Goal: Communication & Community: Answer question/provide support

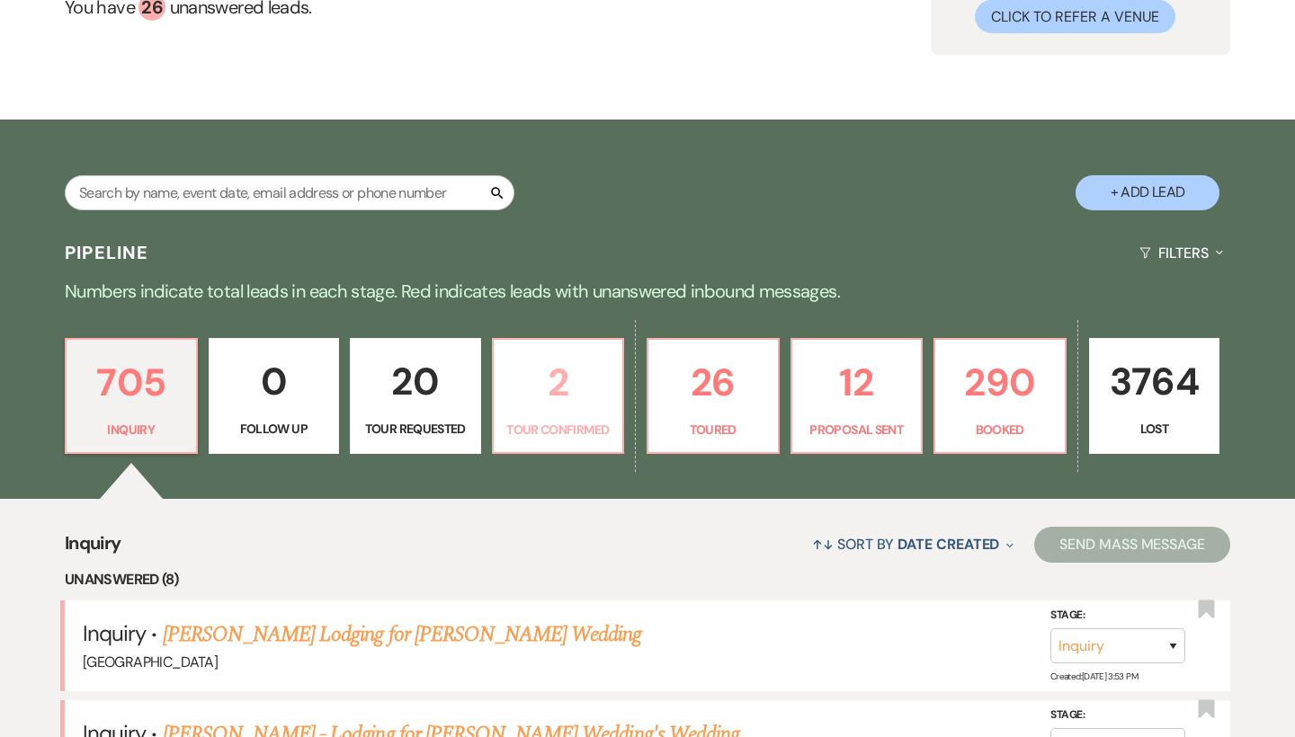
scroll to position [195, 0]
click at [1014, 436] on p "Booked" at bounding box center [1000, 430] width 108 height 20
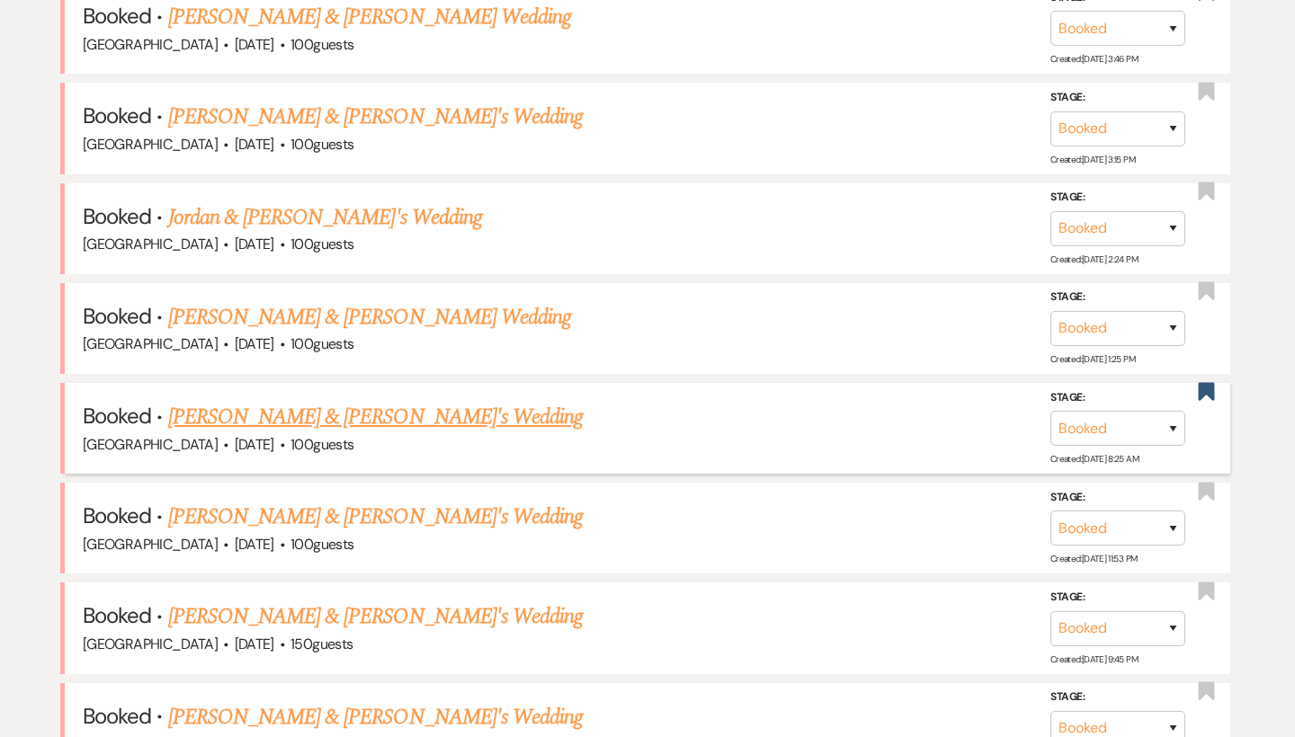
scroll to position [913, 0]
click at [341, 503] on link "[PERSON_NAME] & [PERSON_NAME]'s Wedding" at bounding box center [375, 516] width 415 height 32
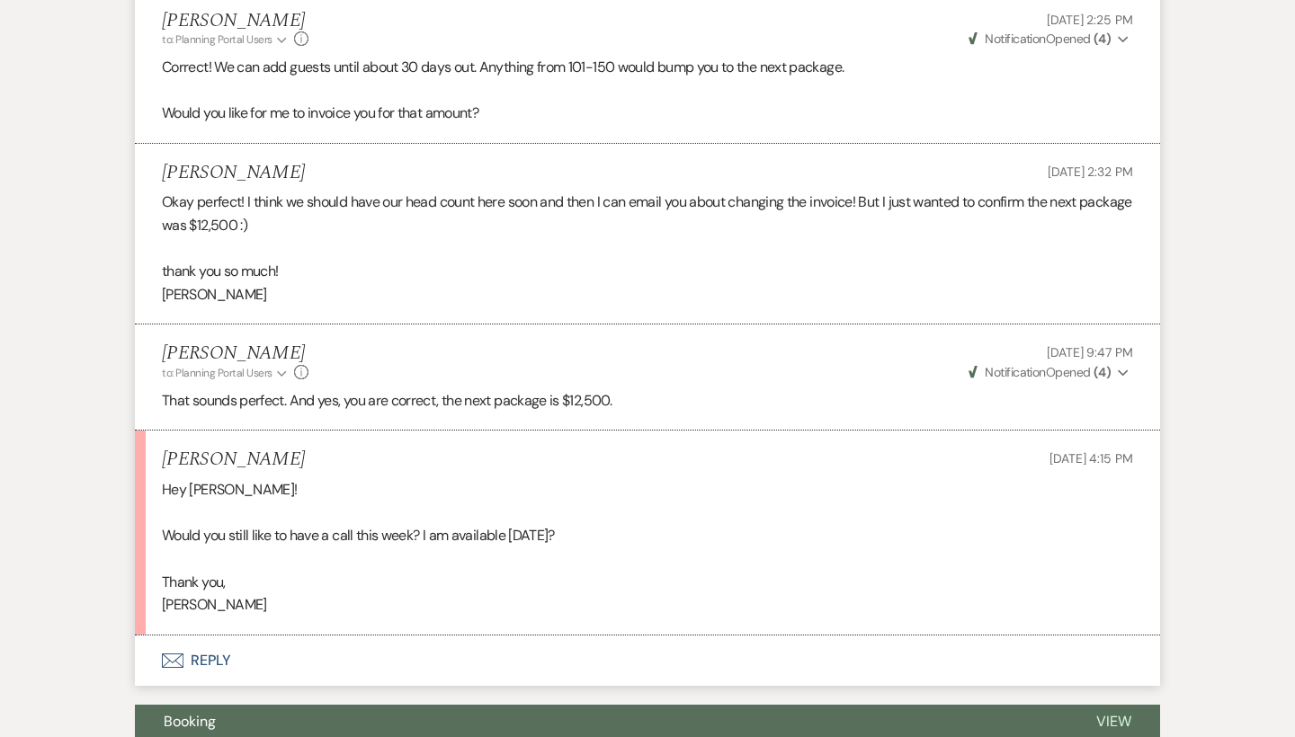
scroll to position [5820, 0]
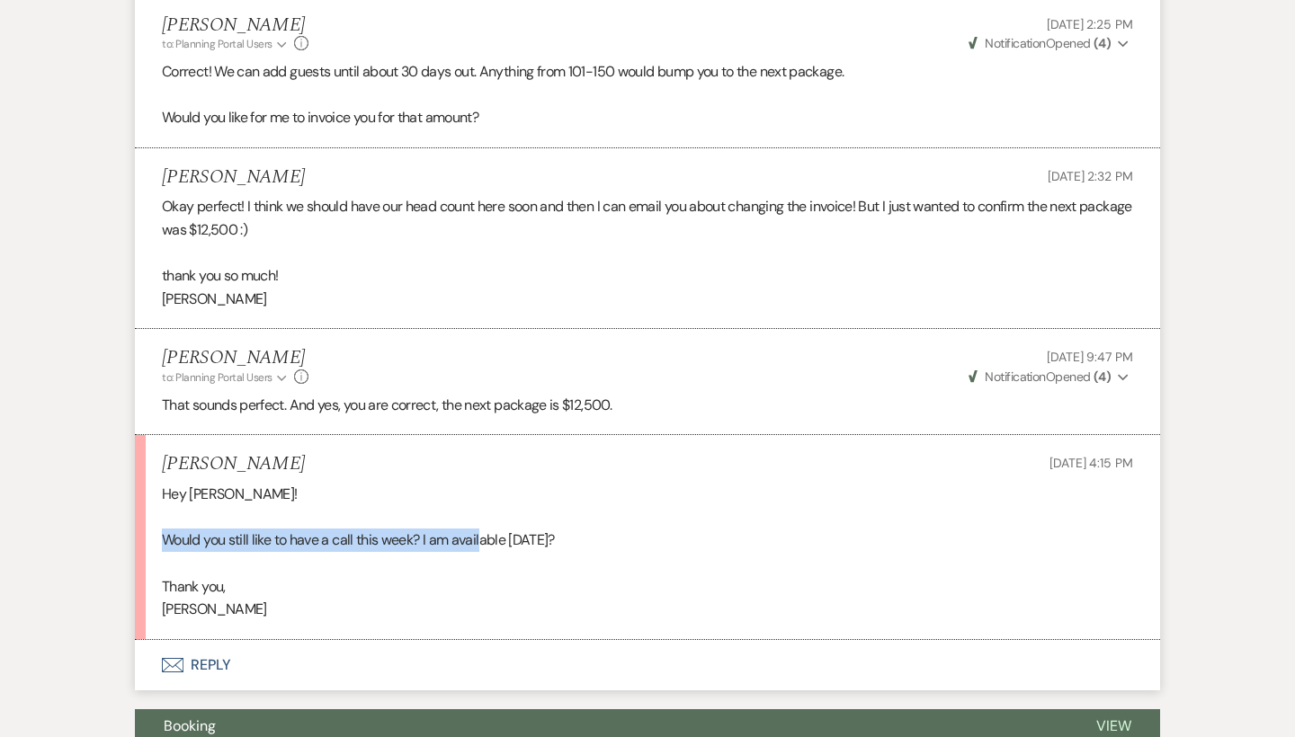
drag, startPoint x: 192, startPoint y: 443, endPoint x: 528, endPoint y: 462, distance: 335.9
click at [528, 483] on div "Hey [PERSON_NAME]! Would you still like to have a call this week? I am availabl…" at bounding box center [647, 552] width 971 height 138
click at [528, 552] on p at bounding box center [647, 563] width 971 height 23
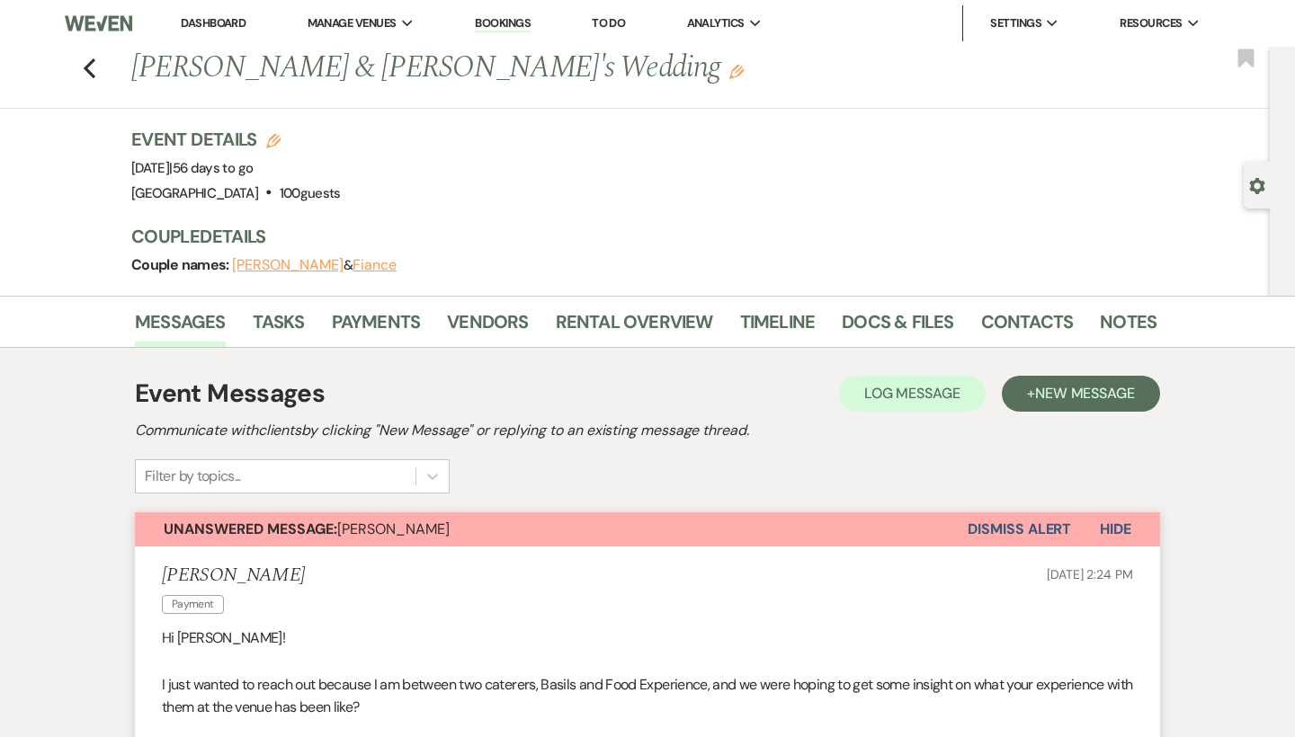
scroll to position [0, 0]
drag, startPoint x: 294, startPoint y: 169, endPoint x: 385, endPoint y: 167, distance: 90.8
click at [385, 167] on div "Event Details Edit Event Date: [DATE] | 56 days to go Venue: [GEOGRAPHIC_DATA] …" at bounding box center [634, 166] width 1007 height 79
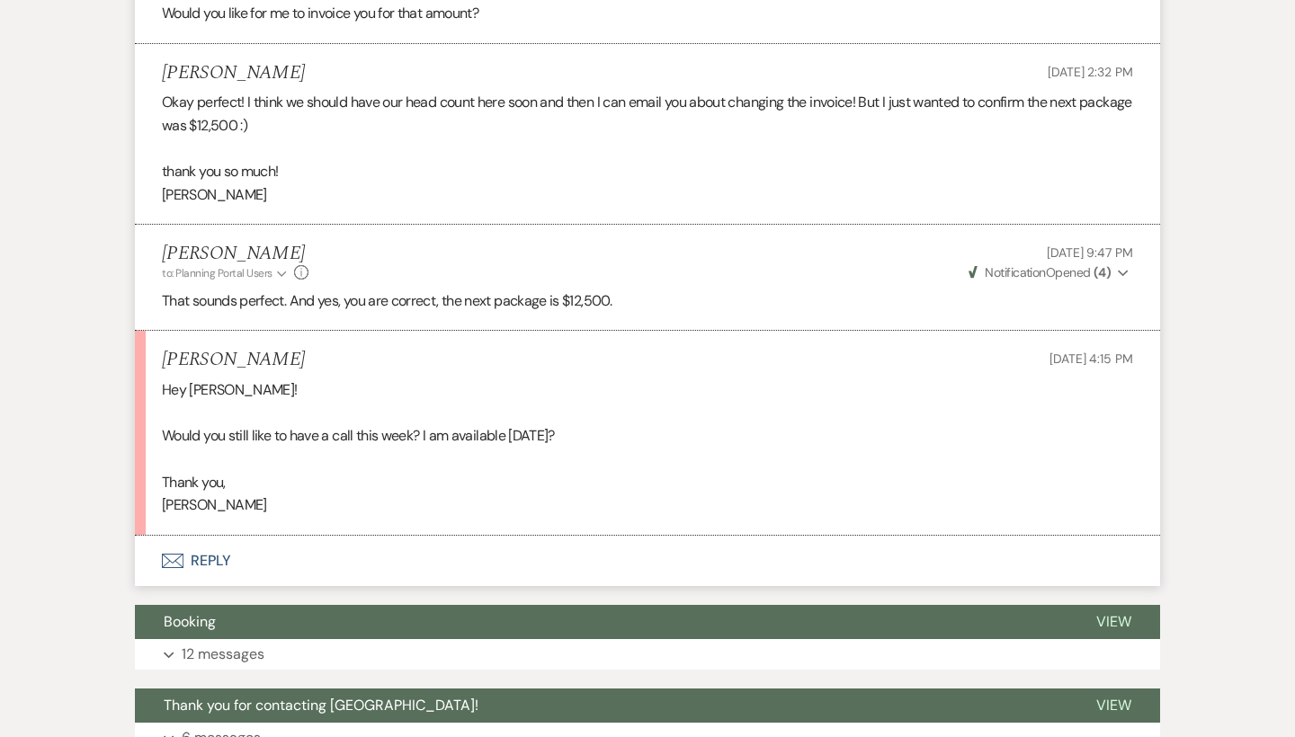
scroll to position [5921, 0]
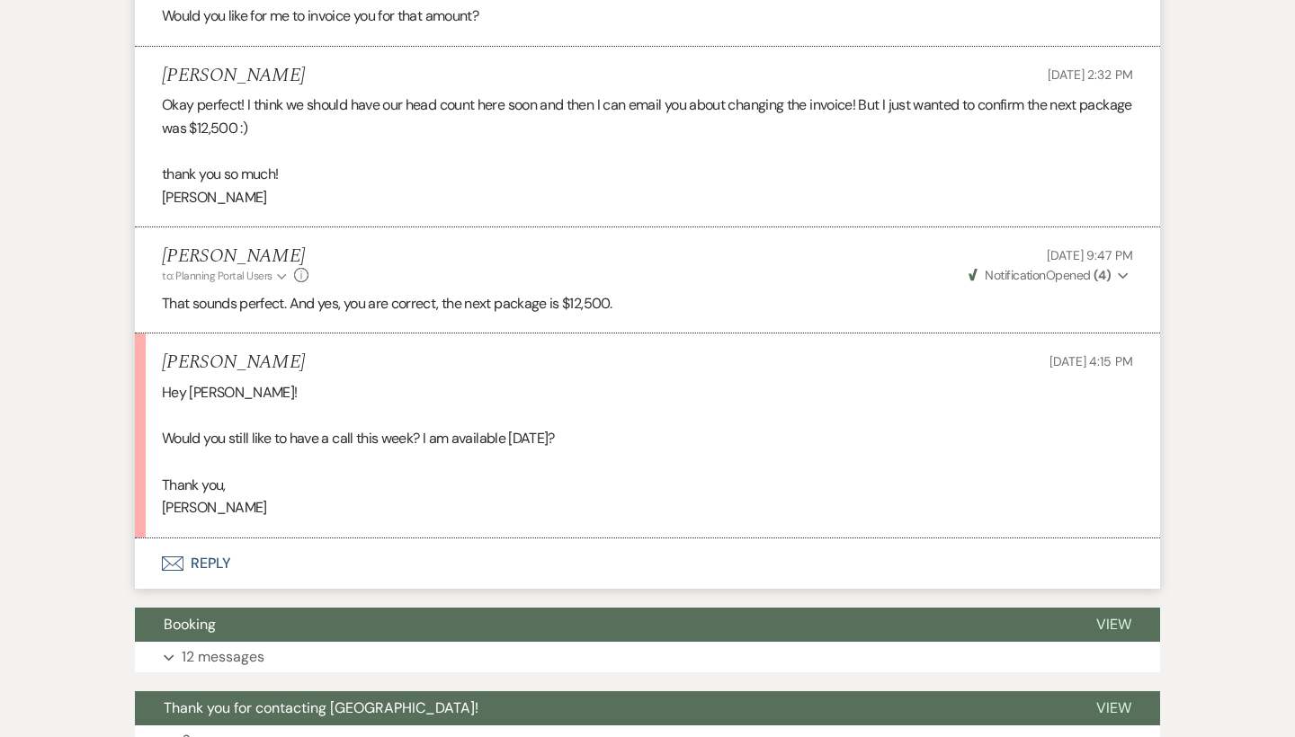
click at [221, 539] on button "Envelope Reply" at bounding box center [647, 564] width 1025 height 50
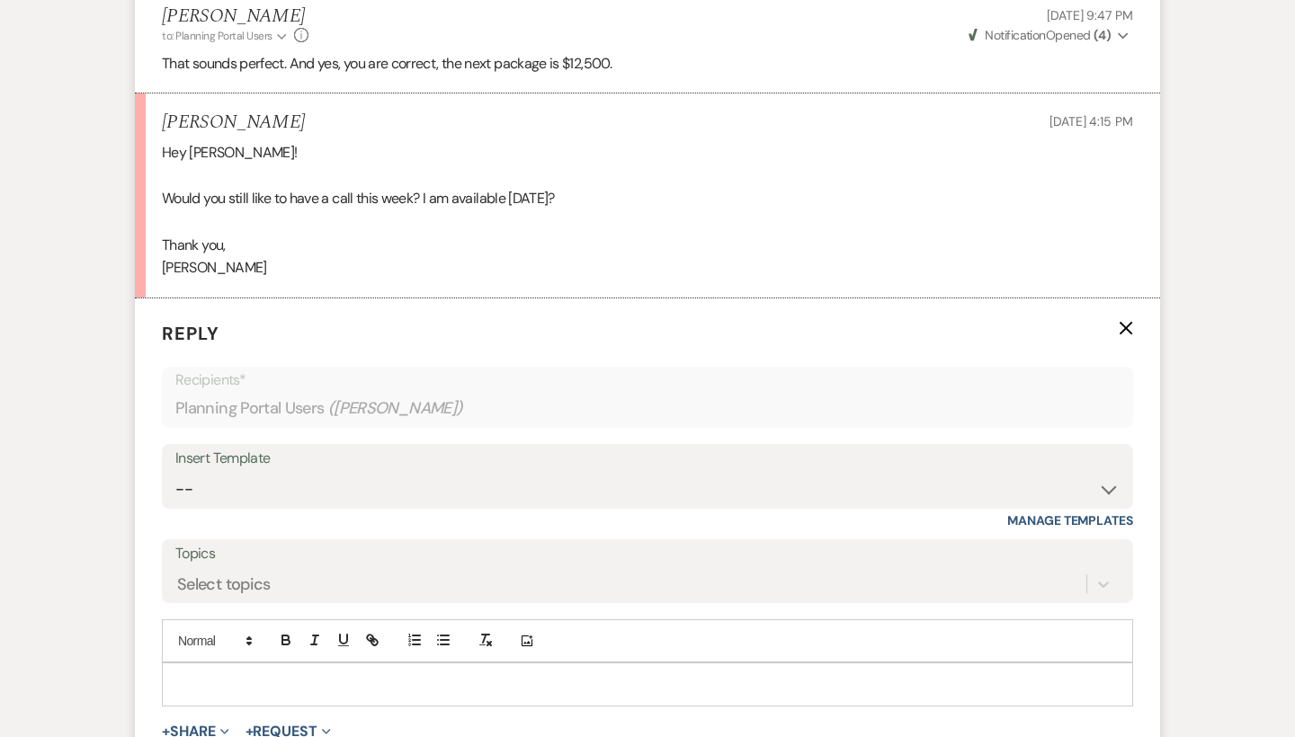
scroll to position [6171, 0]
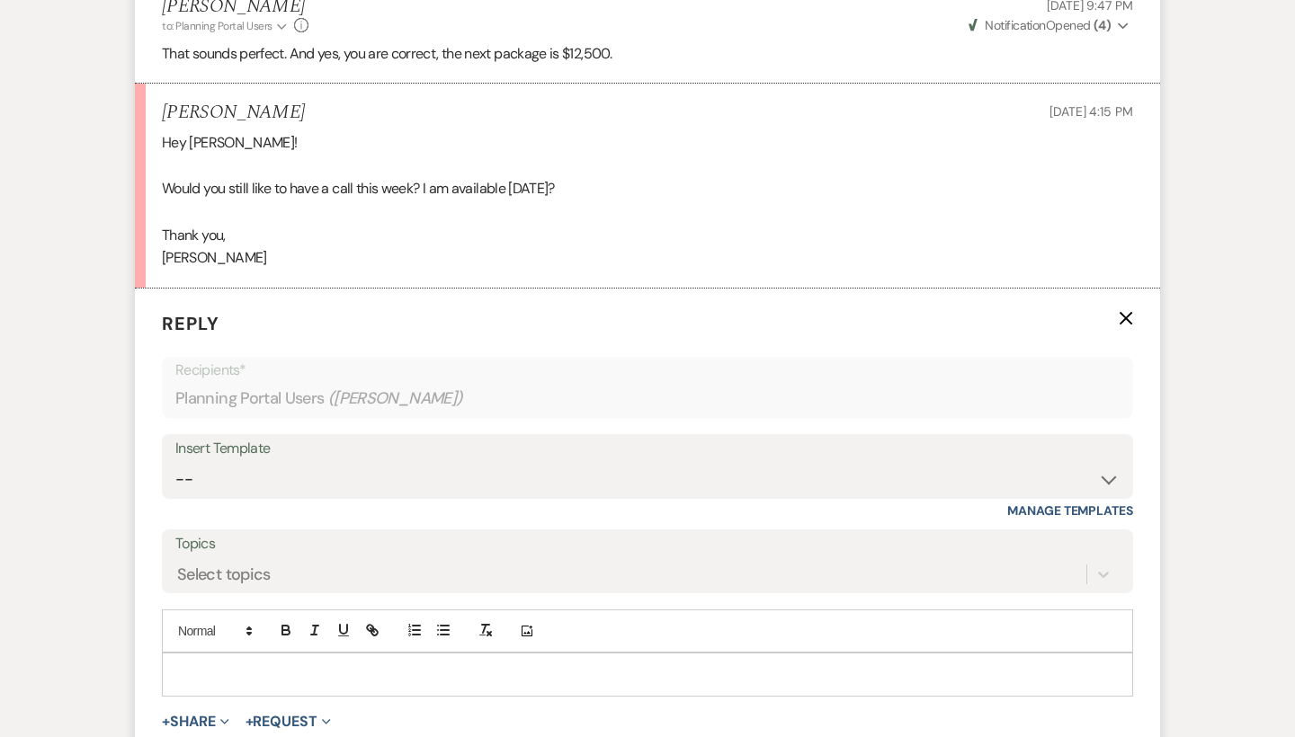
click at [422, 664] on p at bounding box center [647, 674] width 942 height 20
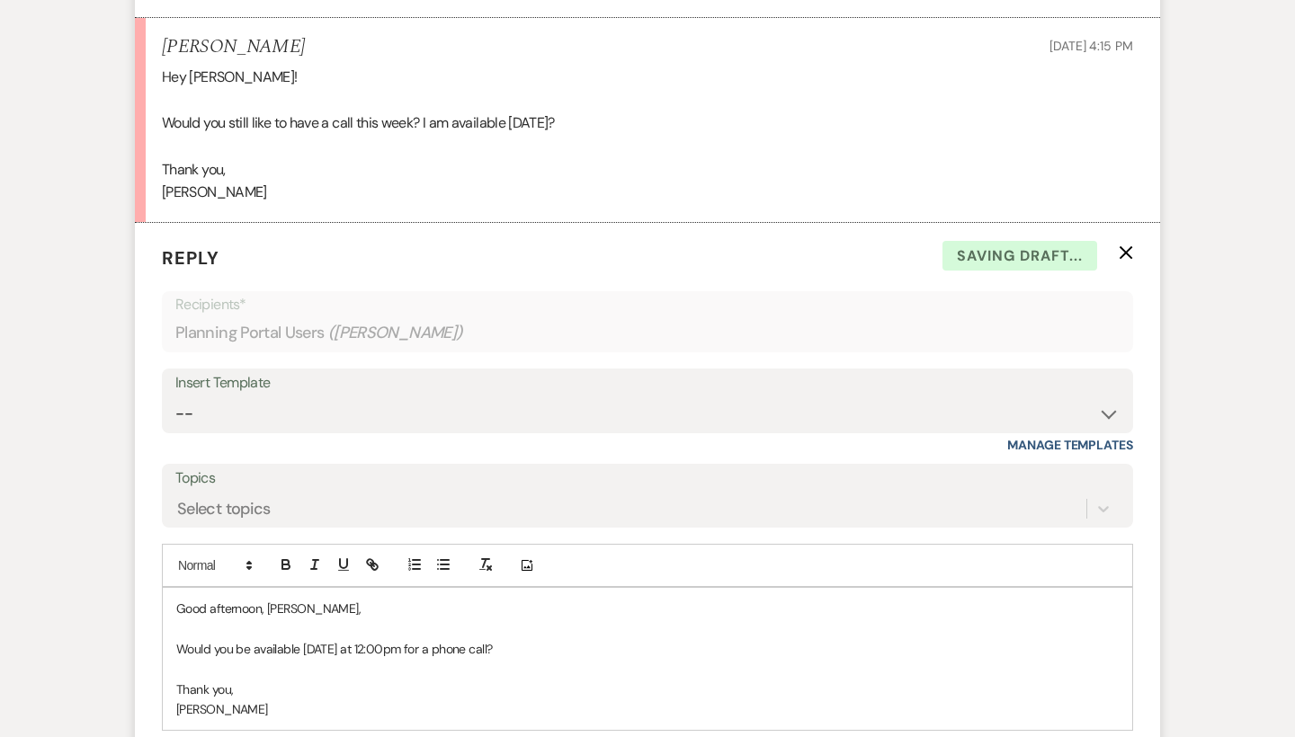
scroll to position [6299, 0]
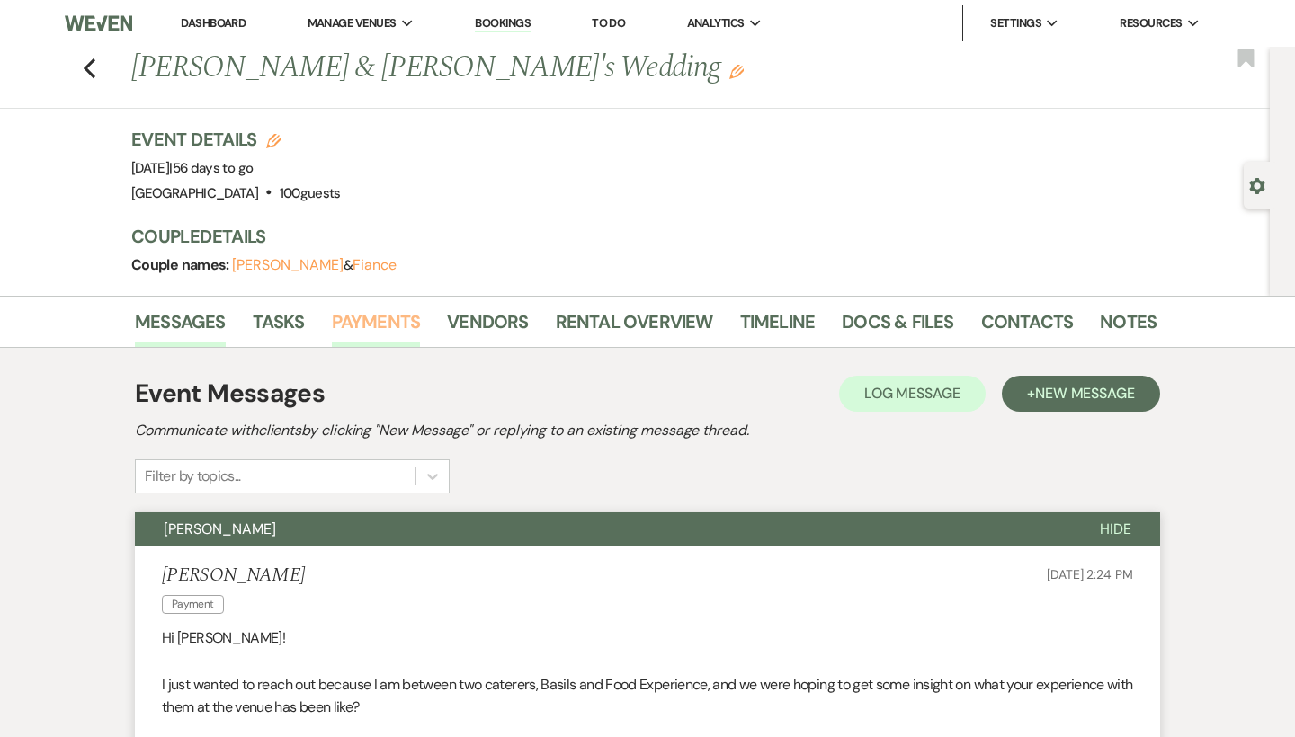
scroll to position [0, 0]
click at [91, 72] on icon "Previous" at bounding box center [89, 69] width 13 height 22
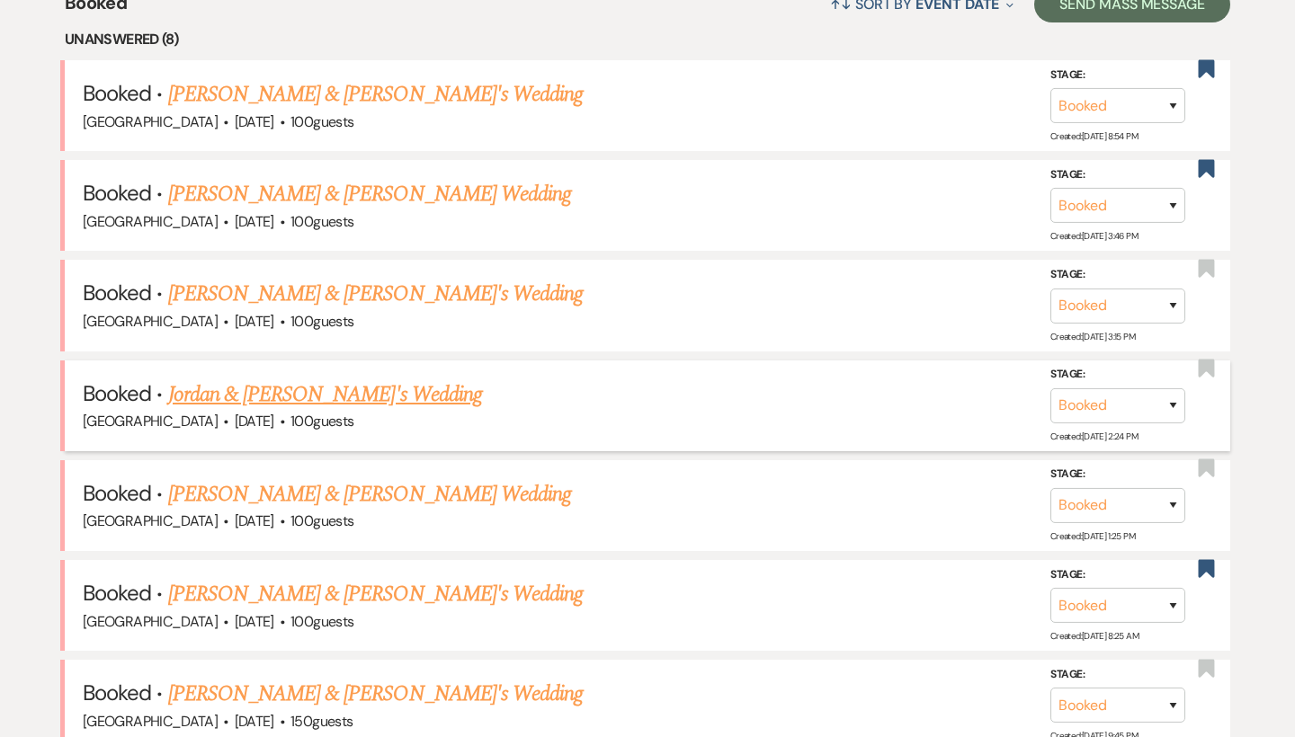
scroll to position [736, 0]
click at [304, 386] on link "Jordan & [PERSON_NAME]'s Wedding" at bounding box center [325, 394] width 314 height 32
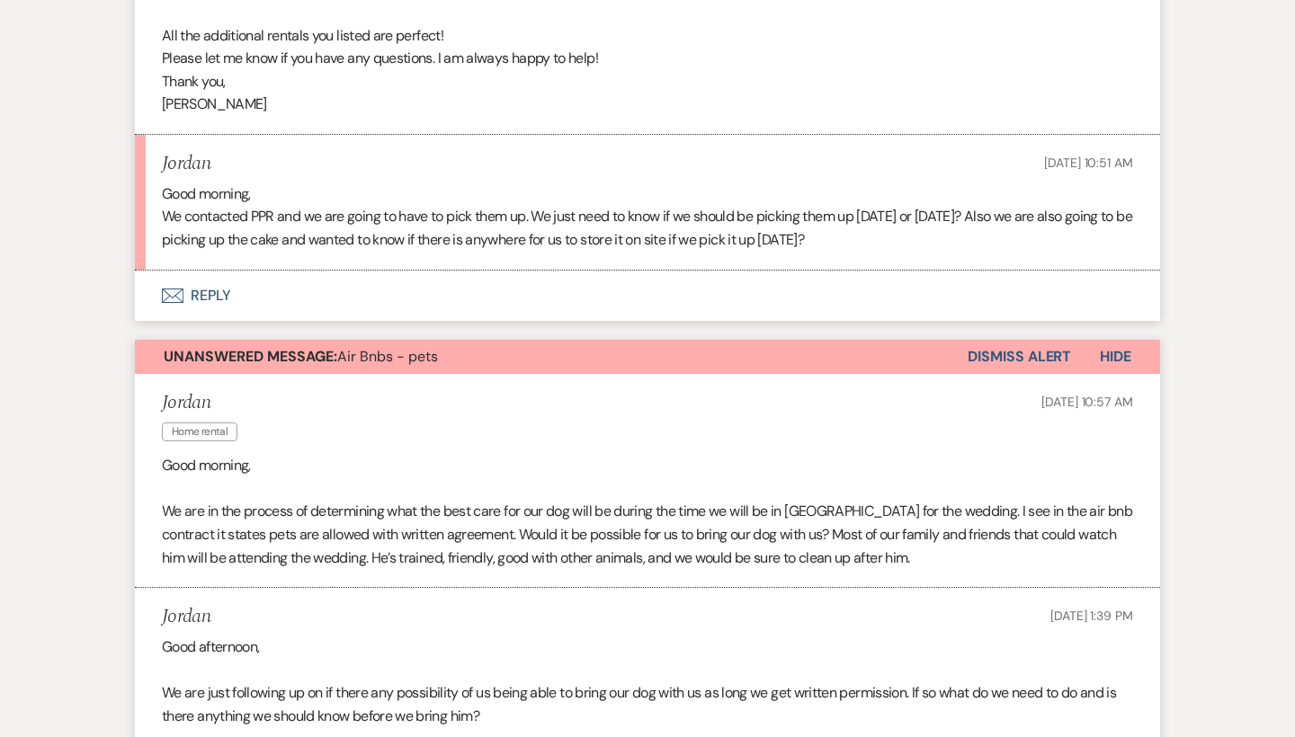
scroll to position [992, 0]
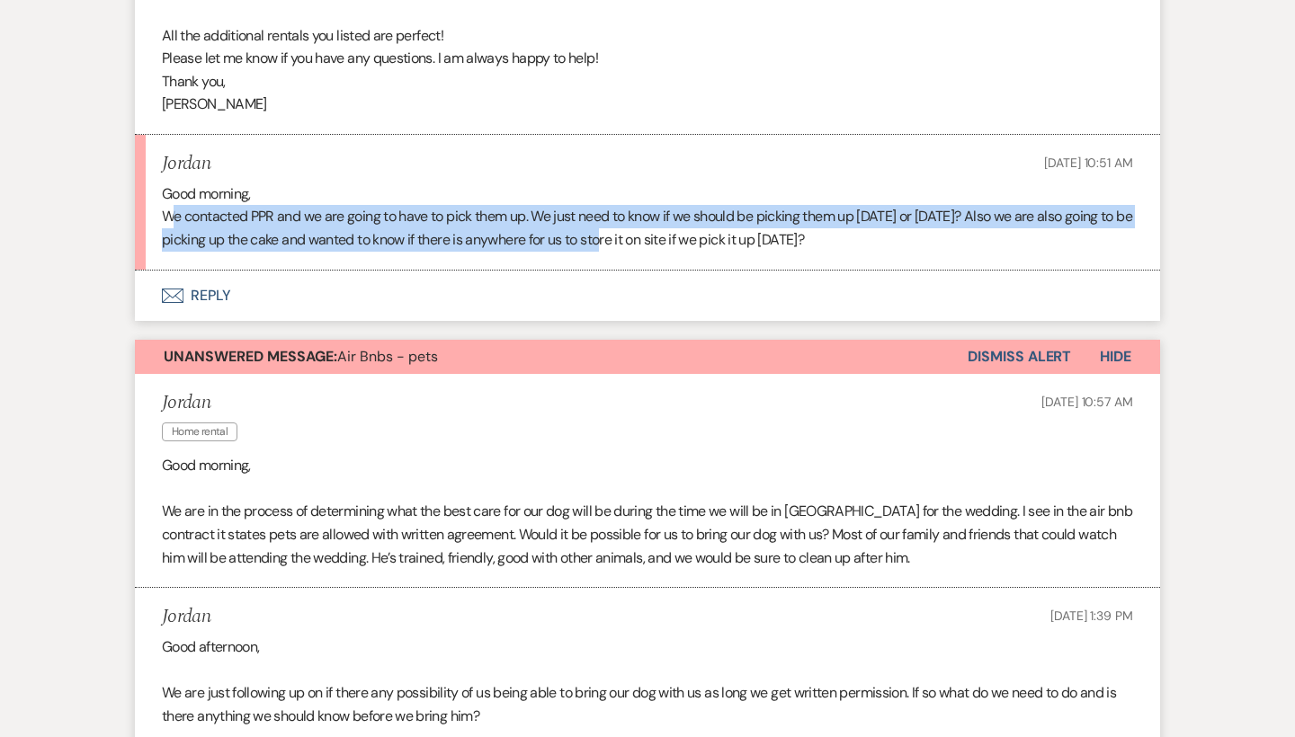
drag, startPoint x: 183, startPoint y: 204, endPoint x: 623, endPoint y: 219, distance: 440.8
click at [623, 219] on p "We contacted PPR and we are going to have to pick them up. We just need to know…" at bounding box center [647, 228] width 971 height 46
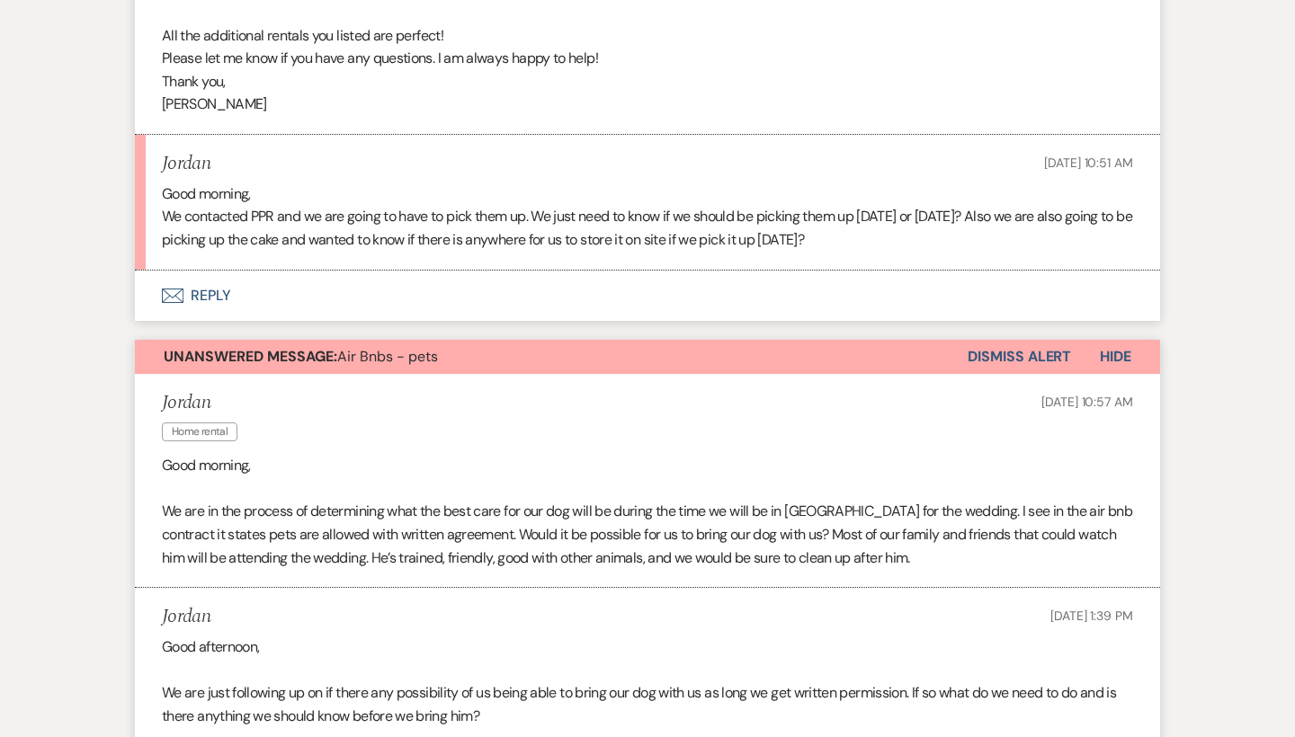
drag, startPoint x: 708, startPoint y: 226, endPoint x: 884, endPoint y: 226, distance: 176.2
click at [884, 226] on p "We contacted PPR and we are going to have to pick them up. We just need to know…" at bounding box center [647, 228] width 971 height 46
drag, startPoint x: 884, startPoint y: 226, endPoint x: 720, endPoint y: 238, distance: 164.1
click at [720, 238] on p "We contacted PPR and we are going to have to pick them up. We just need to know…" at bounding box center [647, 228] width 971 height 46
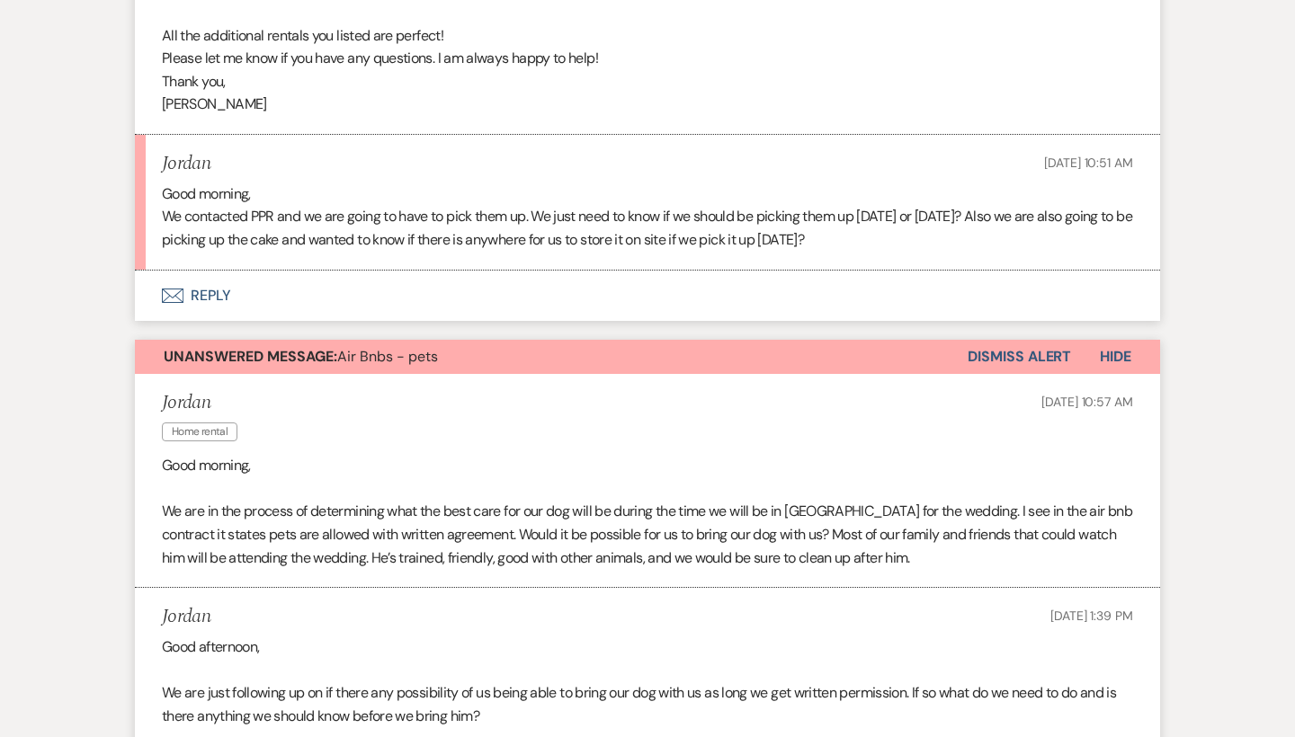
click at [720, 238] on p "We contacted PPR and we are going to have to pick them up. We just need to know…" at bounding box center [647, 228] width 971 height 46
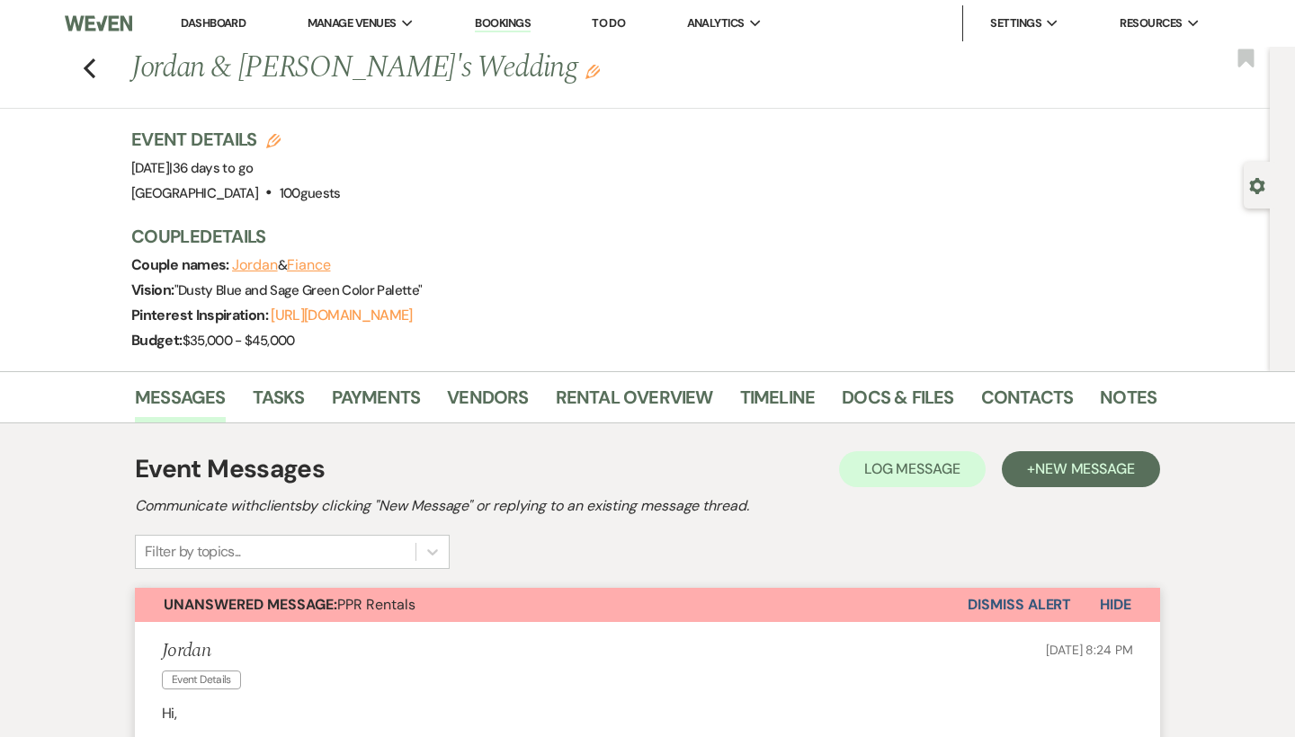
scroll to position [0, 0]
click at [91, 62] on use "button" at bounding box center [90, 68] width 12 height 20
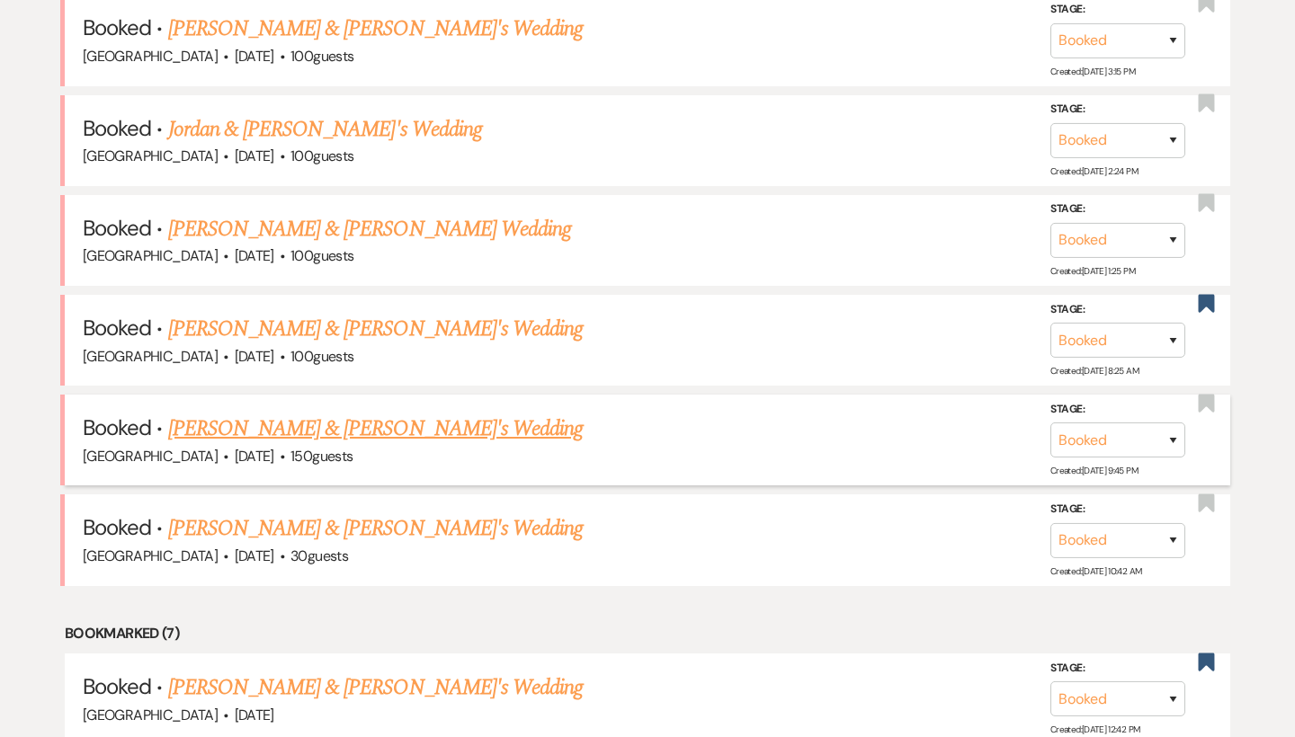
scroll to position [1021, 0]
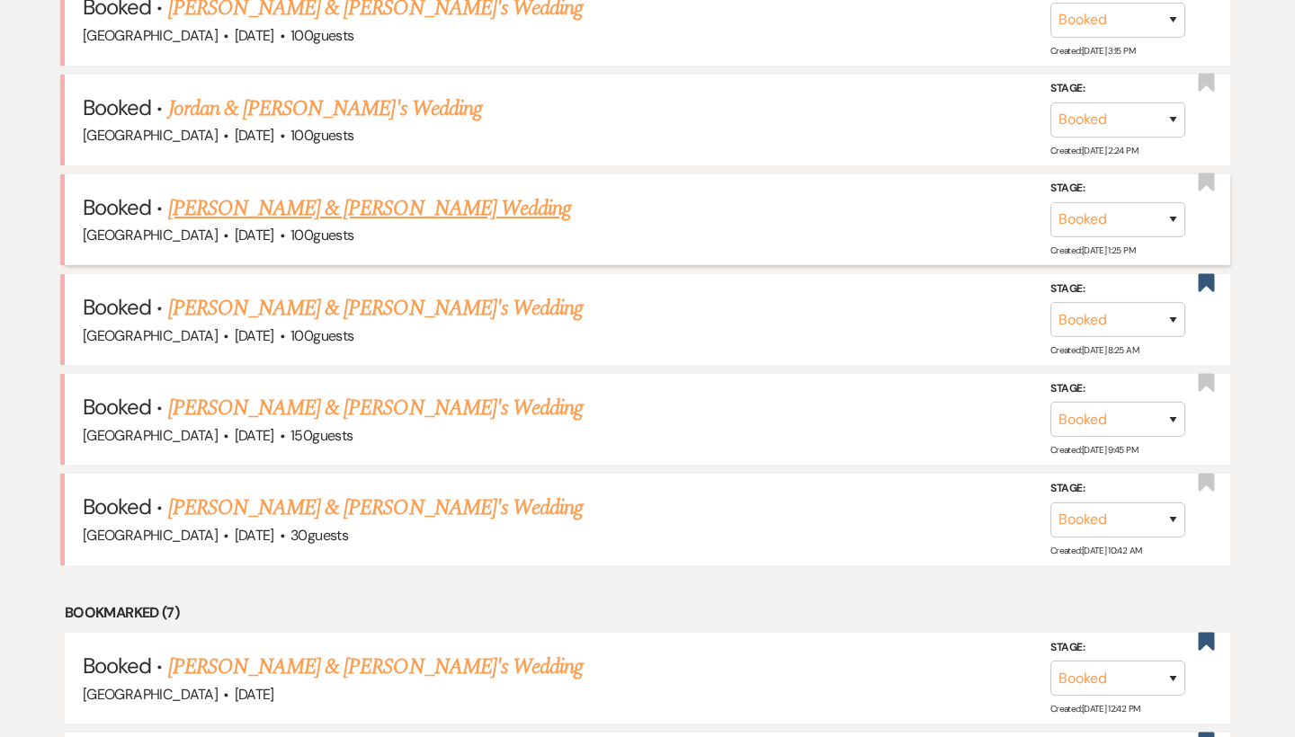
click at [323, 205] on link "[PERSON_NAME] & [PERSON_NAME] Wedding" at bounding box center [369, 208] width 403 height 32
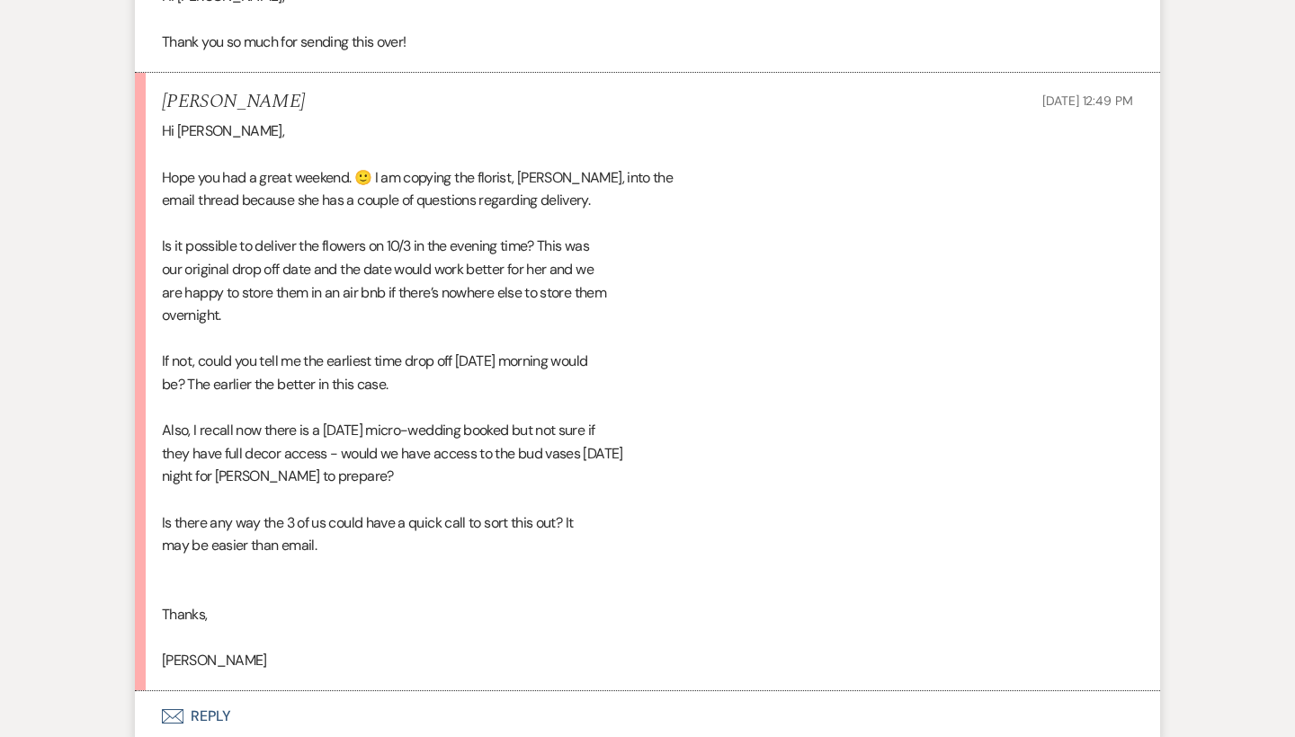
scroll to position [1634, 0]
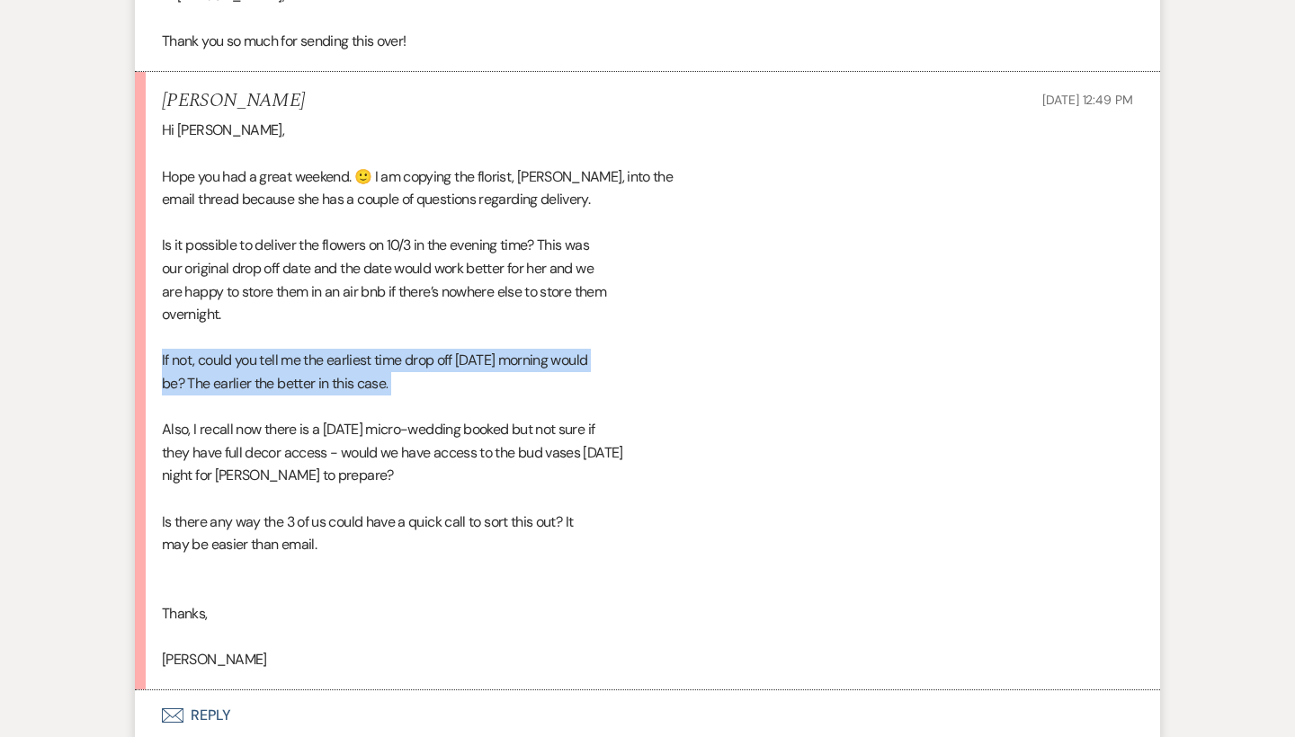
drag, startPoint x: 161, startPoint y: 332, endPoint x: 416, endPoint y: 376, distance: 259.1
click at [416, 376] on li "[PERSON_NAME] [DATE] 12:49 PM Hi [PERSON_NAME], Hope you had a great weekend. 🙂…" at bounding box center [647, 381] width 1025 height 619
click at [416, 376] on div "Hi [PERSON_NAME], Hope you had a great weekend. 🙂 I am copying the florist, [PE…" at bounding box center [647, 395] width 971 height 552
drag, startPoint x: 427, startPoint y: 358, endPoint x: 157, endPoint y: 330, distance: 271.2
click at [157, 330] on li "[PERSON_NAME] [DATE] 12:49 PM Hi [PERSON_NAME], Hope you had a great weekend. 🙂…" at bounding box center [647, 381] width 1025 height 619
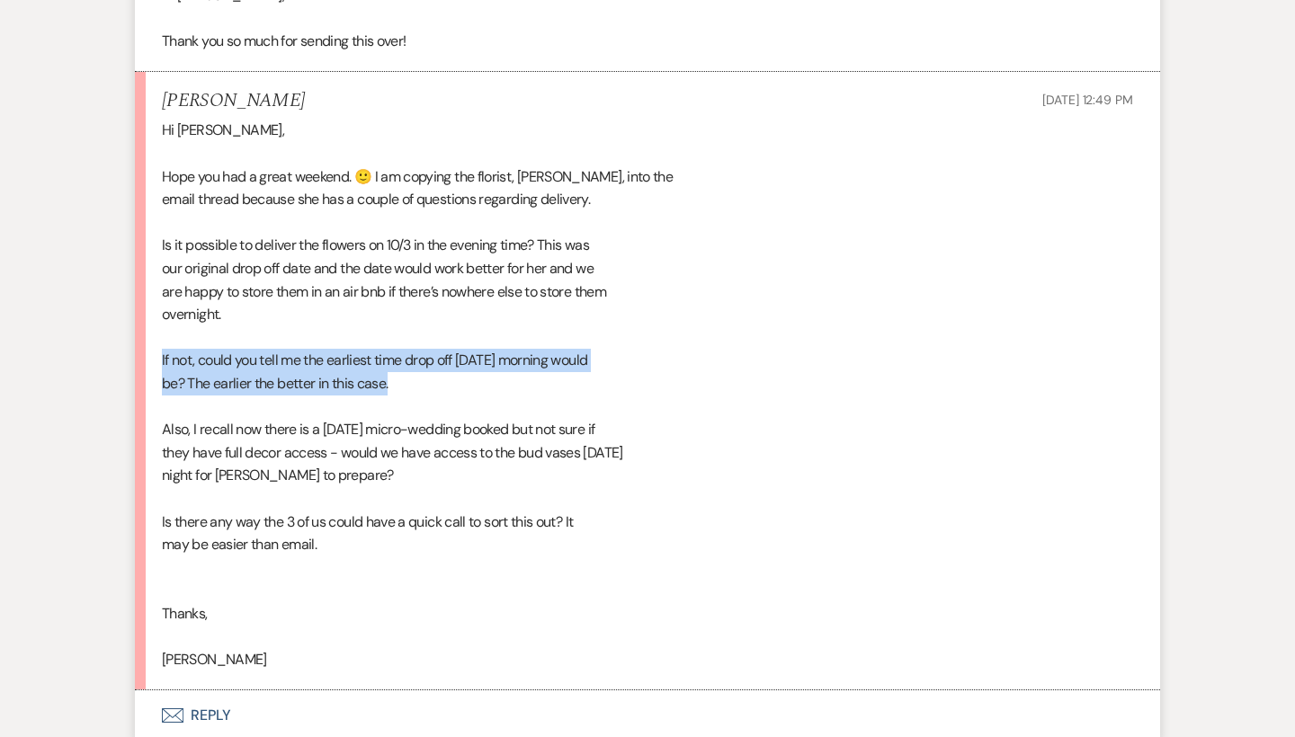
click at [157, 330] on li "[PERSON_NAME] [DATE] 12:49 PM Hi [PERSON_NAME], Hope you had a great weekend. 🙂…" at bounding box center [647, 381] width 1025 height 619
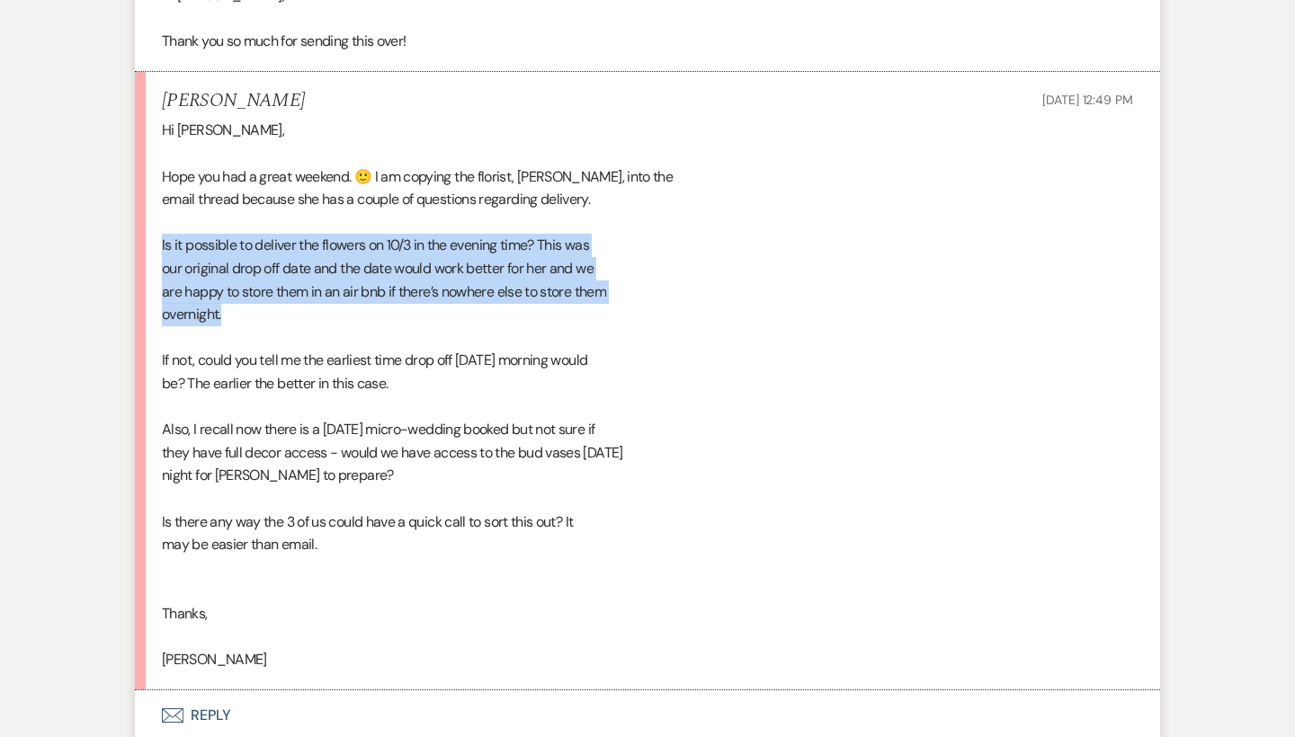
drag, startPoint x: 263, startPoint y: 295, endPoint x: 157, endPoint y: 216, distance: 132.3
click at [157, 216] on li "[PERSON_NAME] [DATE] 12:49 PM Hi [PERSON_NAME], Hope you had a great weekend. 🙂…" at bounding box center [647, 381] width 1025 height 619
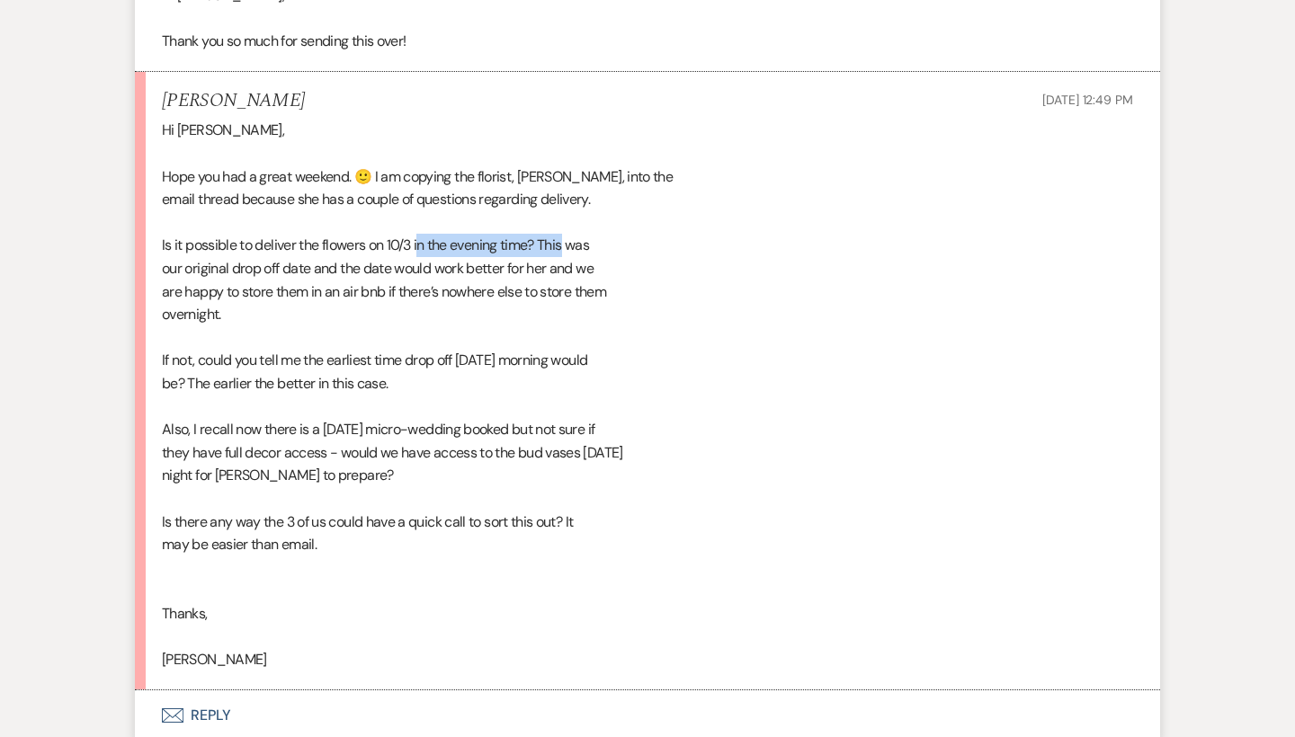
drag, startPoint x: 424, startPoint y: 217, endPoint x: 563, endPoint y: 225, distance: 138.7
click at [563, 225] on div "Hi [PERSON_NAME], Hope you had a great weekend. 🙂 I am copying the florist, [PE…" at bounding box center [647, 395] width 971 height 552
click at [550, 227] on div "Hi [PERSON_NAME], Hope you had a great weekend. 🙂 I am copying the florist, [PE…" at bounding box center [647, 395] width 971 height 552
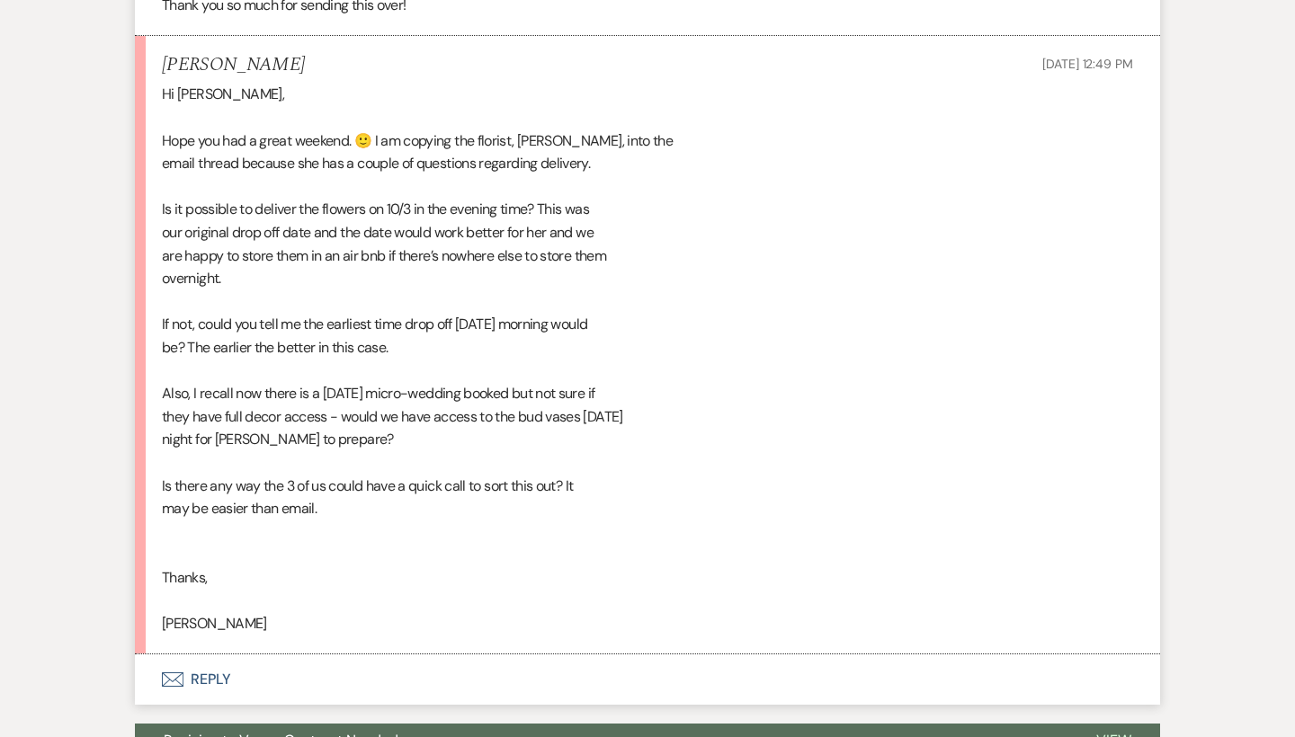
scroll to position [1671, 0]
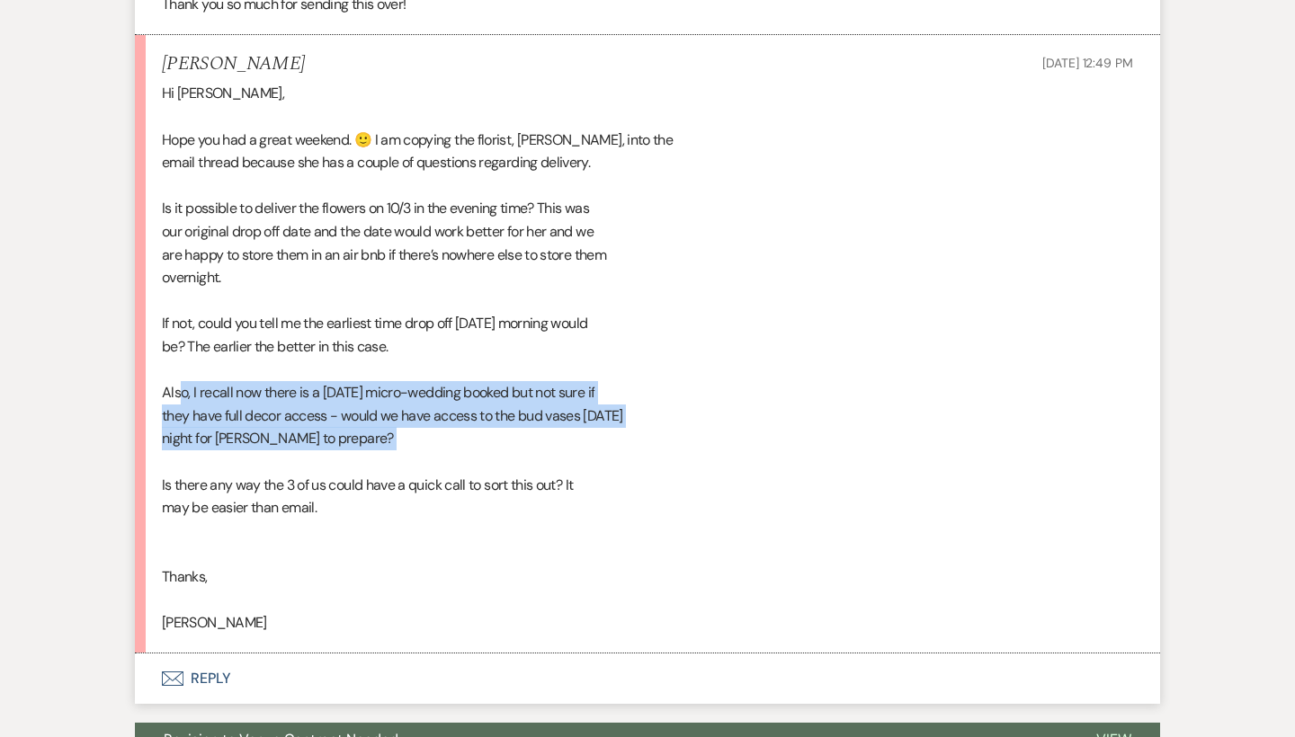
drag, startPoint x: 186, startPoint y: 364, endPoint x: 408, endPoint y: 422, distance: 229.4
click at [408, 422] on div "Hi [PERSON_NAME], Hope you had a great weekend. 🙂 I am copying the florist, [PE…" at bounding box center [647, 358] width 971 height 552
drag, startPoint x: 408, startPoint y: 422, endPoint x: 161, endPoint y: 362, distance: 254.3
click at [161, 362] on li "[PERSON_NAME] [DATE] 12:49 PM Hi [PERSON_NAME], Hope you had a great weekend. 🙂…" at bounding box center [647, 344] width 1025 height 619
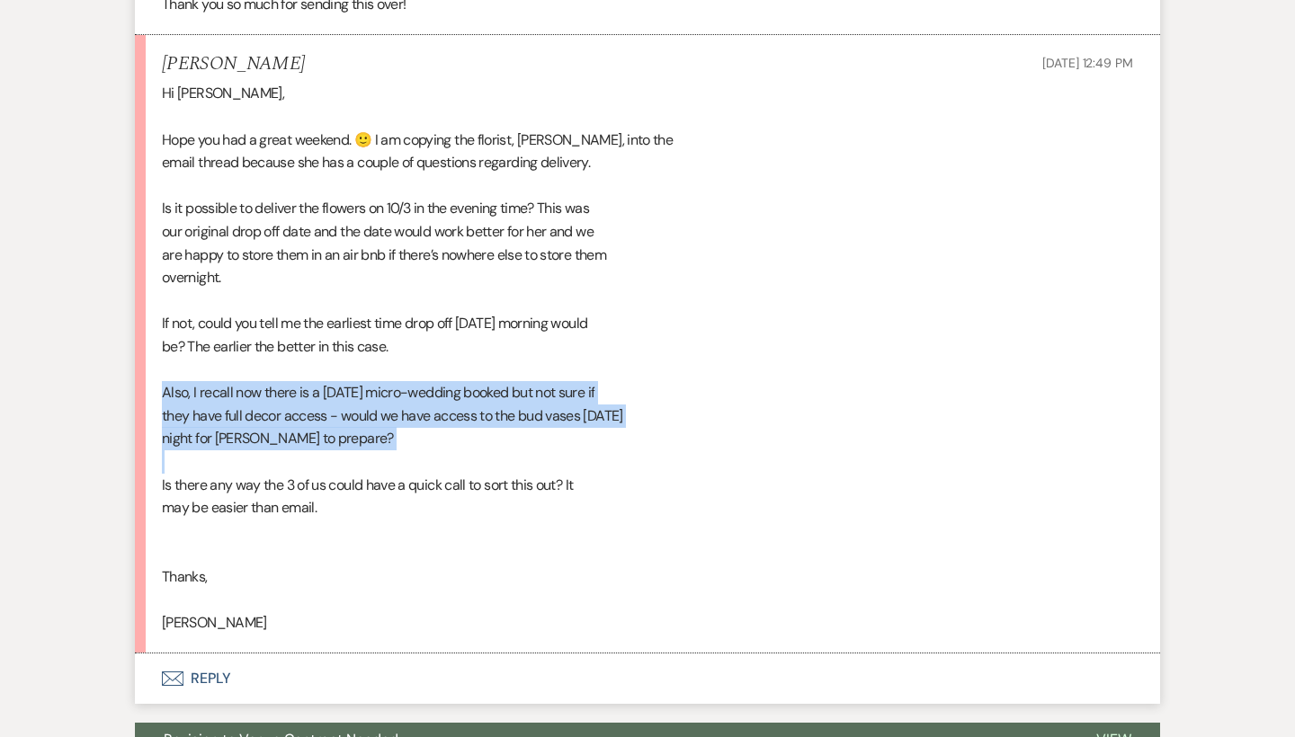
click at [161, 362] on li "[PERSON_NAME] [DATE] 12:49 PM Hi [PERSON_NAME], Hope you had a great weekend. 🙂…" at bounding box center [647, 344] width 1025 height 619
drag, startPoint x: 409, startPoint y: 406, endPoint x: 158, endPoint y: 361, distance: 255.0
click at [158, 361] on li "[PERSON_NAME] [DATE] 12:49 PM Hi [PERSON_NAME], Hope you had a great weekend. 🙂…" at bounding box center [647, 344] width 1025 height 619
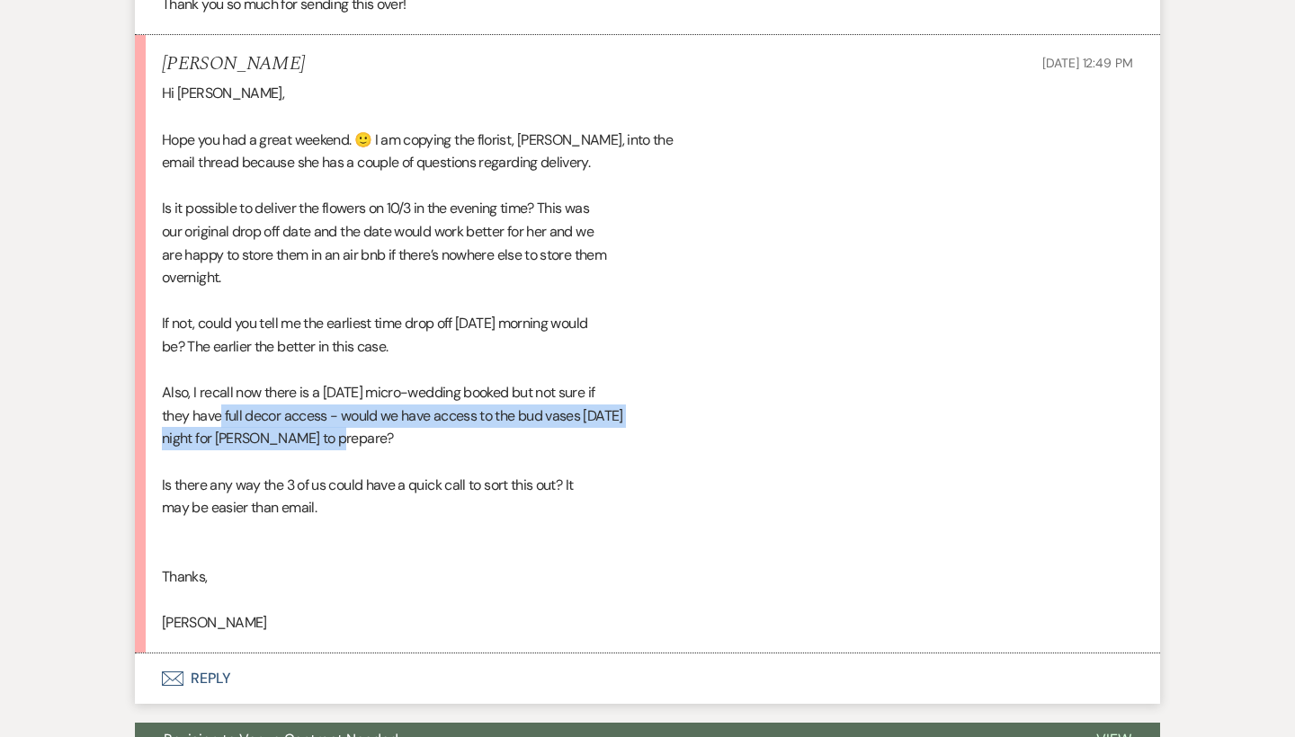
drag, startPoint x: 386, startPoint y: 412, endPoint x: 220, endPoint y: 395, distance: 166.3
click at [220, 396] on div "Hi [PERSON_NAME], Hope you had a great weekend. 🙂 I am copying the florist, [PE…" at bounding box center [647, 358] width 971 height 552
click at [220, 395] on div "Hi [PERSON_NAME], Hope you had a great weekend. 🙂 I am copying the florist, [PE…" at bounding box center [647, 358] width 971 height 552
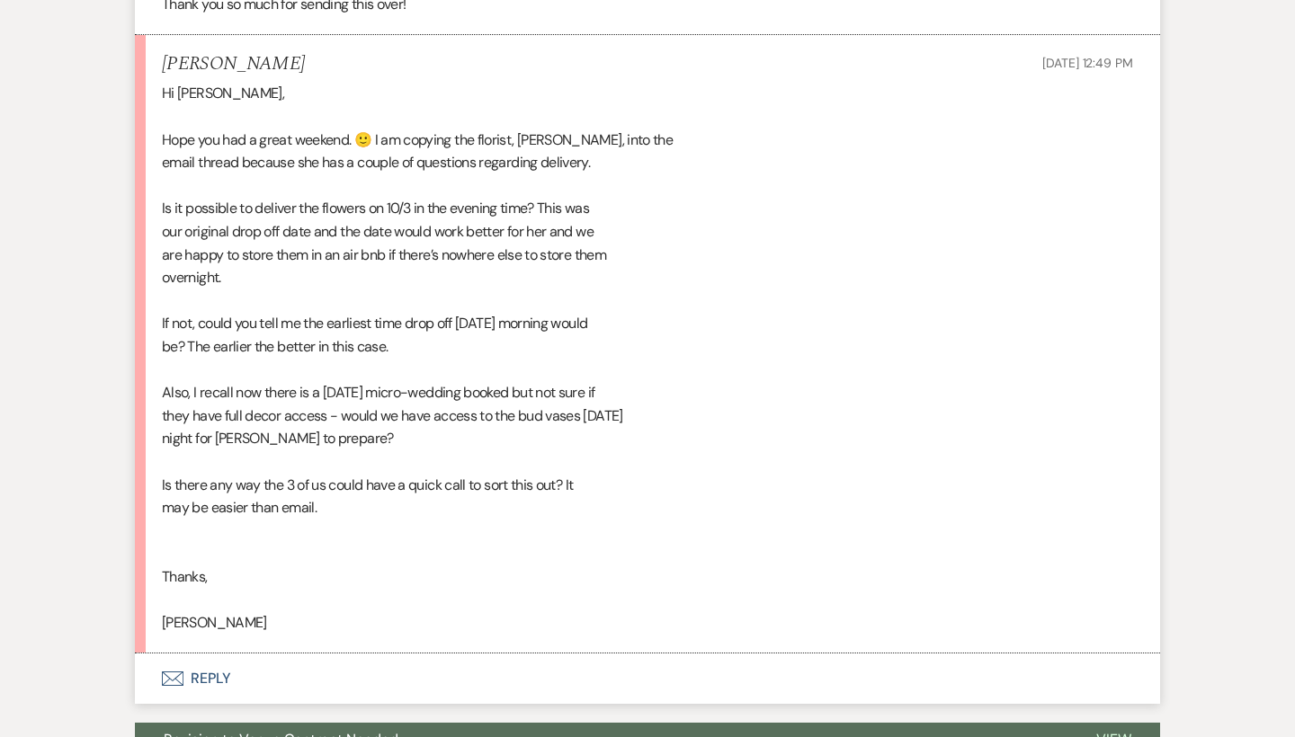
drag, startPoint x: 227, startPoint y: 387, endPoint x: 243, endPoint y: 389, distance: 16.4
click at [227, 387] on div "Hi [PERSON_NAME], Hope you had a great weekend. 🙂 I am copying the florist, [PE…" at bounding box center [647, 358] width 971 height 552
click at [339, 414] on div "Hi [PERSON_NAME], Hope you had a great weekend. 🙂 I am copying the florist, [PE…" at bounding box center [647, 358] width 971 height 552
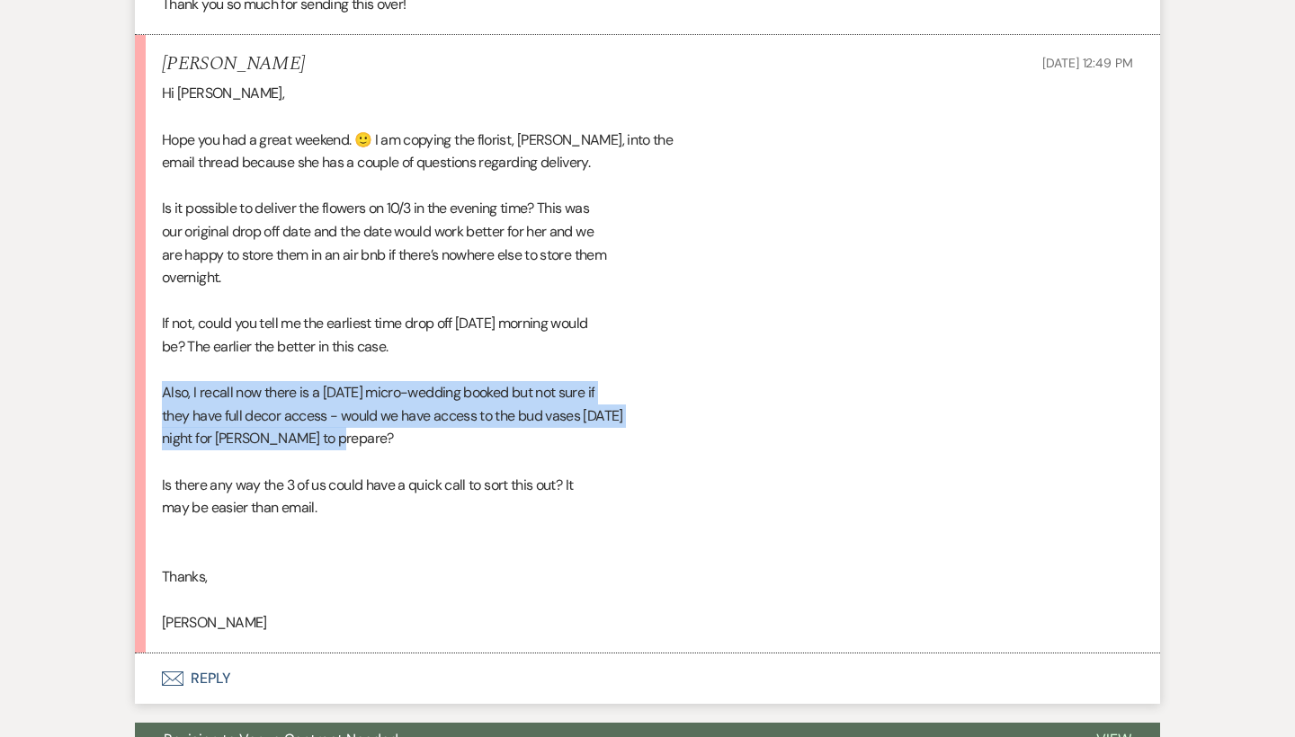
drag, startPoint x: 352, startPoint y: 414, endPoint x: 146, endPoint y: 367, distance: 212.0
click at [146, 367] on li "[PERSON_NAME] [DATE] 12:49 PM Hi [PERSON_NAME], Hope you had a great weekend. 🙂…" at bounding box center [647, 344] width 1025 height 619
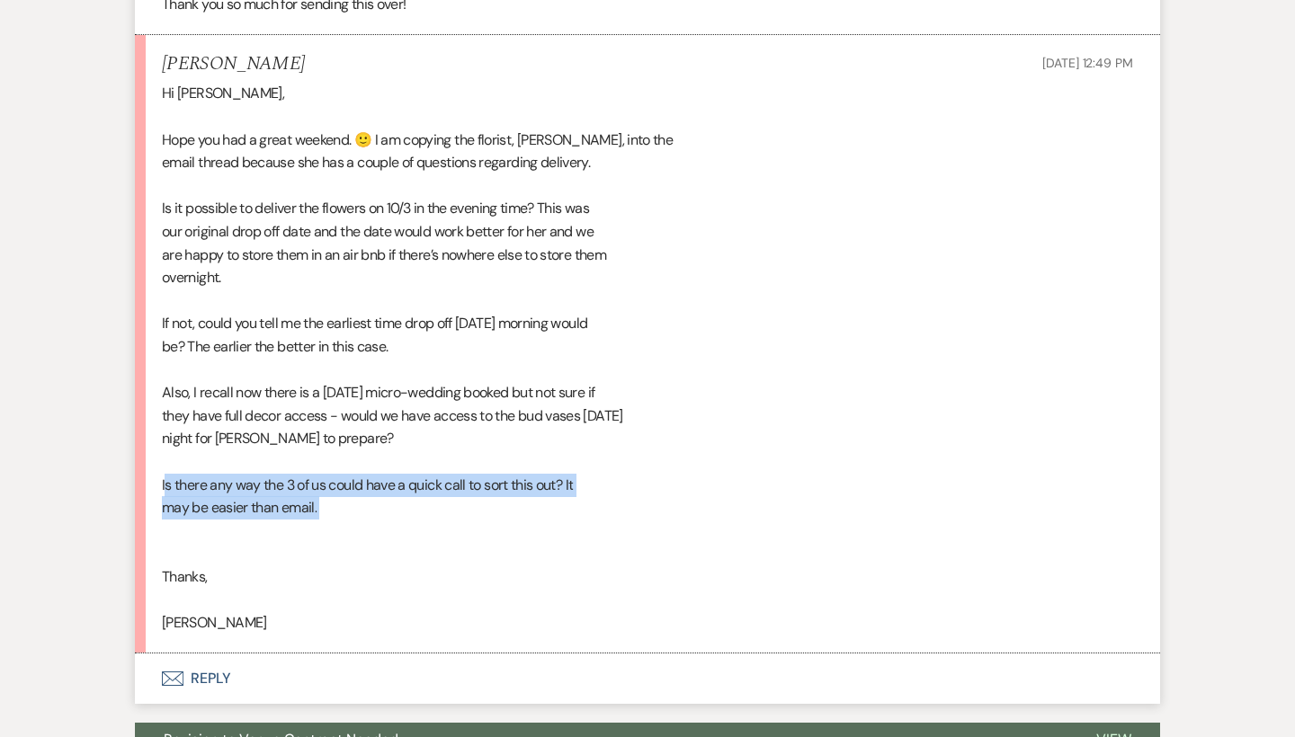
drag, startPoint x: 166, startPoint y: 453, endPoint x: 327, endPoint y: 507, distance: 169.7
click at [327, 507] on div "Hi [PERSON_NAME], Hope you had a great weekend. 🙂 I am copying the florist, [PE…" at bounding box center [647, 358] width 971 height 552
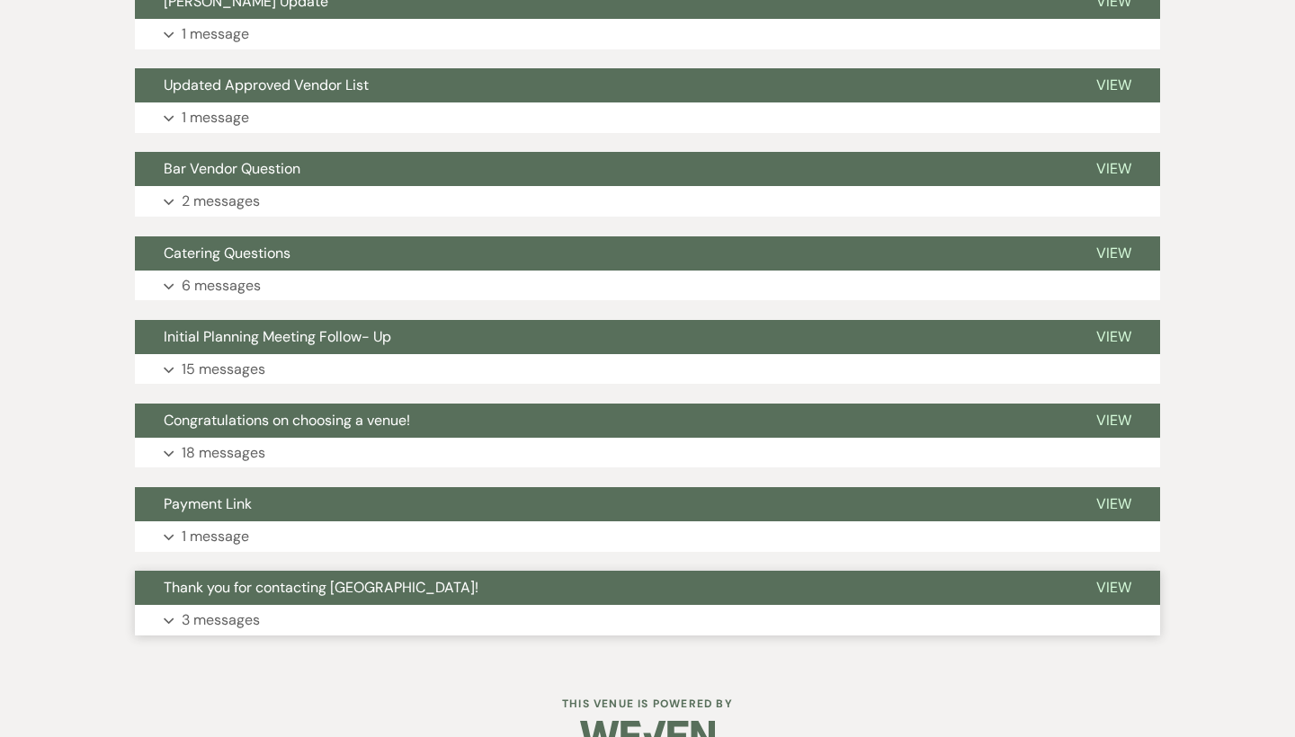
scroll to position [3162, 0]
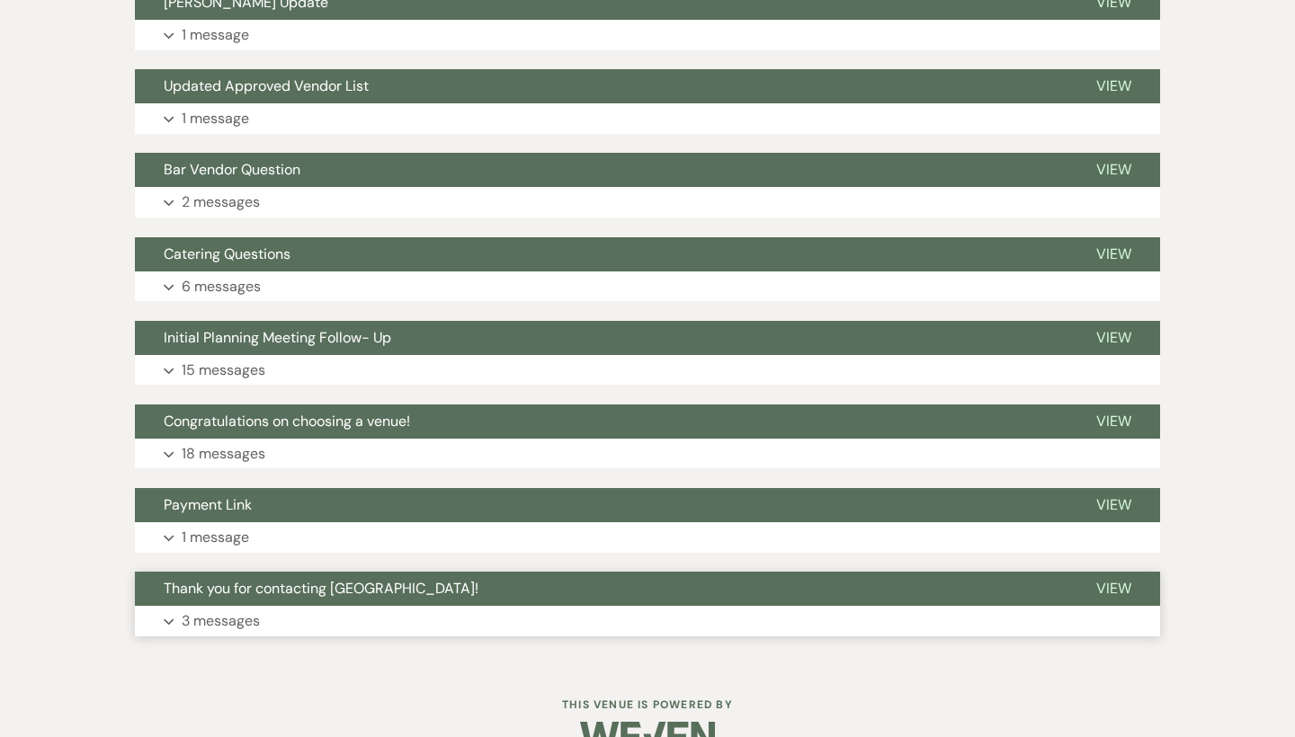
click at [260, 610] on p "3 messages" at bounding box center [221, 621] width 78 height 23
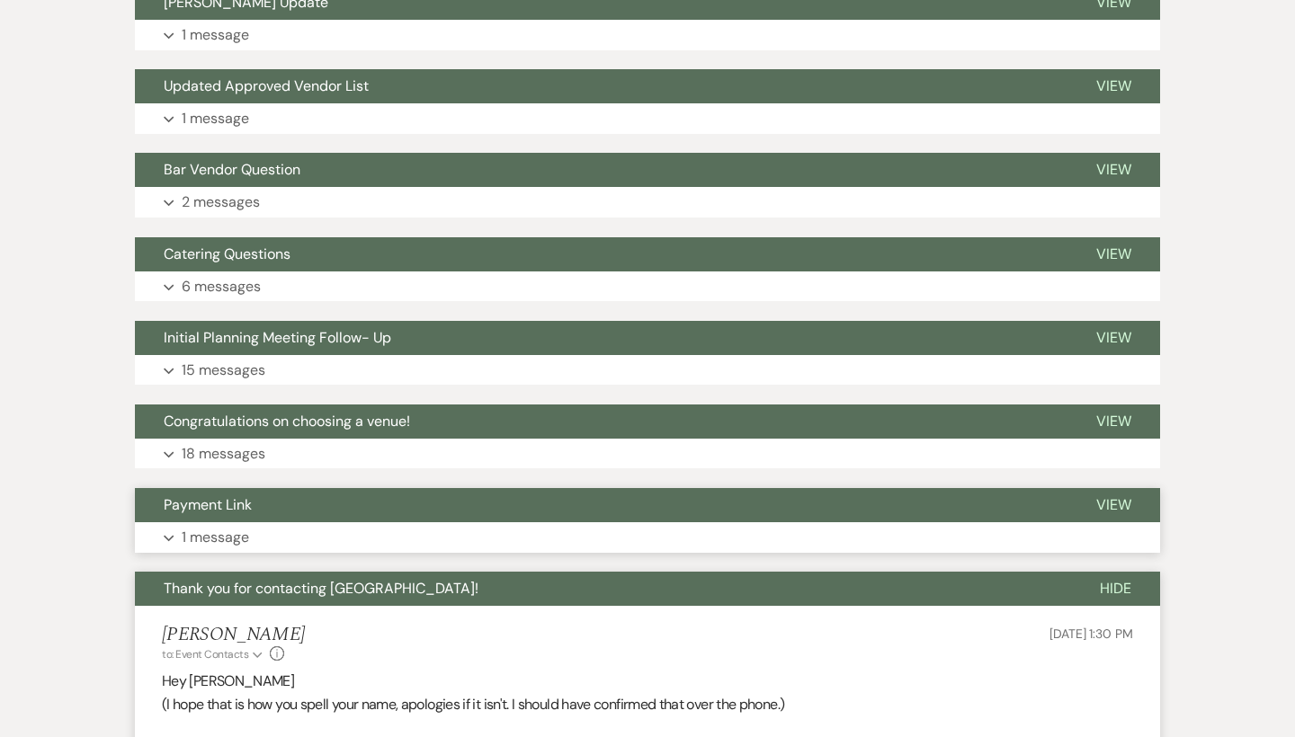
click at [270, 488] on button "Payment Link" at bounding box center [601, 505] width 932 height 34
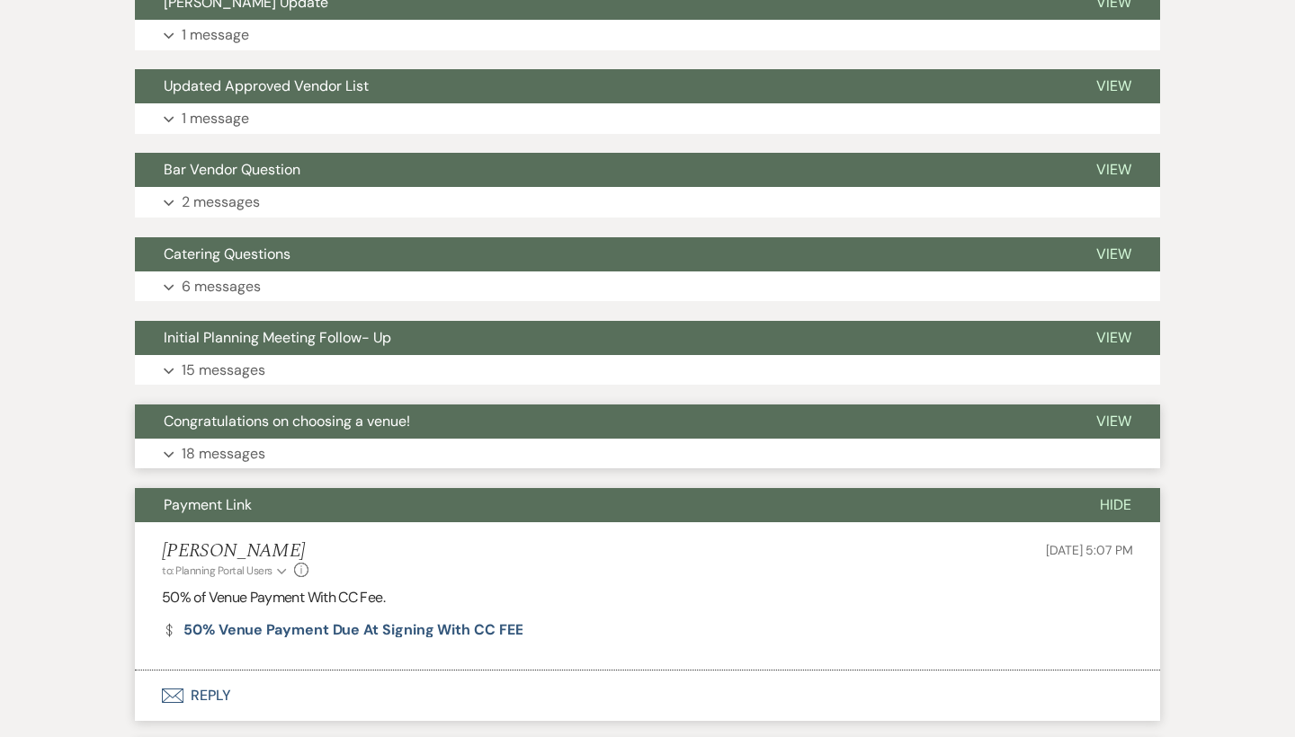
click at [290, 405] on button "Congratulations on choosing a venue!" at bounding box center [601, 422] width 932 height 34
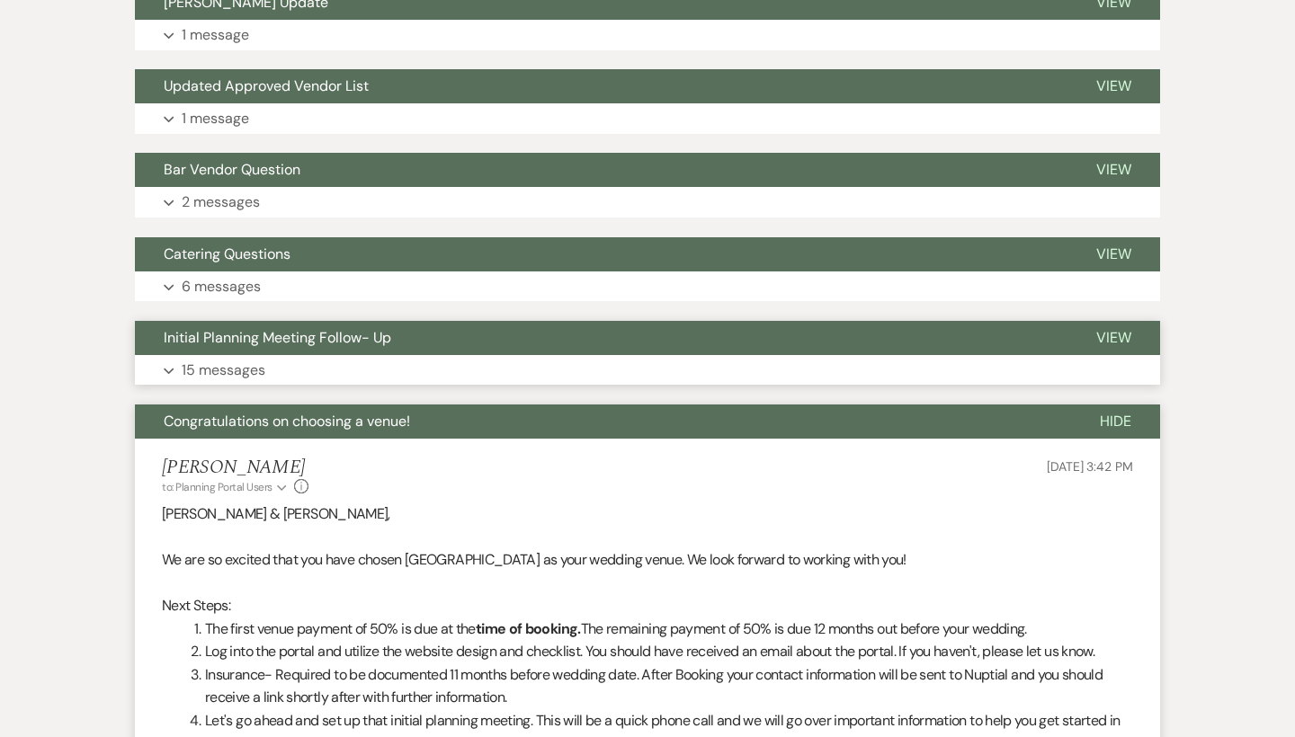
click at [292, 328] on span "Initial Planning Meeting Follow- Up" at bounding box center [277, 337] width 227 height 19
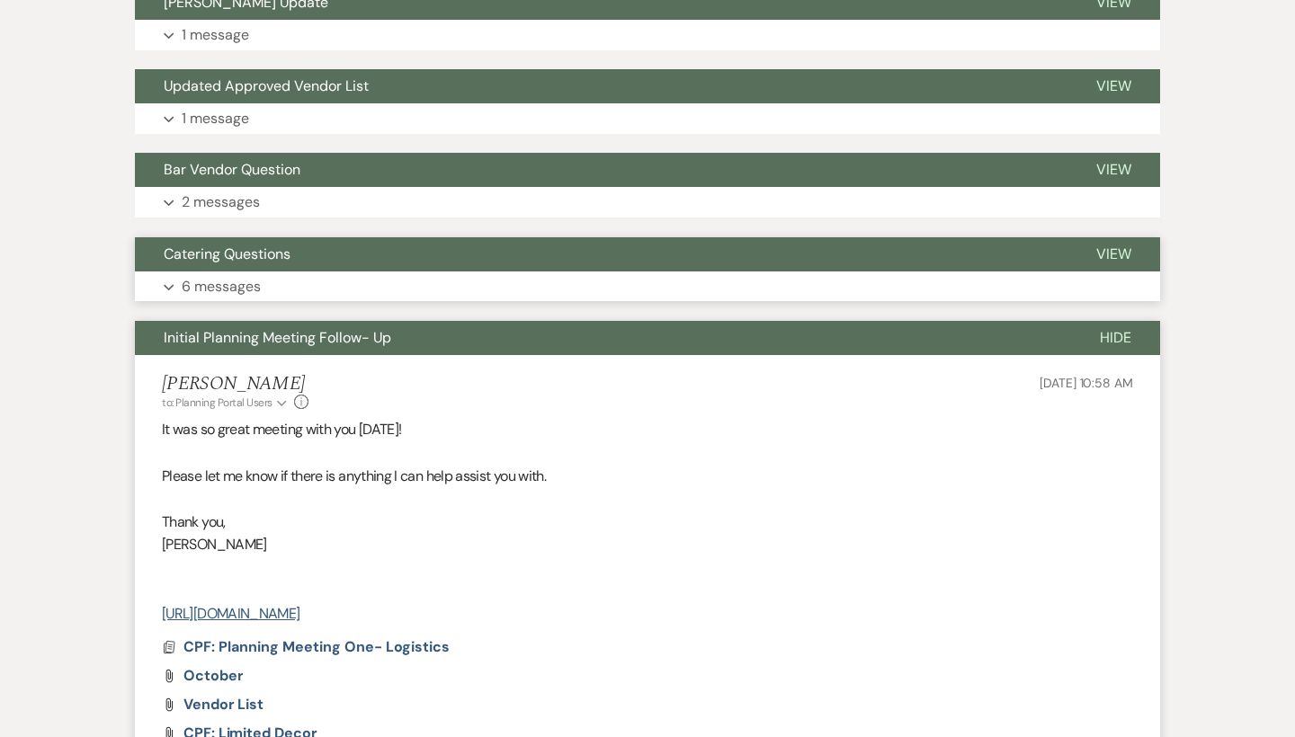
click at [292, 237] on button "Catering Questions" at bounding box center [601, 254] width 932 height 34
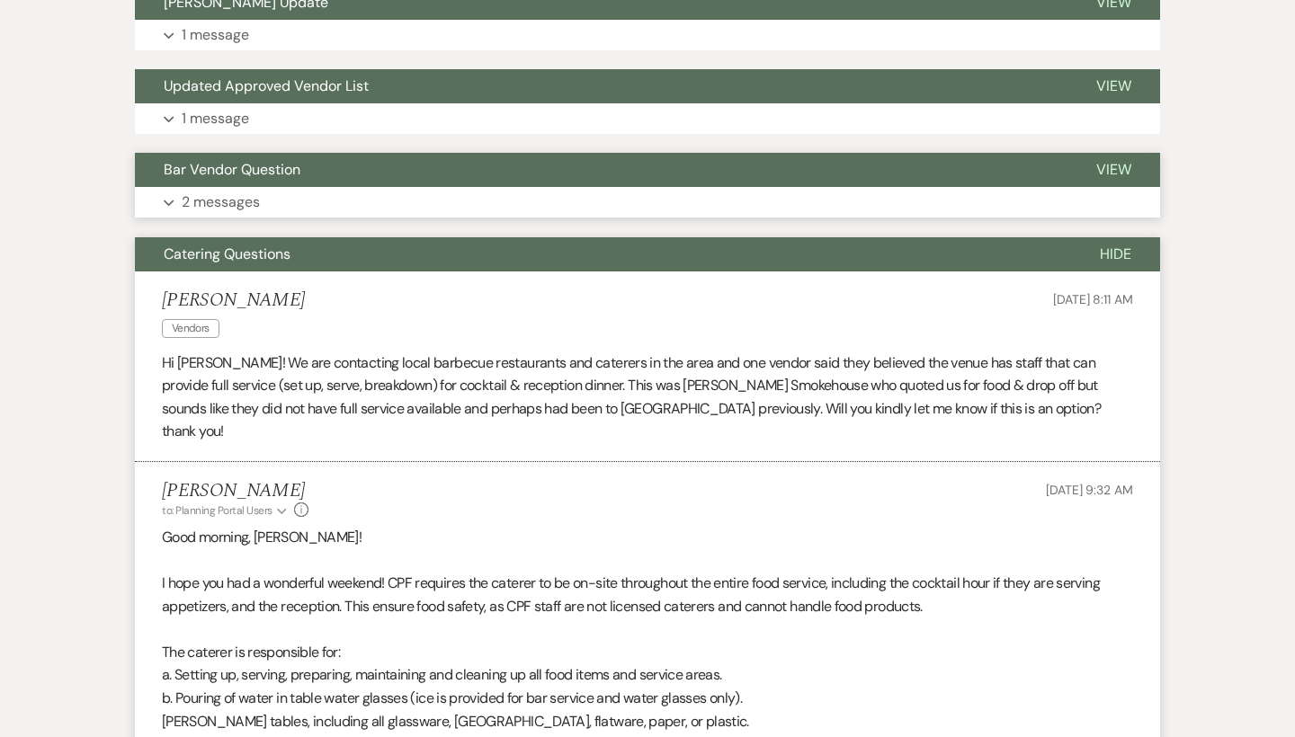
click at [292, 160] on span "Bar Vendor Question" at bounding box center [232, 169] width 137 height 19
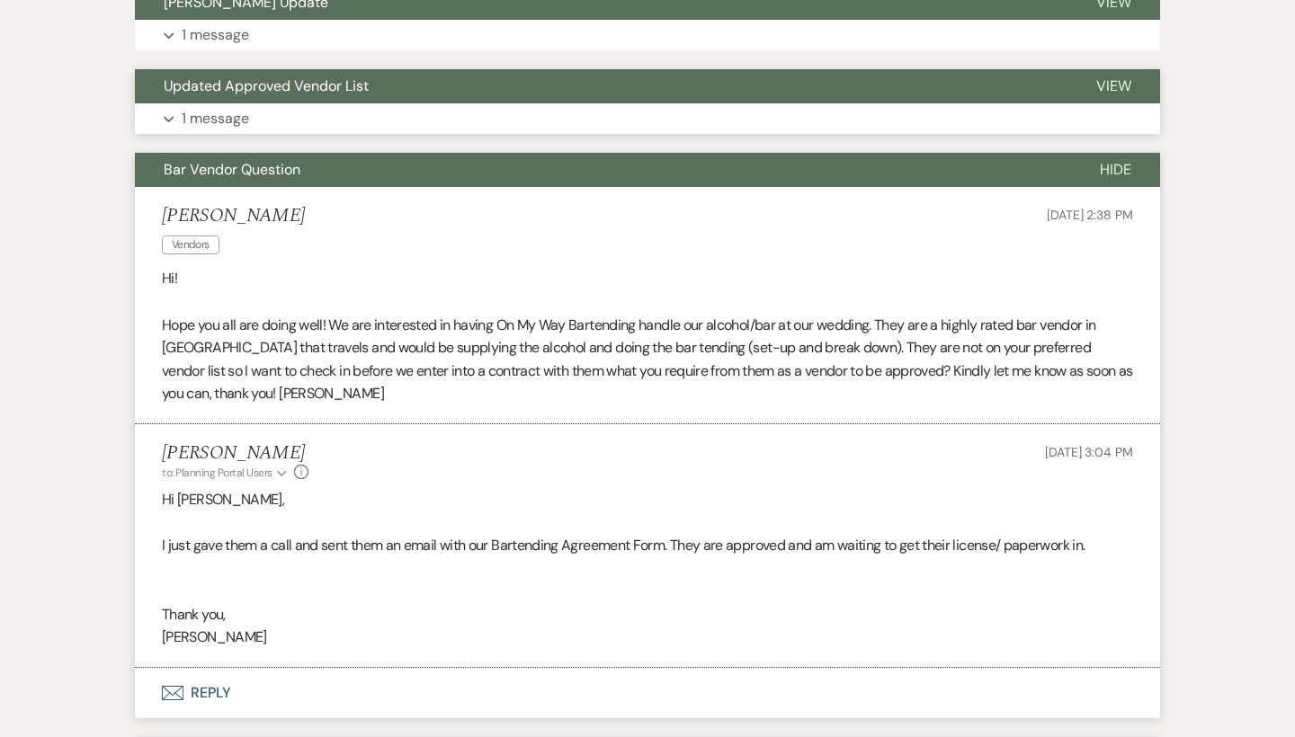
click at [292, 103] on button "Expand 1 message" at bounding box center [647, 118] width 1025 height 31
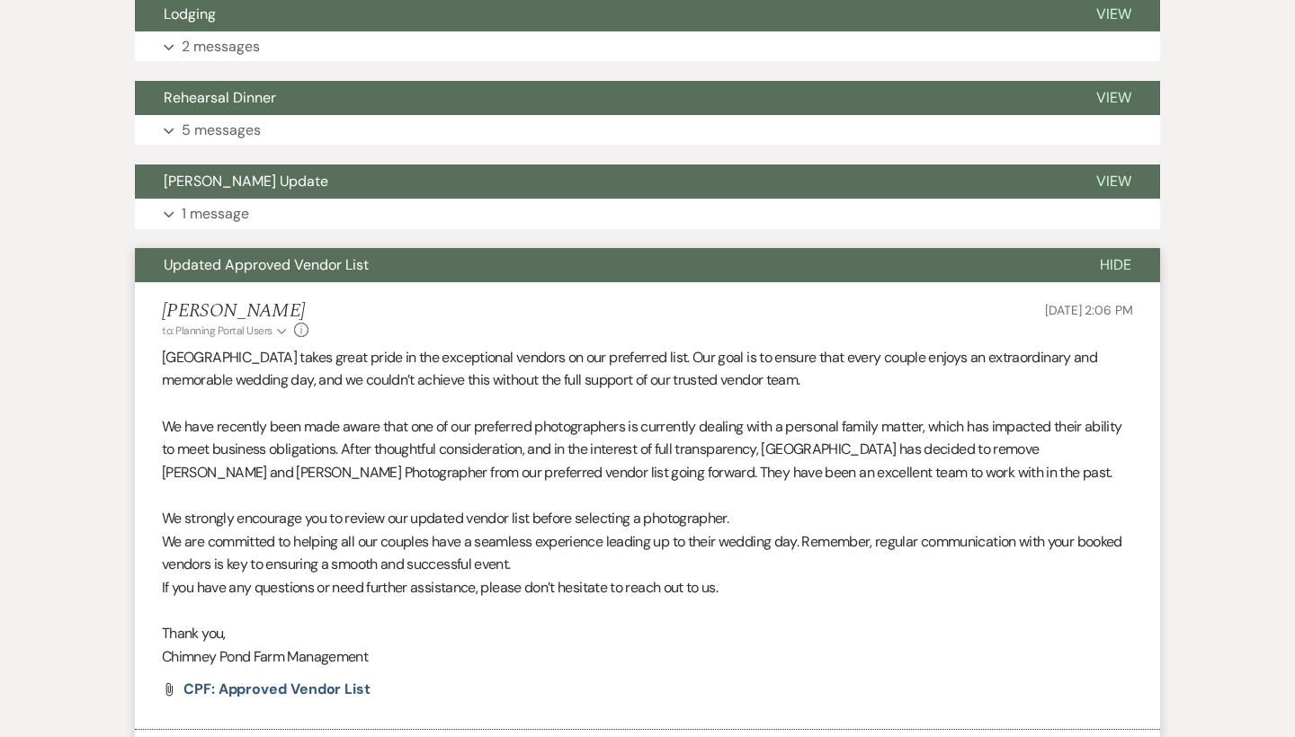
scroll to position [2957, 0]
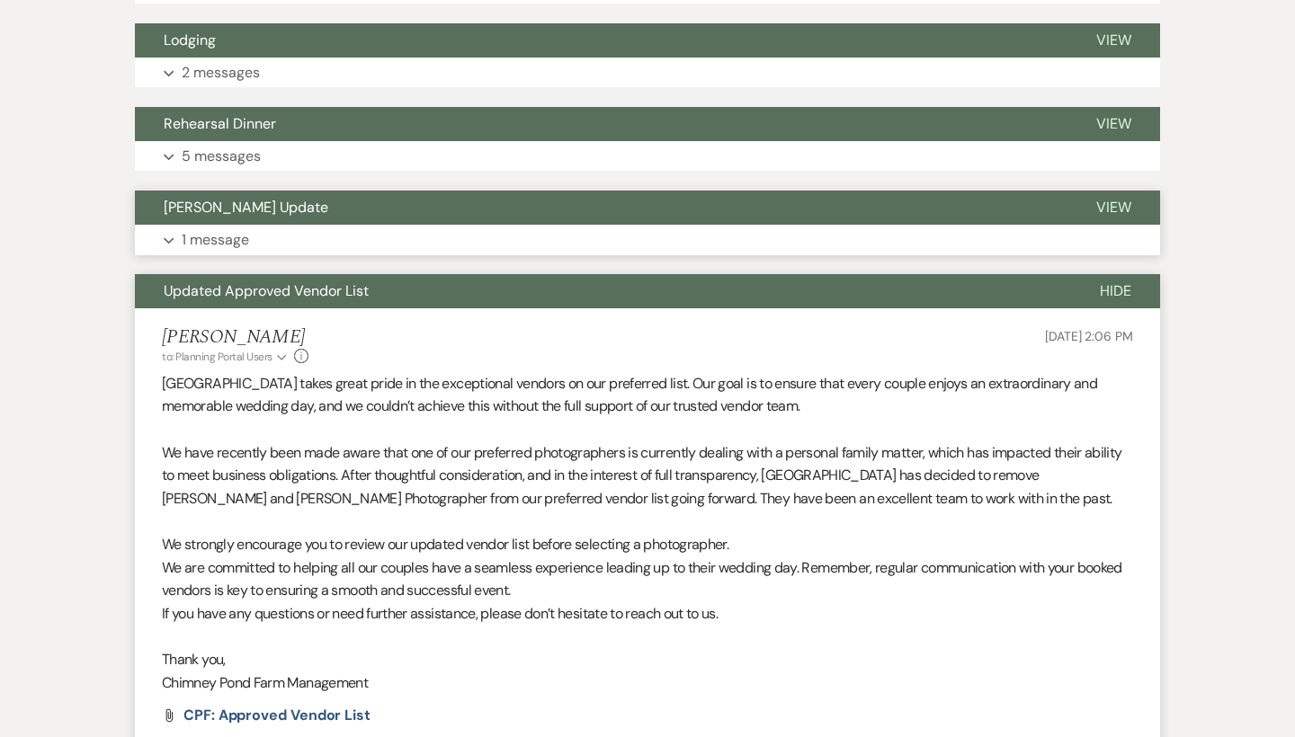
click at [281, 225] on button "Expand 1 message" at bounding box center [647, 240] width 1025 height 31
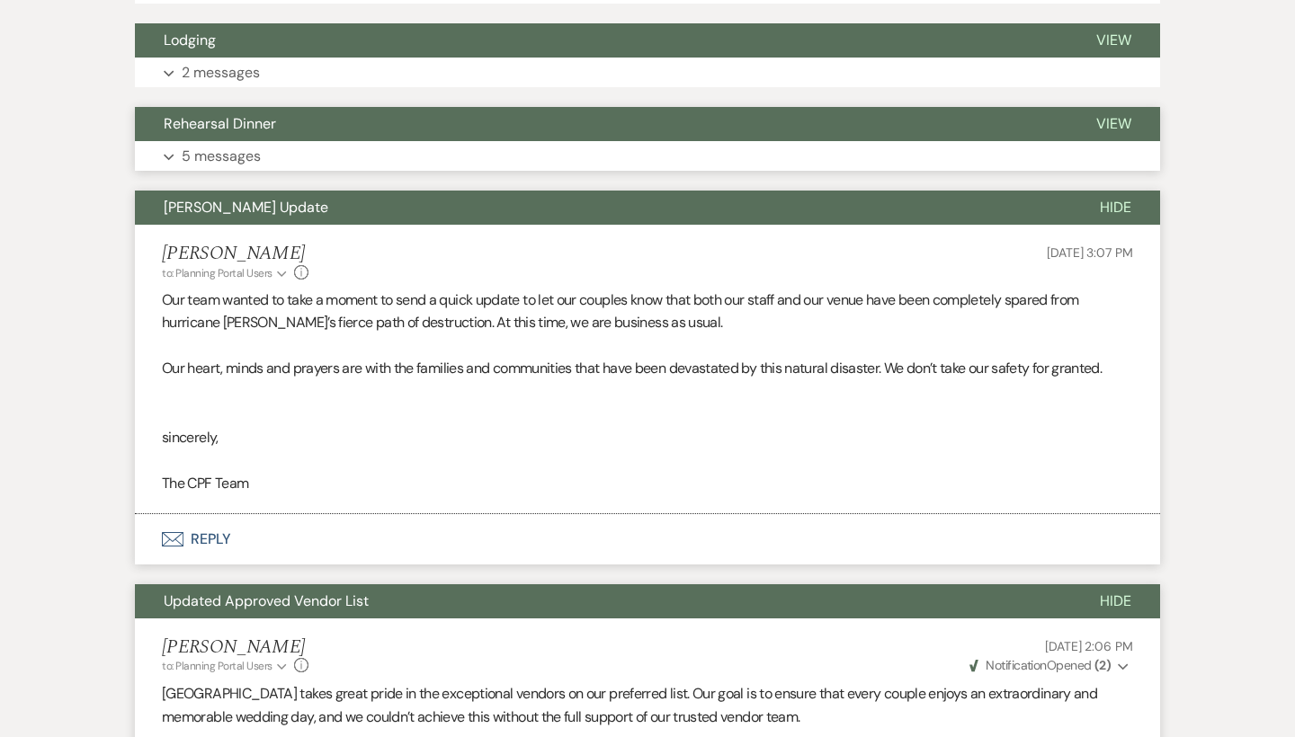
click at [280, 141] on button "Expand 5 messages" at bounding box center [647, 156] width 1025 height 31
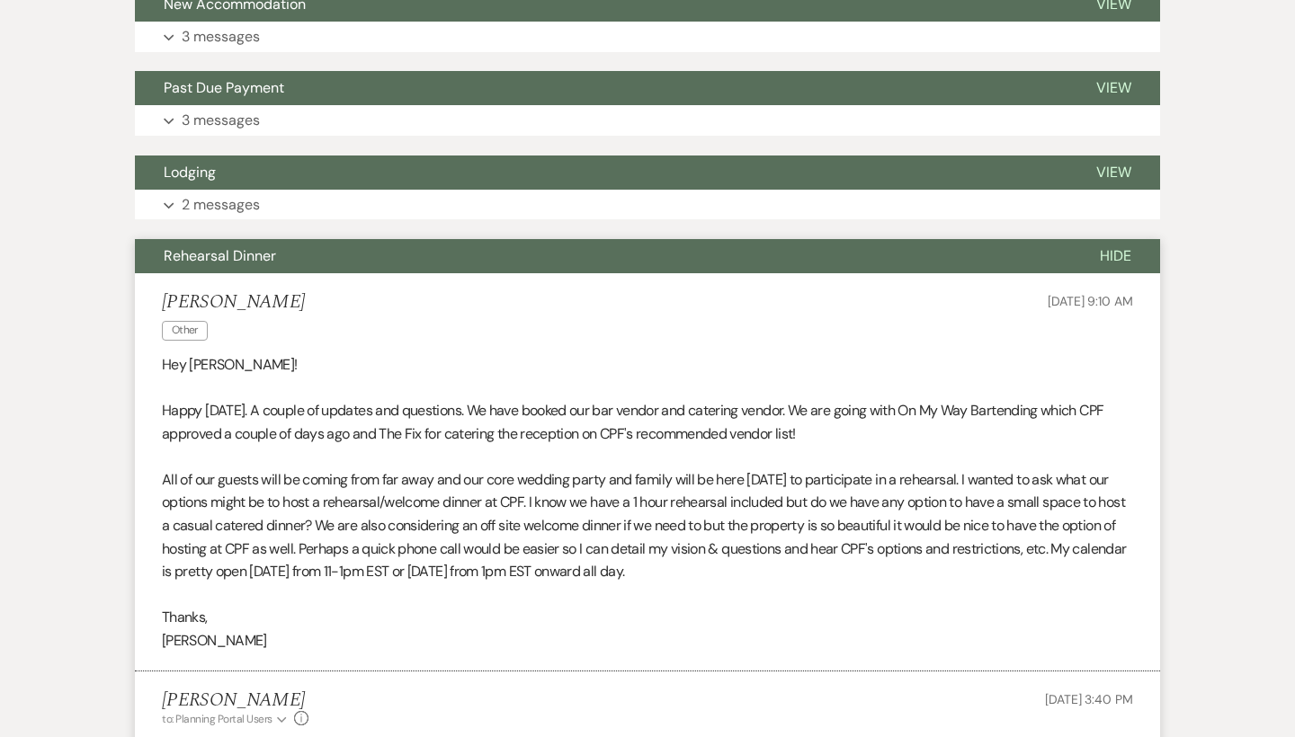
scroll to position [2789, 0]
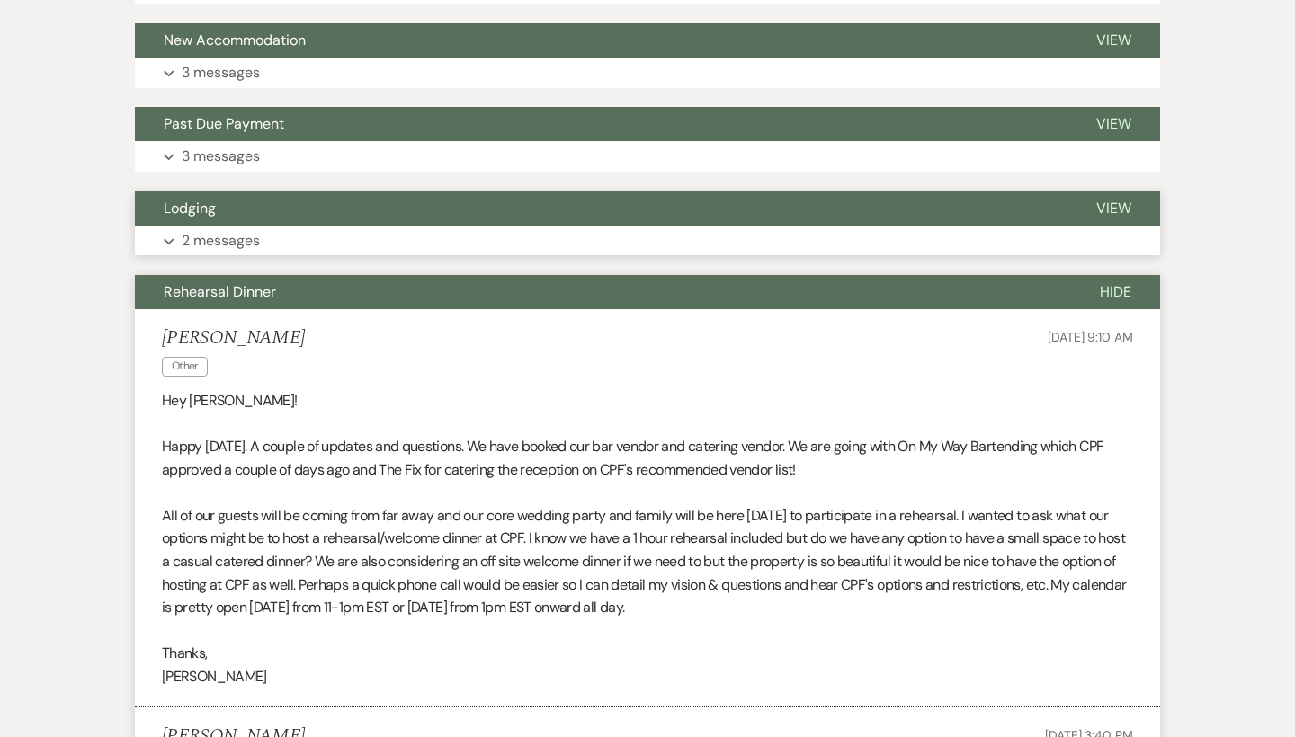
click at [282, 192] on button "Lodging" at bounding box center [601, 209] width 932 height 34
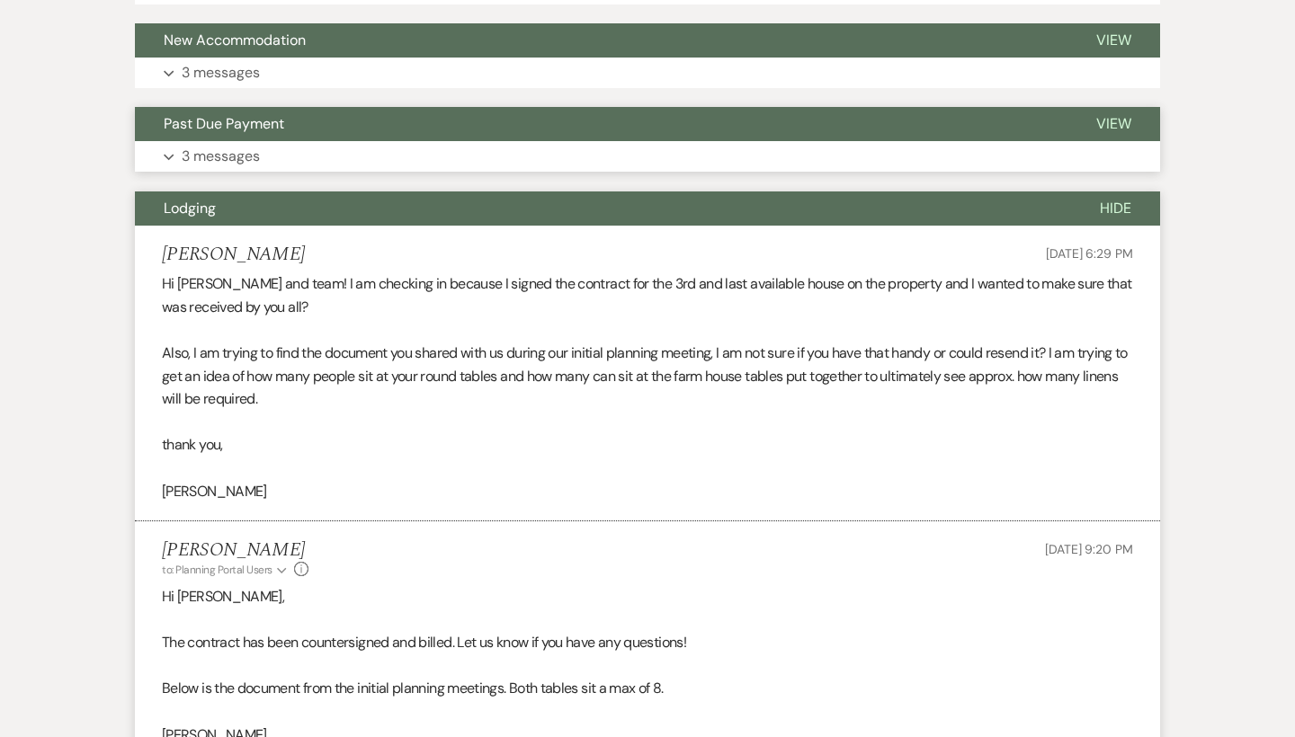
click at [295, 107] on button "Past Due Payment" at bounding box center [601, 124] width 932 height 34
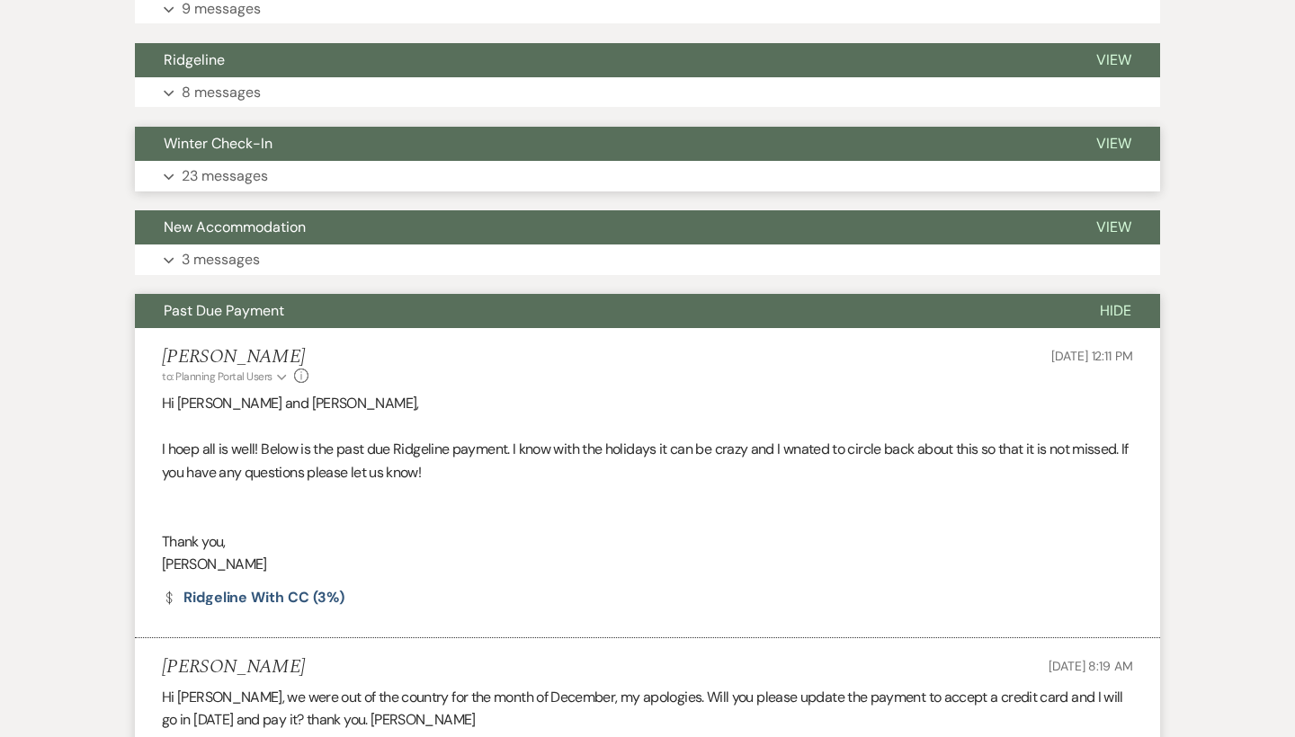
scroll to position [2597, 0]
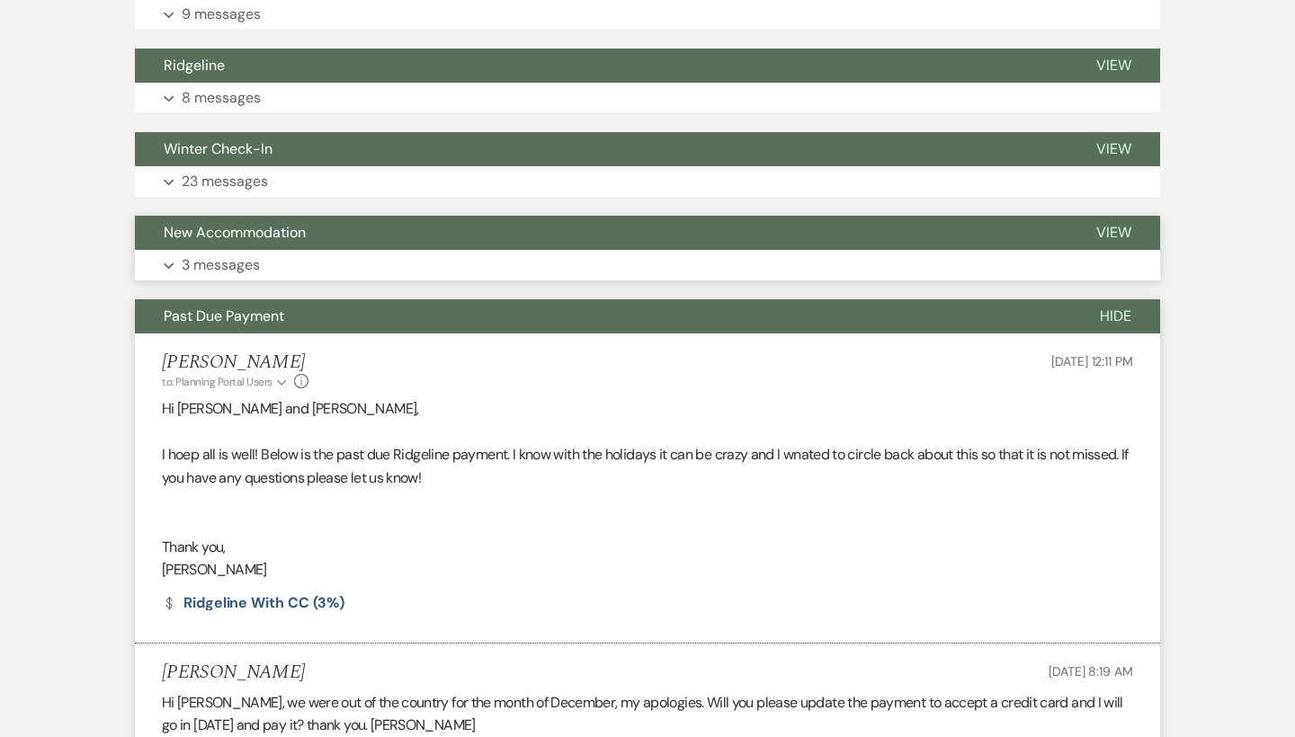
click at [295, 223] on span "New Accommodation" at bounding box center [235, 232] width 142 height 19
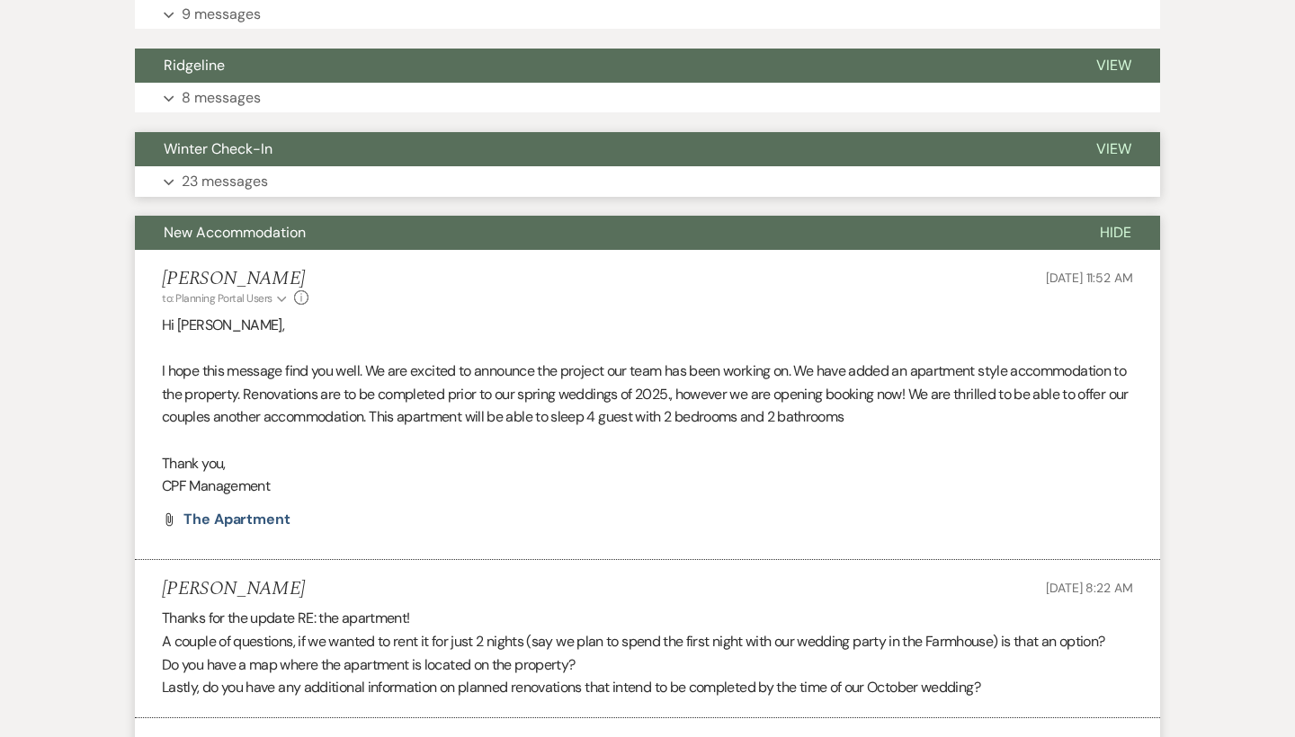
click at [294, 132] on button "Winter Check-In" at bounding box center [601, 149] width 932 height 34
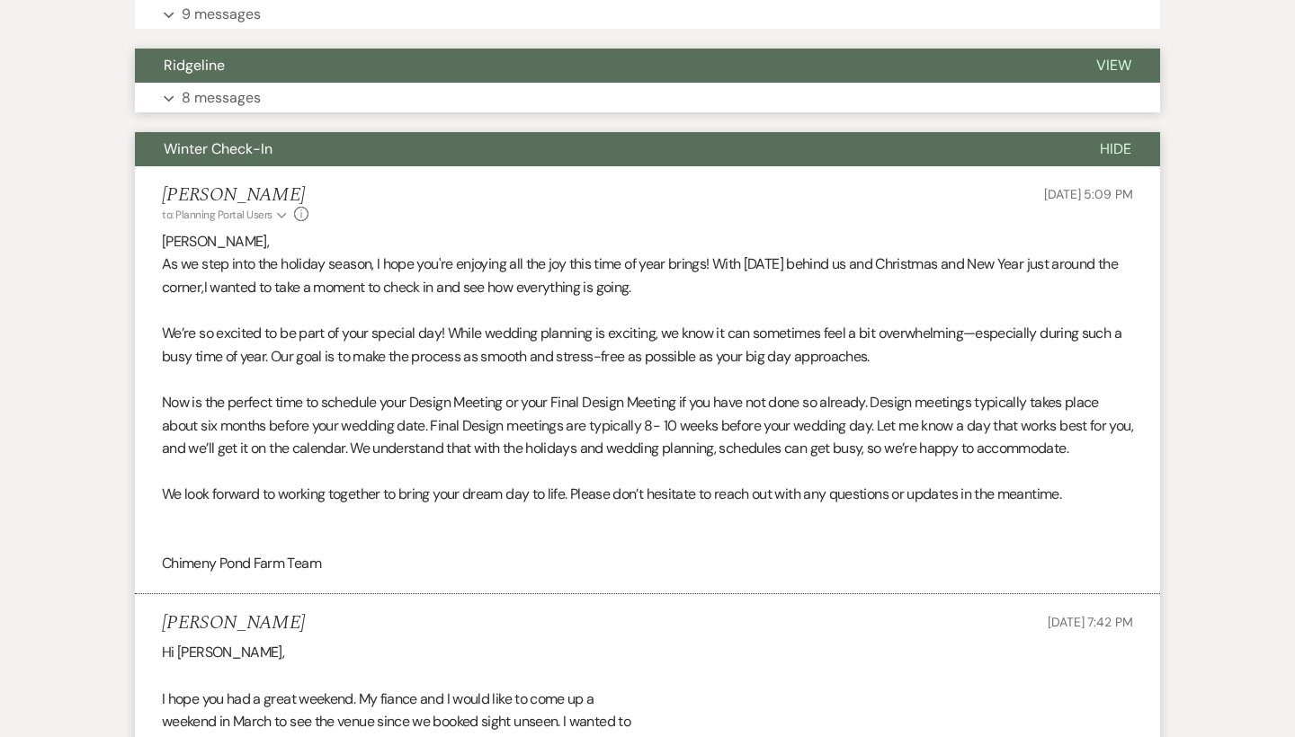
click at [294, 83] on button "Expand 8 messages" at bounding box center [647, 98] width 1025 height 31
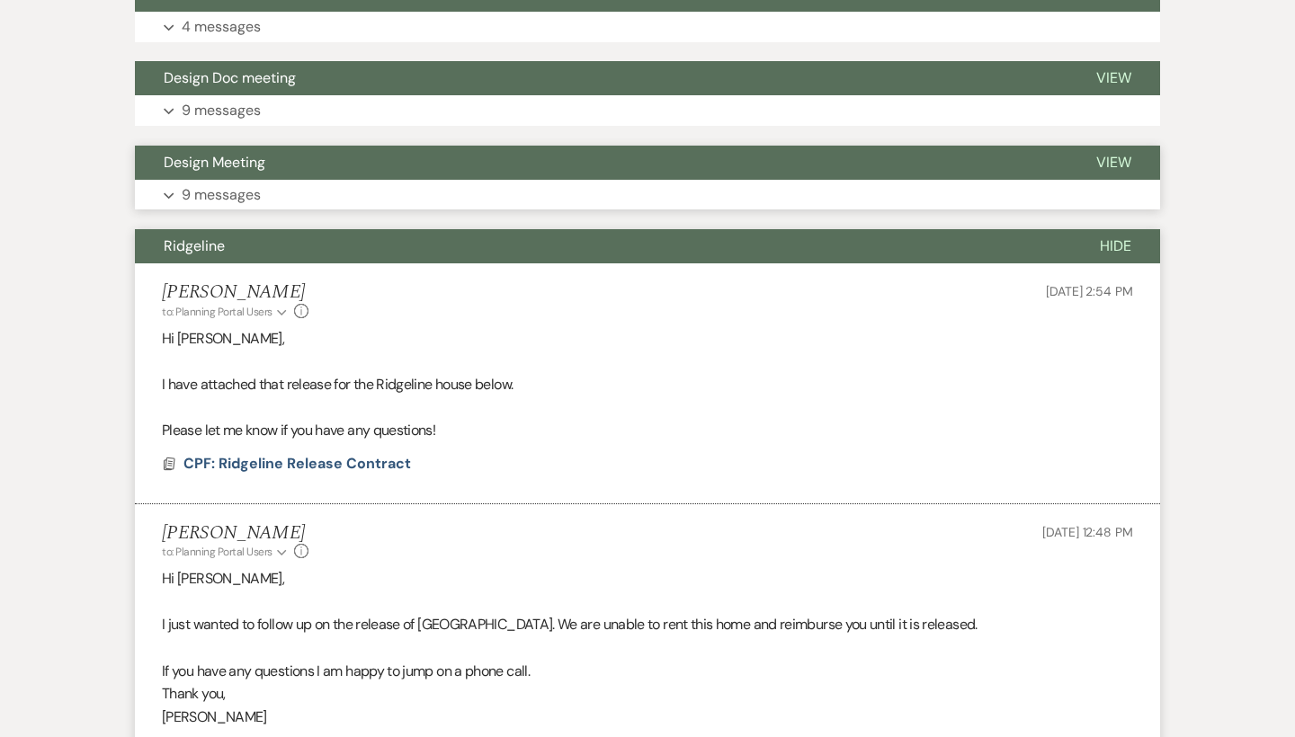
click at [282, 146] on button "Design Meeting" at bounding box center [601, 163] width 932 height 34
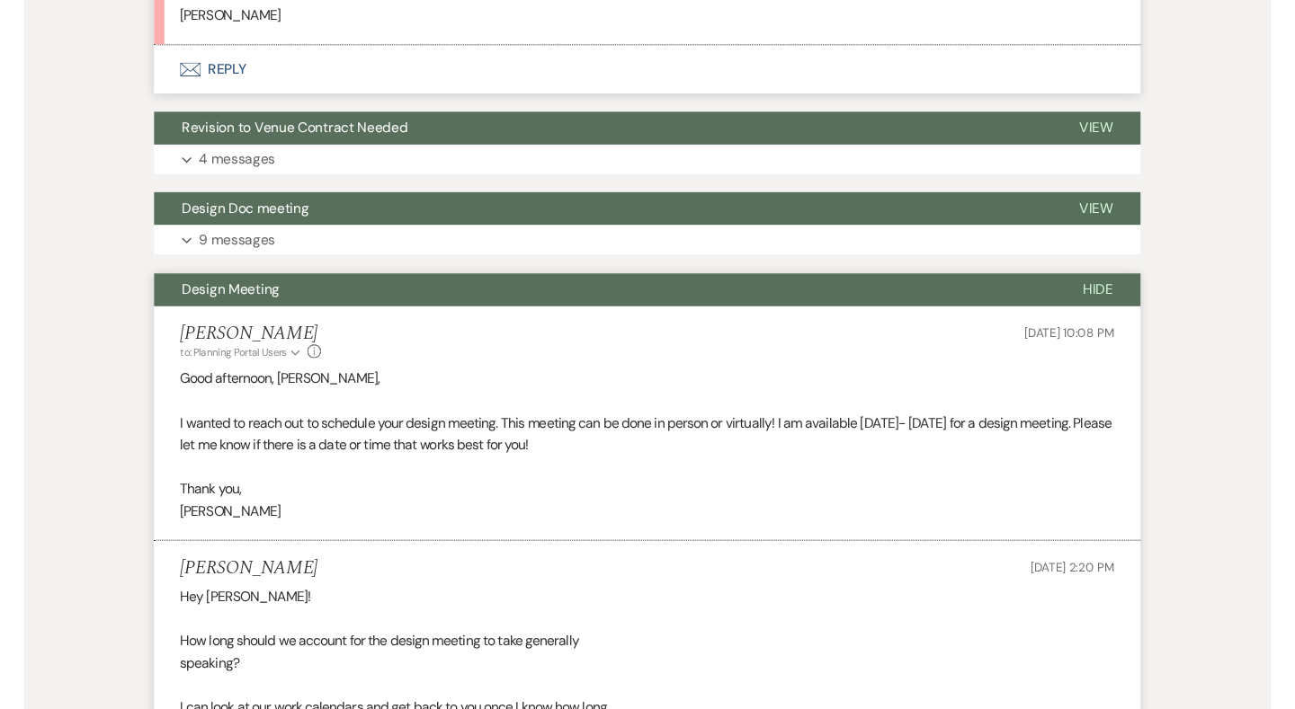
scroll to position [2191, 0]
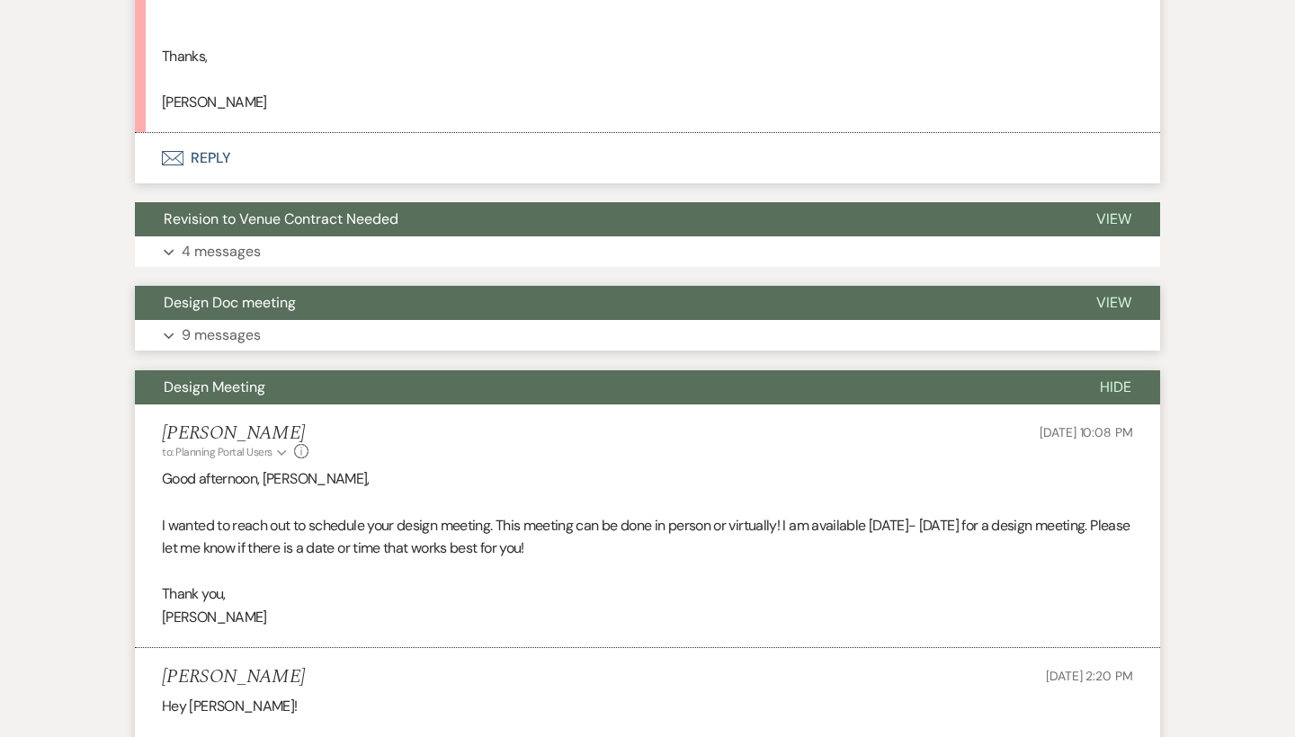
click at [282, 320] on button "Expand 9 messages" at bounding box center [647, 335] width 1025 height 31
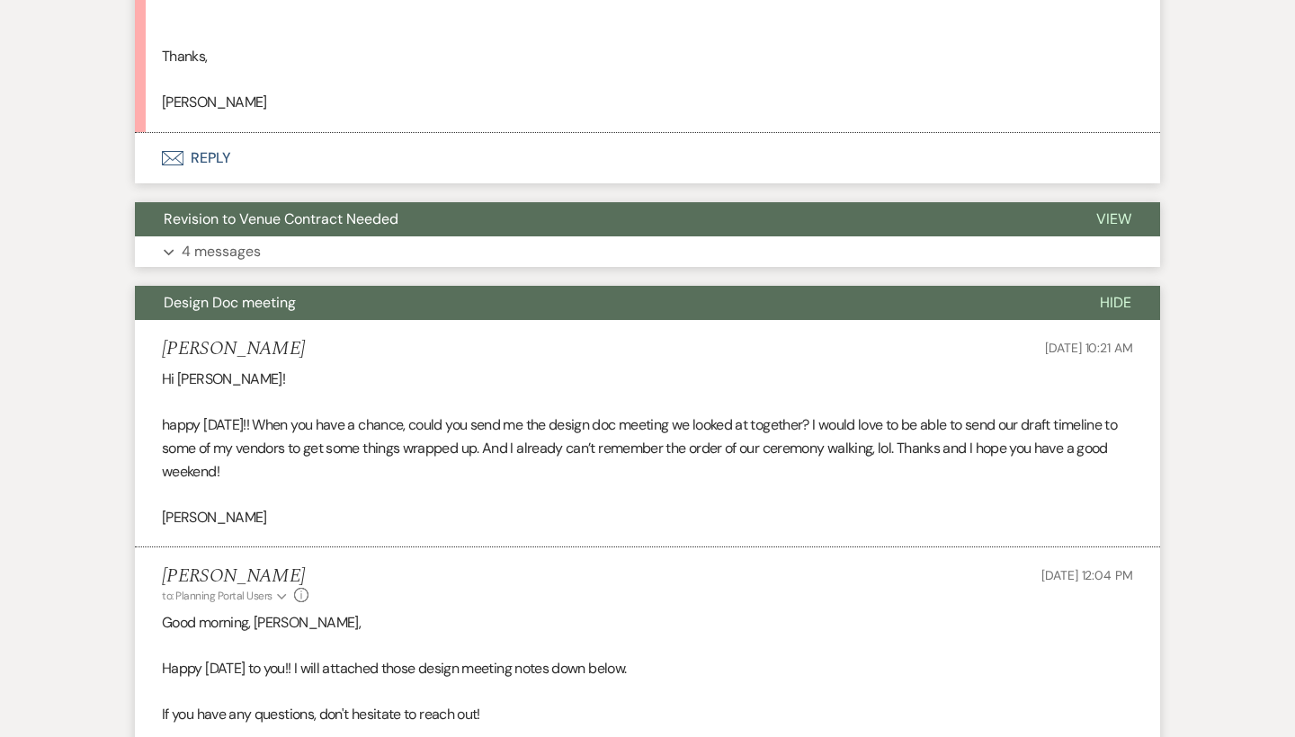
click at [296, 202] on button "Revision to Venue Contract Needed" at bounding box center [601, 219] width 932 height 34
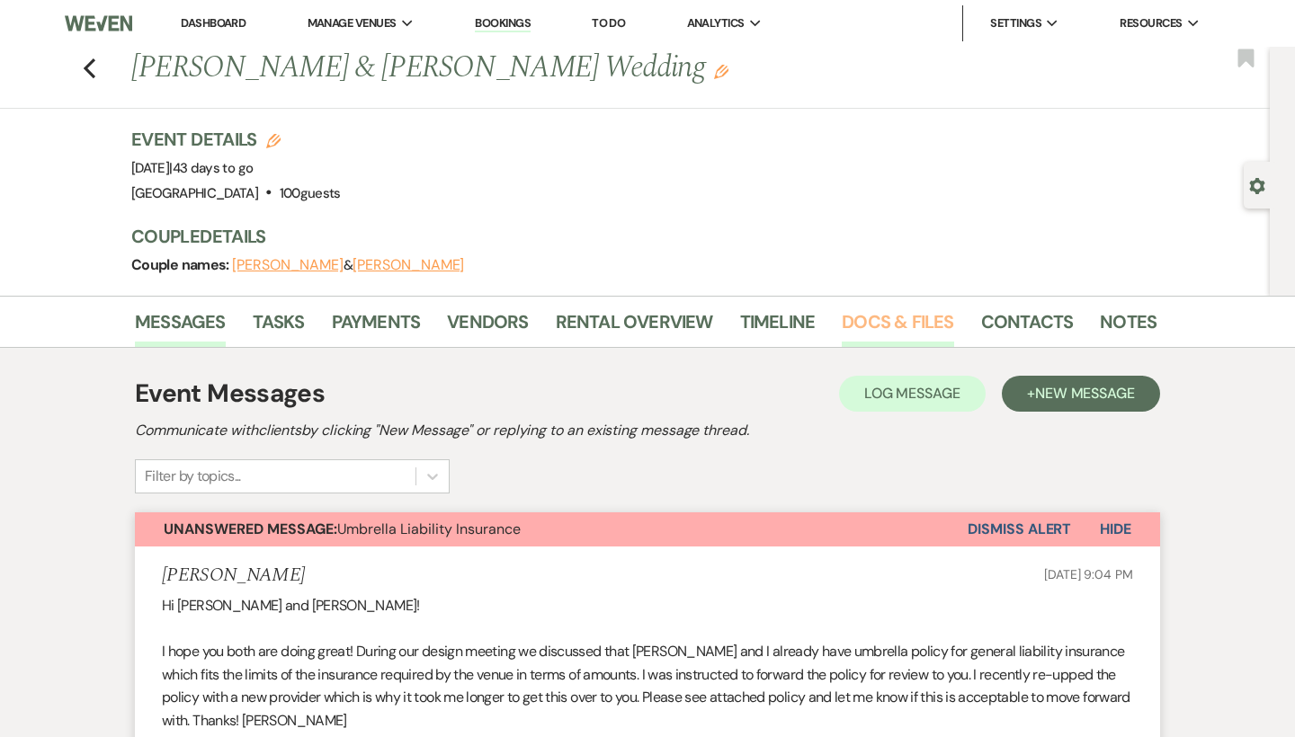
scroll to position [0, 0]
click at [906, 341] on link "Docs & Files" at bounding box center [897, 327] width 111 height 40
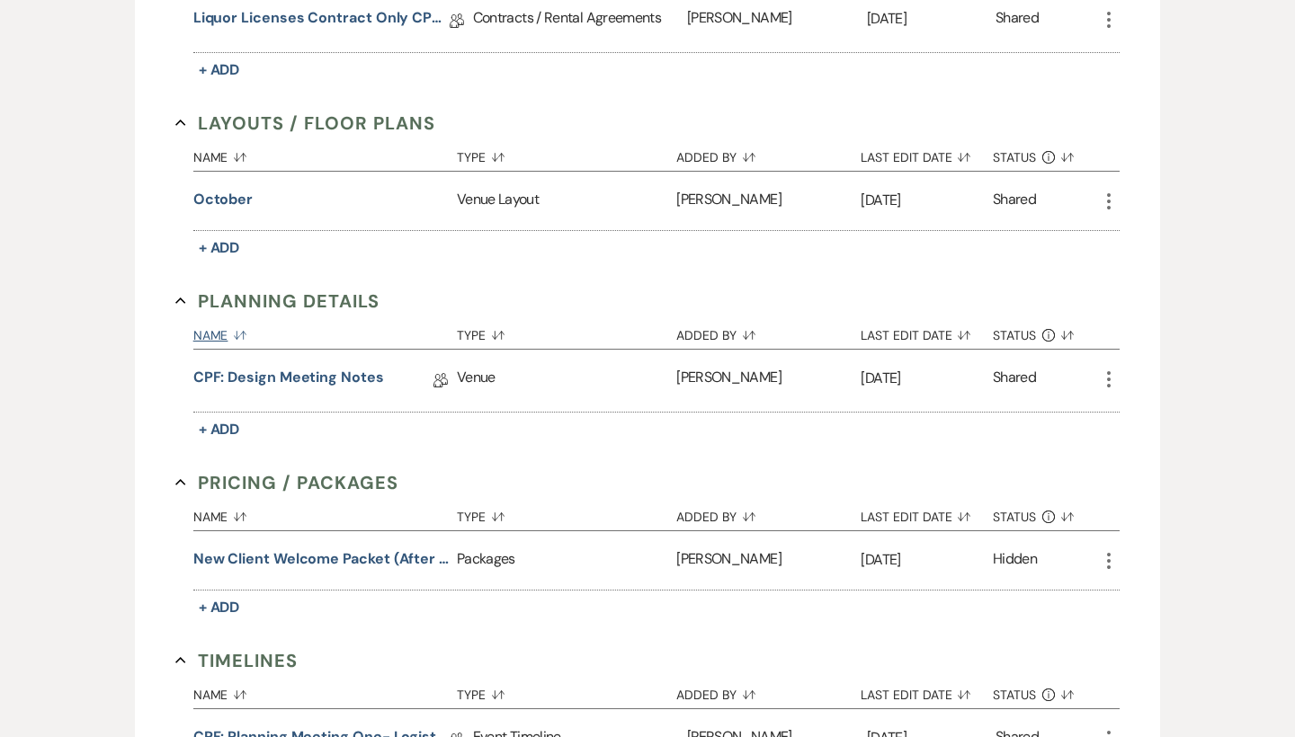
scroll to position [1275, 0]
click at [334, 370] on link "CPF: Design Meeting Notes" at bounding box center [288, 382] width 191 height 28
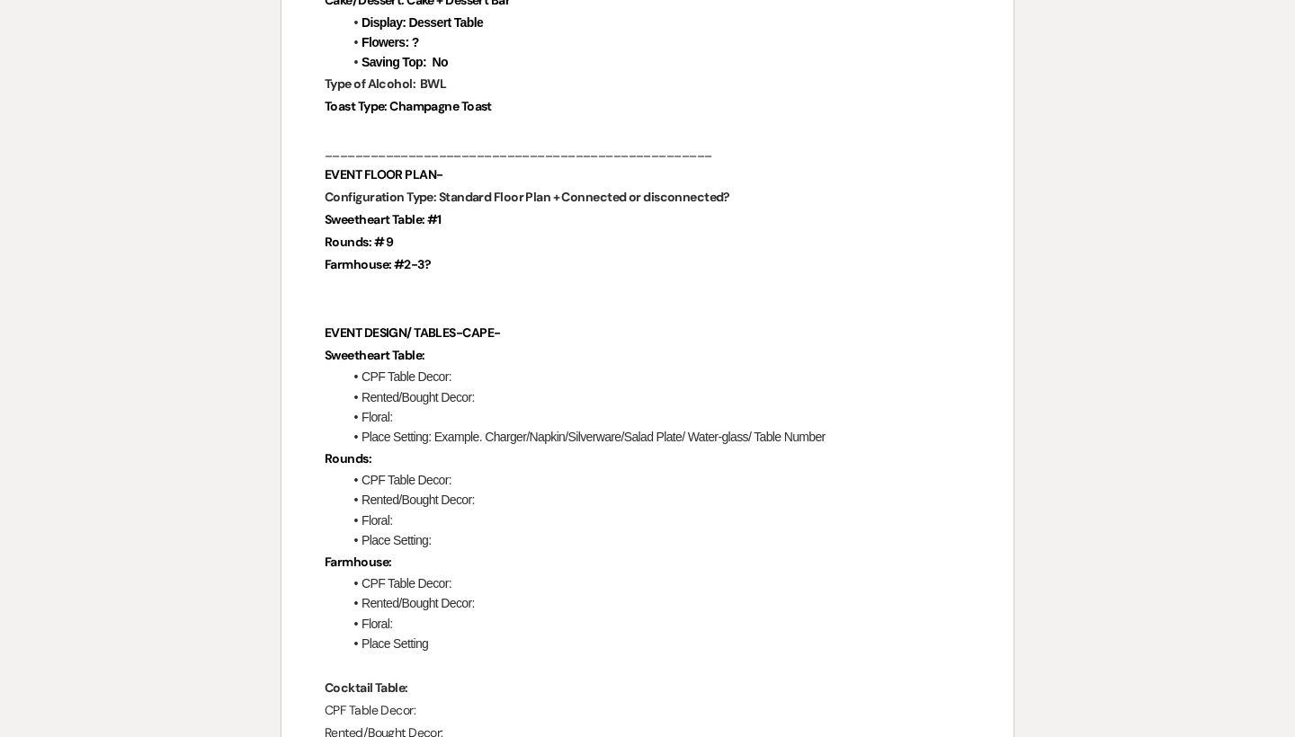
scroll to position [1689, 0]
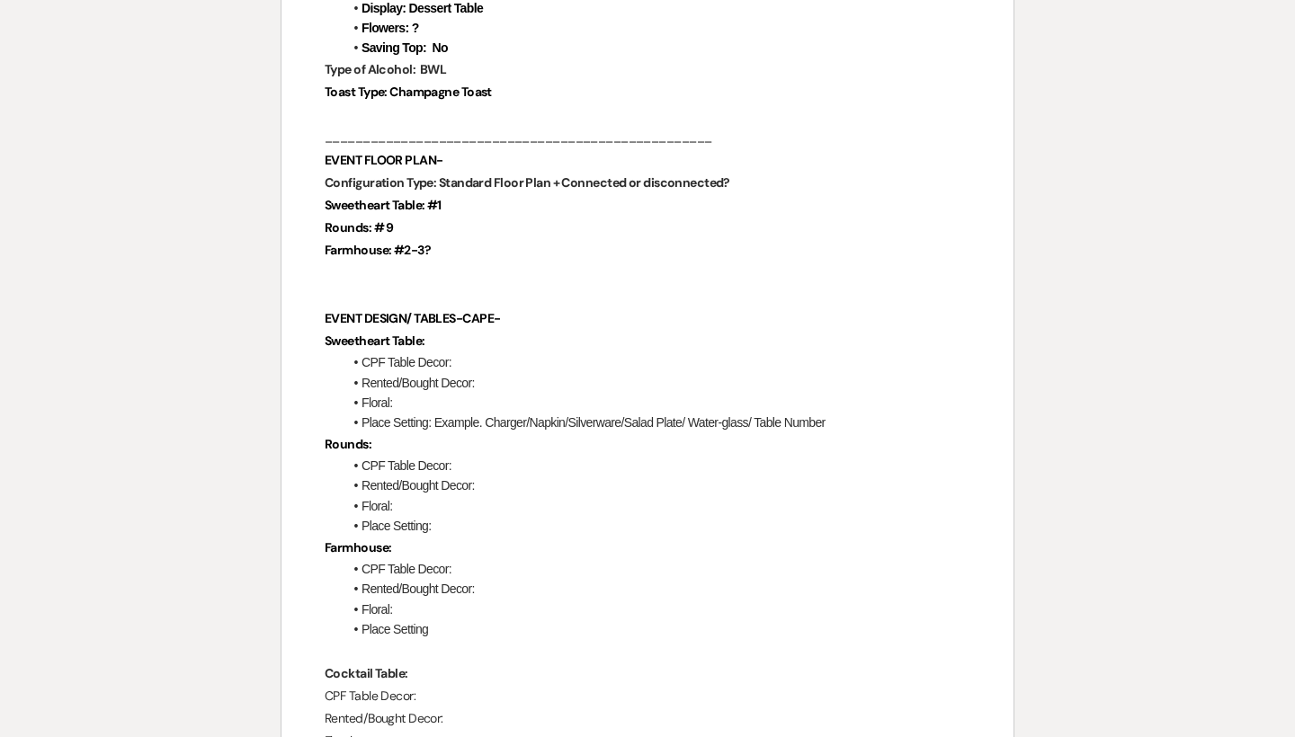
click at [446, 393] on li "Floral:" at bounding box center [657, 403] width 628 height 20
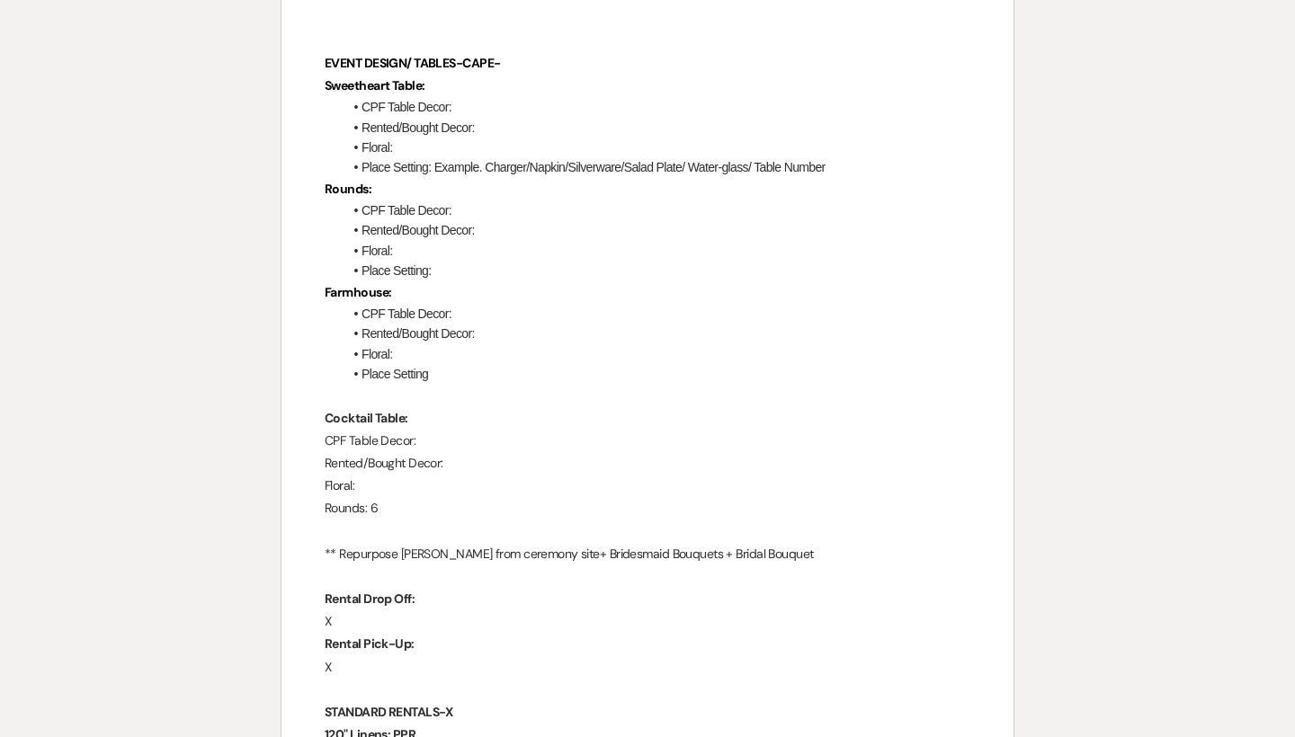
scroll to position [1964, 0]
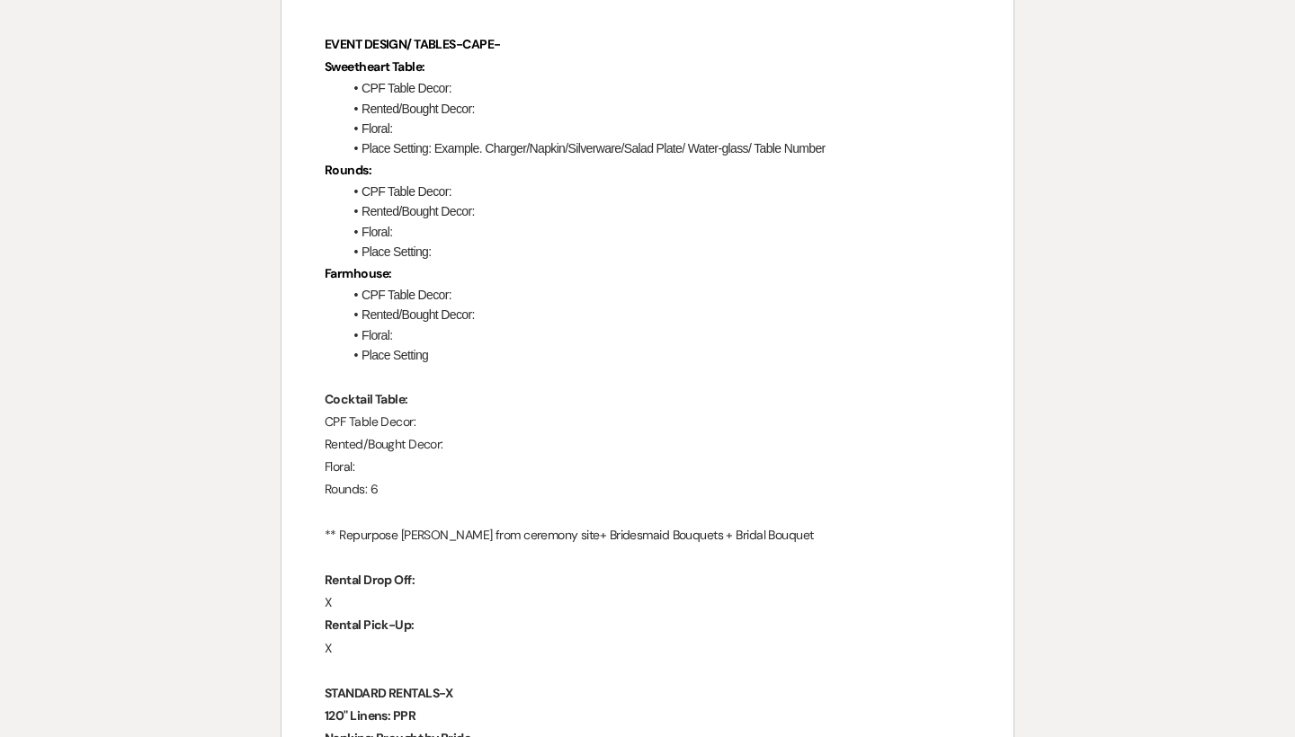
drag, startPoint x: 292, startPoint y: 522, endPoint x: 822, endPoint y: 507, distance: 529.8
drag, startPoint x: 822, startPoint y: 507, endPoint x: 326, endPoint y: 502, distance: 495.4
click at [326, 502] on p at bounding box center [648, 512] width 646 height 22
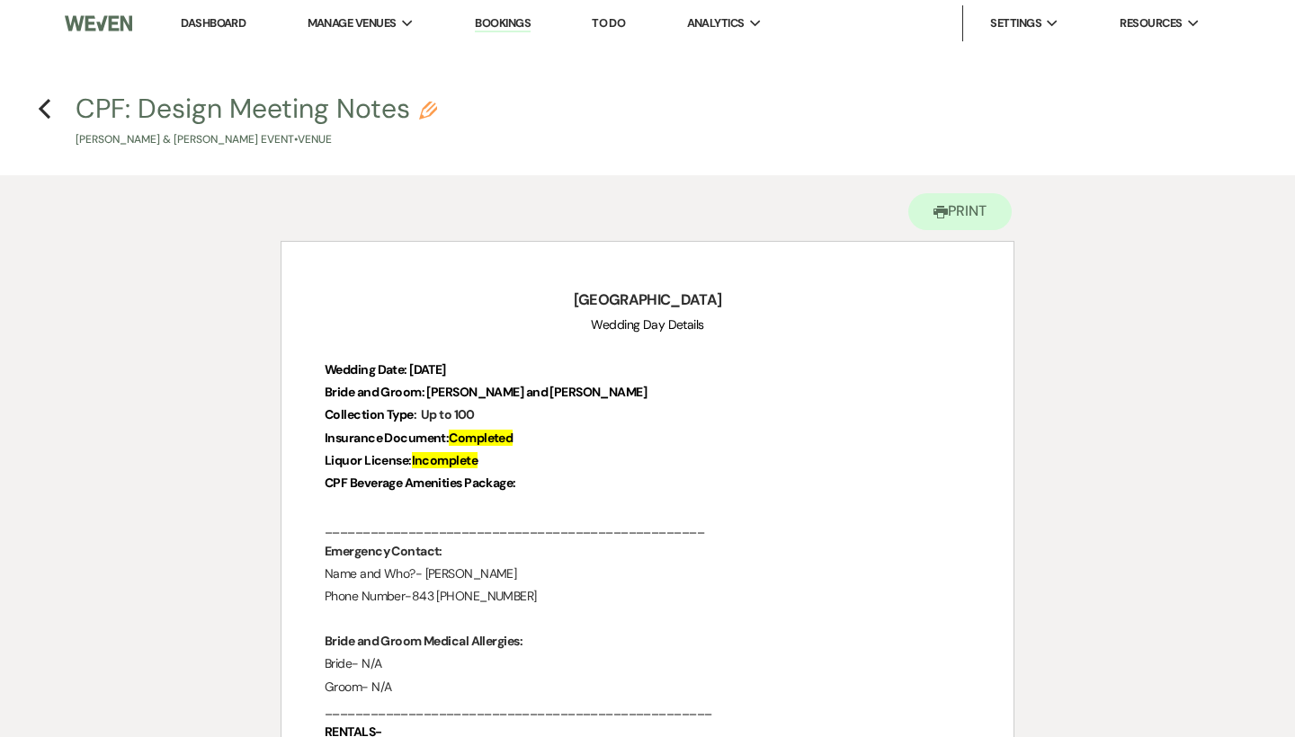
scroll to position [0, 0]
click at [40, 110] on use "button" at bounding box center [45, 109] width 12 height 20
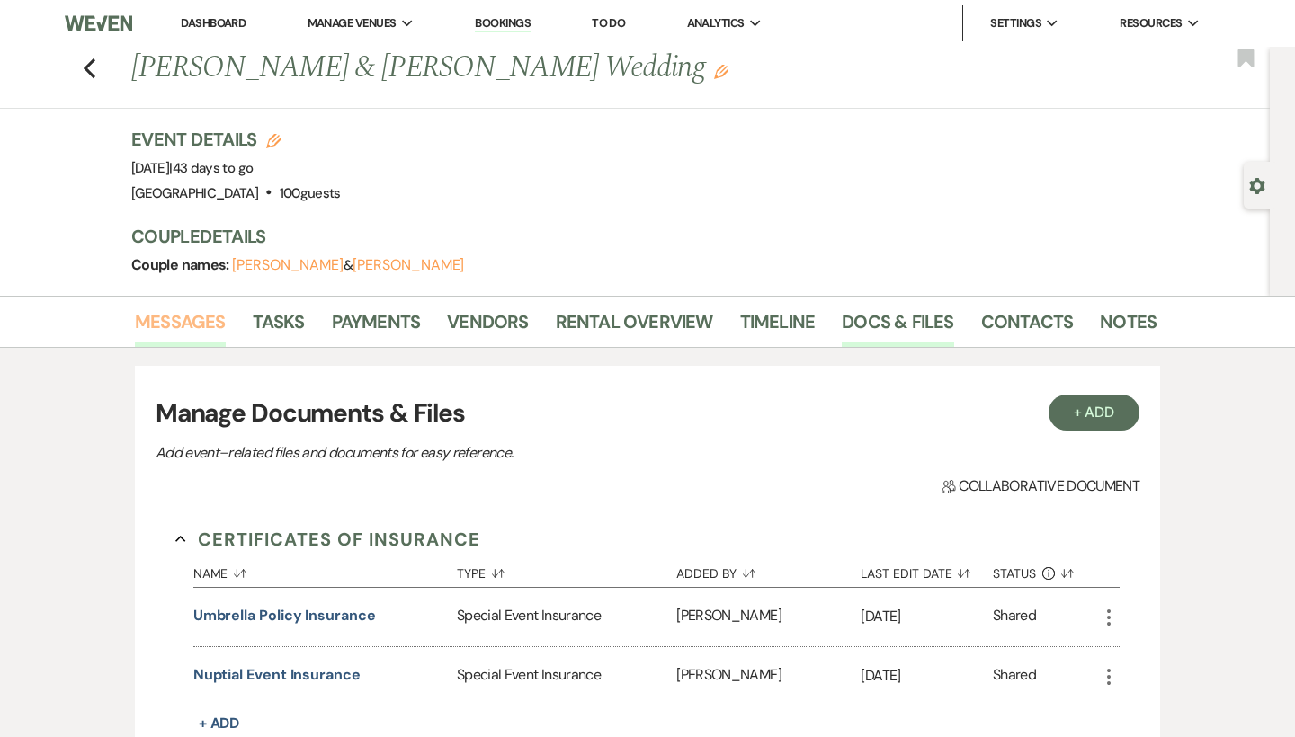
click at [174, 328] on link "Messages" at bounding box center [180, 327] width 91 height 40
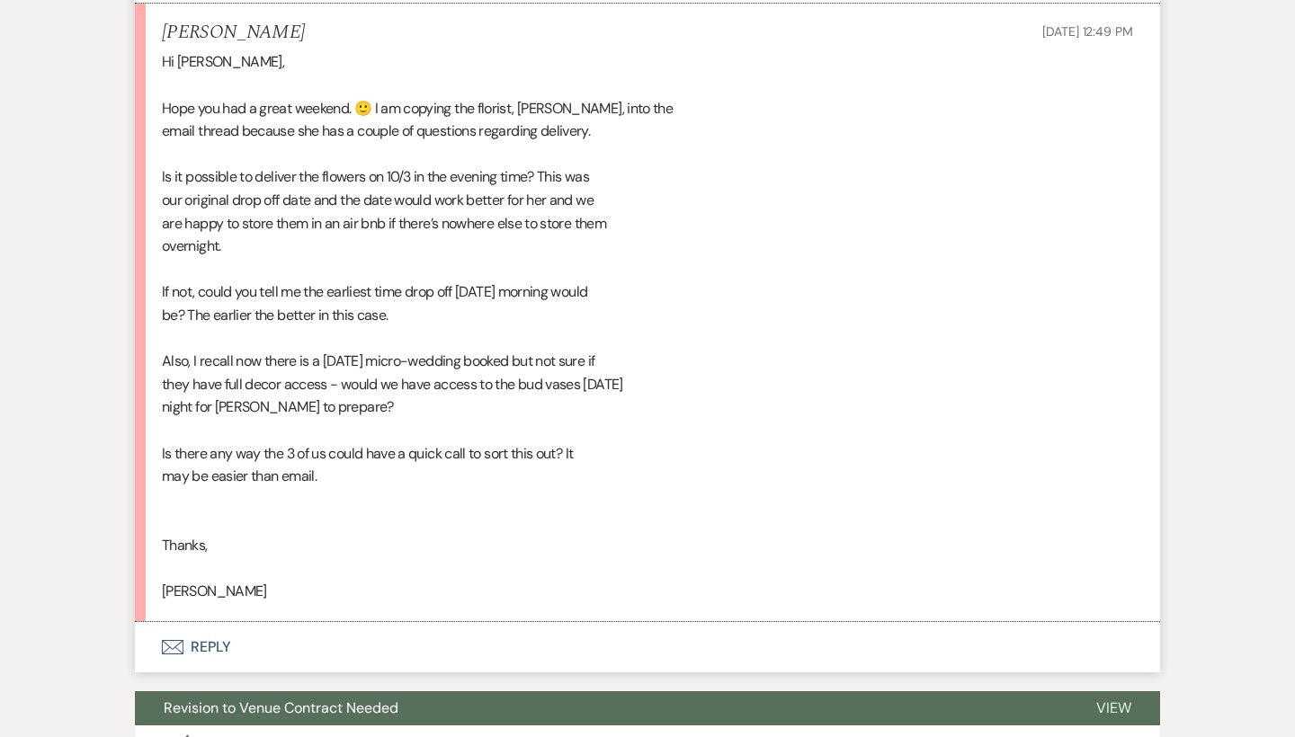
scroll to position [1696, 0]
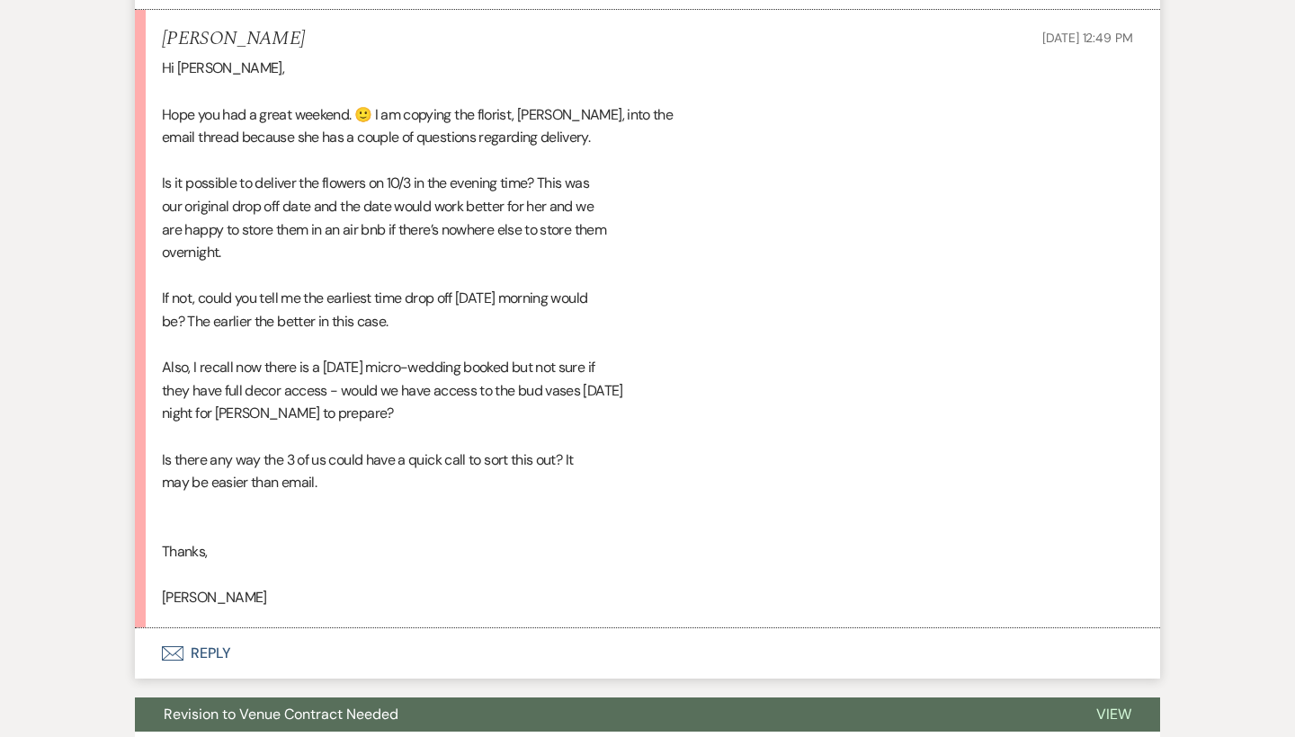
click at [194, 629] on button "Envelope Reply" at bounding box center [647, 653] width 1025 height 50
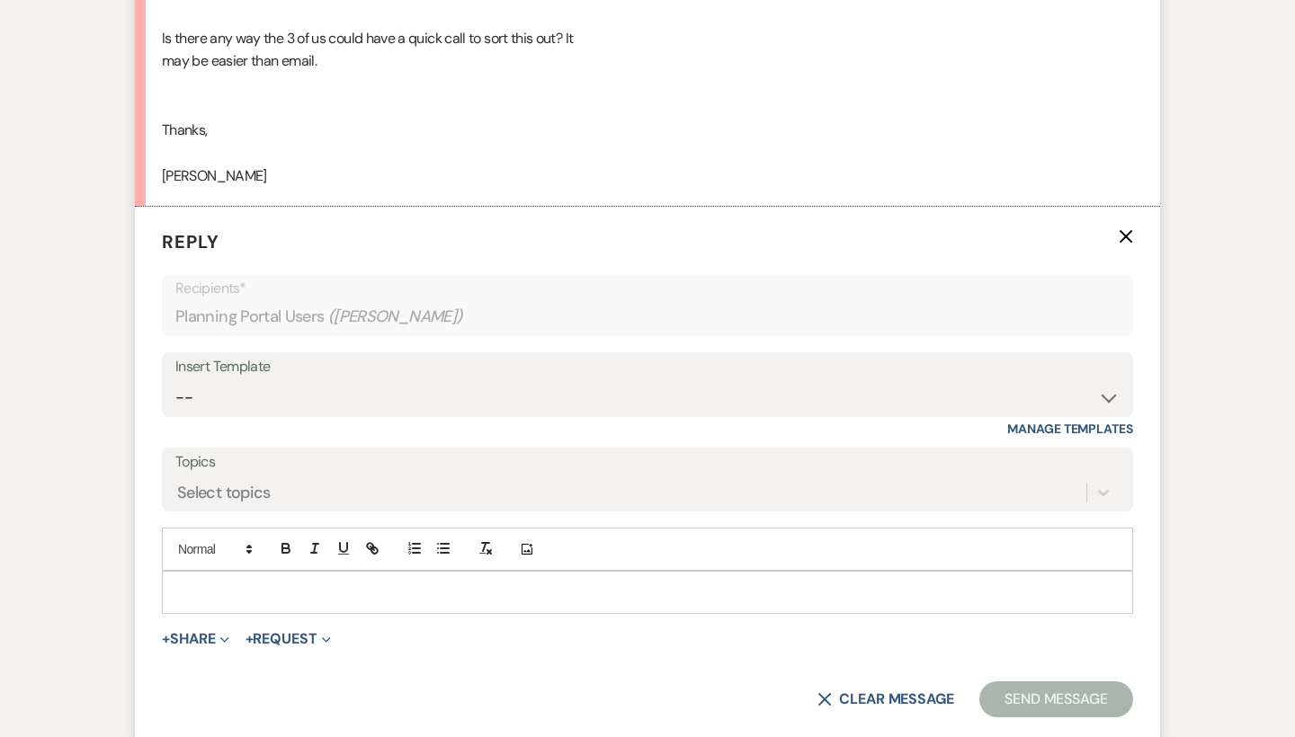
scroll to position [2188, 0]
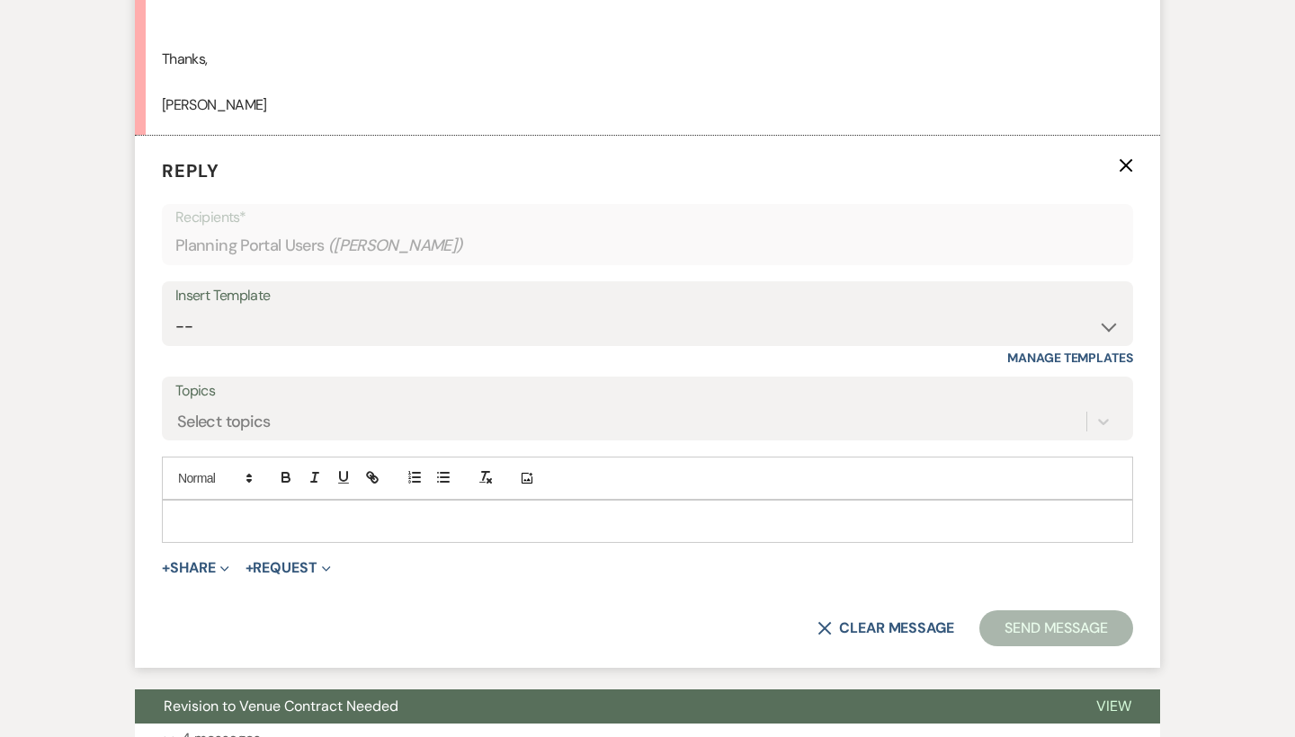
click at [328, 504] on div at bounding box center [647, 521] width 969 height 41
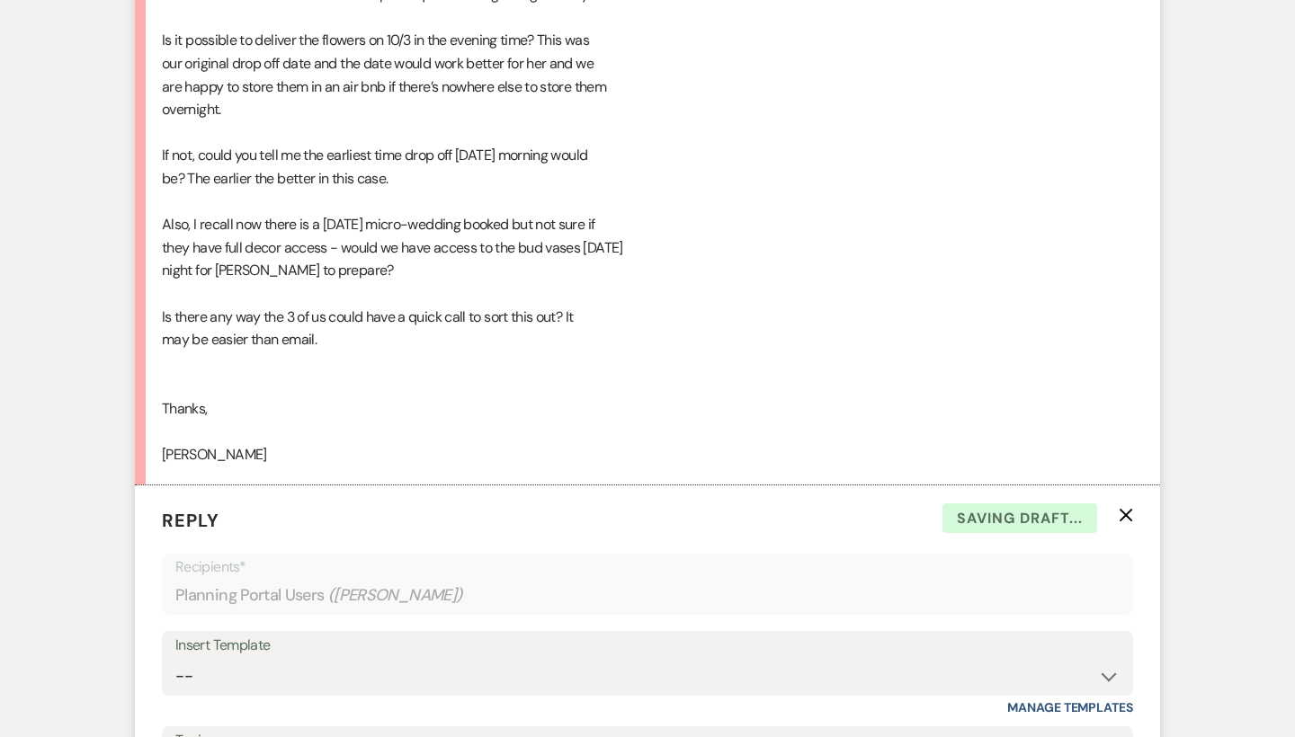
scroll to position [1744, 0]
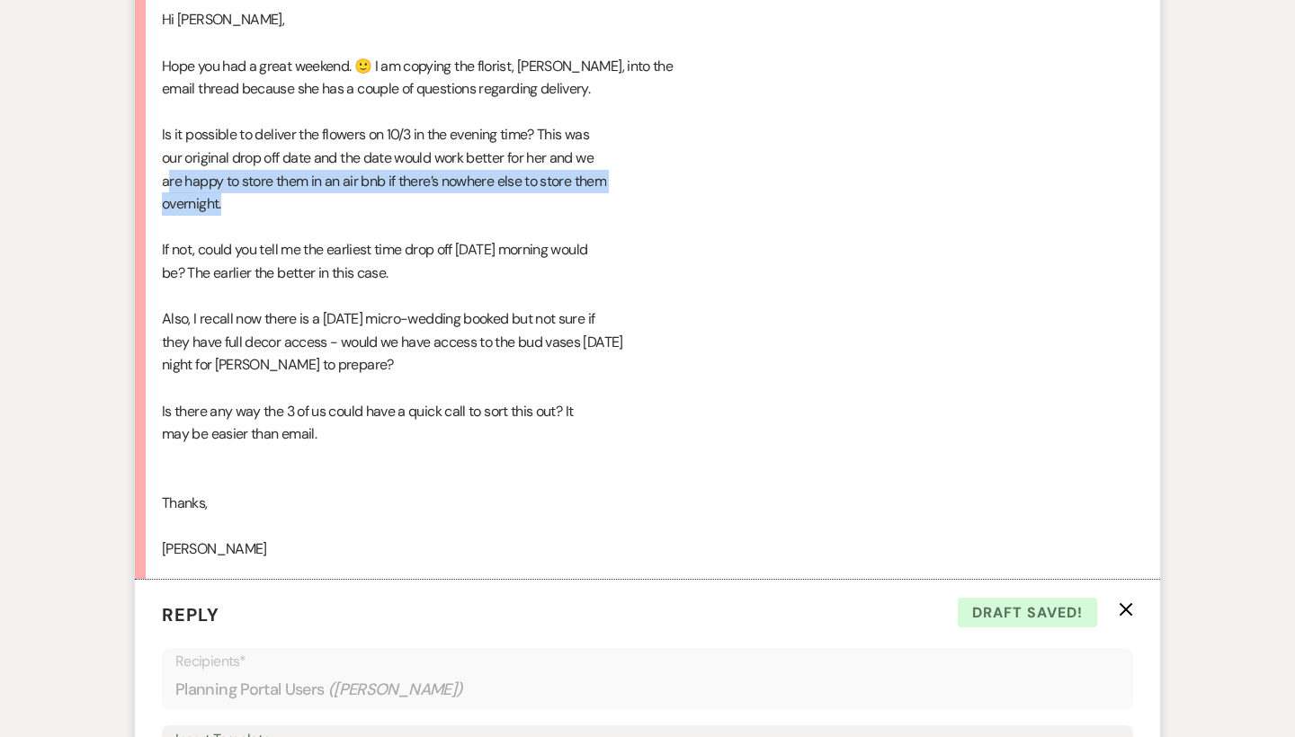
drag, startPoint x: 170, startPoint y: 157, endPoint x: 574, endPoint y: 183, distance: 404.5
click at [574, 183] on div "Hi [PERSON_NAME], Hope you had a great weekend. 🙂 I am copying the florist, [PE…" at bounding box center [647, 284] width 971 height 552
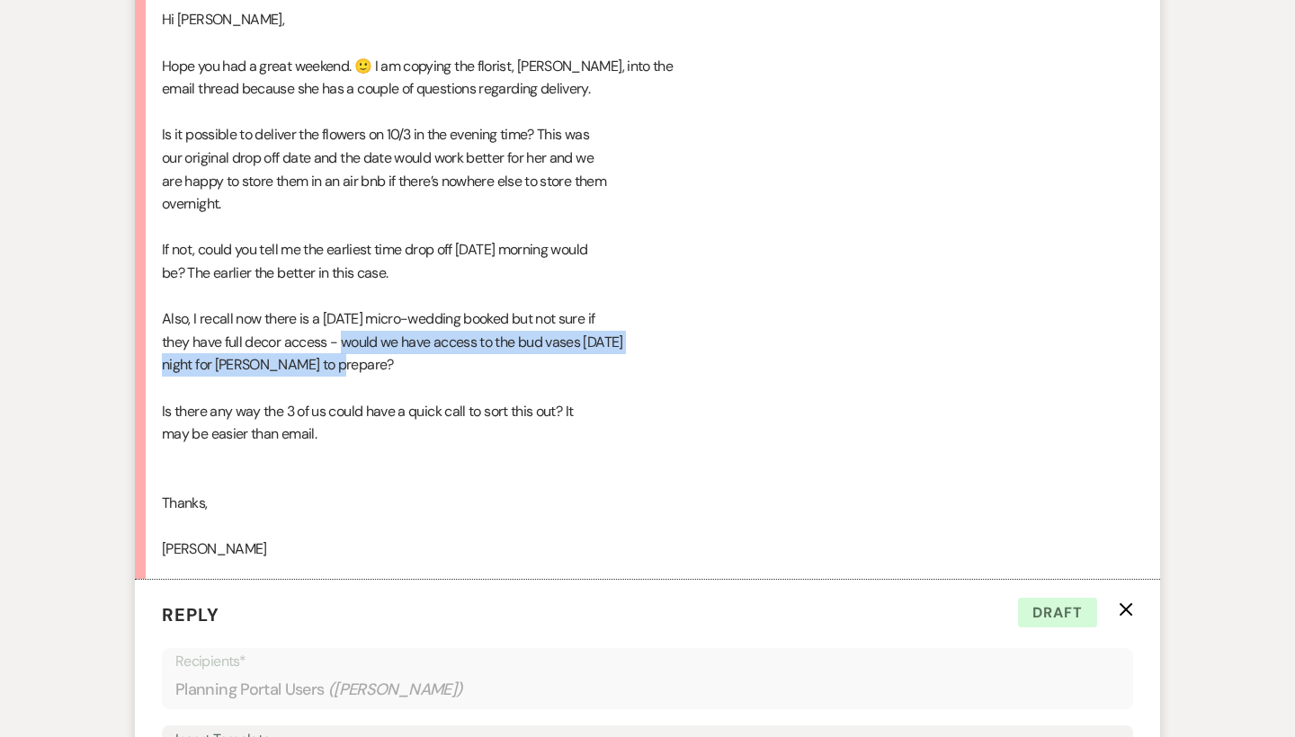
drag, startPoint x: 344, startPoint y: 310, endPoint x: 516, endPoint y: 336, distance: 173.7
click at [516, 336] on div "Hi [PERSON_NAME], Hope you had a great weekend. 🙂 I am copying the florist, [PE…" at bounding box center [647, 284] width 971 height 552
drag, startPoint x: 516, startPoint y: 336, endPoint x: 342, endPoint y: 319, distance: 175.3
click at [342, 319] on div "Hi [PERSON_NAME], Hope you had a great weekend. 🙂 I am copying the florist, [PE…" at bounding box center [647, 284] width 971 height 552
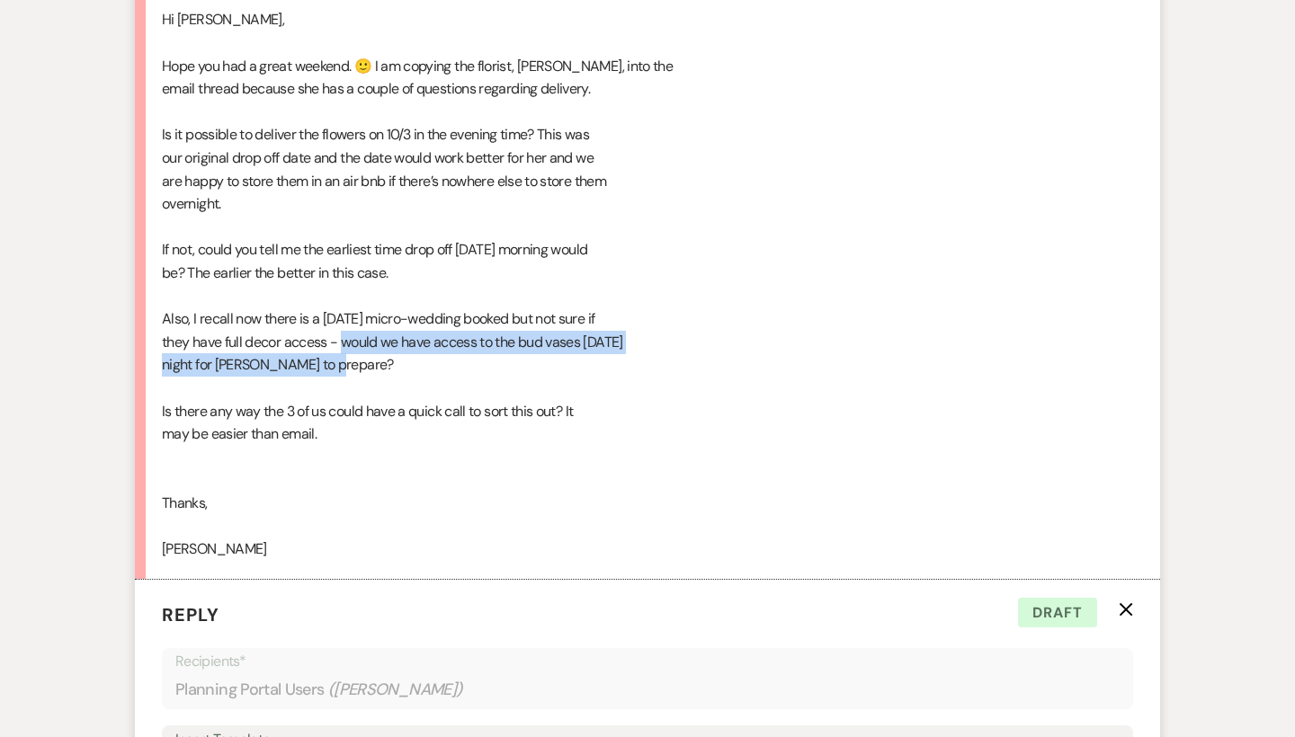
click at [342, 319] on div "Hi [PERSON_NAME], Hope you had a great weekend. 🙂 I am copying the florist, [PE…" at bounding box center [647, 284] width 971 height 552
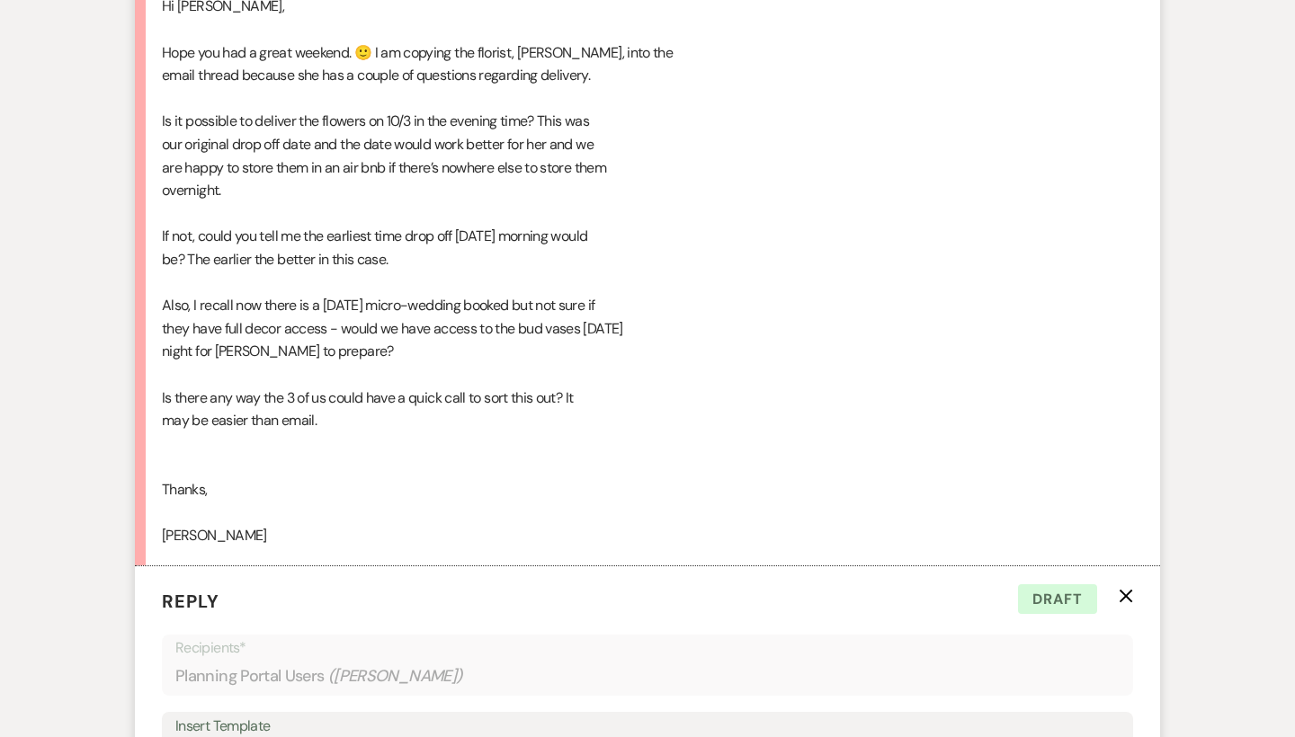
scroll to position [1759, 0]
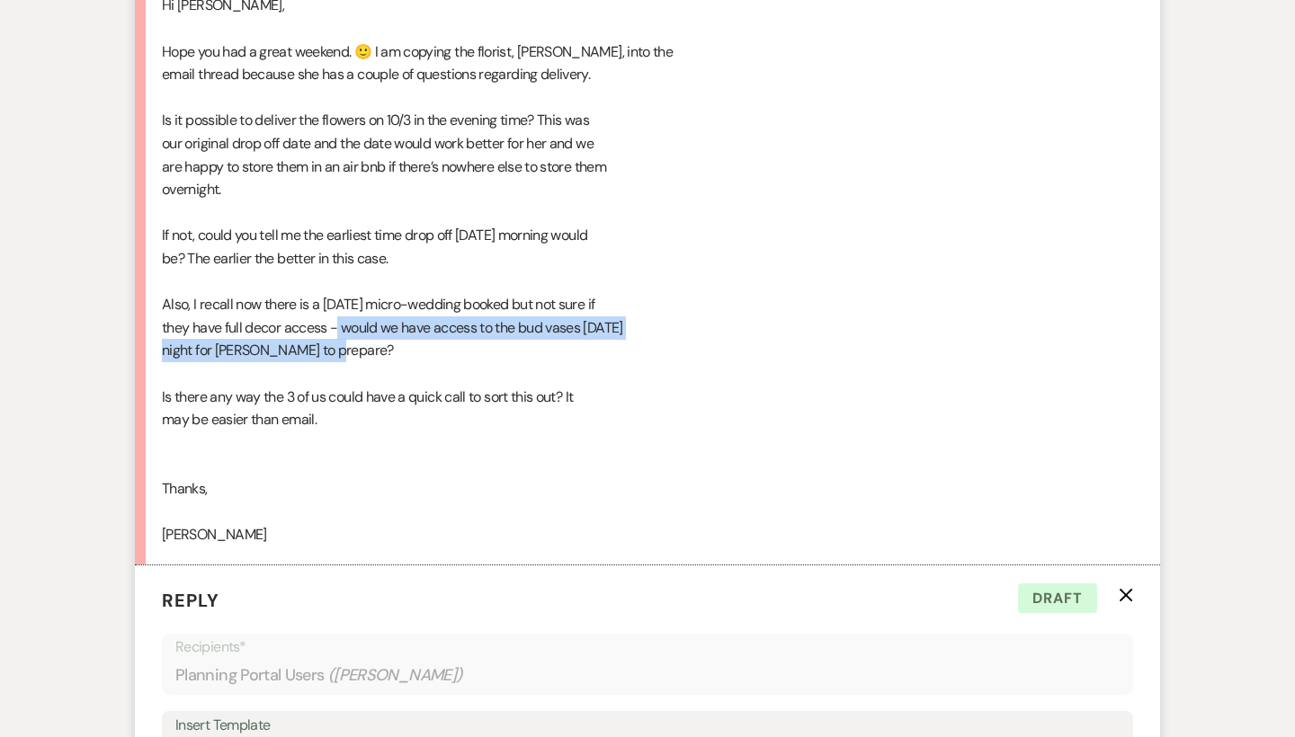
drag, startPoint x: 338, startPoint y: 304, endPoint x: 351, endPoint y: 328, distance: 27.3
click at [351, 328] on div "Hi [PERSON_NAME], Hope you had a great weekend. 🙂 I am copying the florist, [PE…" at bounding box center [647, 270] width 971 height 552
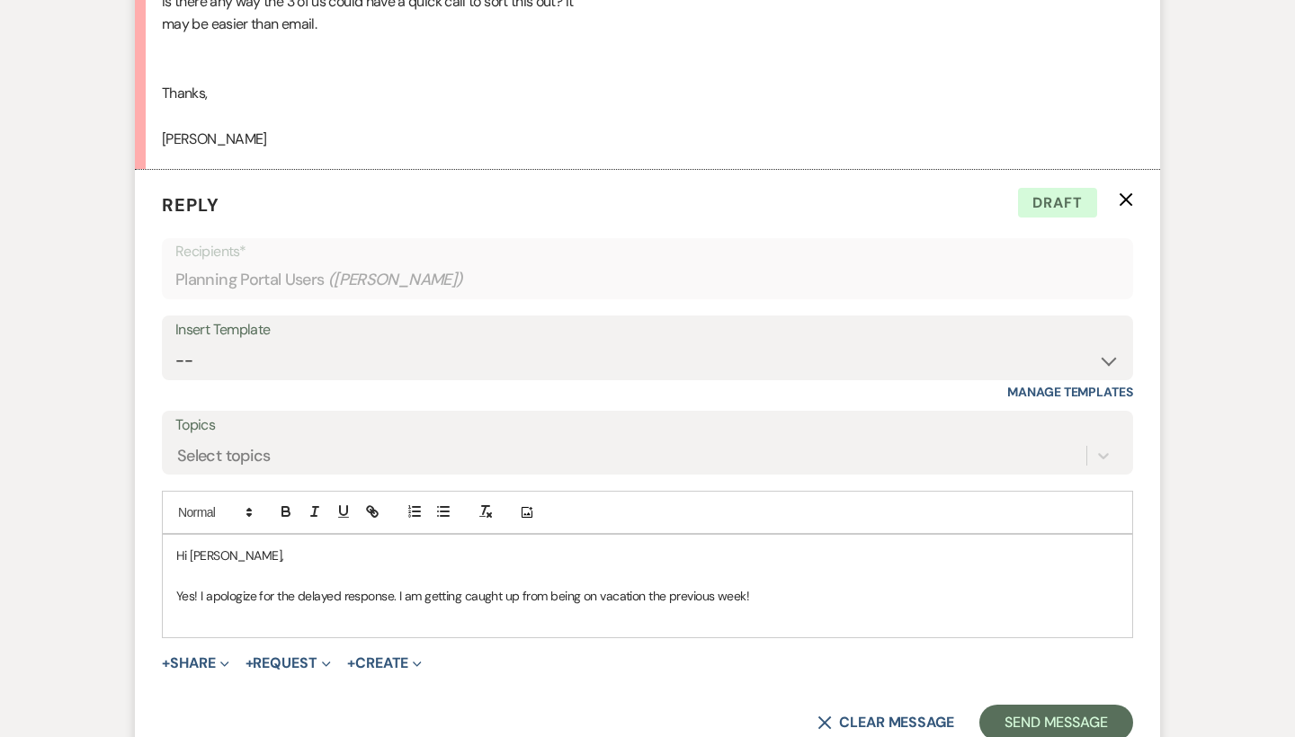
scroll to position [2163, 0]
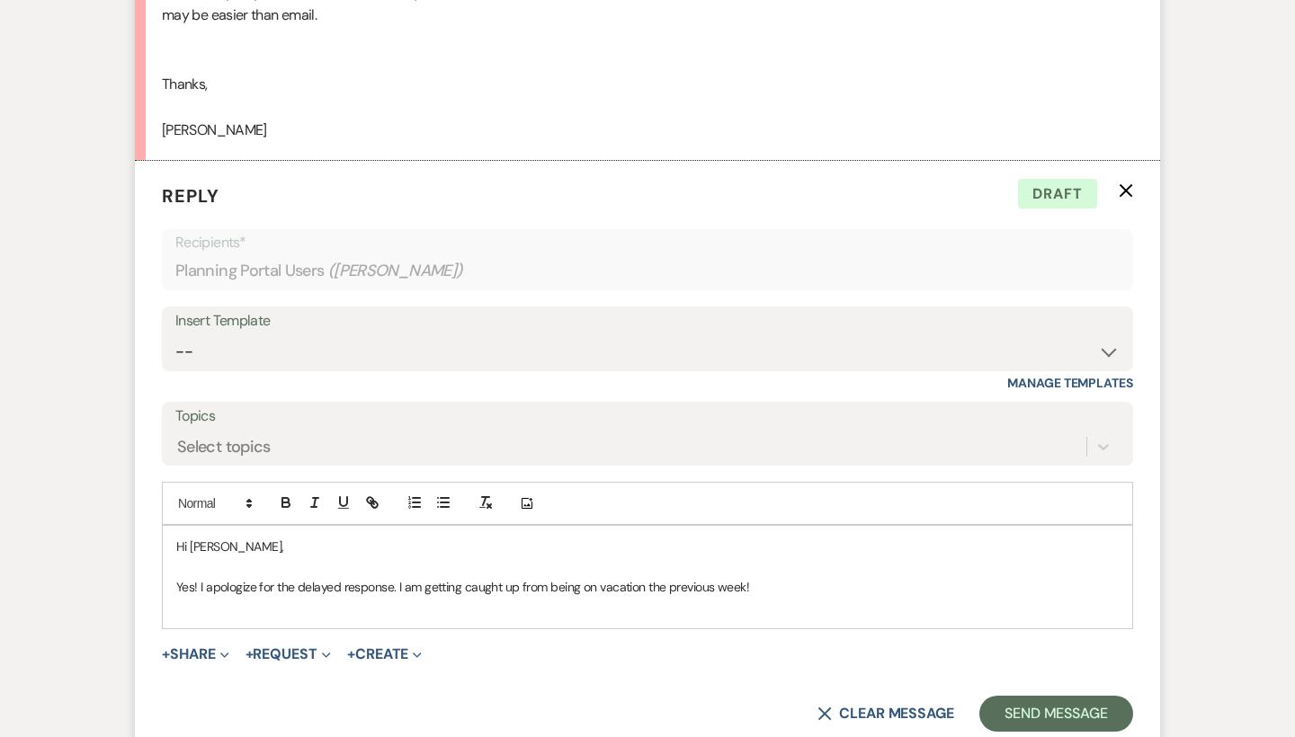
click at [496, 590] on div "Hi [PERSON_NAME], Yes! I apologize for the delayed response. I am getting caugh…" at bounding box center [647, 577] width 969 height 102
drag, startPoint x: 200, startPoint y: 552, endPoint x: 167, endPoint y: 551, distance: 32.4
click at [167, 551] on div "Hi [PERSON_NAME], Yes! I apologize for the delayed response. I am getting caugh…" at bounding box center [647, 577] width 969 height 102
click at [580, 581] on div "Hi [PERSON_NAME], I apologize for the delayed response. I am getting caught up …" at bounding box center [647, 577] width 969 height 102
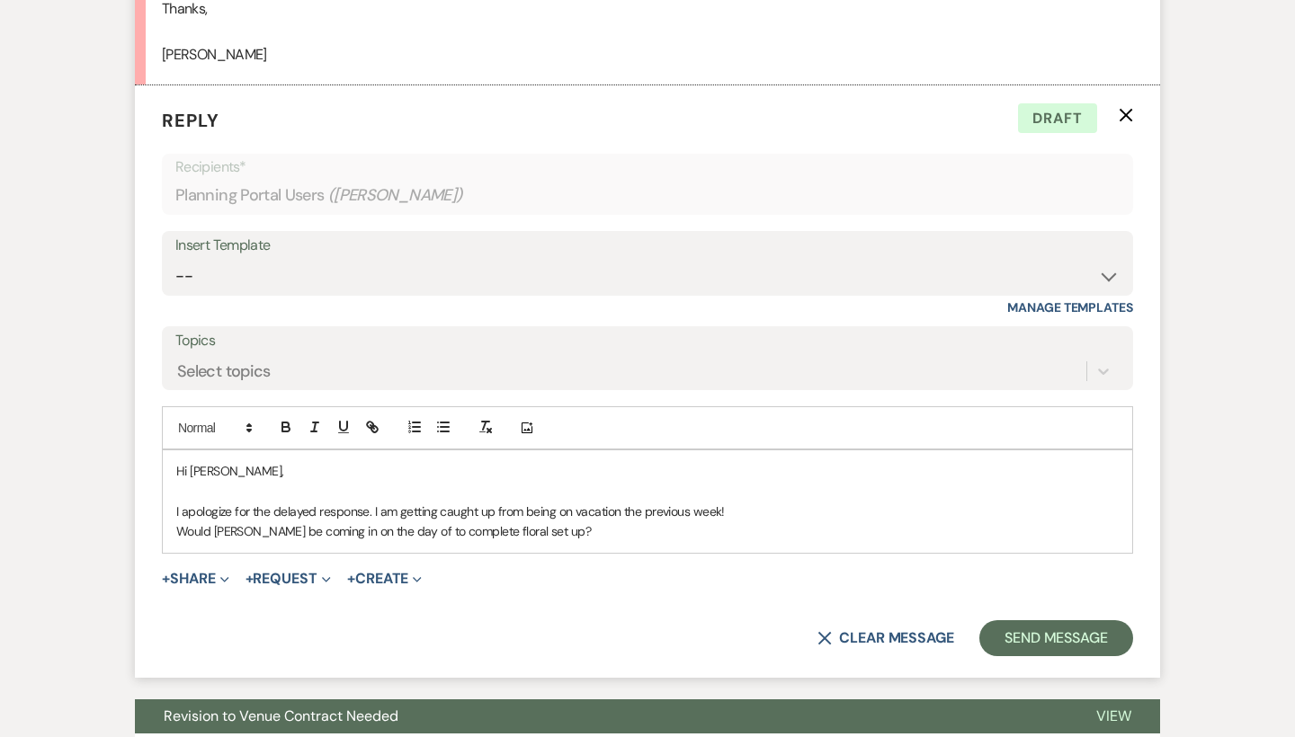
scroll to position [2242, 0]
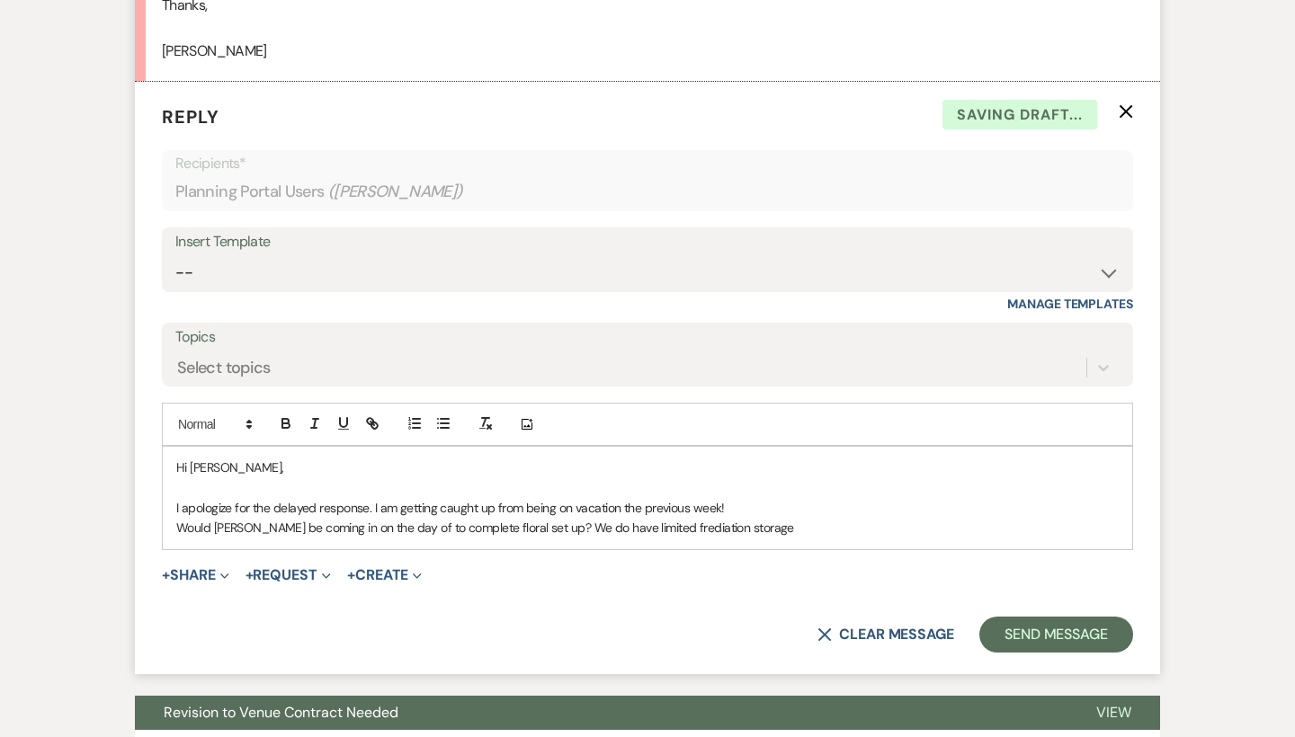
click at [673, 518] on p "Would [PERSON_NAME] be coming in on the day of to complete floral set up? We do…" at bounding box center [647, 528] width 942 height 20
click at [705, 518] on p "Would [PERSON_NAME] be coming in on the day of to complete floral set up? We do…" at bounding box center [647, 528] width 942 height 20
click at [669, 518] on p "Would [PERSON_NAME] be coming in on the day of to complete floral set up? We do…" at bounding box center [647, 528] width 942 height 20
click at [709, 518] on p "Would [PERSON_NAME] be coming in on the day of to complete floral set up? We do…" at bounding box center [647, 528] width 942 height 20
click at [769, 518] on p "Would [PERSON_NAME] be coming in on the day of to complete floral set up? We do…" at bounding box center [647, 528] width 942 height 20
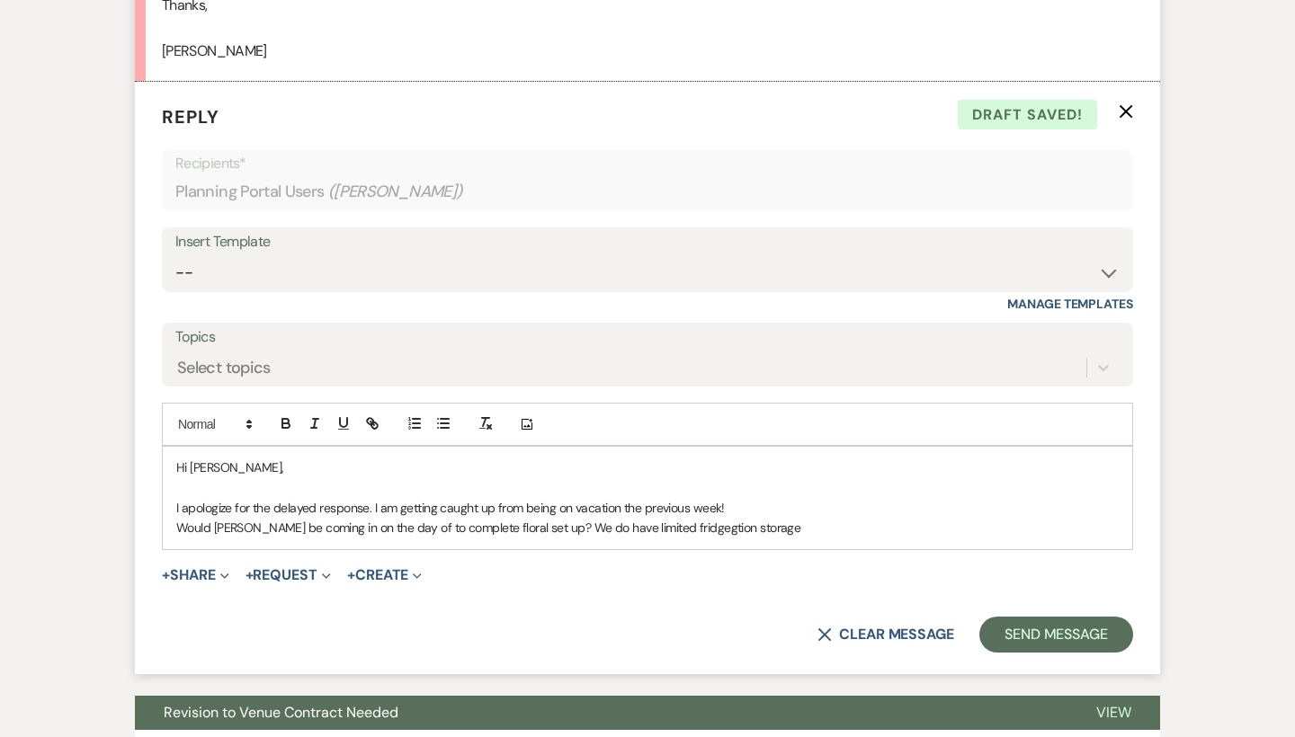
click at [717, 518] on p "Would [PERSON_NAME] be coming in on the day of to complete floral set up? We do…" at bounding box center [647, 528] width 942 height 20
click at [762, 518] on p "Would [PERSON_NAME] be coming in on the day of to complete floral set up? We do…" at bounding box center [647, 528] width 942 height 20
click at [717, 518] on p "Would [PERSON_NAME] be coming in on the day of to complete floral set up? We do…" at bounding box center [647, 528] width 942 height 20
click at [804, 503] on div "Hi [PERSON_NAME], I apologize for the delayed response. I am getting caught up …" at bounding box center [647, 498] width 969 height 102
click at [692, 518] on p "Would [PERSON_NAME] be coming in on the day of to complete floral set up? We do…" at bounding box center [647, 528] width 942 height 20
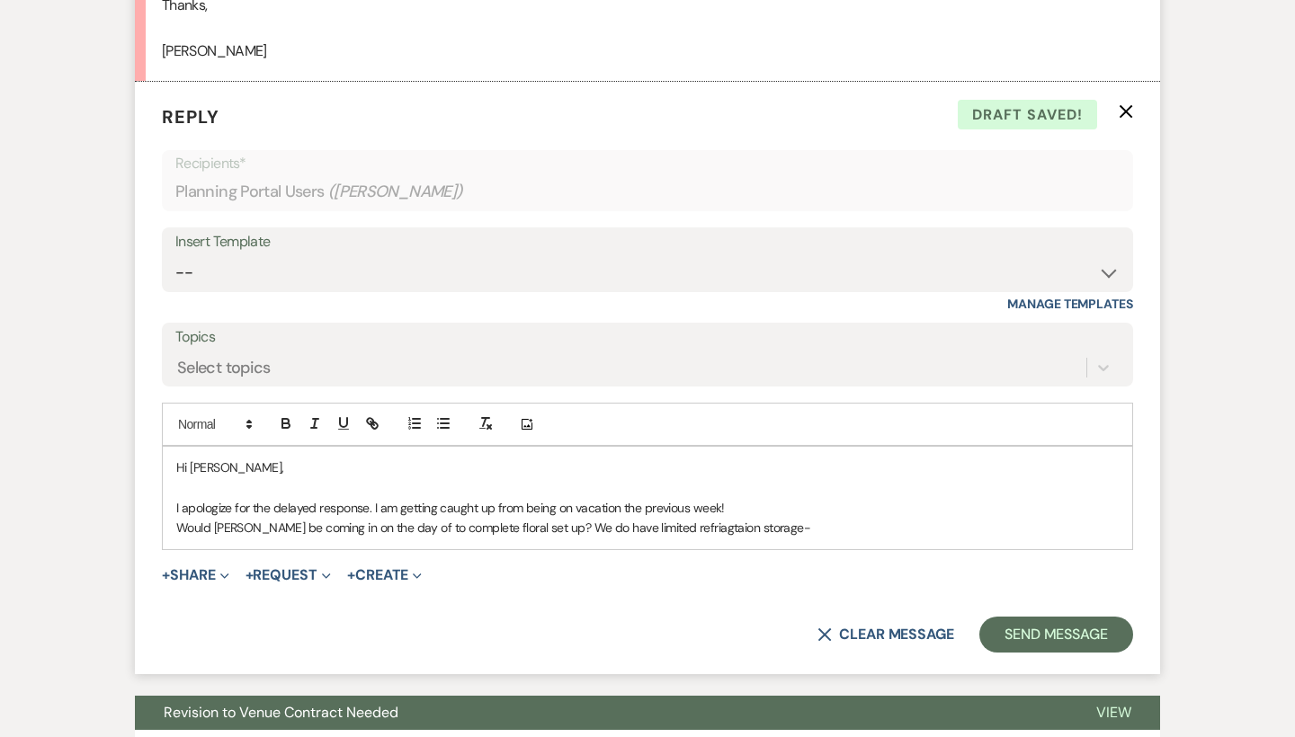
click at [715, 518] on p "Would [PERSON_NAME] be coming in on the day of to complete floral set up? We do…" at bounding box center [647, 528] width 942 height 20
click at [788, 502] on div "Hi [PERSON_NAME], I apologize for the delayed response. I am getting caught up …" at bounding box center [647, 498] width 969 height 102
click at [678, 518] on p "Would [PERSON_NAME] be coming in on the day of to complete floral set up? We do…" at bounding box center [647, 528] width 942 height 20
click at [711, 518] on p "Would [PERSON_NAME] be coming in on the day of to complete floral set up? We do…" at bounding box center [647, 528] width 942 height 20
click at [780, 518] on p "Would [PERSON_NAME] be coming in on the day of to complete floral set up? We do…" at bounding box center [647, 528] width 942 height 20
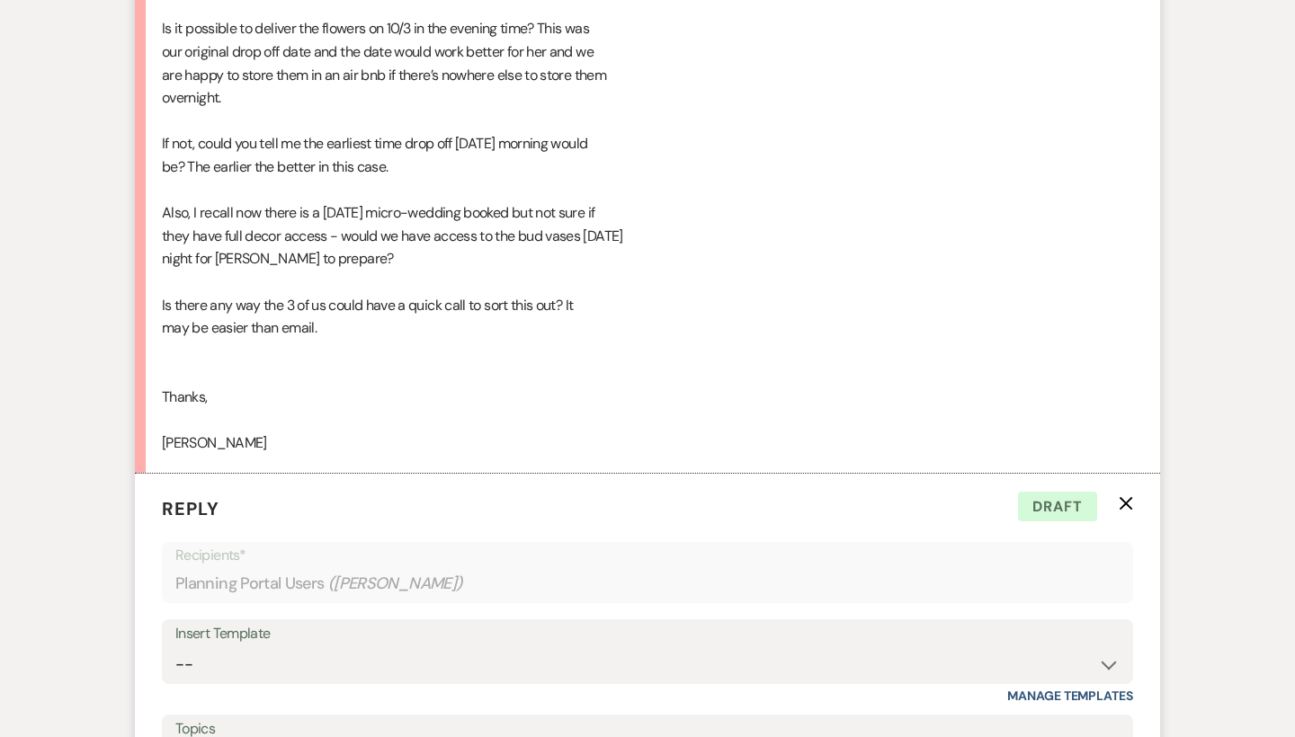
scroll to position [1849, 0]
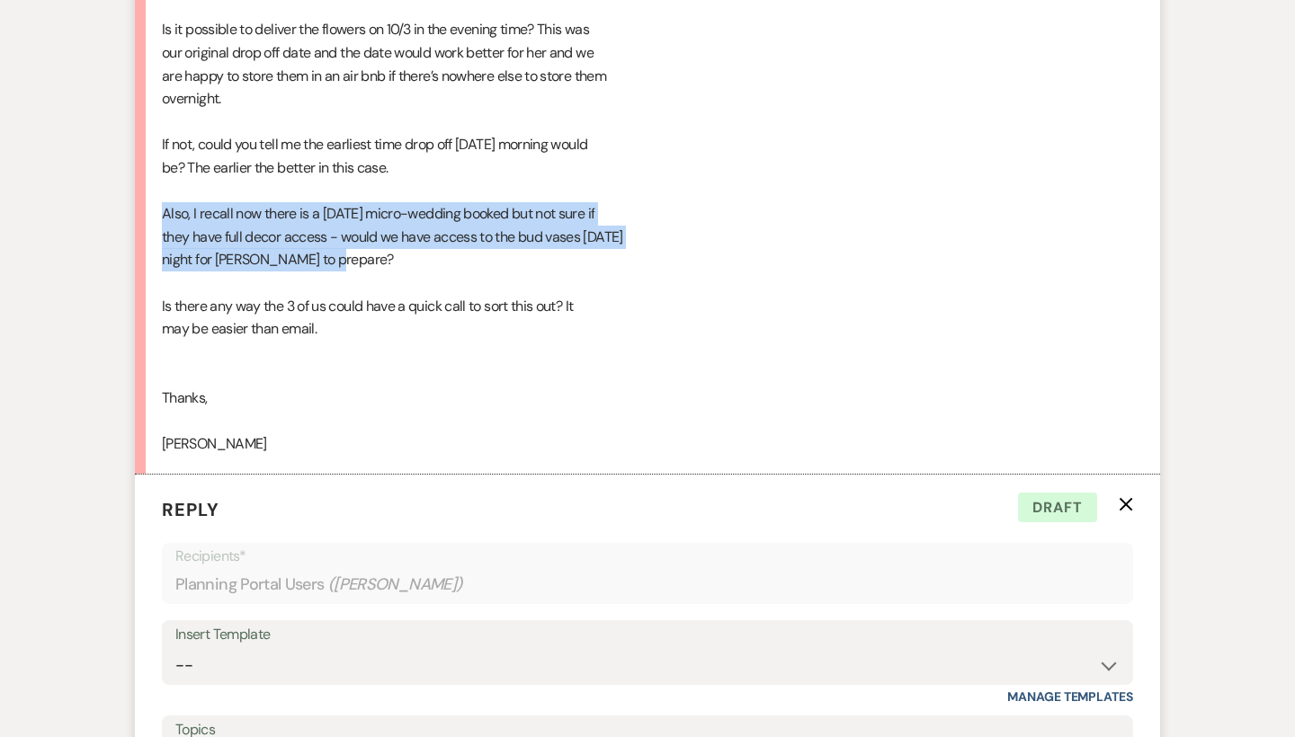
drag, startPoint x: 376, startPoint y: 227, endPoint x: 130, endPoint y: 195, distance: 247.6
click at [130, 195] on div "Messages Tasks Payments Vendors Rental Overview Timeline Docs & Files Contacts …" at bounding box center [647, 483] width 1295 height 4075
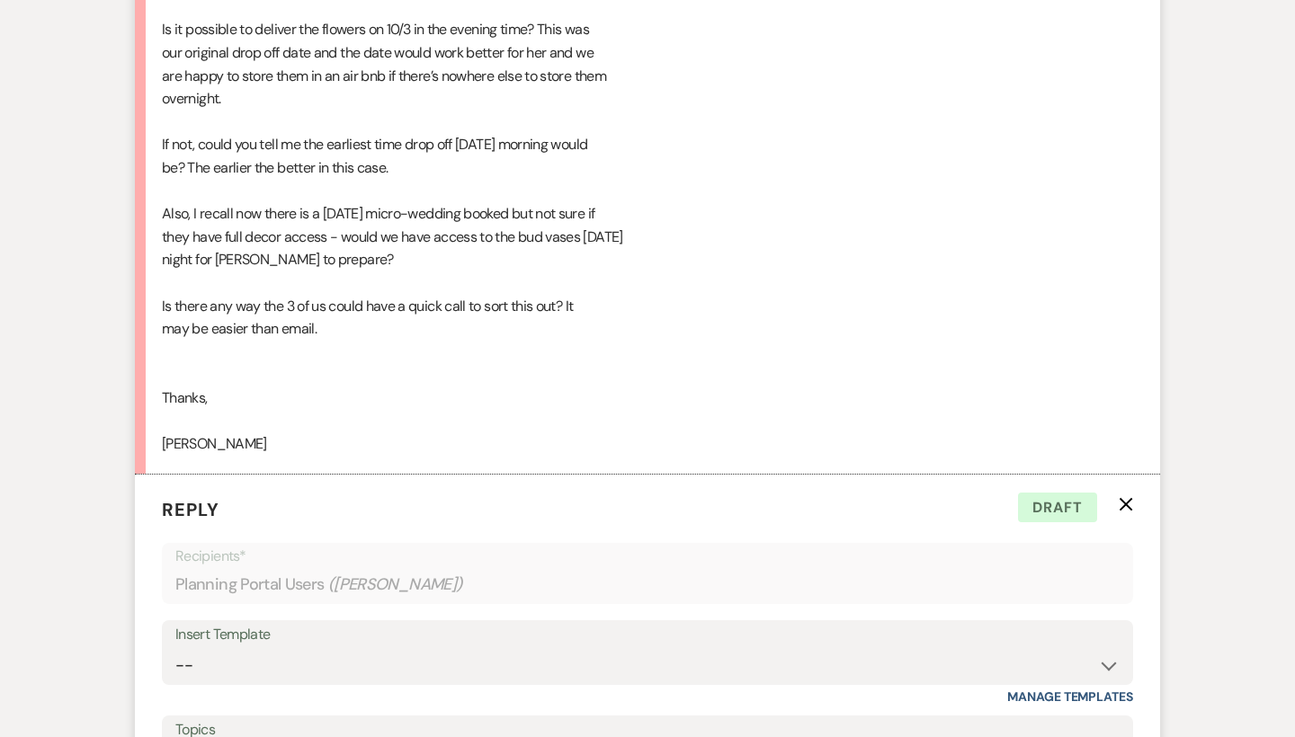
click at [295, 222] on div "Hi [PERSON_NAME], Hope you had a great weekend. 🙂 I am copying the florist, [PE…" at bounding box center [647, 179] width 971 height 552
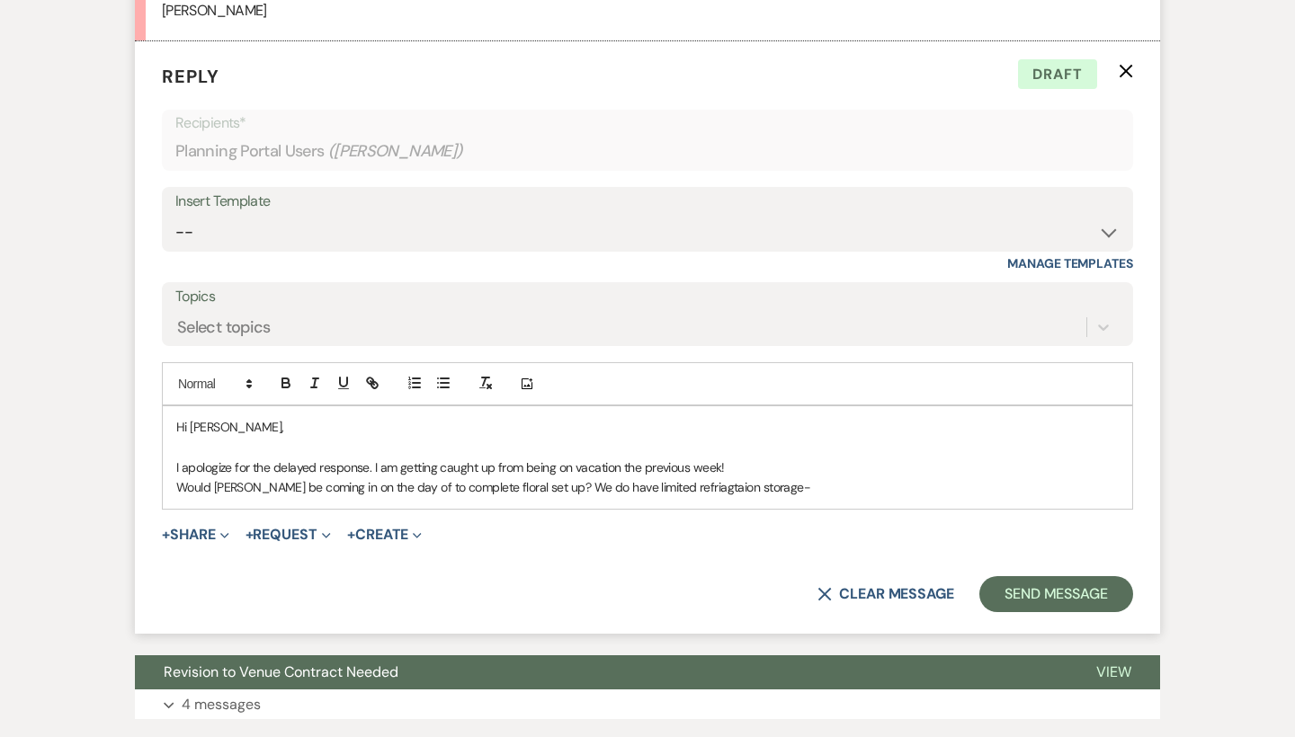
scroll to position [2287, 0]
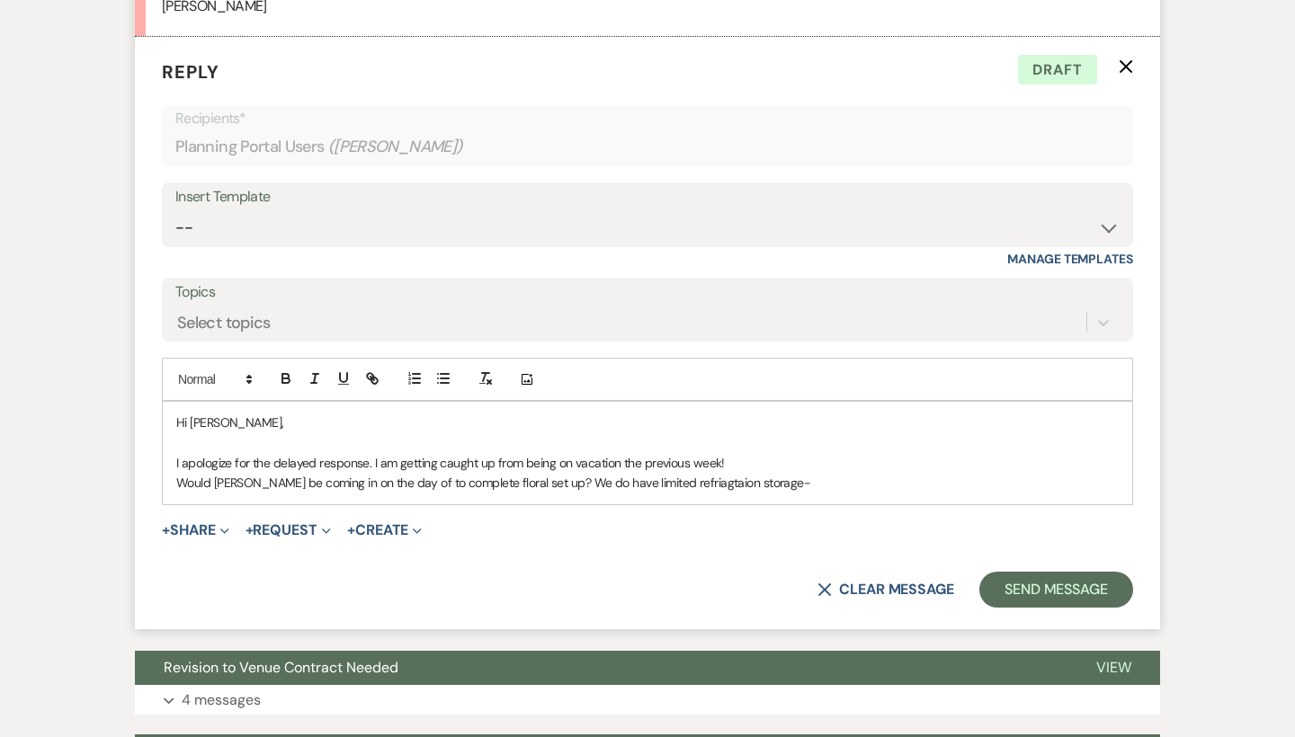
click at [676, 473] on p "Would [PERSON_NAME] be coming in on the day of to complete floral set up? We do…" at bounding box center [647, 483] width 942 height 20
click at [820, 459] on div "Hi [PERSON_NAME], I apologize for the delayed response. I am getting caught up …" at bounding box center [647, 453] width 969 height 102
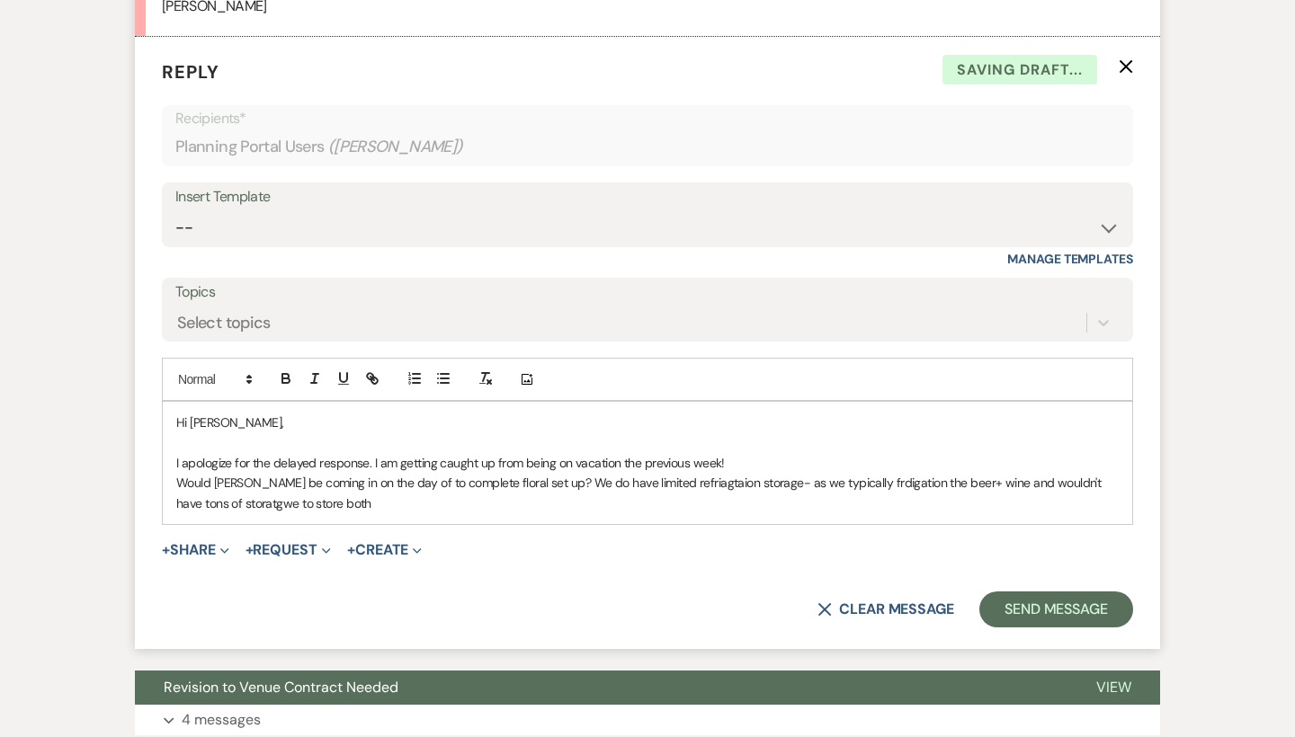
drag, startPoint x: 820, startPoint y: 459, endPoint x: 443, endPoint y: 478, distance: 377.2
click at [443, 478] on div "Hi [PERSON_NAME], I apologize for the delayed response. I am getting caught up …" at bounding box center [647, 463] width 969 height 122
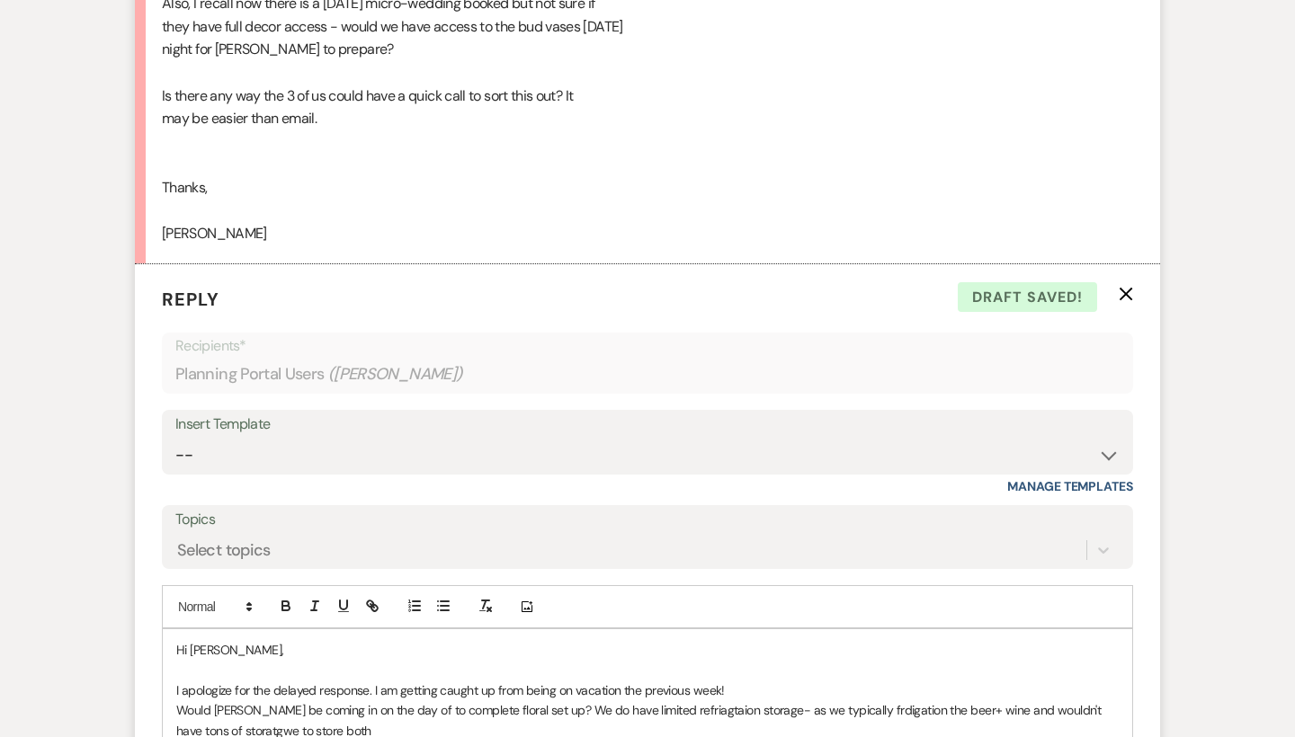
scroll to position [2073, 0]
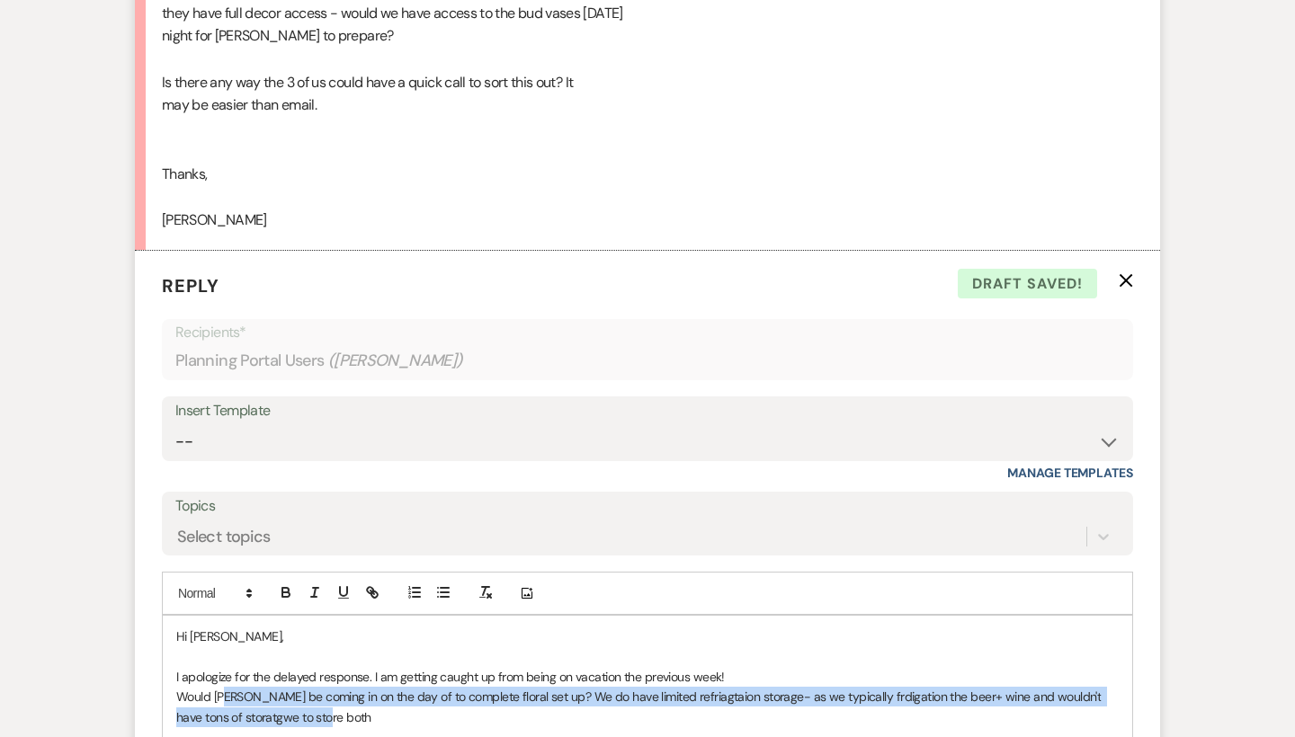
drag, startPoint x: 356, startPoint y: 687, endPoint x: 231, endPoint y: 658, distance: 128.2
click at [231, 687] on p "Would [PERSON_NAME] be coming in on the day of to complete floral set up? We do…" at bounding box center [647, 707] width 942 height 40
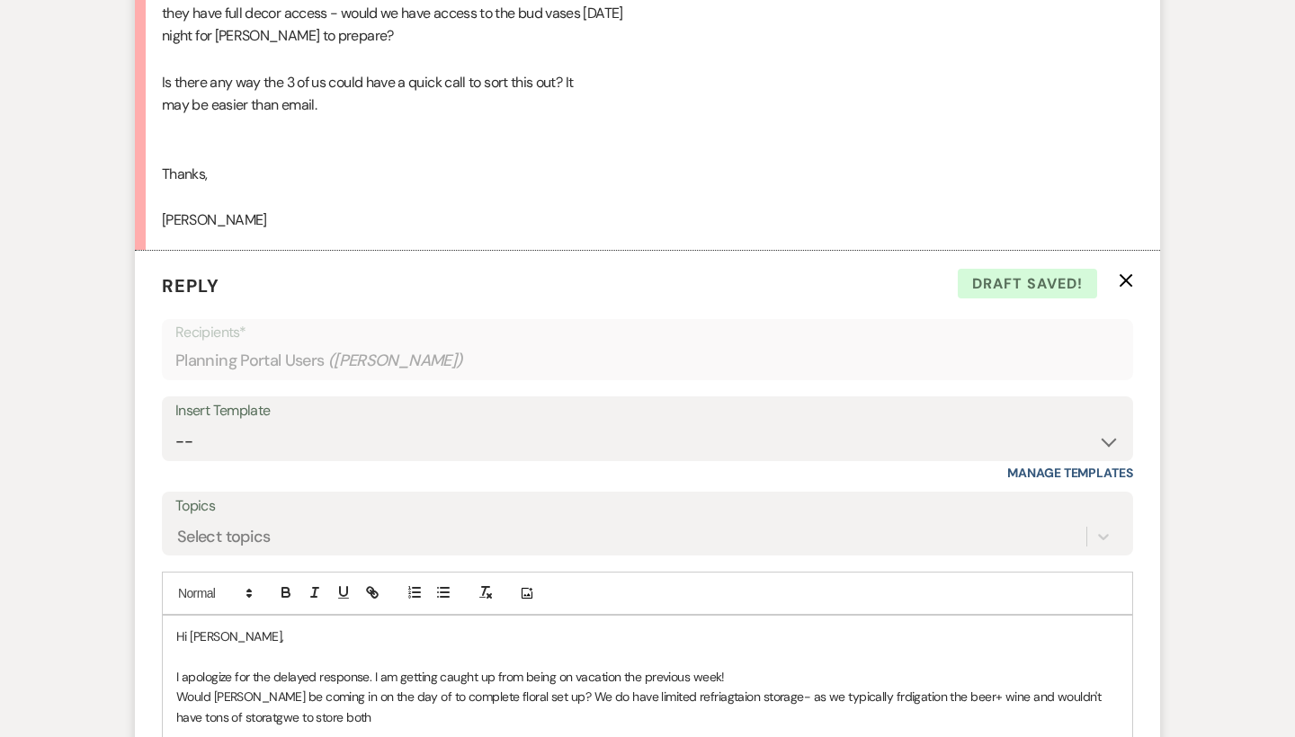
click at [281, 687] on p "Would [PERSON_NAME] be coming in on the day of to complete floral set up? We do…" at bounding box center [647, 707] width 942 height 40
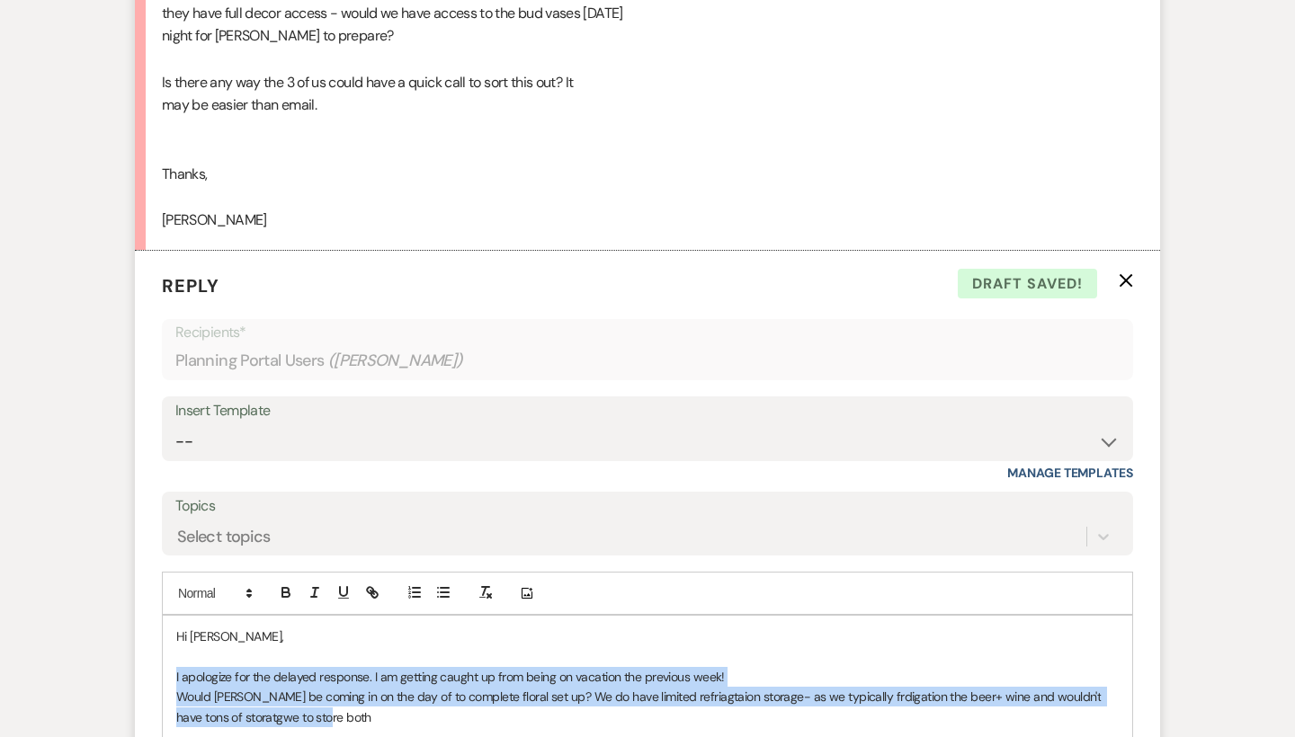
drag, startPoint x: 337, startPoint y: 673, endPoint x: 163, endPoint y: 631, distance: 179.5
click at [163, 631] on div "Hi [PERSON_NAME], I apologize for the delayed response. I am getting caught up …" at bounding box center [647, 677] width 969 height 122
copy div "I apologize for the delayed response. I am getting caught up from being on vaca…"
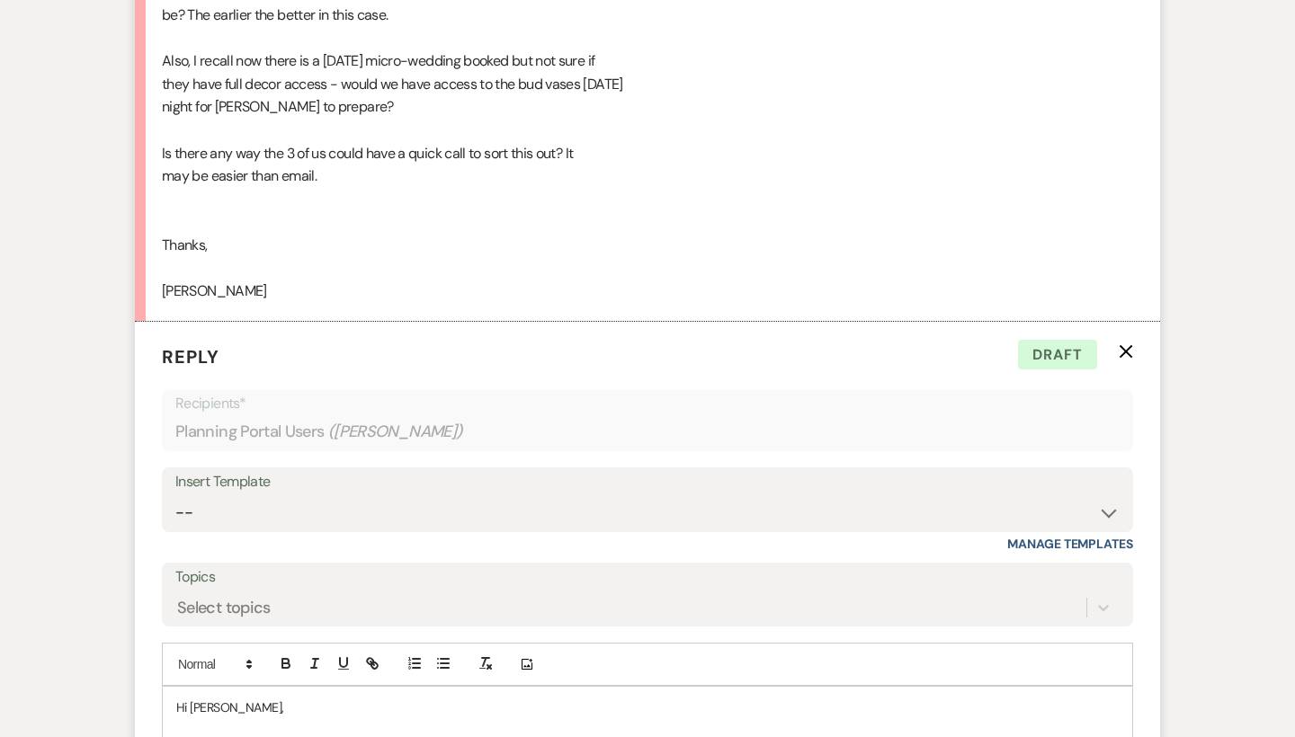
scroll to position [1969, 0]
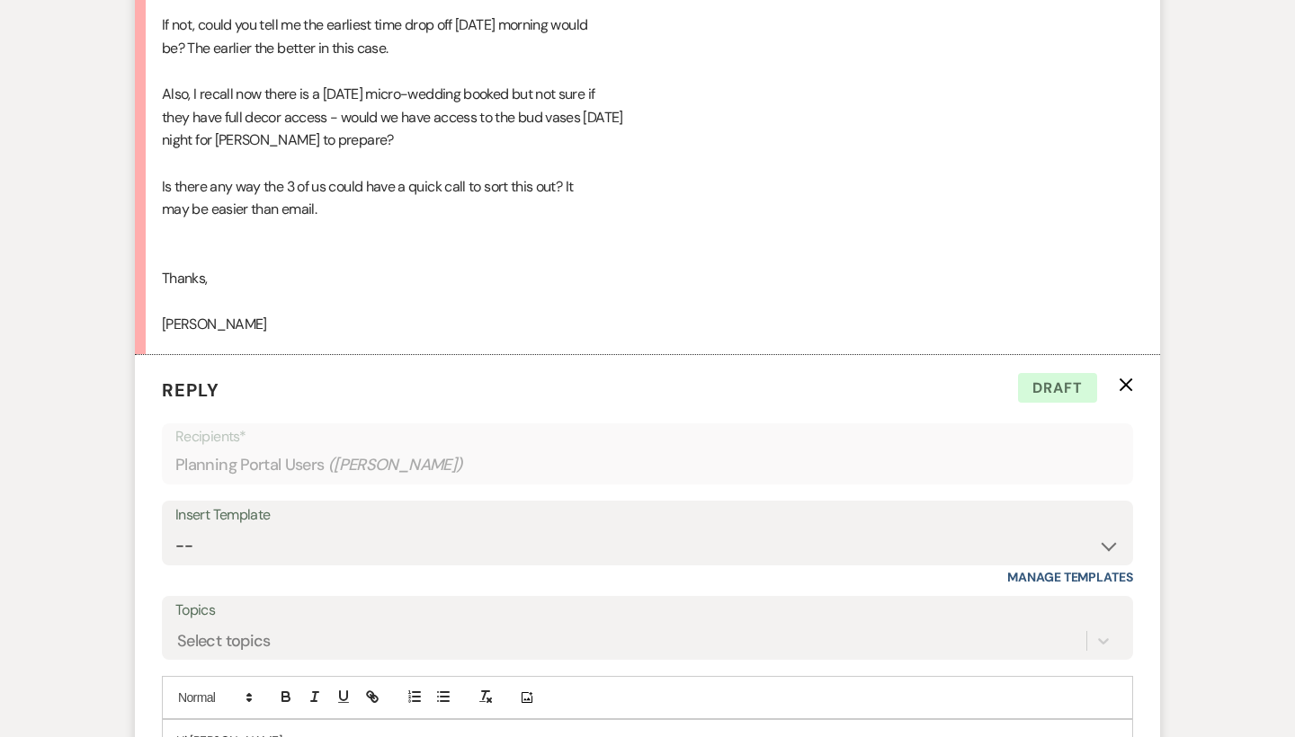
click at [425, 230] on div "Hi [PERSON_NAME], Hope you had a great weekend. 🙂 I am copying the florist, [PE…" at bounding box center [647, 59] width 971 height 552
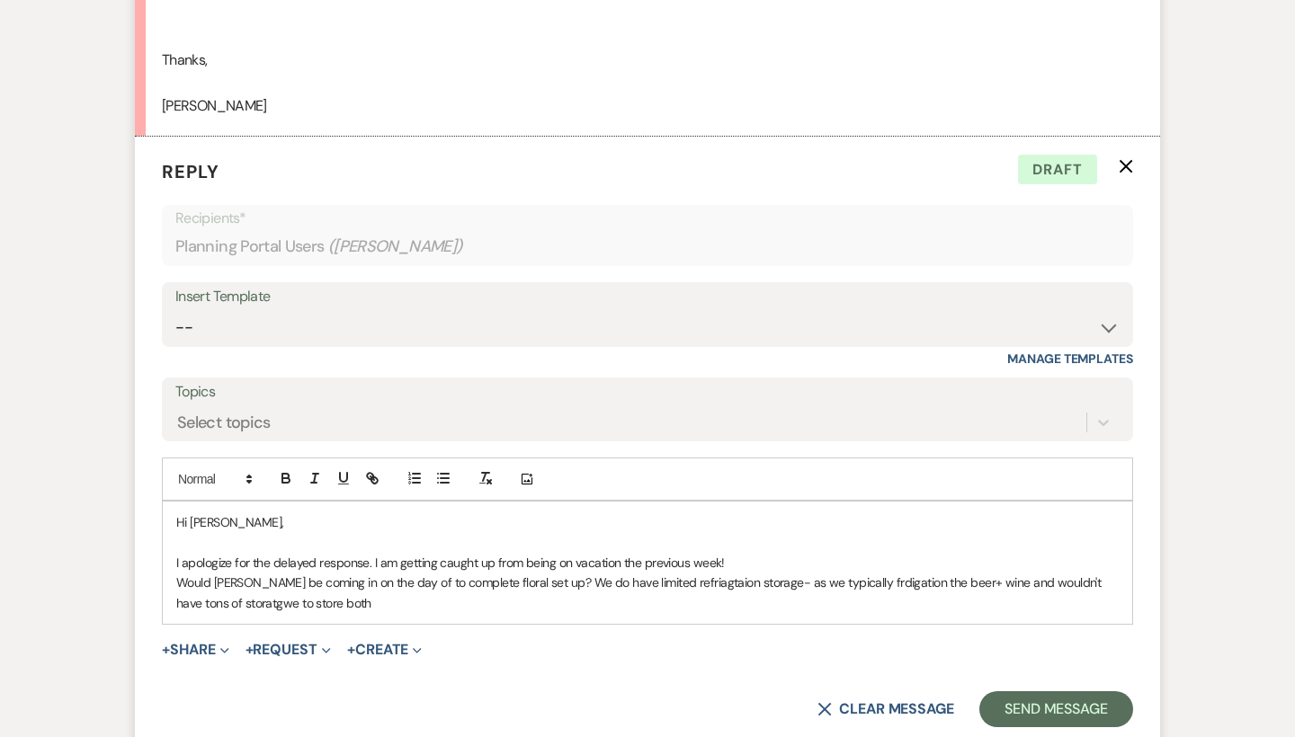
scroll to position [2187, 0]
click at [407, 574] on p "Would [PERSON_NAME] be coming in on the day of to complete floral set up? We do…" at bounding box center [647, 594] width 942 height 40
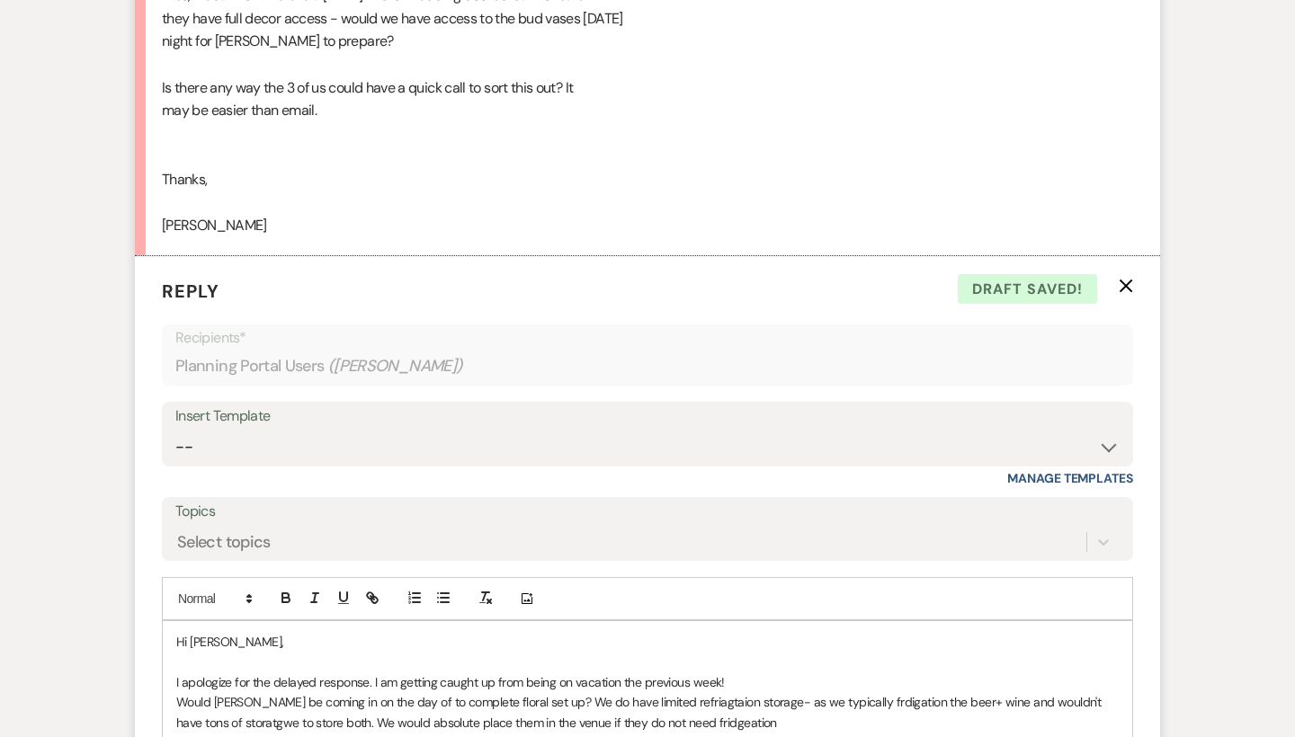
scroll to position [2095, 0]
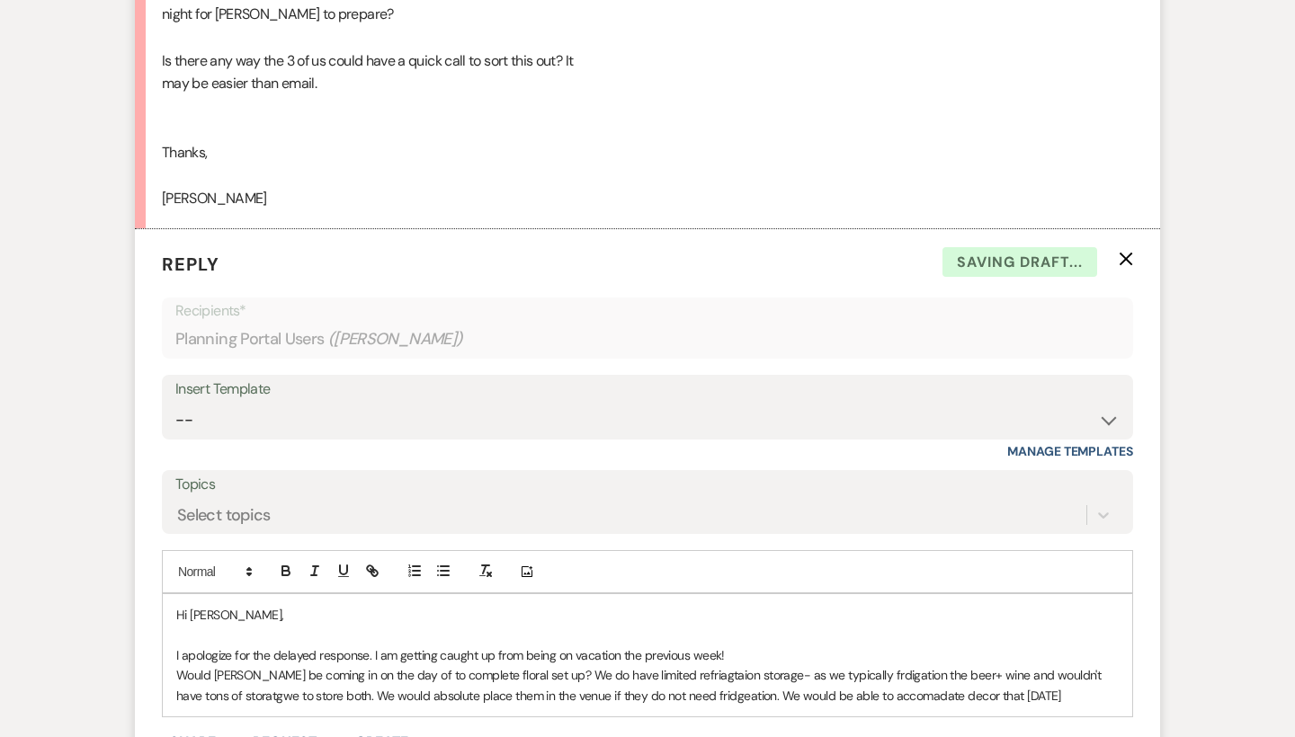
drag, startPoint x: 469, startPoint y: 574, endPoint x: 863, endPoint y: 662, distance: 403.5
click at [863, 665] on p "Would [PERSON_NAME] be coming in on the day of to complete floral set up? We do…" at bounding box center [647, 685] width 942 height 40
click at [1027, 668] on p "Would [PERSON_NAME] be coming in on the day of to complete floral set up? We do…" at bounding box center [647, 685] width 942 height 40
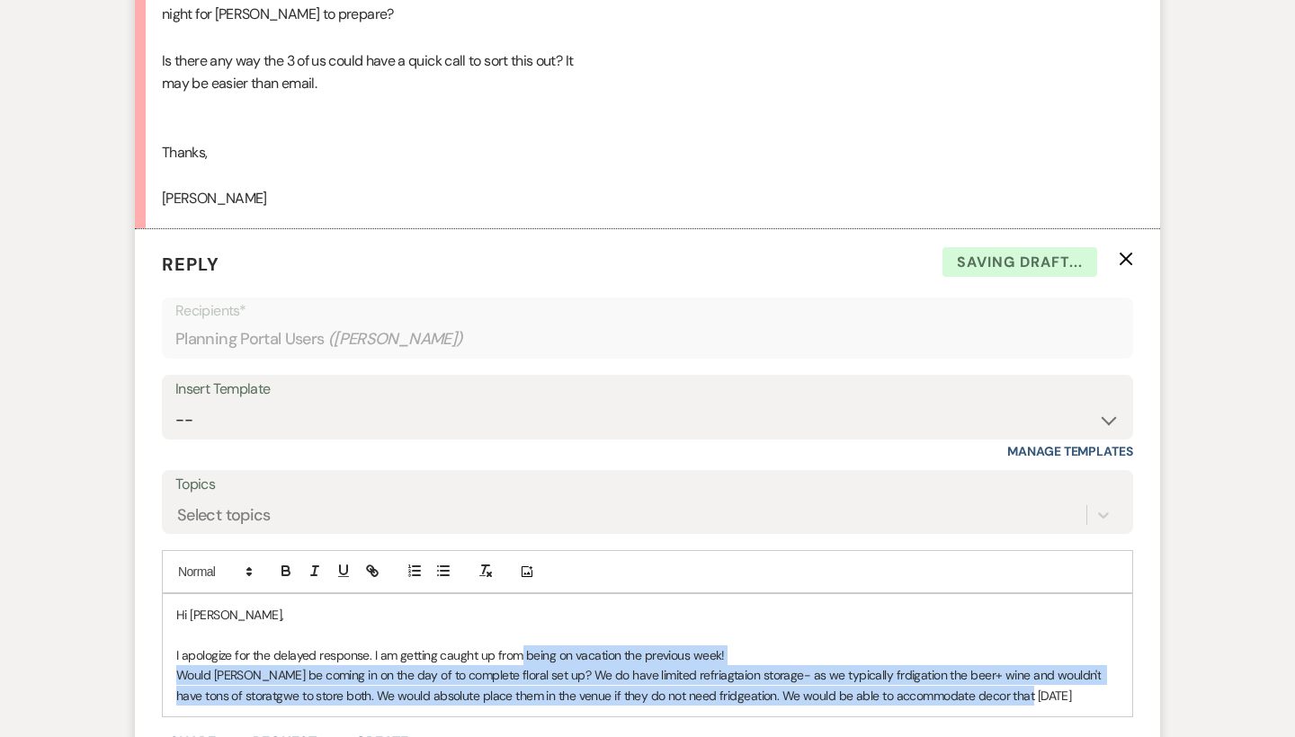
drag, startPoint x: 1044, startPoint y: 668, endPoint x: 509, endPoint y: 626, distance: 536.6
click at [509, 626] on div "Hi [PERSON_NAME], I apologize for the delayed response. I am getting caught up …" at bounding box center [647, 655] width 969 height 122
click at [509, 646] on p "I apologize for the delayed response. I am getting caught up from being on vaca…" at bounding box center [647, 656] width 942 height 20
drag, startPoint x: 1027, startPoint y: 655, endPoint x: 128, endPoint y: 617, distance: 899.9
click at [128, 617] on div "Messages Tasks Payments Vendors Rental Overview Timeline Docs & Files Contacts …" at bounding box center [647, 248] width 1295 height 4094
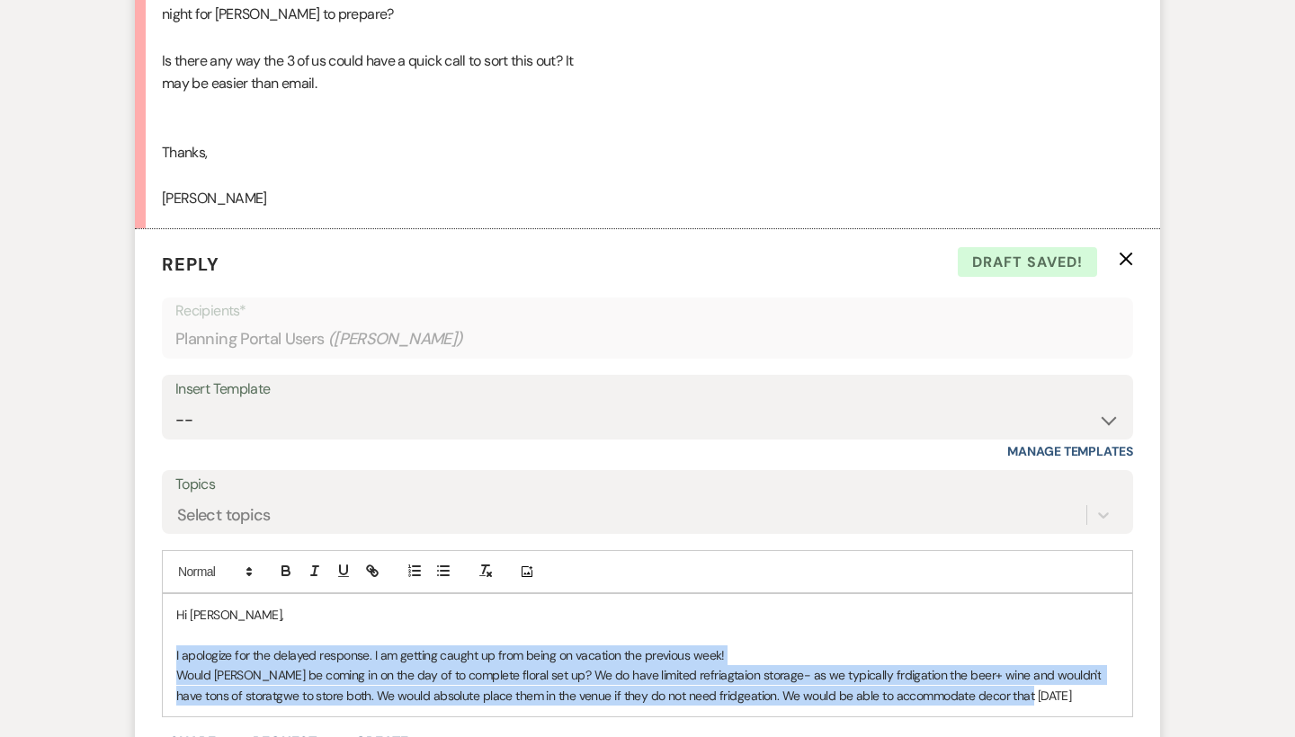
copy div "I apologize for the delayed response. I am getting caught up from being on vaca…"
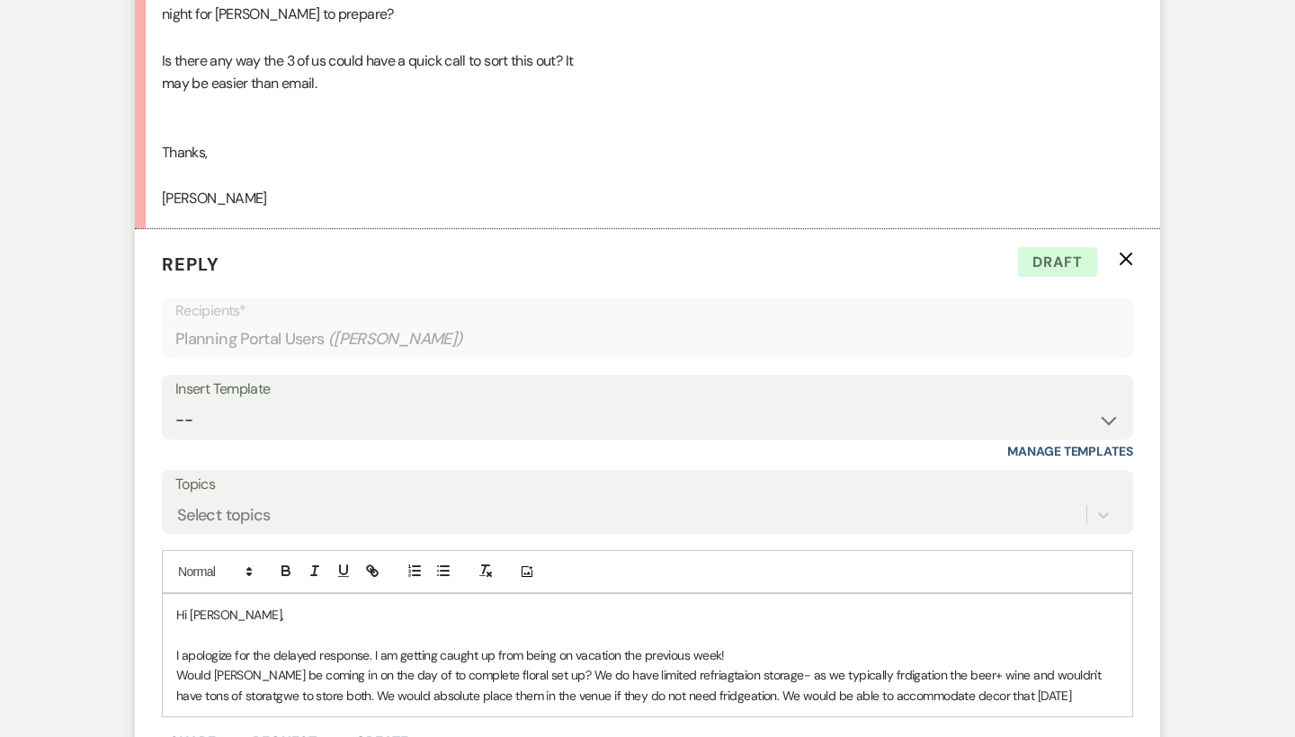
click at [404, 665] on p "Would [PERSON_NAME] be coming in on the day of to complete floral set up? We do…" at bounding box center [647, 685] width 942 height 40
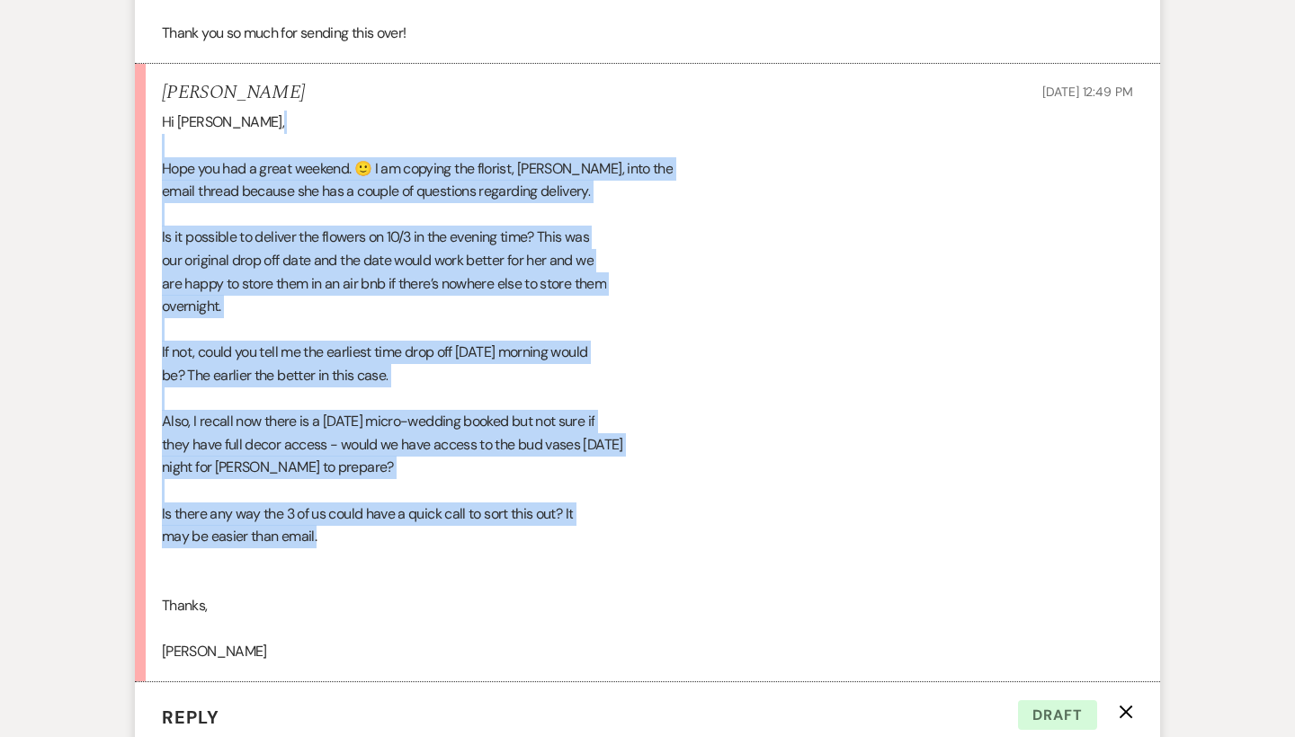
scroll to position [1616, 0]
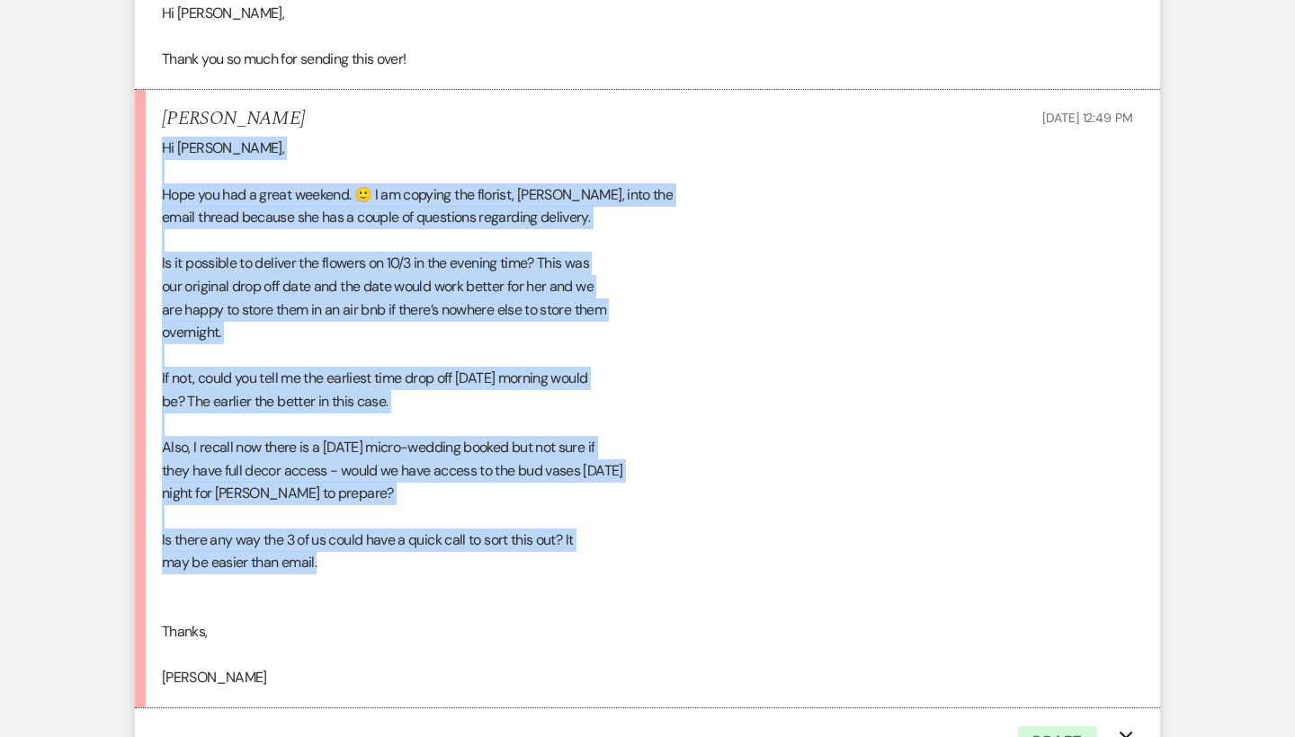
drag, startPoint x: 349, startPoint y: 323, endPoint x: 144, endPoint y: 127, distance: 283.6
click at [144, 127] on li "[PERSON_NAME] [DATE] 12:49 PM Hi [PERSON_NAME], Hope you had a great weekend. 🙂…" at bounding box center [647, 399] width 1025 height 619
copy div "Hi [PERSON_NAME], Hope you had a great weekend. 🙂 I am copying the florist, [PE…"
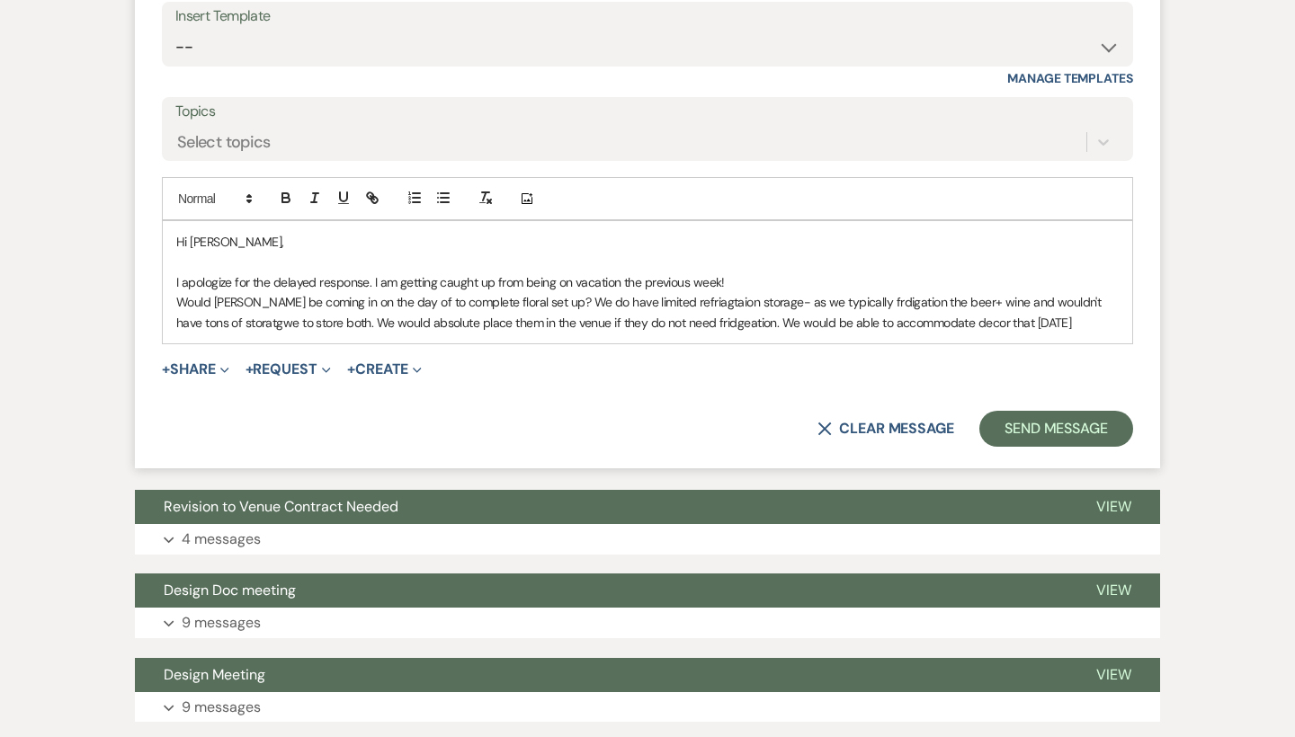
scroll to position [2482, 0]
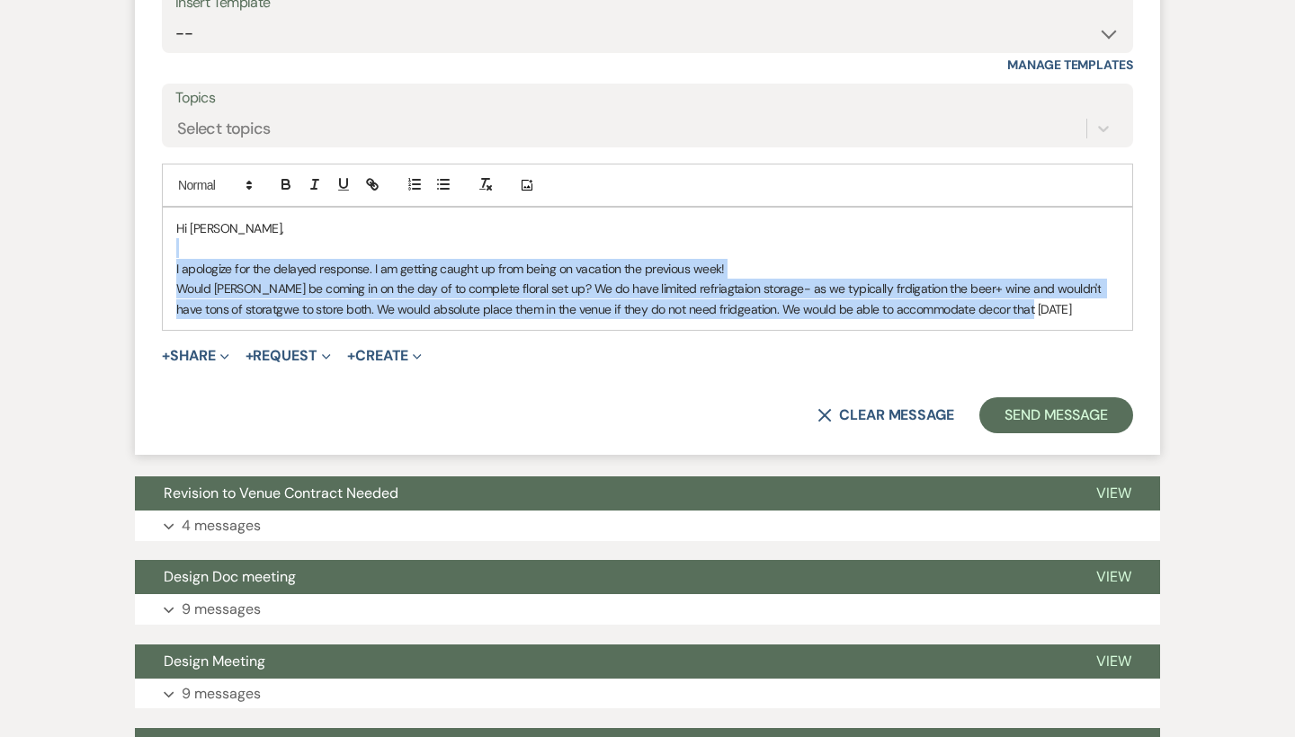
drag, startPoint x: 1020, startPoint y: 279, endPoint x: 312, endPoint y: 205, distance: 711.4
click at [312, 208] on div "Hi [PERSON_NAME], I apologize for the delayed response. I am getting caught up …" at bounding box center [647, 269] width 969 height 122
copy div "I apologize for the delayed response. I am getting caught up from being on vaca…"
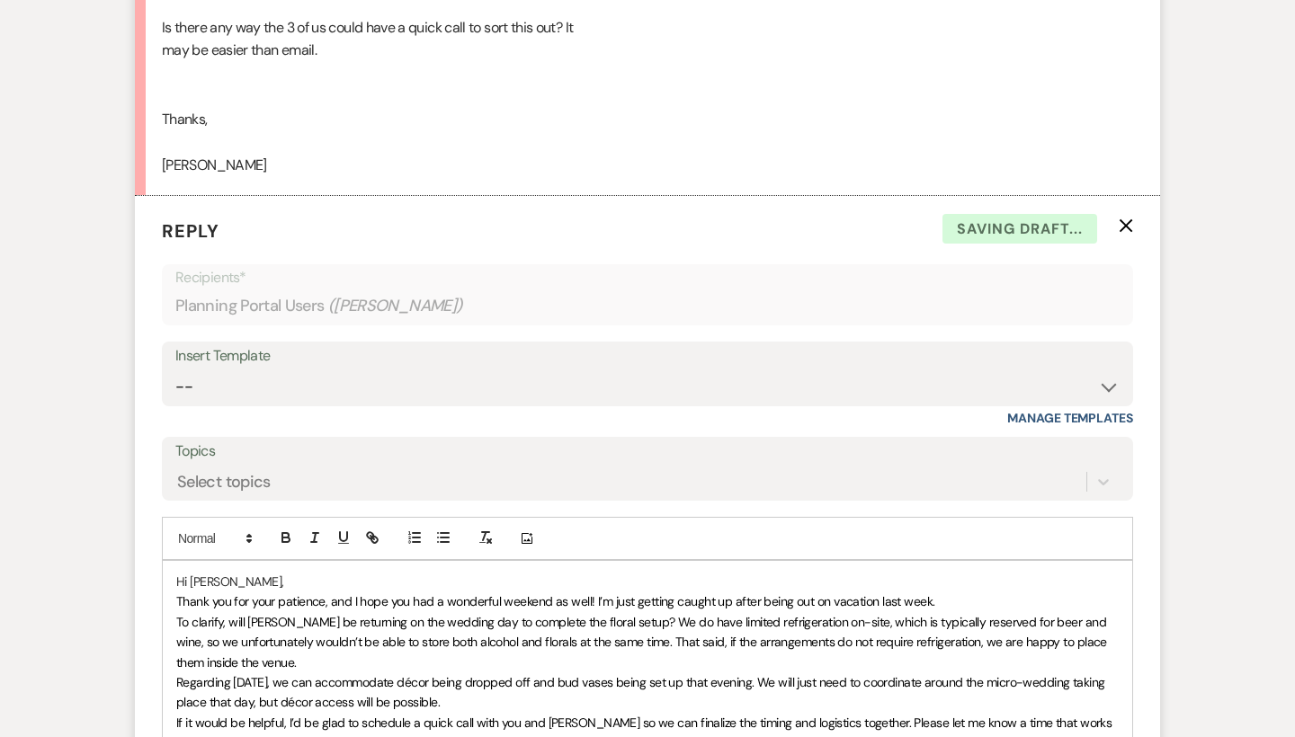
scroll to position [2157, 0]
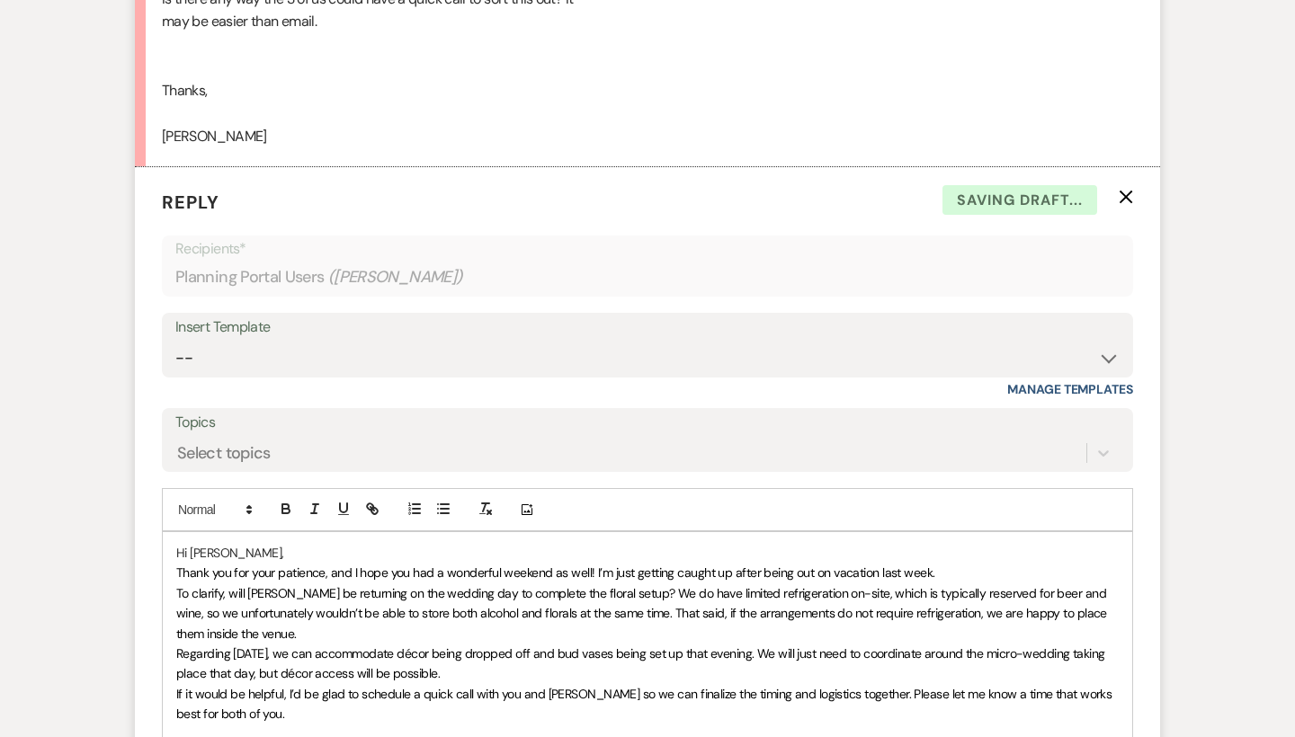
click at [165, 539] on div "Hi [PERSON_NAME], Thank you for your patience, and I hope you had a wonderful w…" at bounding box center [647, 643] width 969 height 223
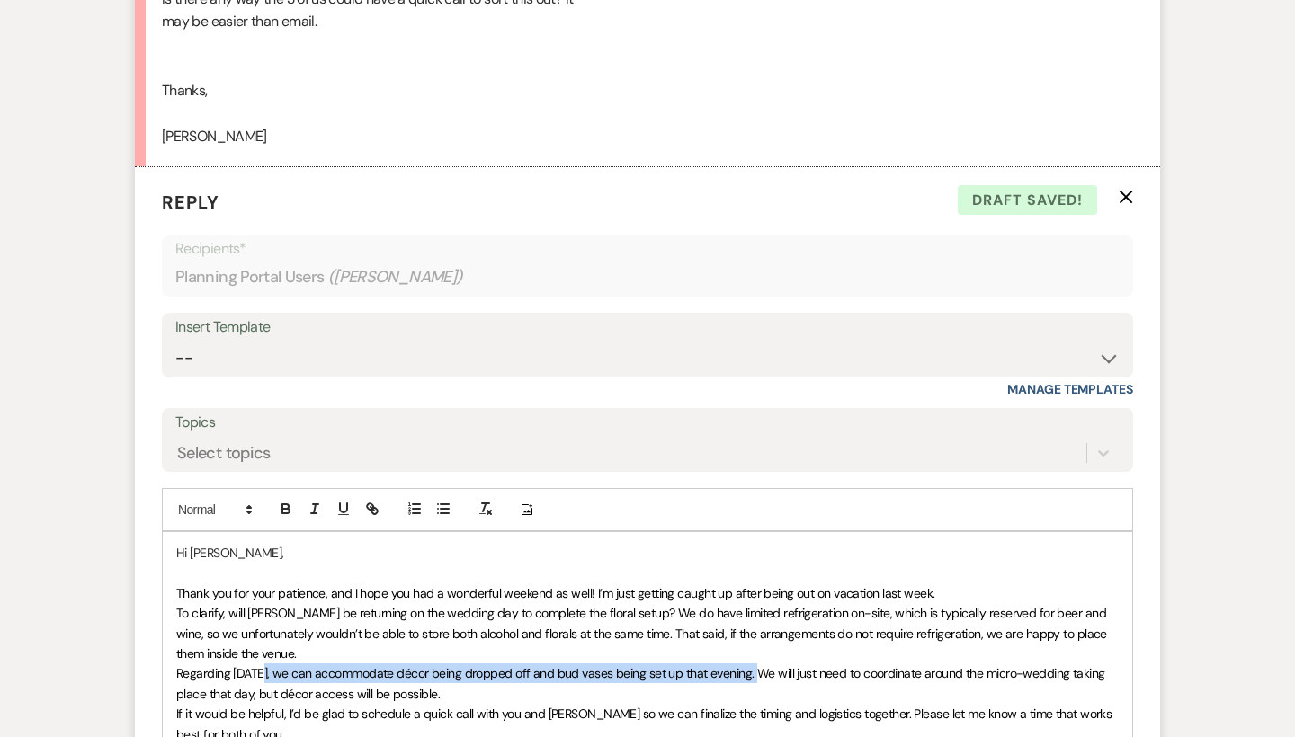
drag, startPoint x: 748, startPoint y: 639, endPoint x: 256, endPoint y: 634, distance: 491.8
click at [256, 665] on span "Regarding [DATE], we can accommodate décor being dropped off and bud vases bein…" at bounding box center [641, 683] width 931 height 36
click at [629, 610] on p "To clarify, will [PERSON_NAME] be returning on the wedding day to complete the …" at bounding box center [647, 633] width 942 height 60
drag, startPoint x: 747, startPoint y: 637, endPoint x: 273, endPoint y: 630, distance: 473.9
click at [273, 665] on span "Regarding [DATE], we can accommodate décor being dropped off and bud vases bein…" at bounding box center [641, 683] width 931 height 36
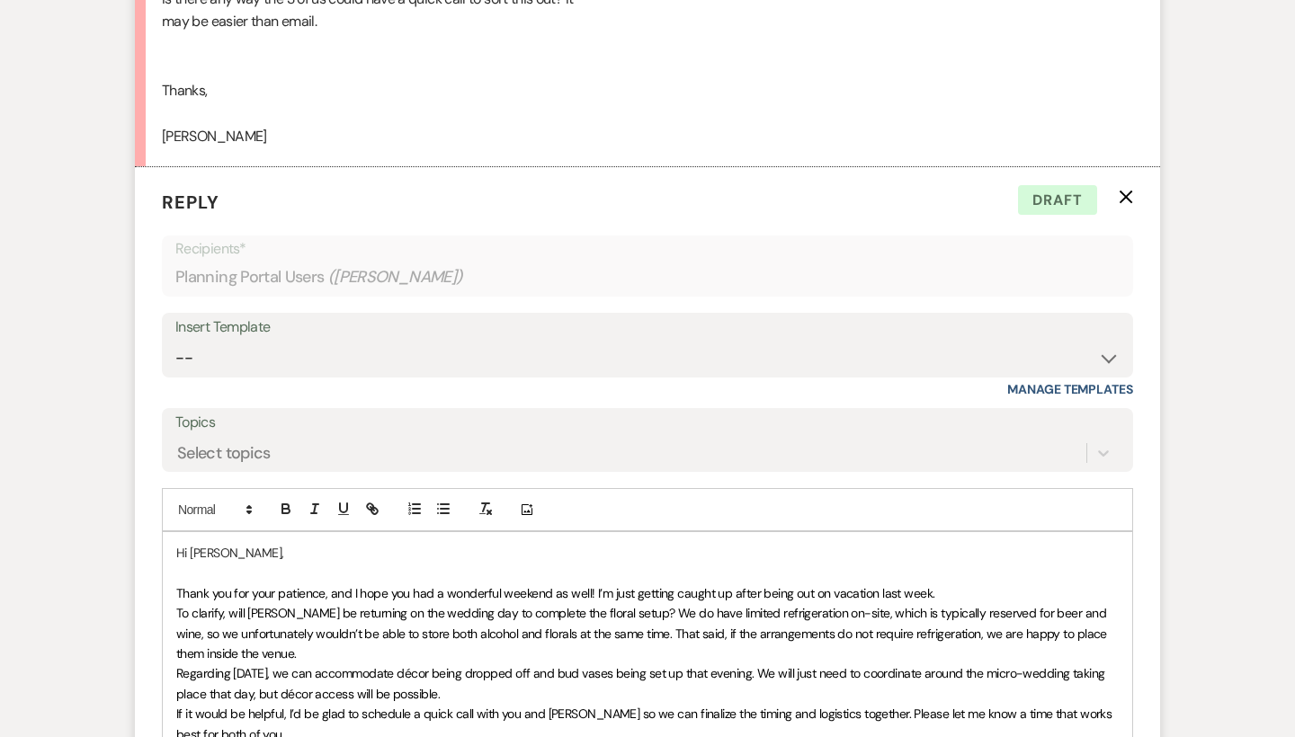
click at [748, 664] on p "Regarding [DATE], we can accommodate décor being dropped off and bud vases bein…" at bounding box center [647, 684] width 942 height 40
drag, startPoint x: 745, startPoint y: 638, endPoint x: 399, endPoint y: 638, distance: 346.2
click at [399, 665] on span "Regarding [DATE], we can accommodate décor being dropped off and bud vases bein…" at bounding box center [641, 683] width 931 height 36
click at [430, 664] on p "Regarding [DATE], we can accommodate having the amount of bud vases pulled for …" at bounding box center [647, 684] width 942 height 40
drag, startPoint x: 381, startPoint y: 653, endPoint x: 165, endPoint y: 659, distance: 216.8
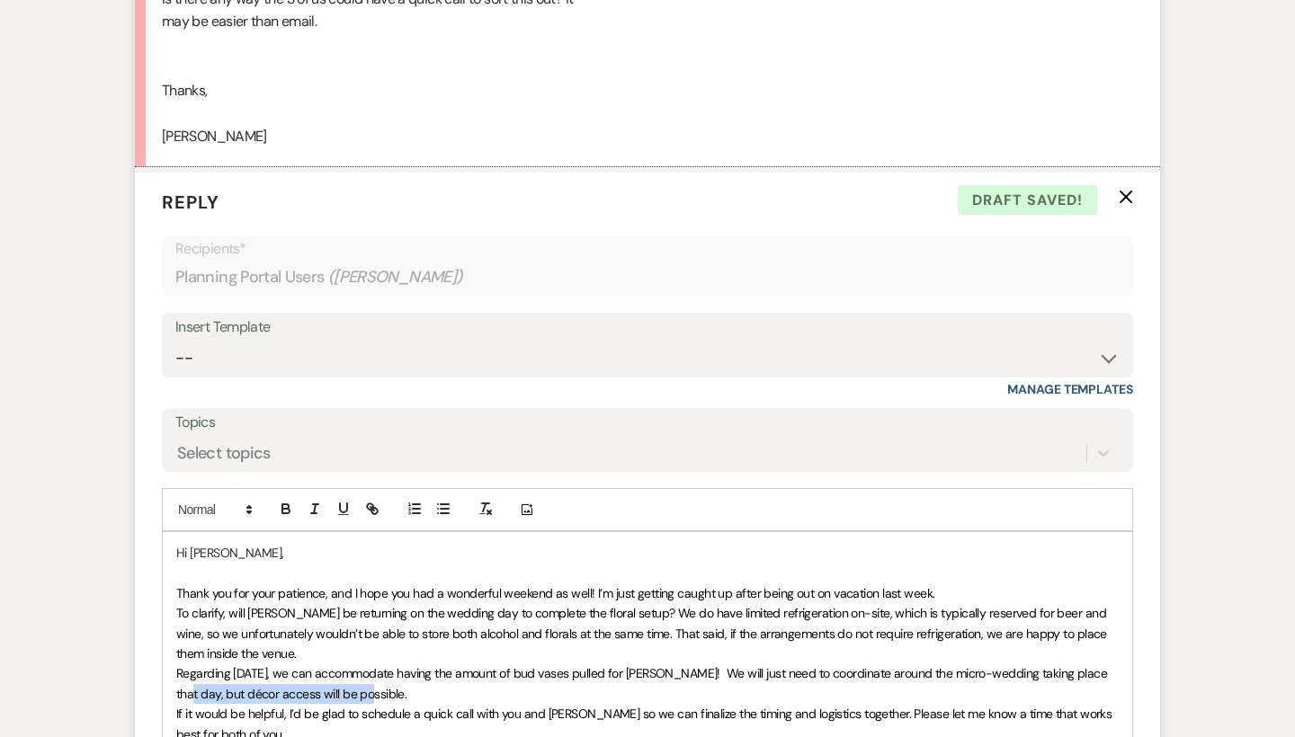
click at [165, 659] on div "Hi [PERSON_NAME], Thank you for your patience, and I hope you had a wonderful w…" at bounding box center [647, 653] width 969 height 243
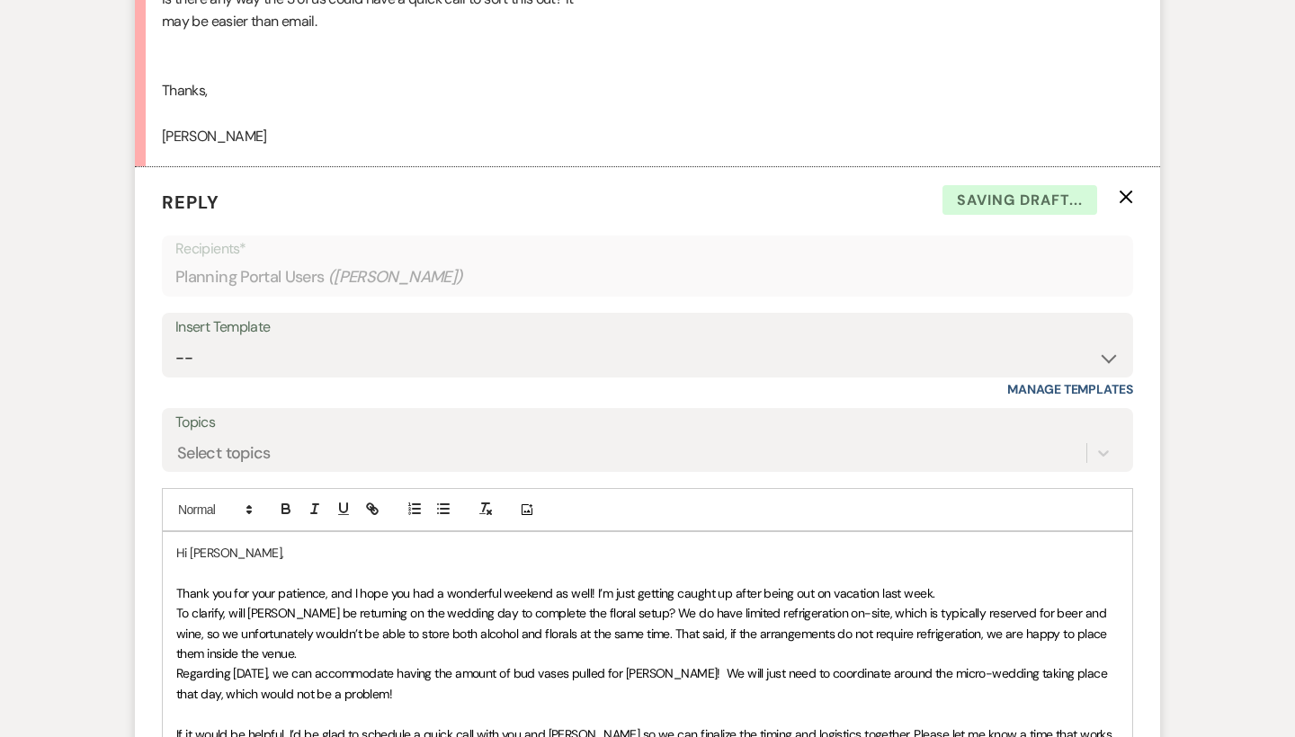
scroll to position [2226, 0]
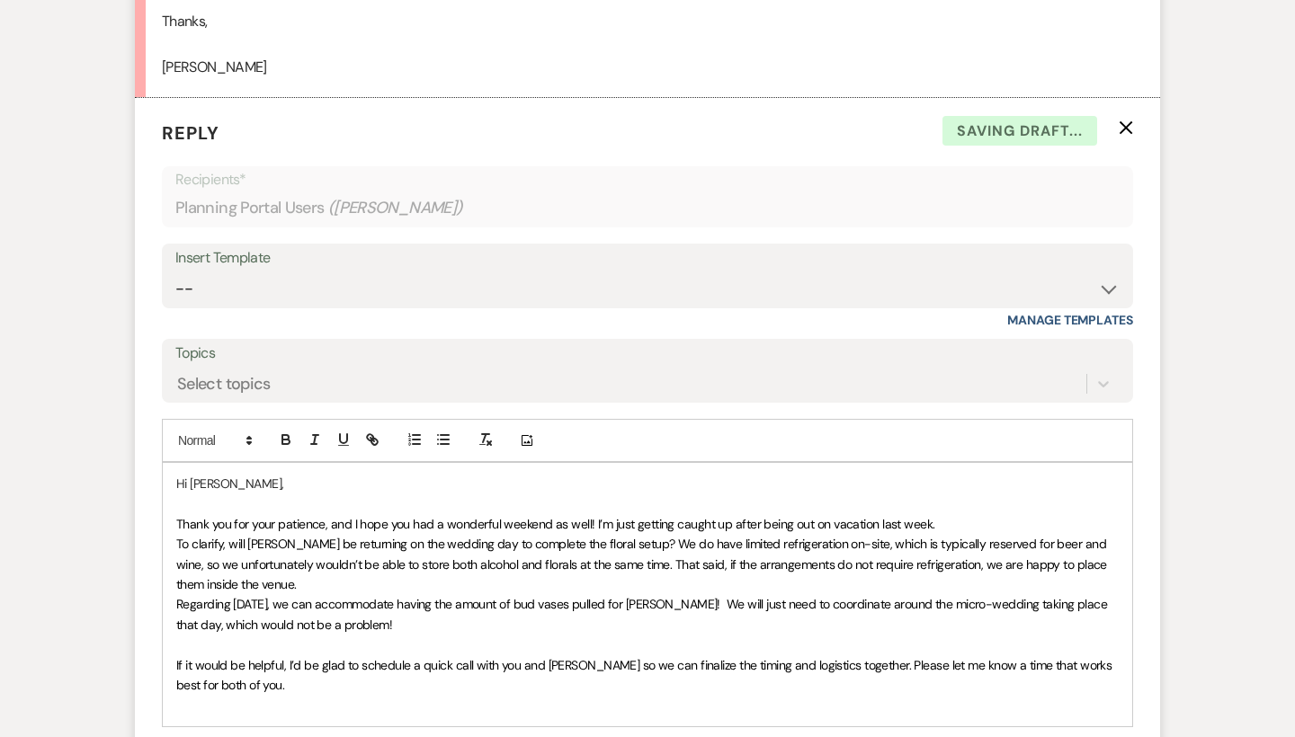
click at [268, 551] on p "To clarify, will [PERSON_NAME] be returning on the wedding day to complete the …" at bounding box center [647, 564] width 942 height 60
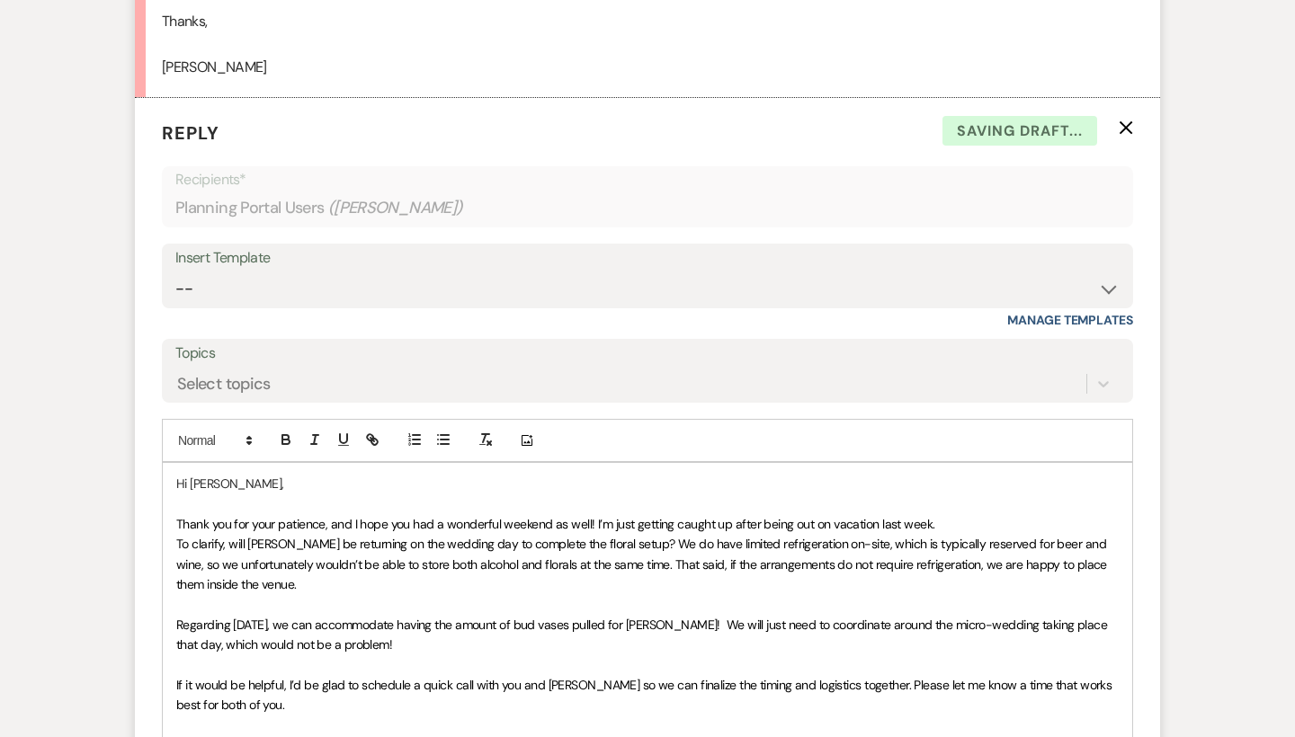
click at [970, 514] on p "Thank you for your patience, and I hope you had a wonderful weekend as well! I’…" at bounding box center [647, 524] width 942 height 20
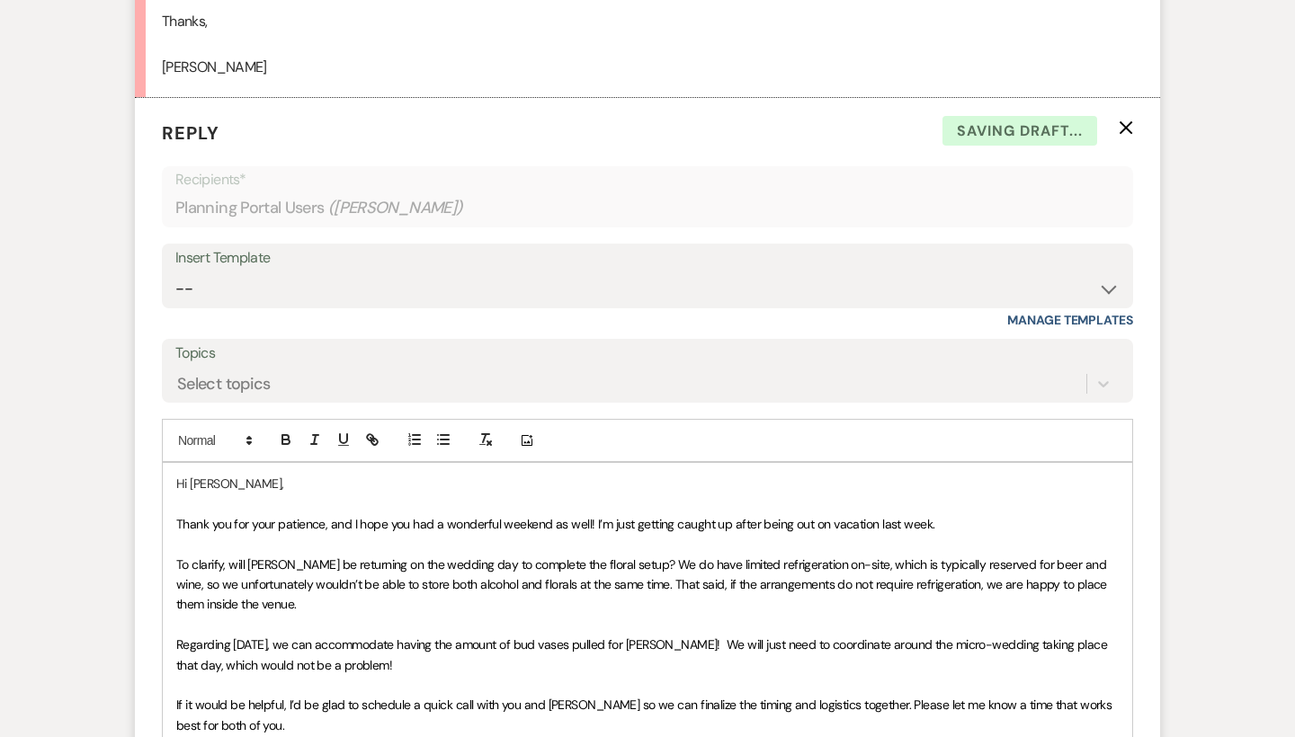
scroll to position [2251, 0]
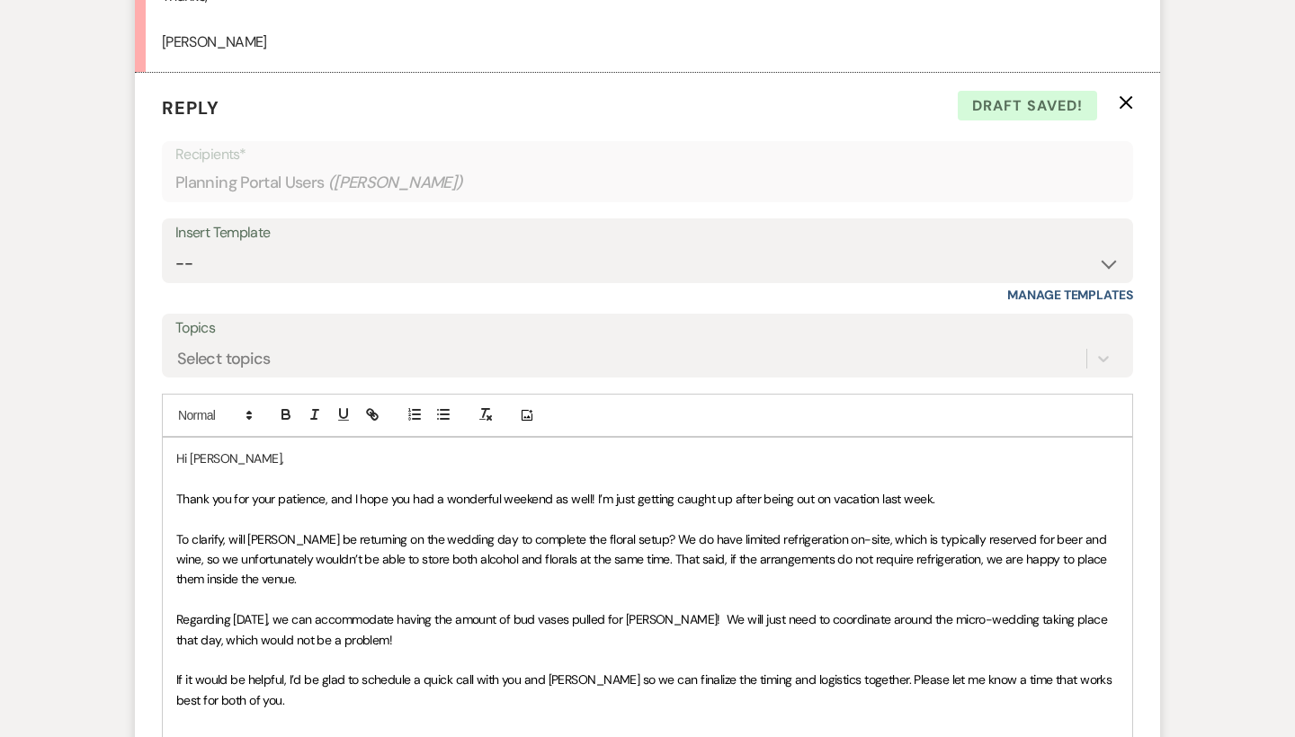
click at [550, 546] on p "To clarify, will [PERSON_NAME] be returning on the wedding day to complete the …" at bounding box center [647, 560] width 942 height 60
click at [541, 590] on p at bounding box center [647, 600] width 942 height 20
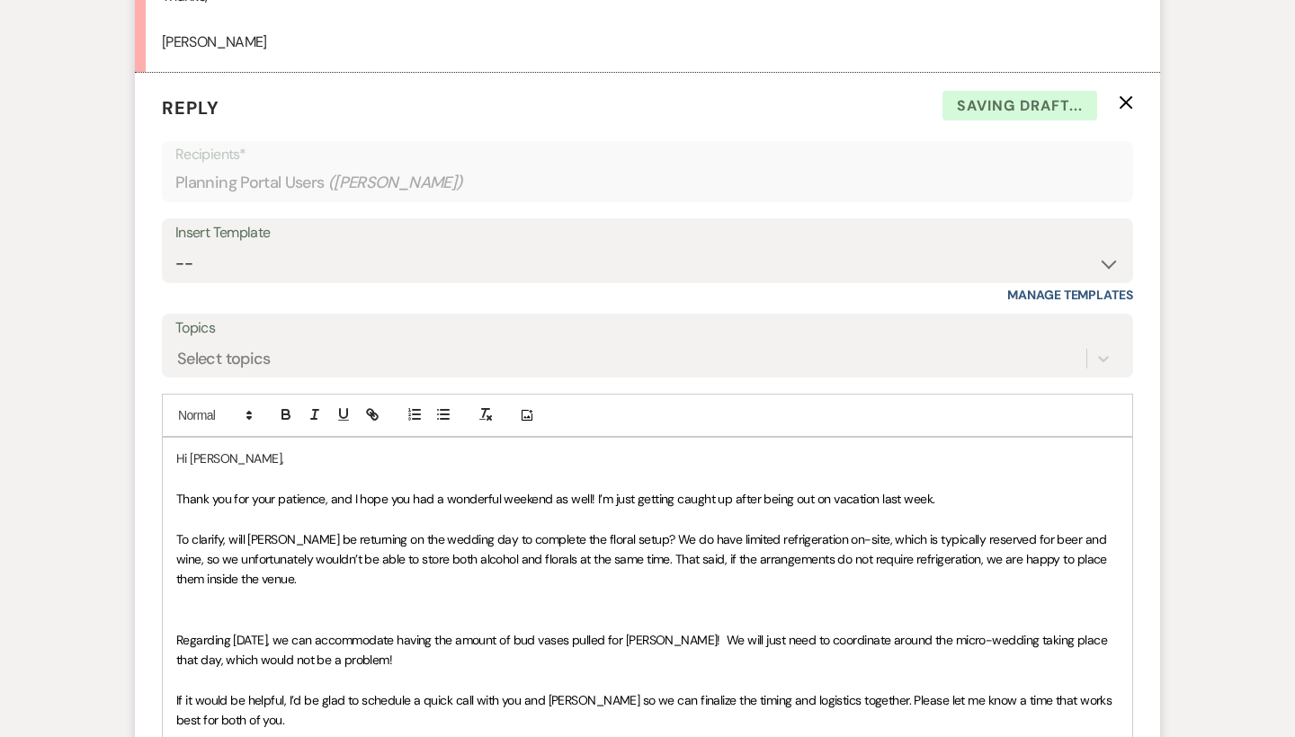
click at [470, 590] on p at bounding box center [647, 600] width 942 height 20
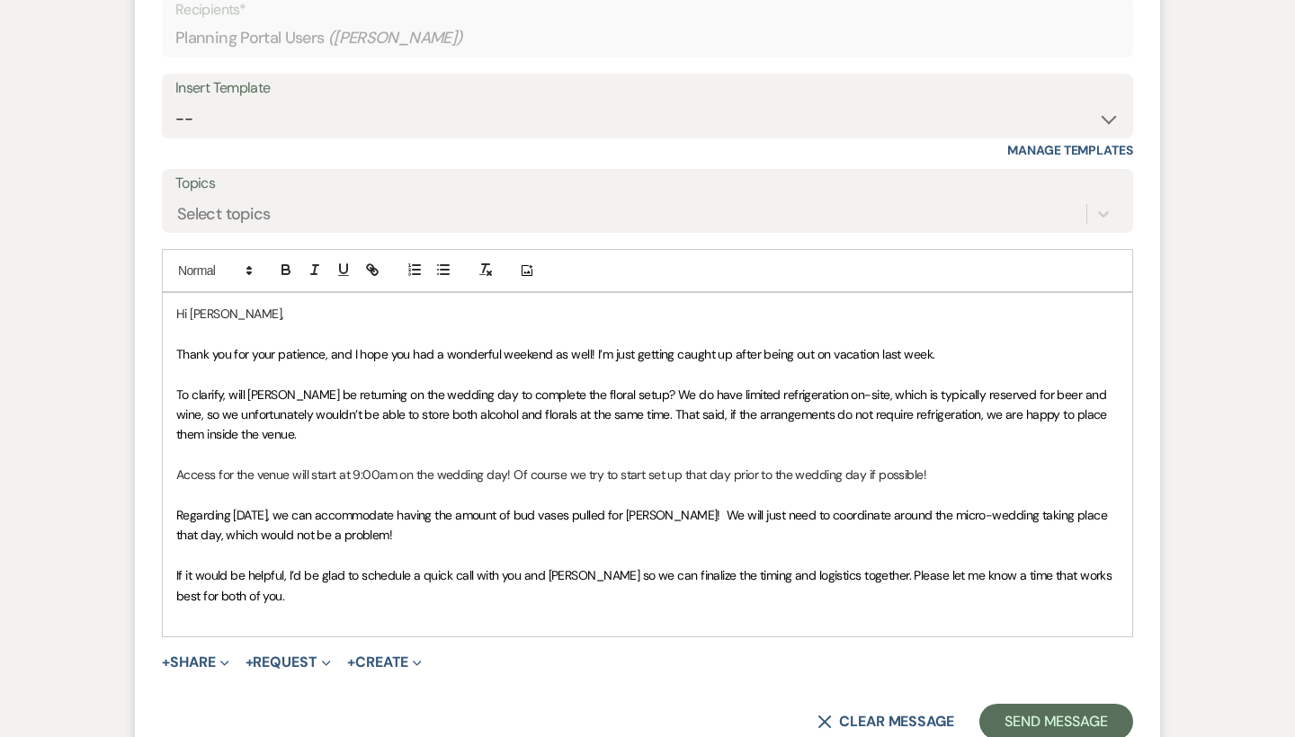
scroll to position [2424, 0]
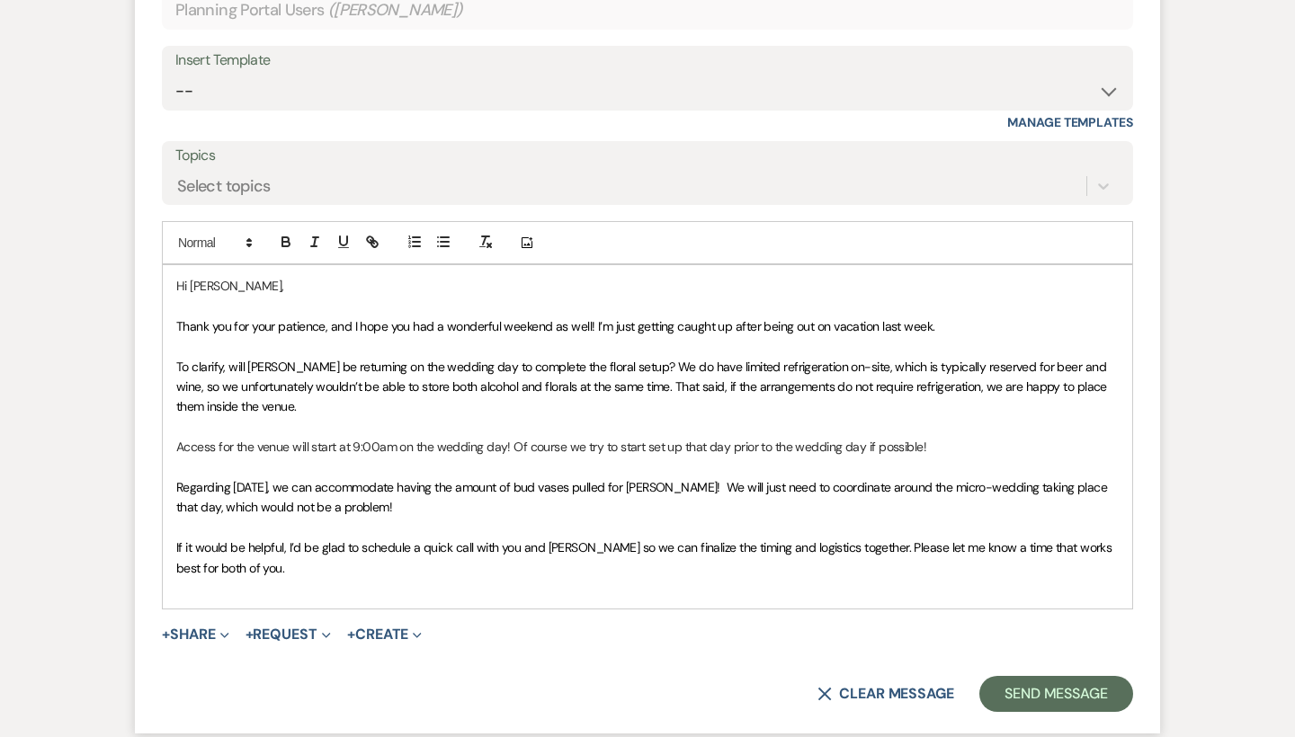
click at [705, 578] on p at bounding box center [647, 588] width 942 height 20
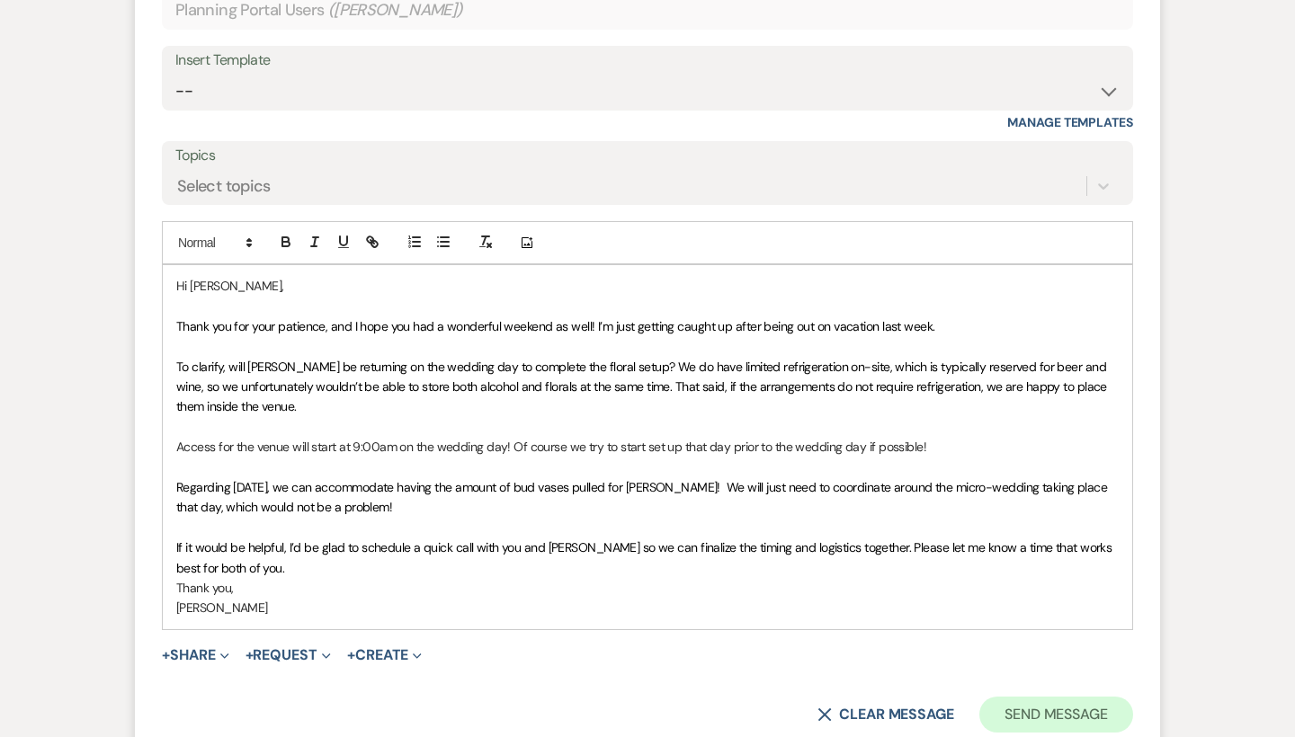
click at [1081, 697] on button "Send Message" at bounding box center [1056, 715] width 154 height 36
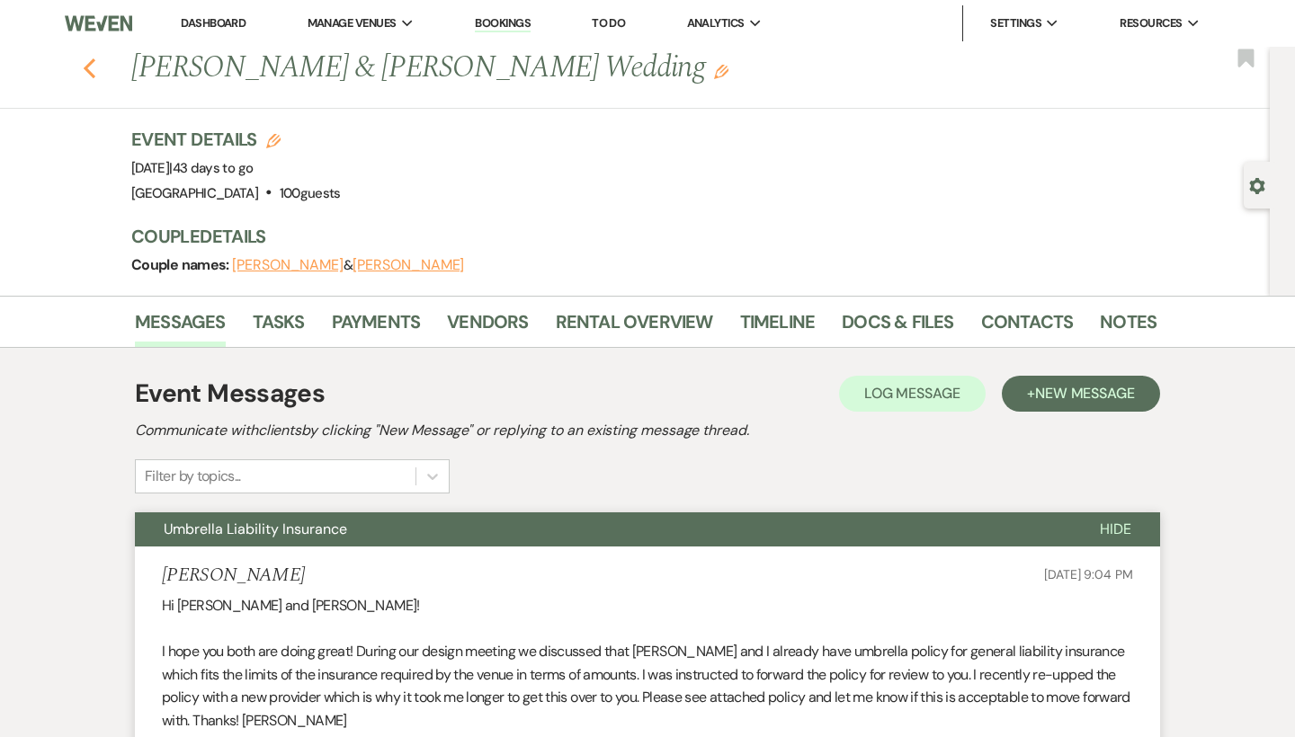
scroll to position [0, 0]
click at [89, 69] on icon "Previous" at bounding box center [89, 69] width 13 height 22
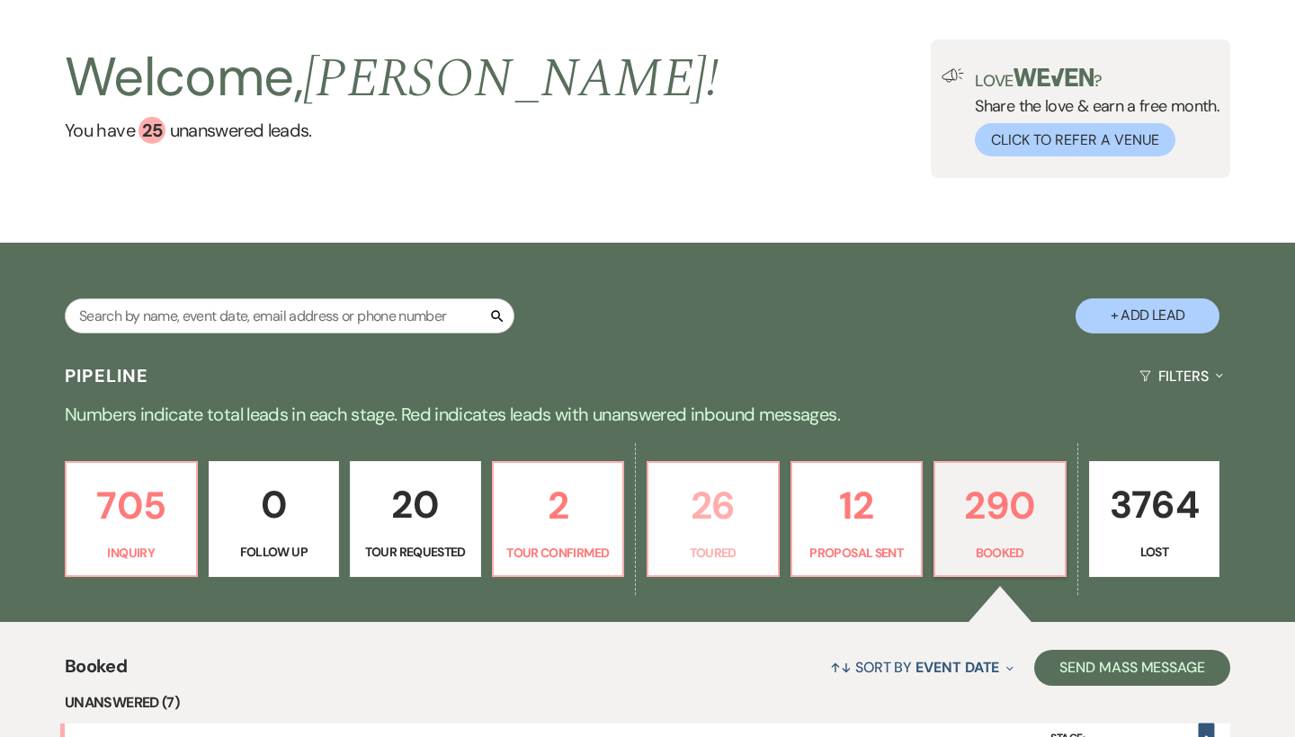
scroll to position [75, 0]
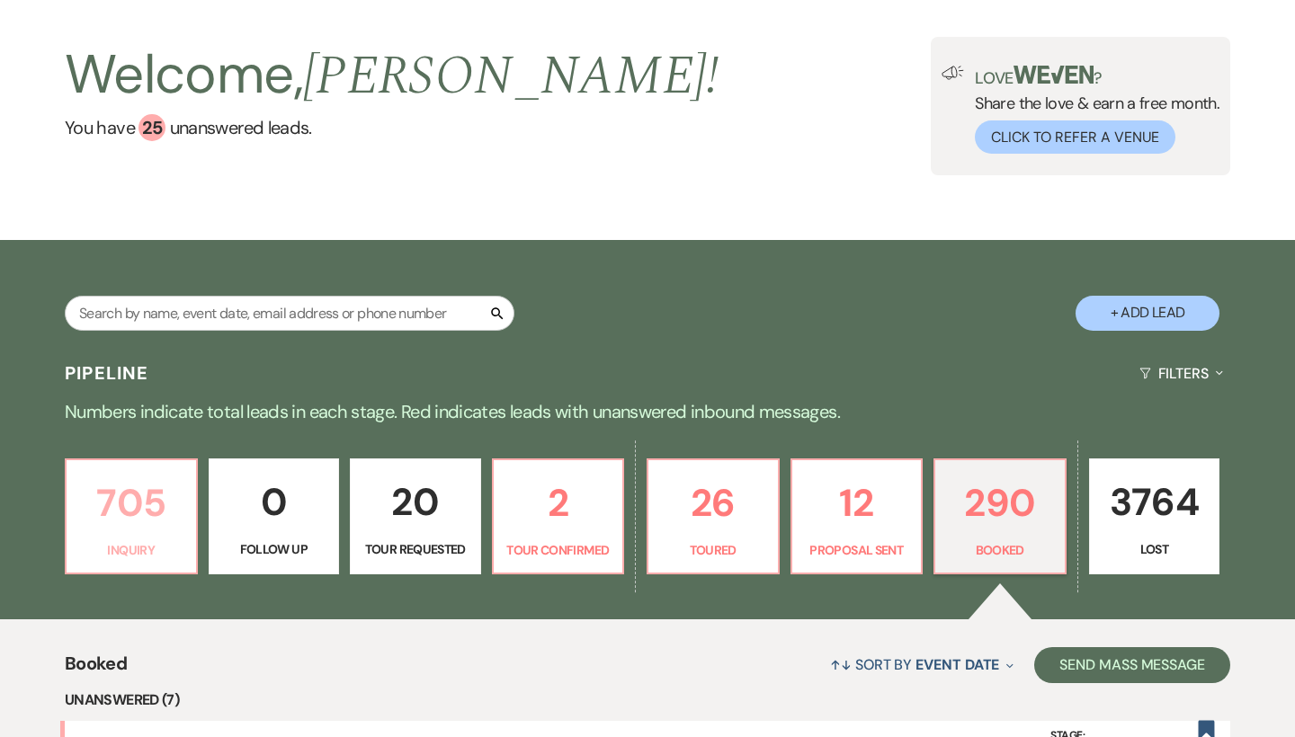
click at [101, 516] on p "705" at bounding box center [131, 503] width 108 height 60
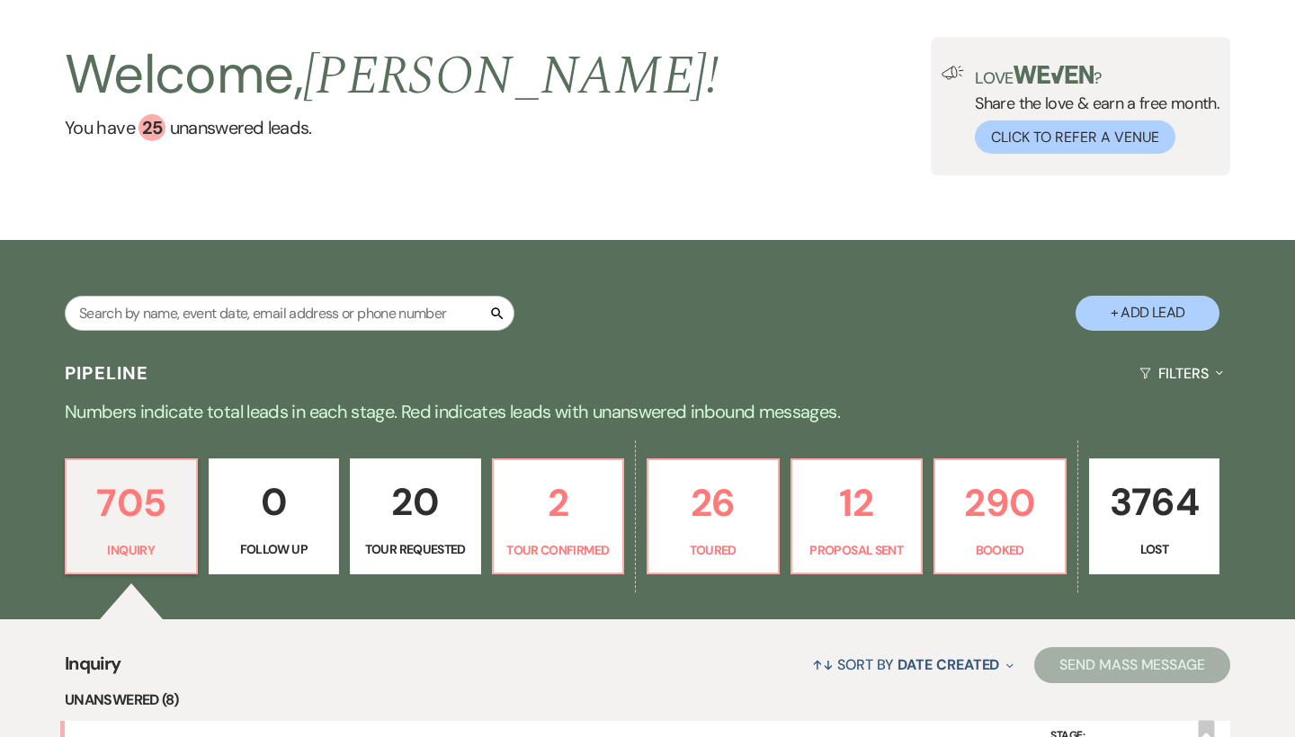
scroll to position [1028, 0]
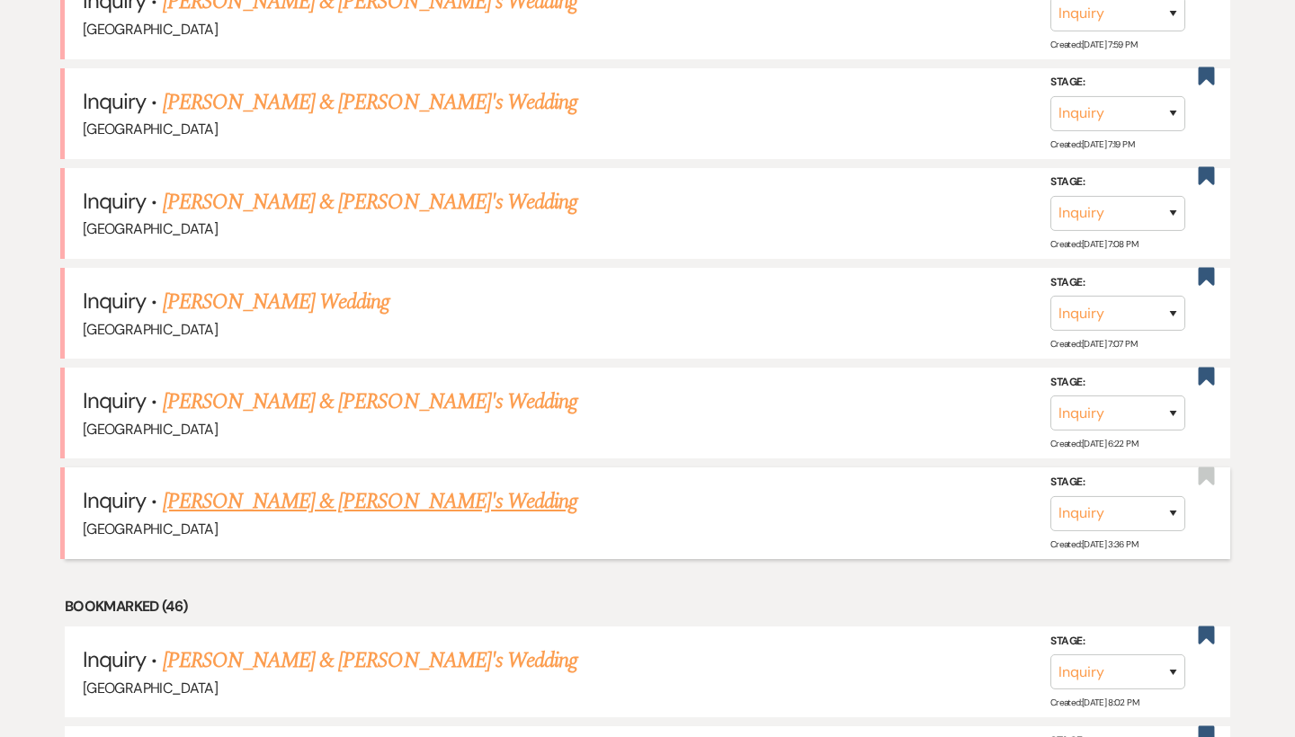
click at [243, 496] on link "[PERSON_NAME] & [PERSON_NAME]'s Wedding" at bounding box center [370, 502] width 415 height 32
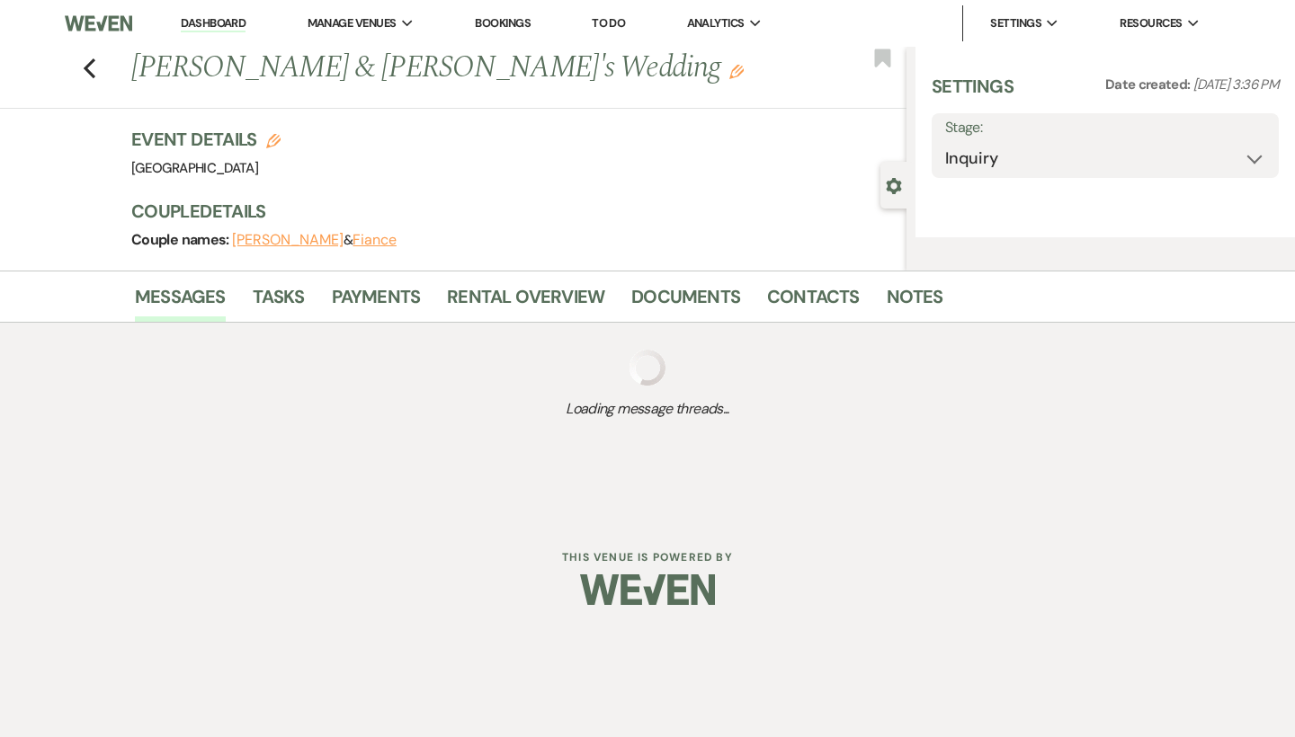
select select "6"
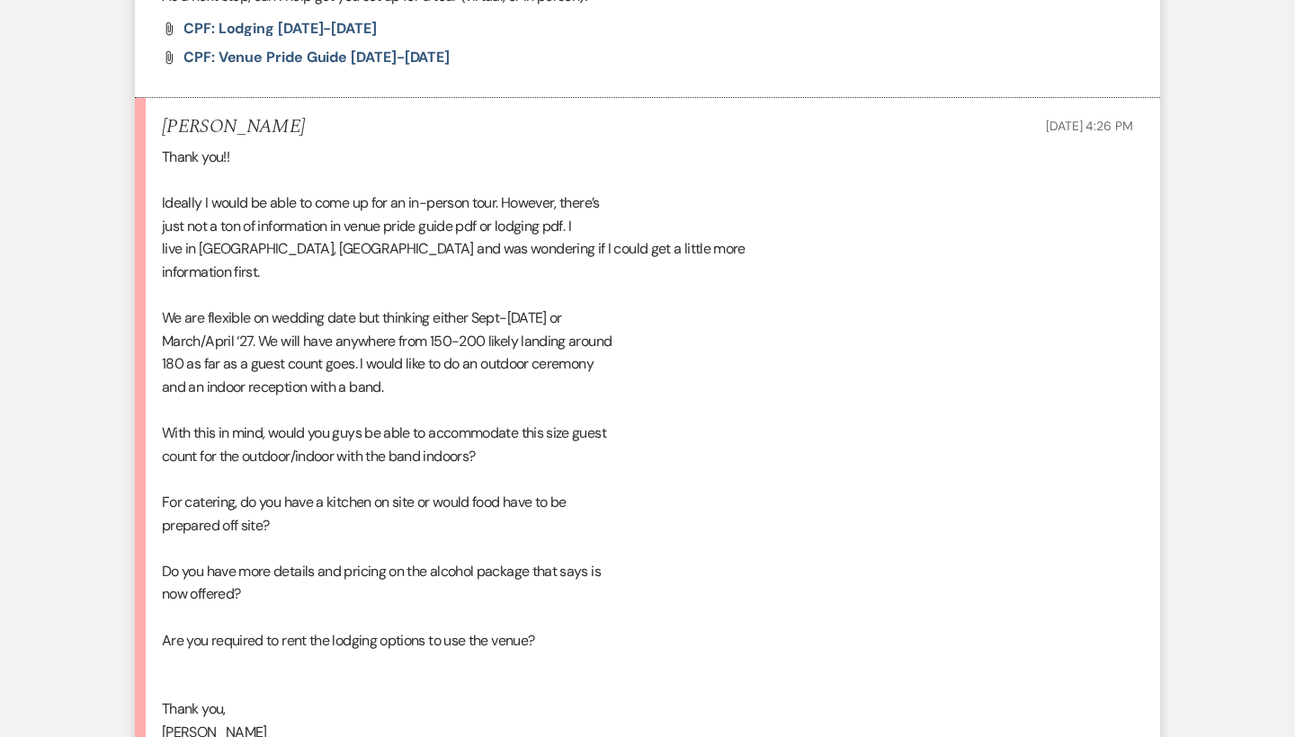
scroll to position [1015, 0]
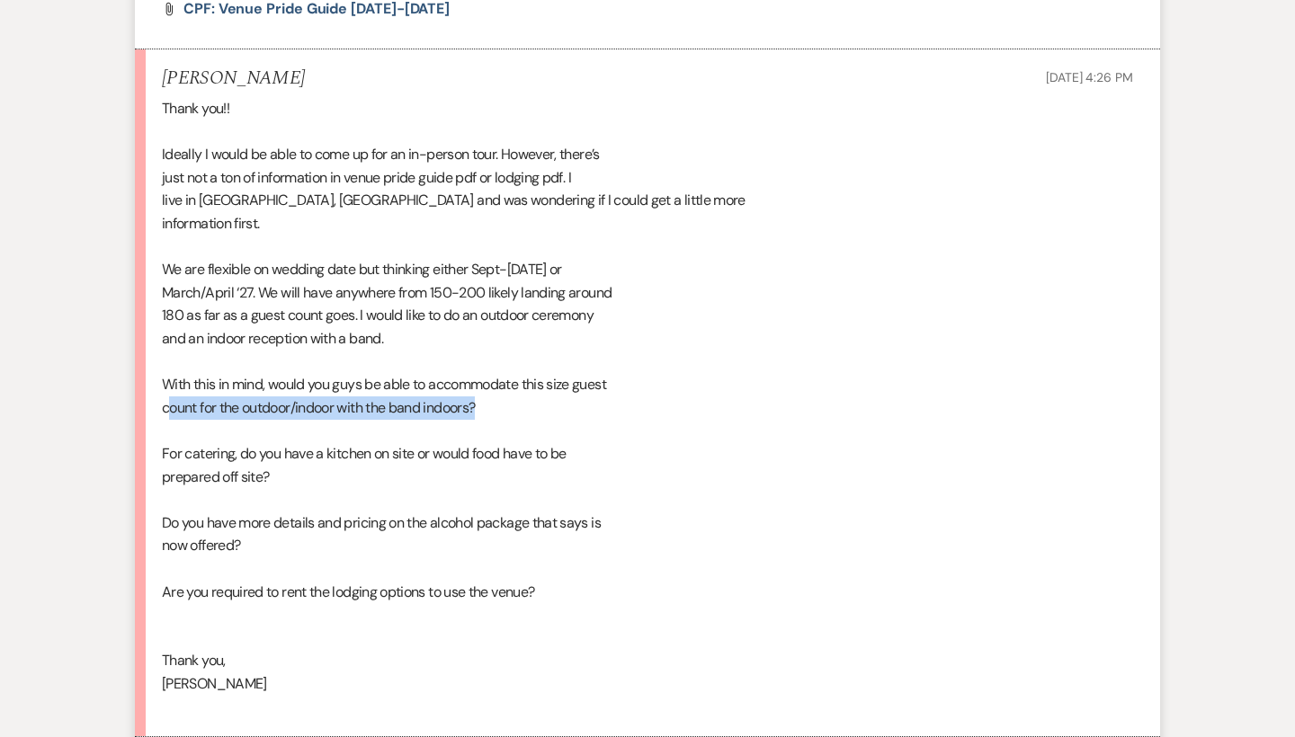
drag, startPoint x: 166, startPoint y: 394, endPoint x: 562, endPoint y: 394, distance: 395.6
click at [562, 394] on div "Thank you!! Ideally I would be able to come up for an in-person tour. However, …" at bounding box center [647, 407] width 971 height 621
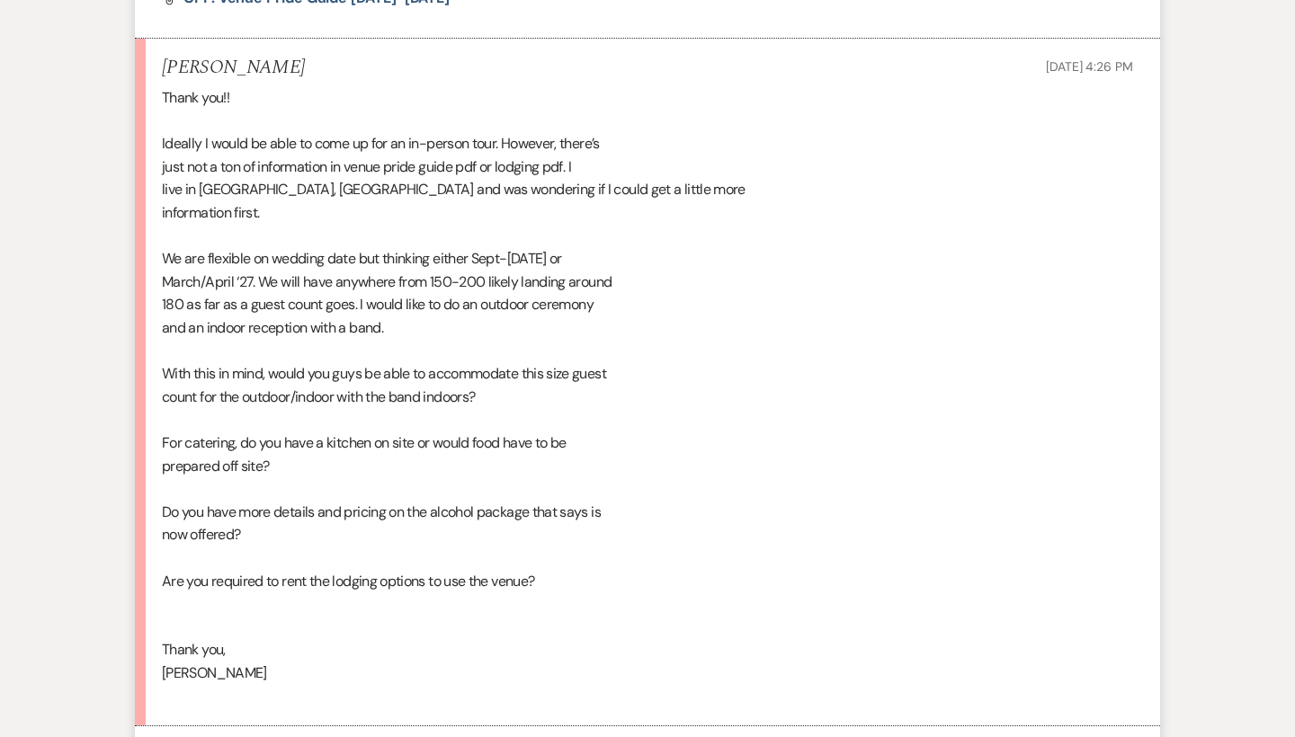
scroll to position [1020, 0]
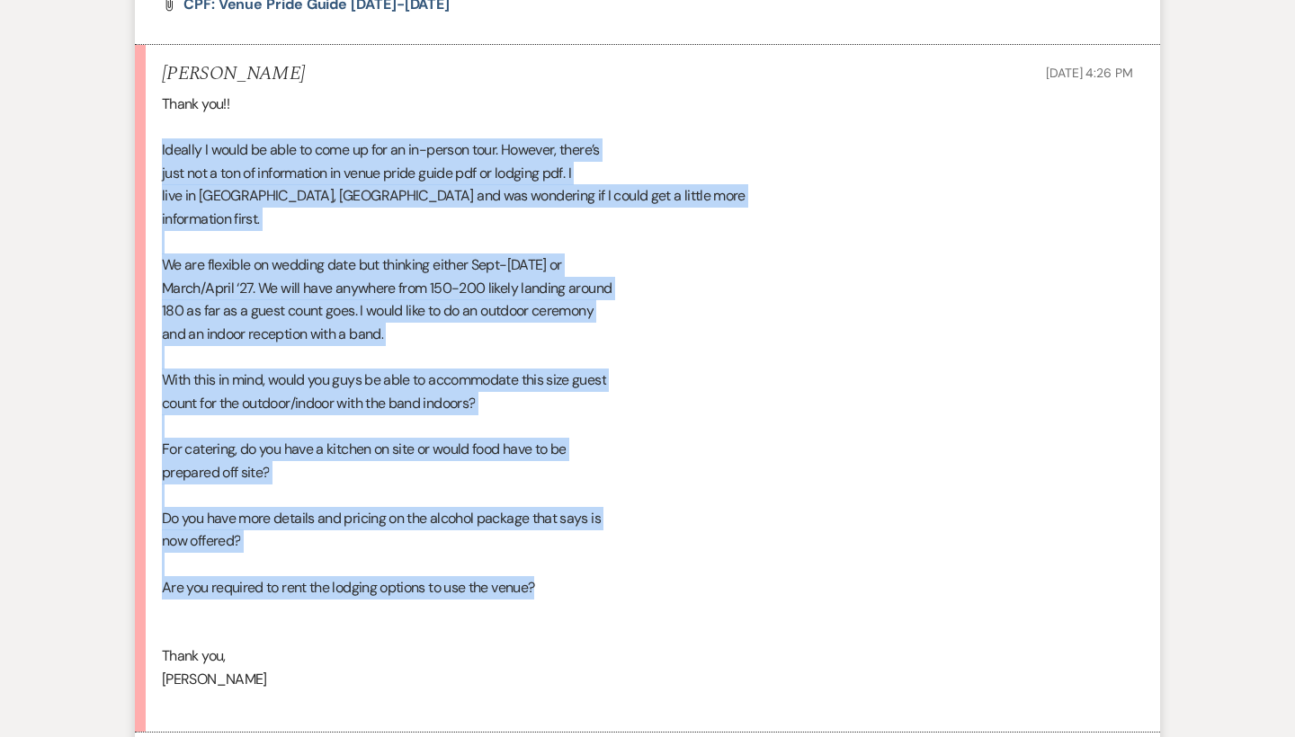
drag, startPoint x: 582, startPoint y: 563, endPoint x: 146, endPoint y: 148, distance: 601.6
click at [146, 148] on li "[PERSON_NAME] [DATE] 4:26 PM Thank you!! Ideally I would be able to come up for…" at bounding box center [647, 389] width 1025 height 688
copy div "Ideally I would be able to come up for an in-person tour. However, there’s just…"
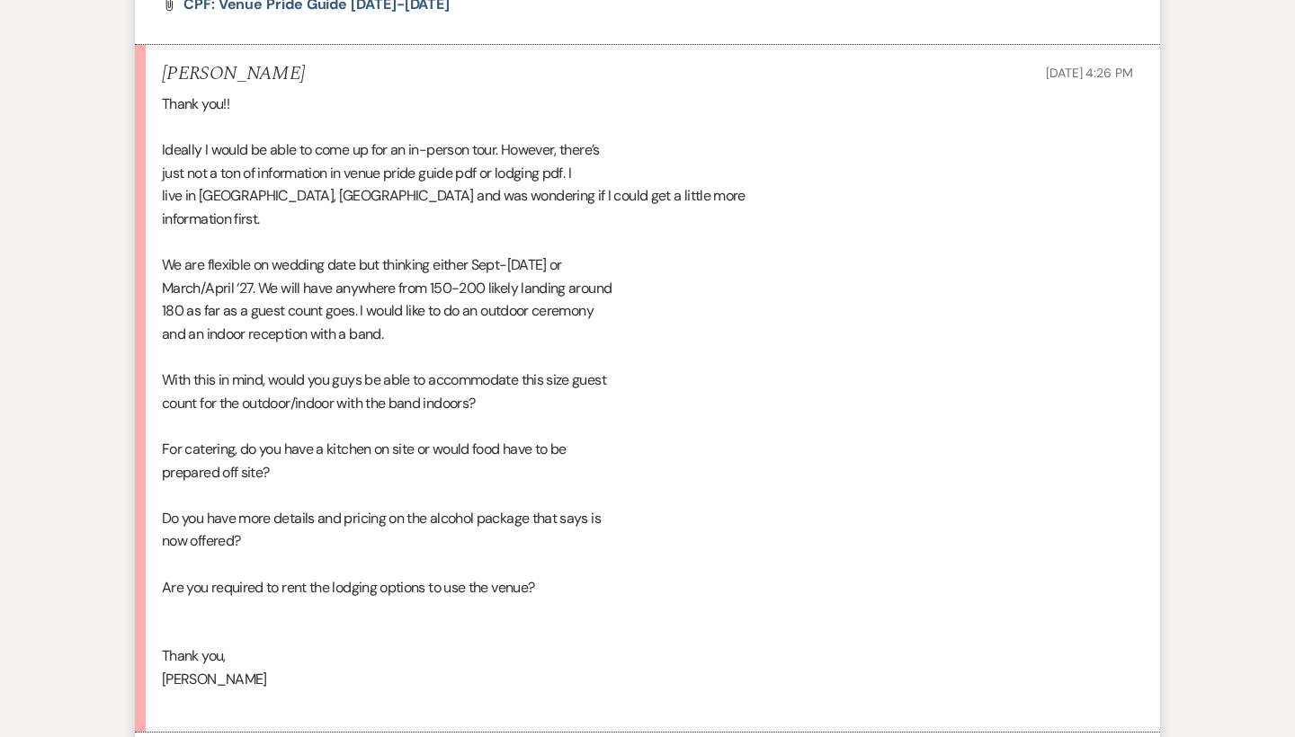
click at [345, 274] on div "Thank you!! Ideally I would be able to come up for an in-person tour. However, …" at bounding box center [647, 403] width 971 height 621
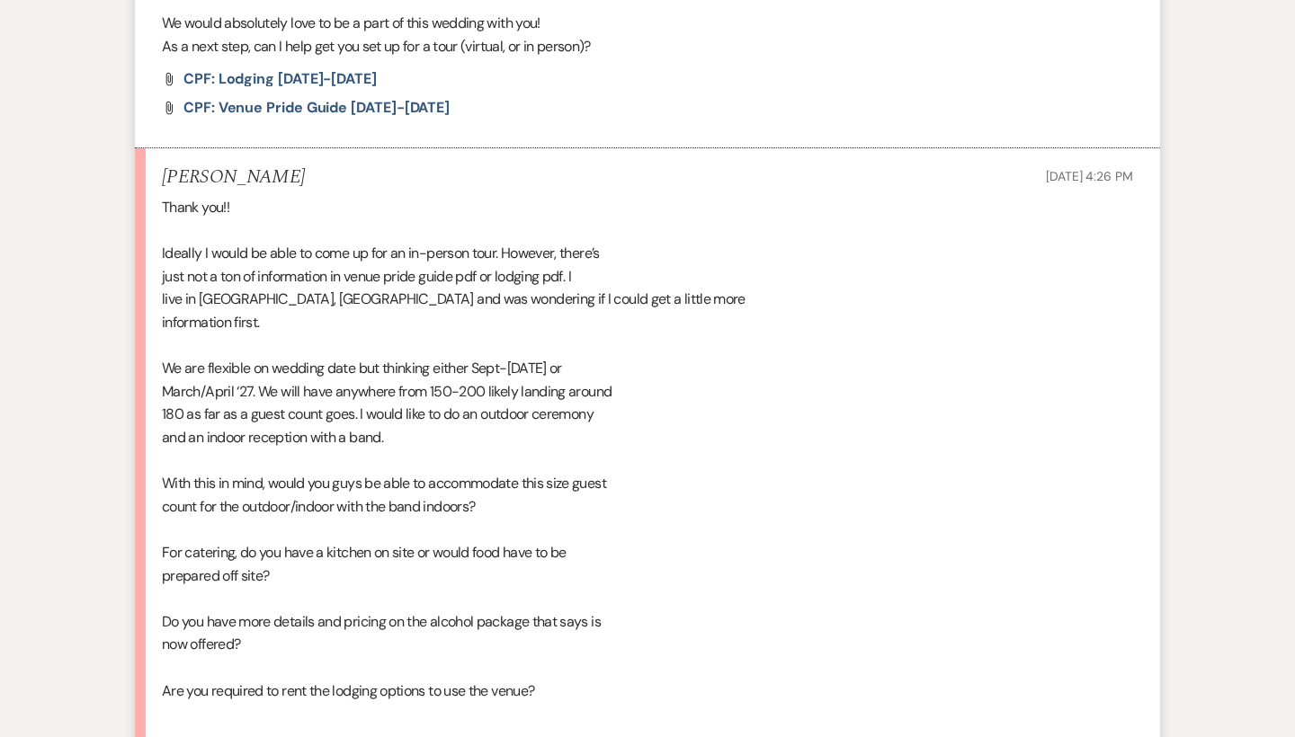
scroll to position [953, 1]
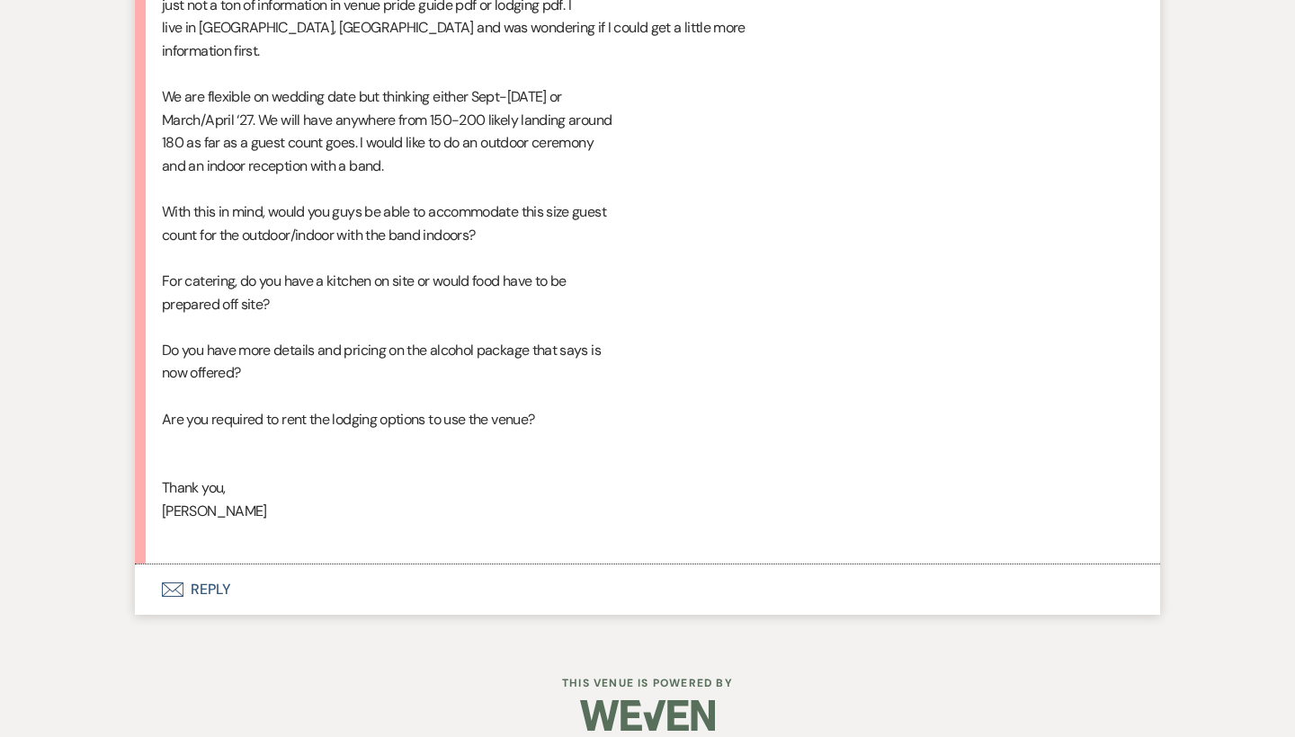
click at [209, 565] on button "Envelope Reply" at bounding box center [647, 590] width 1025 height 50
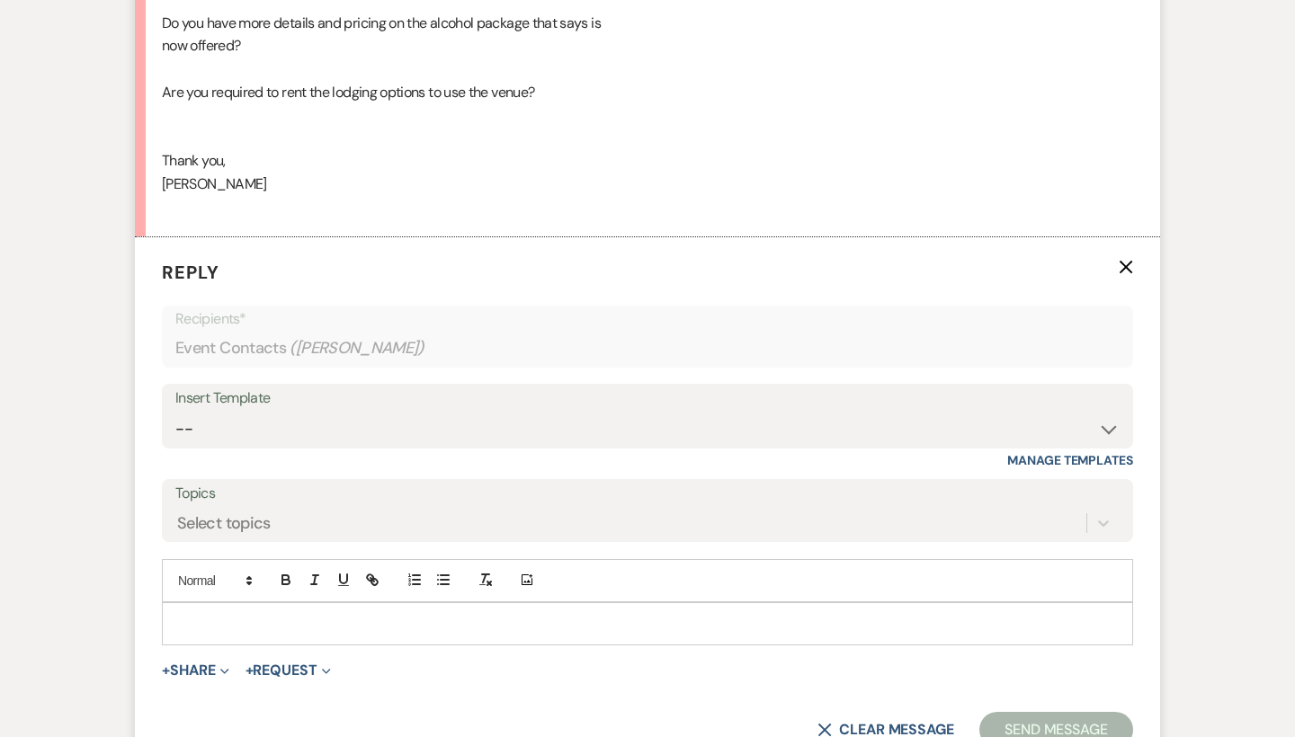
scroll to position [1629, 0]
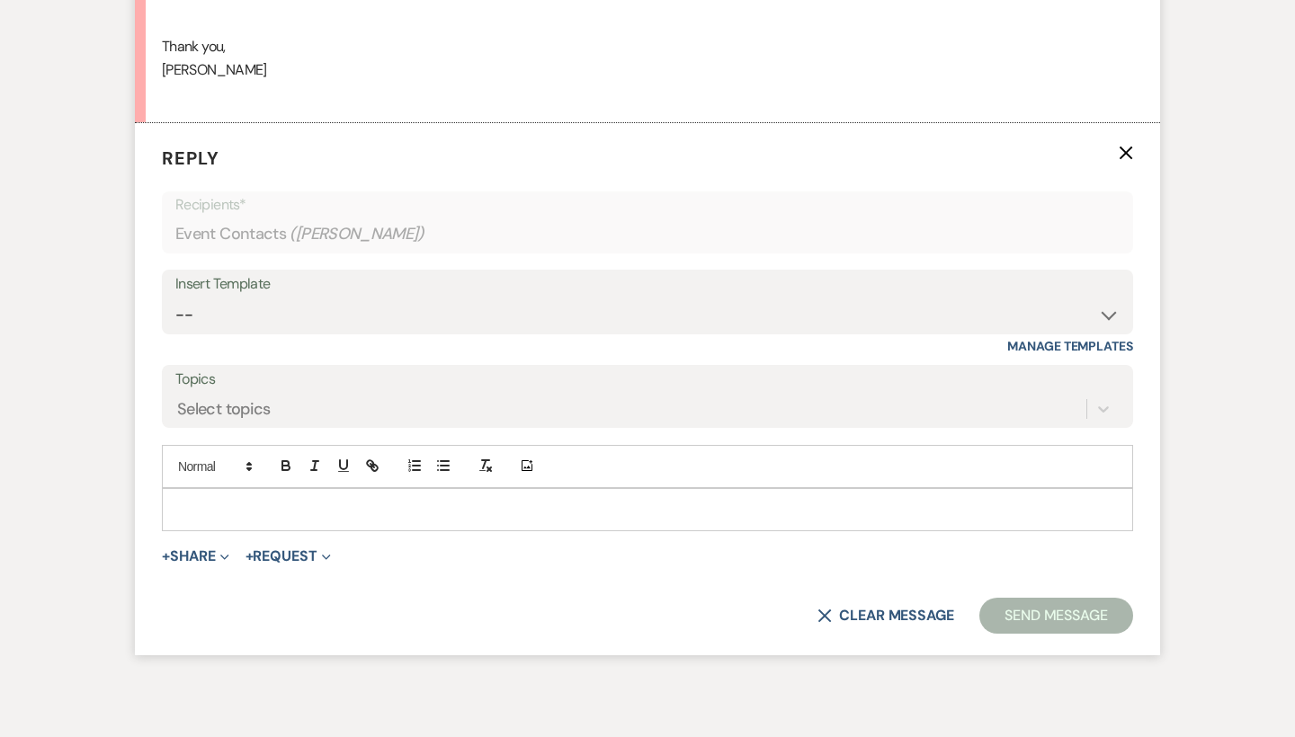
click at [330, 500] on p at bounding box center [647, 510] width 942 height 20
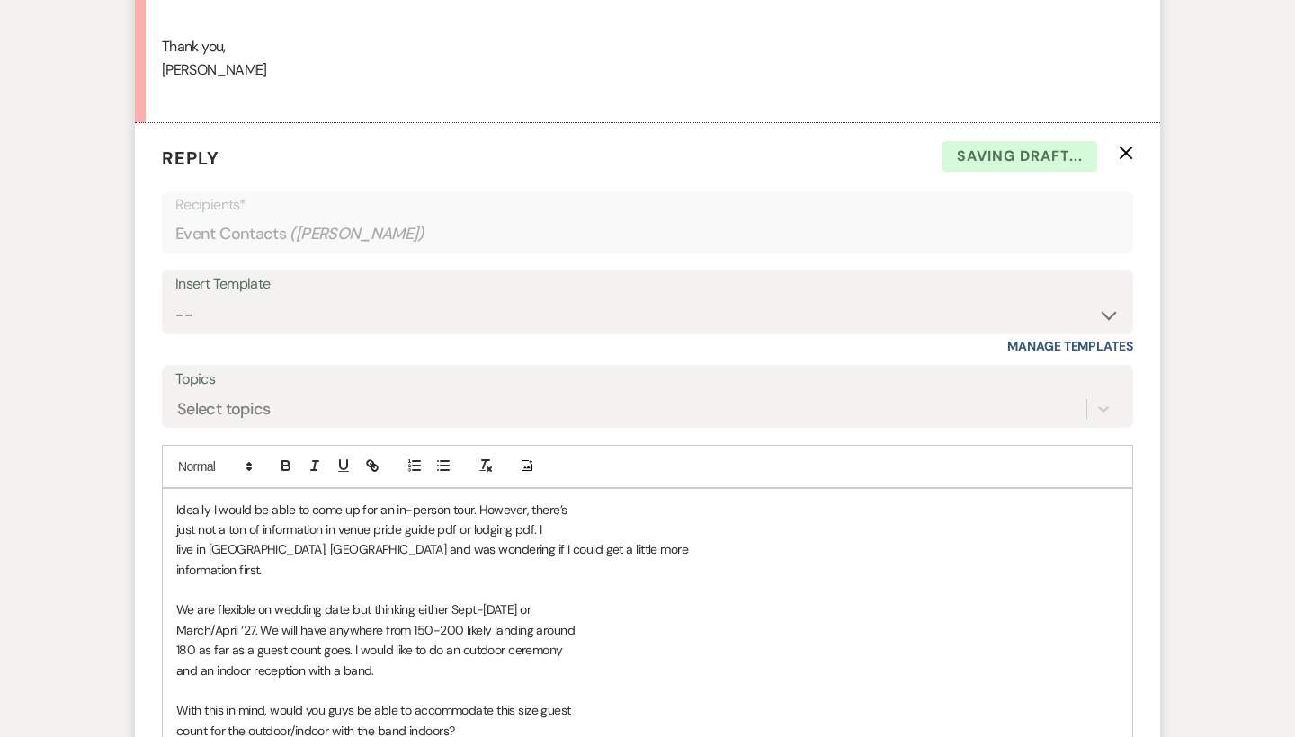
click at [171, 490] on div "Ideally I would be able to come up for an in-person tour. However, there’s just…" at bounding box center [647, 701] width 969 height 424
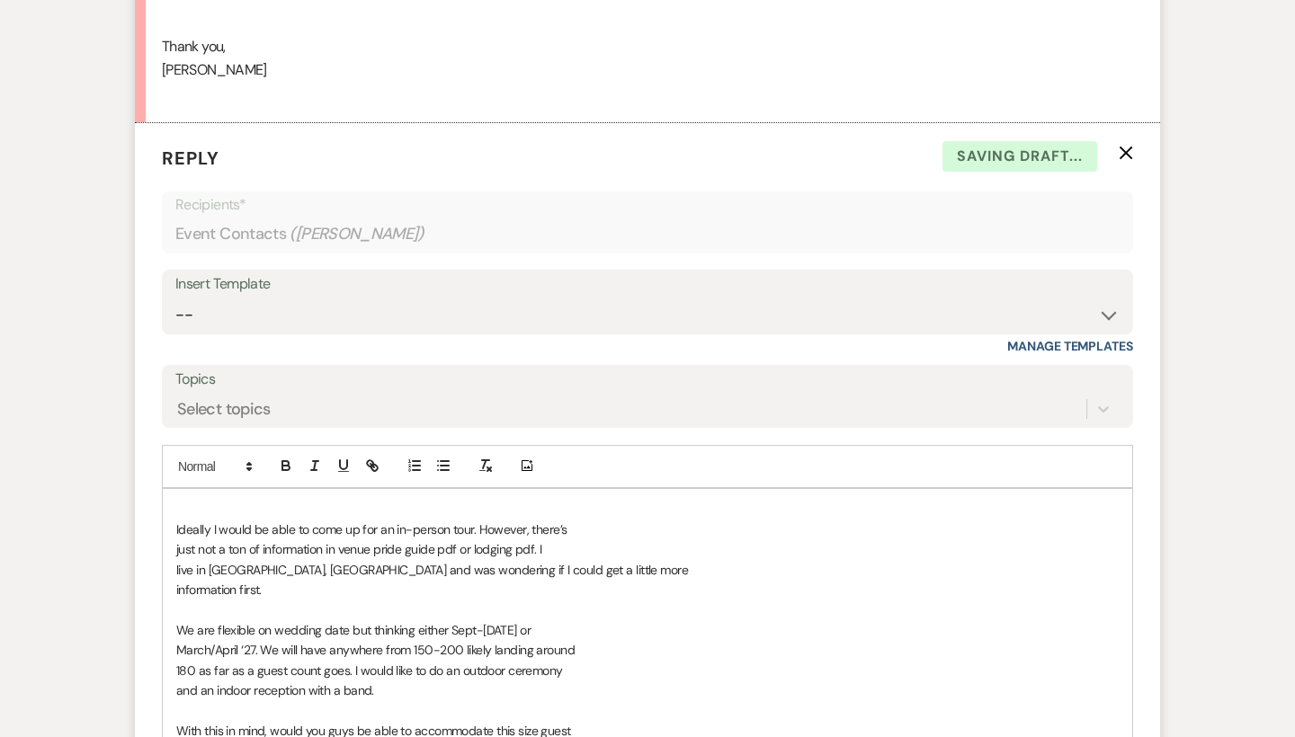
click at [290, 600] on p at bounding box center [647, 610] width 942 height 20
click at [250, 500] on p at bounding box center [647, 510] width 942 height 20
click at [303, 600] on p at bounding box center [647, 610] width 942 height 20
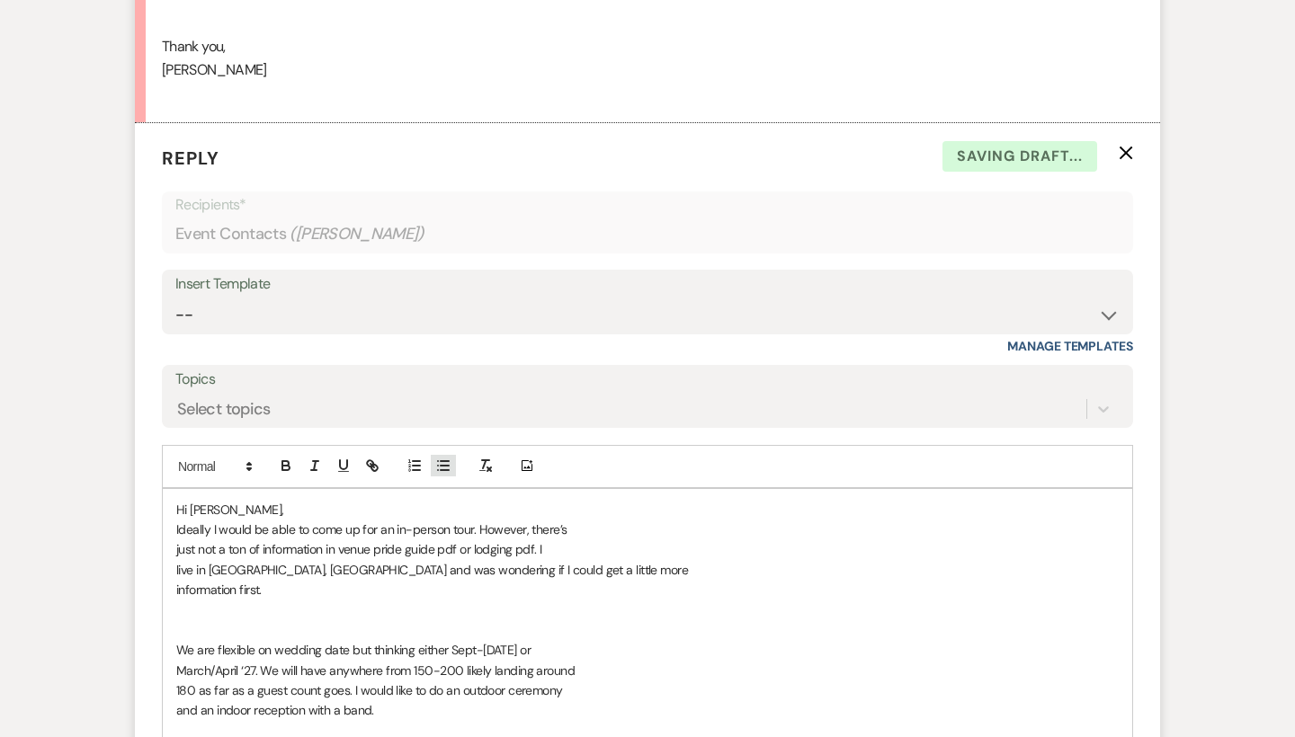
click at [442, 458] on icon "button" at bounding box center [443, 466] width 16 height 16
click at [294, 620] on li "I will attach additinal oinformation below to help" at bounding box center [656, 630] width 924 height 20
click at [293, 620] on li "I will attach additinal oinformation below to help" at bounding box center [656, 630] width 924 height 20
click at [361, 620] on li "I will attach additional oinformation below to help" at bounding box center [656, 630] width 924 height 20
click at [486, 620] on li "I will attach additional information below to help" at bounding box center [656, 630] width 924 height 20
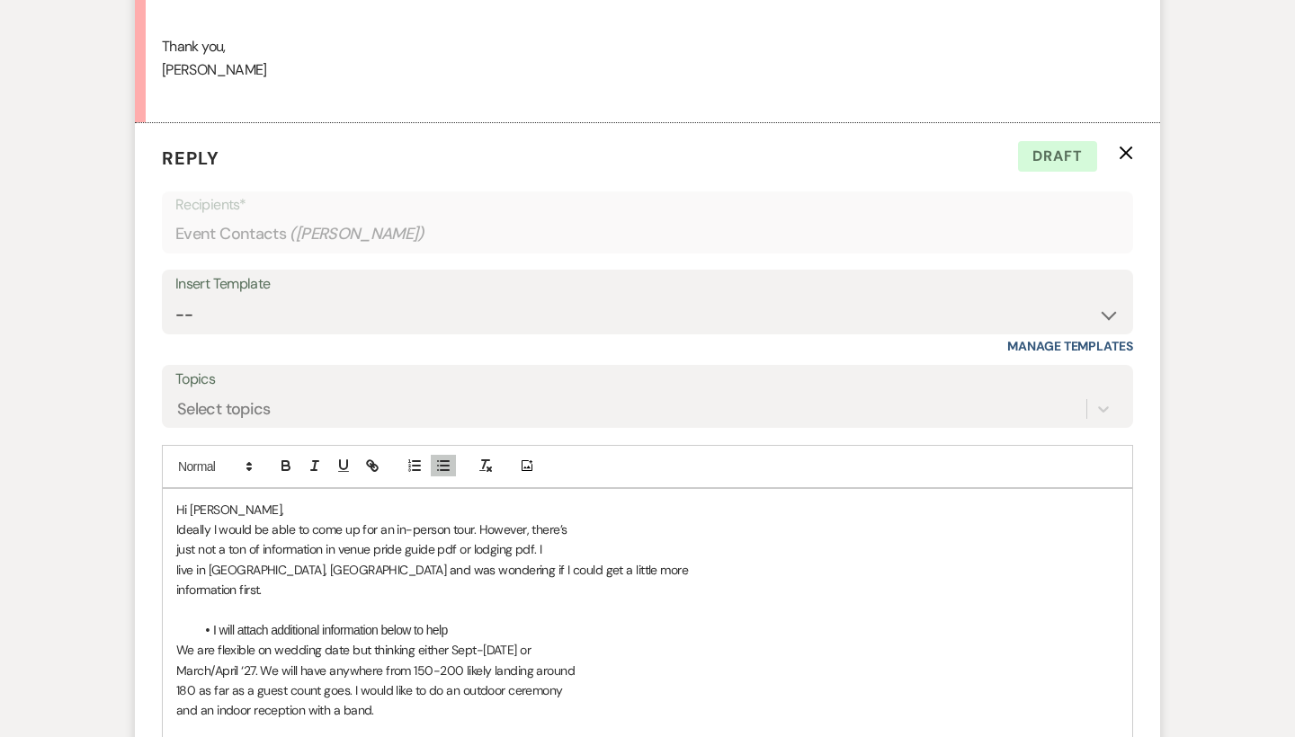
drag, startPoint x: 468, startPoint y: 605, endPoint x: 414, endPoint y: 611, distance: 54.3
click at [414, 620] on li "I will attach additional information below to help" at bounding box center [656, 630] width 924 height 20
click at [670, 620] on li "I will attach additional information below this will include approved vendors, …" at bounding box center [656, 630] width 924 height 20
click at [727, 620] on li "I will attach additional information below this will include approved vendors, …" at bounding box center [656, 630] width 924 height 20
click at [791, 620] on li "I will attach additional information below this will include approved vendors, …" at bounding box center [656, 630] width 924 height 20
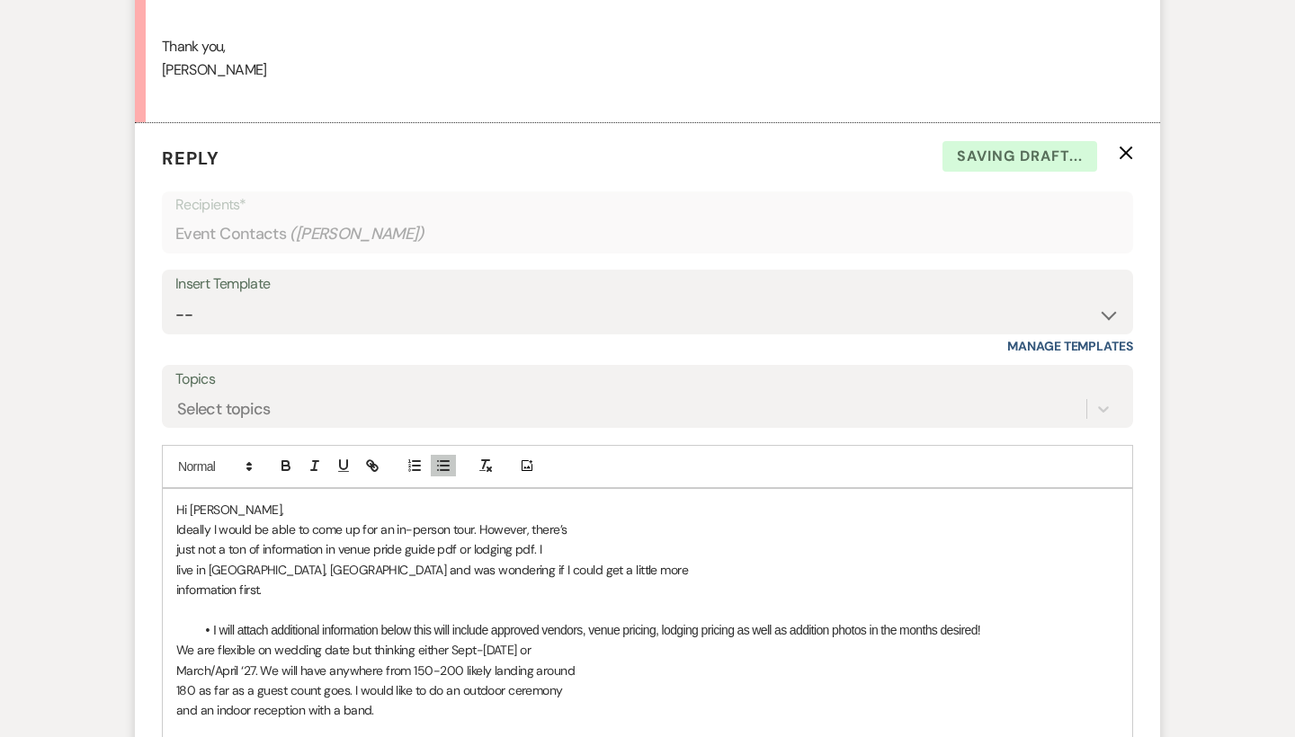
click at [191, 604] on div "Hi [PERSON_NAME], Ideally I would be able to come up for an in-person tour. How…" at bounding box center [647, 721] width 969 height 465
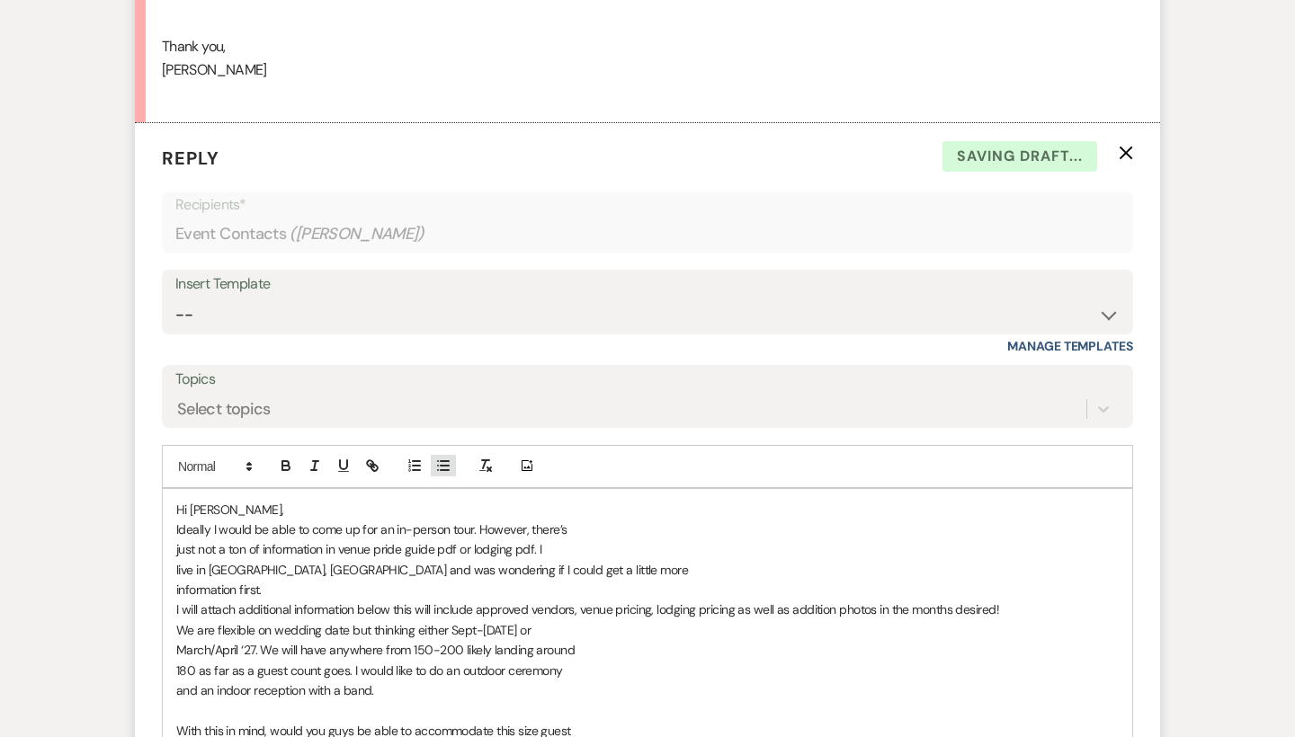
click at [441, 470] on line "button" at bounding box center [445, 470] width 8 height 0
click at [1069, 600] on li "I will attach additional information below this will include approved vendors, …" at bounding box center [656, 610] width 924 height 20
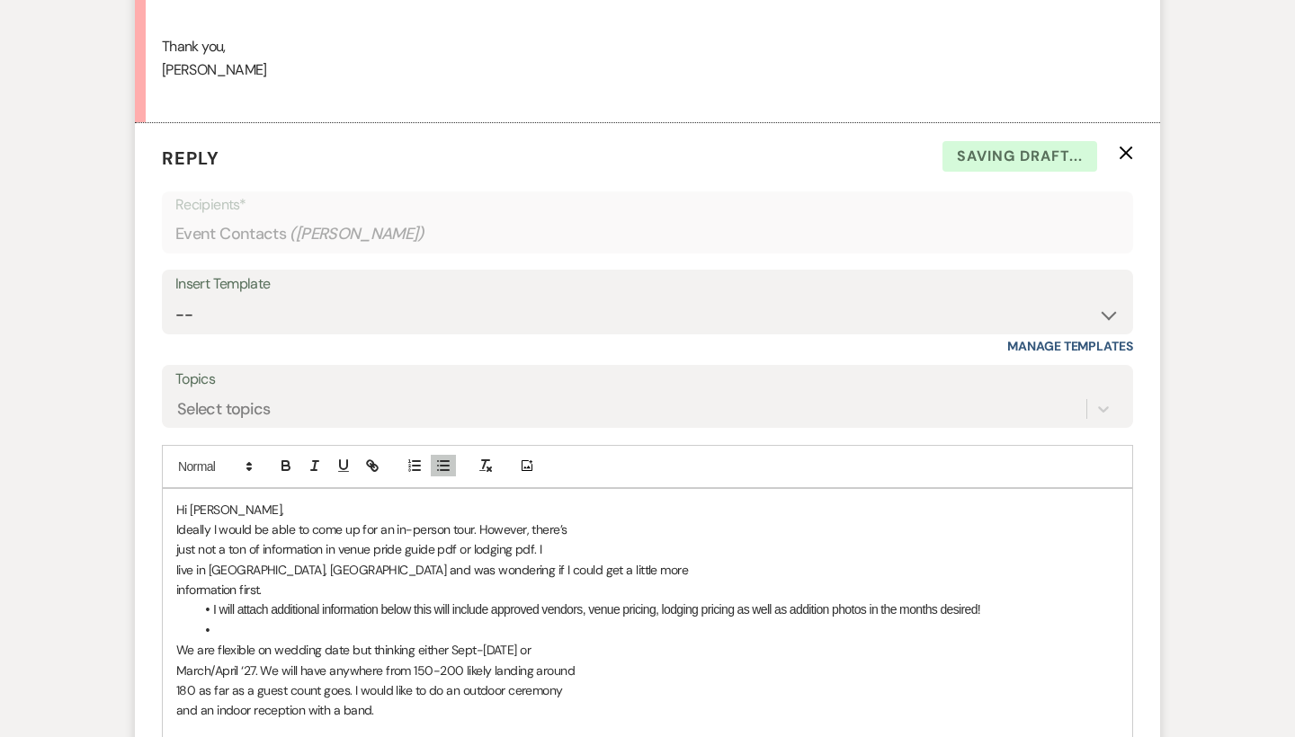
click at [470, 700] on p "and an indoor reception with a band." at bounding box center [647, 710] width 942 height 20
click at [410, 700] on p "and an indoor reception with a band. ﻿" at bounding box center [647, 710] width 942 height 20
click at [410, 721] on p at bounding box center [647, 731] width 942 height 20
click at [399, 721] on p at bounding box center [647, 731] width 942 height 20
click at [446, 470] on line "button" at bounding box center [445, 470] width 8 height 0
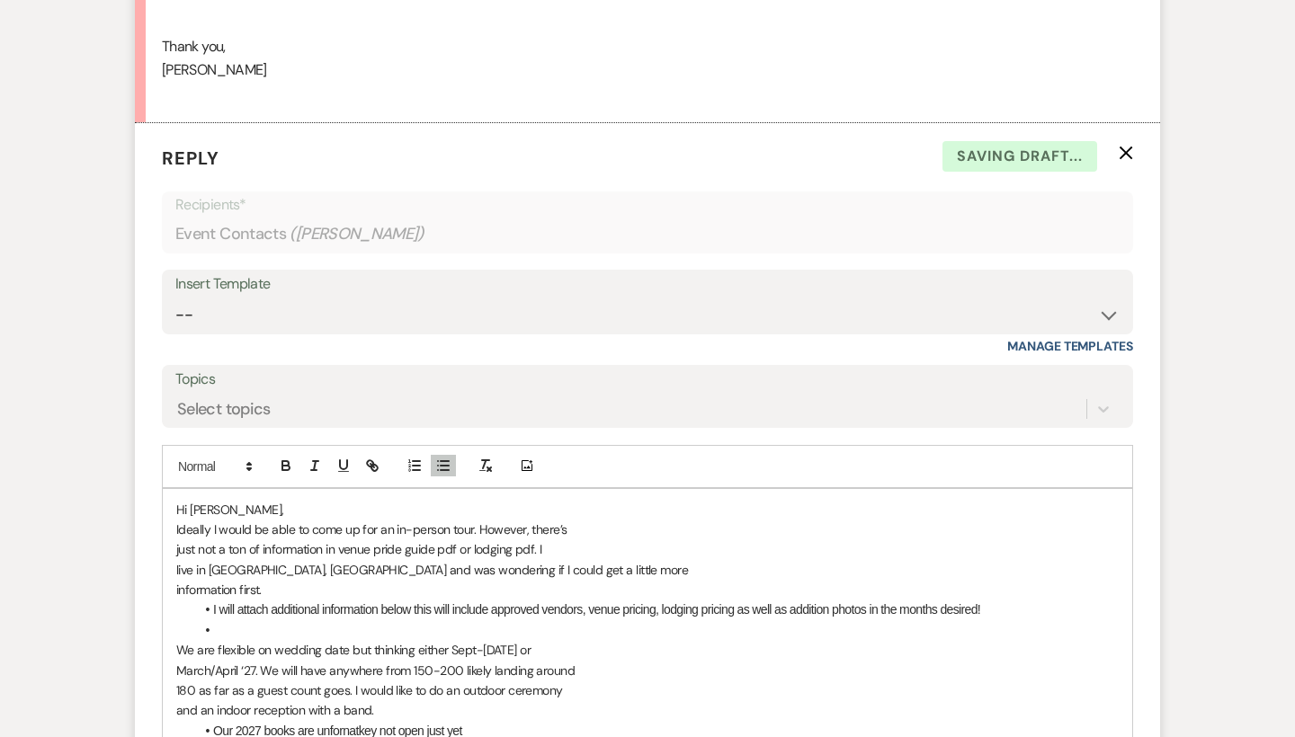
click at [347, 721] on li "Our 2027 books are unfornatkey not open just yet" at bounding box center [656, 731] width 924 height 20
click at [380, 721] on li "Our 2027 books are unfornatkey not open just yet" at bounding box center [656, 731] width 924 height 20
click at [372, 721] on li "Our 2027 books are unfortaney not open just yet" at bounding box center [656, 731] width 924 height 20
click at [343, 721] on li "Our 2027 books are unfortnatkey not open just yet" at bounding box center [656, 731] width 924 height 20
click at [379, 721] on li "Our 2027 books are unfortnatkey not open just yet" at bounding box center [656, 731] width 924 height 20
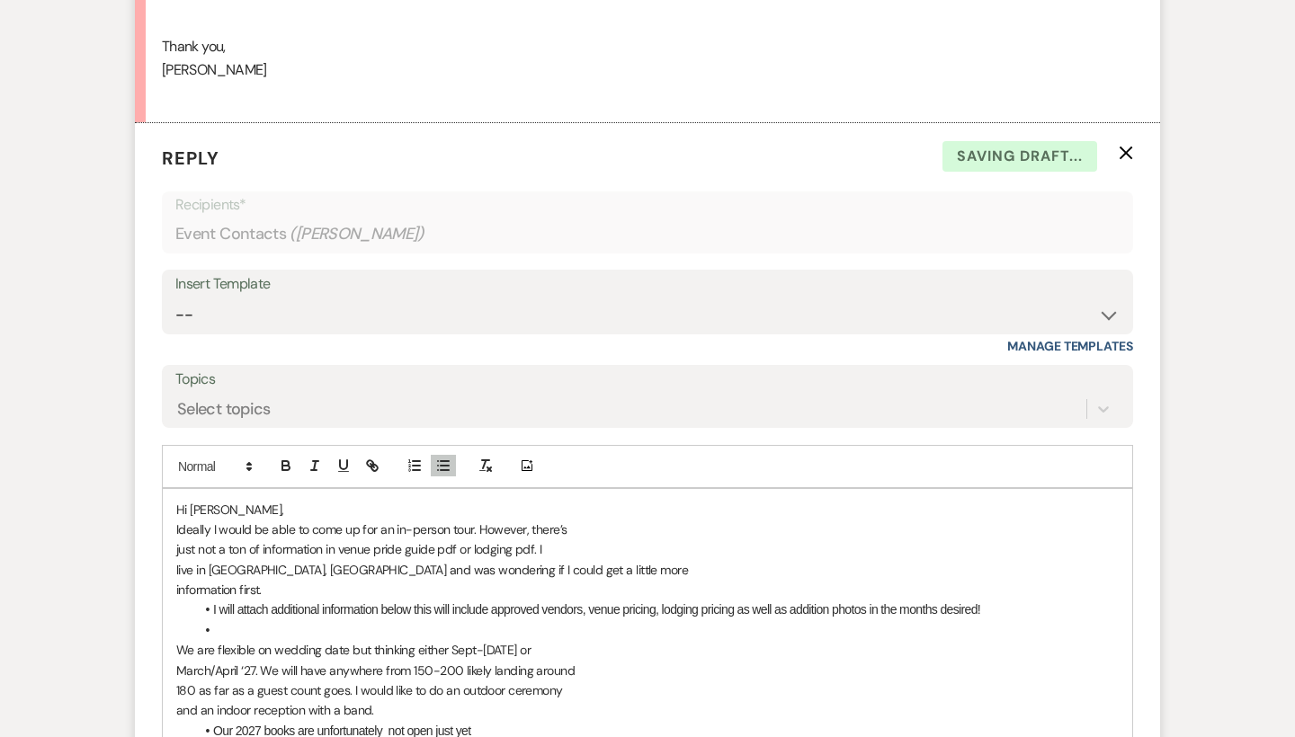
click at [385, 721] on li "Our 2027 books are unfortunately not open just yet" at bounding box center [656, 731] width 924 height 20
click at [510, 721] on li "Our 2027 books are unfortunately not open just yet" at bounding box center [656, 731] width 924 height 20
click at [701, 721] on li "Our 2027 books are unfortunately not open just yet, However we still have some …" at bounding box center [656, 731] width 924 height 20
click at [770, 721] on li "Our 2027 books are unfortunately not open just yet, However we still have some …" at bounding box center [656, 731] width 924 height 20
click at [692, 721] on li "Our 2027 books are unfortunately not open just yet, However we still have some …" at bounding box center [656, 731] width 924 height 20
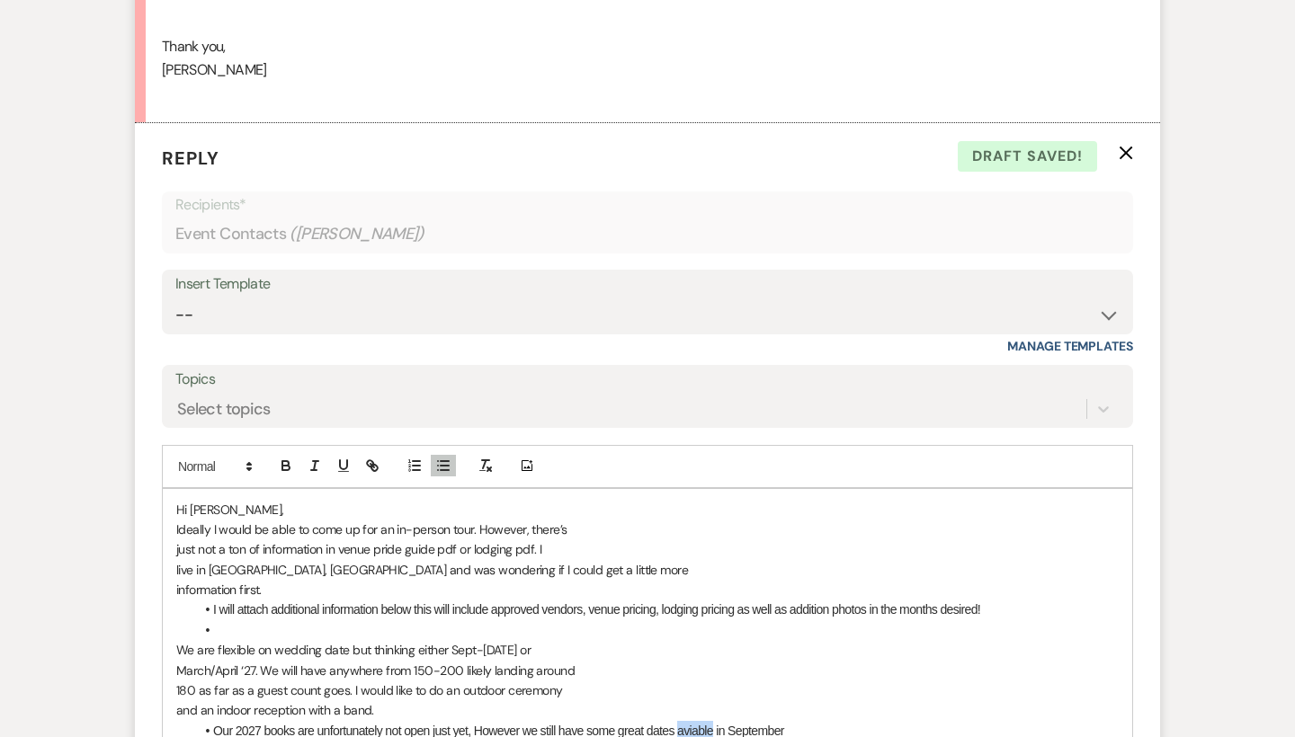
drag, startPoint x: 802, startPoint y: 699, endPoint x: 727, endPoint y: 710, distance: 75.4
click at [727, 721] on li "Our 2027 books are unfortunately not open just yet, However we still have some …" at bounding box center [656, 731] width 924 height 20
click at [712, 721] on li "Our 2027 books are unfortunately not open just yet, However we still have some …" at bounding box center [656, 731] width 924 height 20
click at [716, 721] on li "Our 2027 books are unfortunately not open just yet, However we still have some …" at bounding box center [656, 731] width 924 height 20
click at [694, 721] on li "Our 2027 books are unfortunately not open just yet, However we still have some …" at bounding box center [656, 731] width 924 height 20
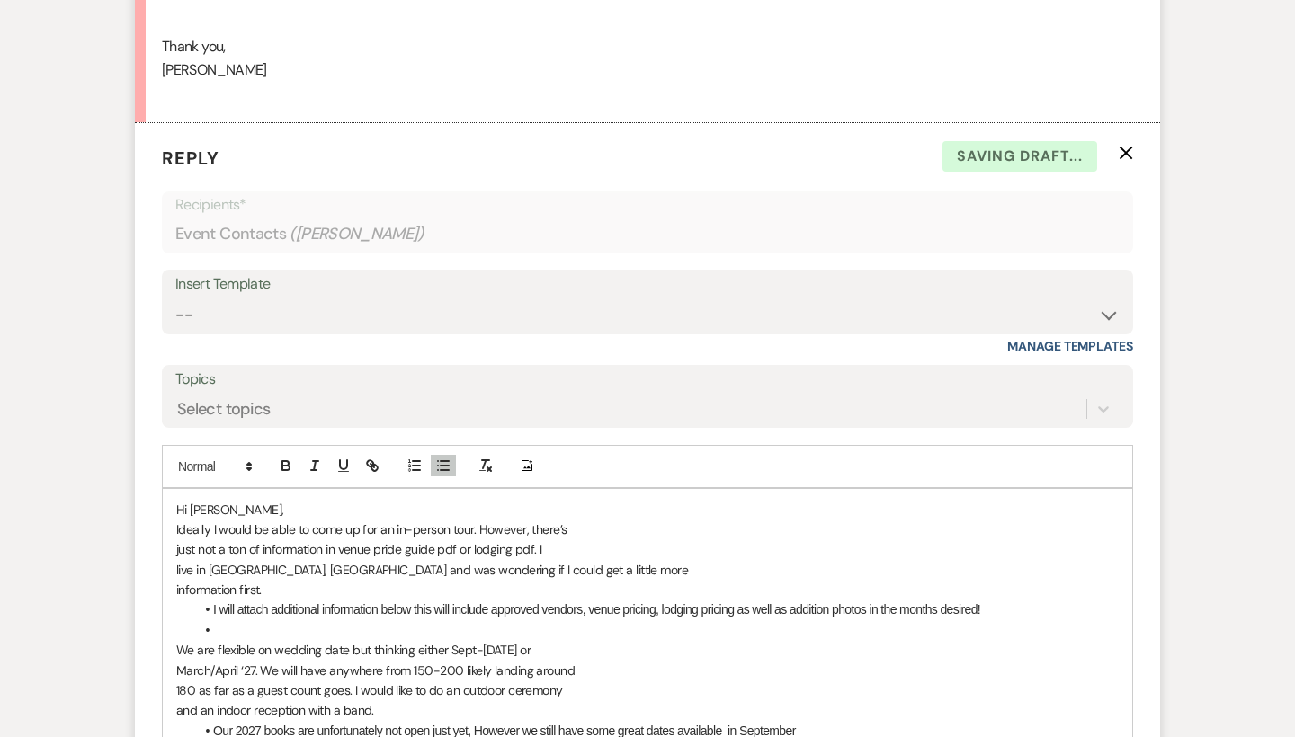
click at [731, 721] on li "Our 2027 books are unfortunately not open just yet, However we still have some …" at bounding box center [656, 731] width 924 height 20
click at [872, 721] on li "Our 2027 books are unfortunately not open just yet, However we still have some …" at bounding box center [656, 731] width 924 height 20
click at [869, 721] on li "Our 2027 books are unfortunately not open just yet, However we still have some …" at bounding box center [656, 731] width 924 height 20
click at [954, 721] on li "Our 2027 books are unfortunately not open just yet, However we still have some …" at bounding box center [656, 731] width 924 height 20
click at [1047, 721] on li "Our 2027 books are unfortunately not open just yet, However we still have some …" at bounding box center [656, 731] width 924 height 20
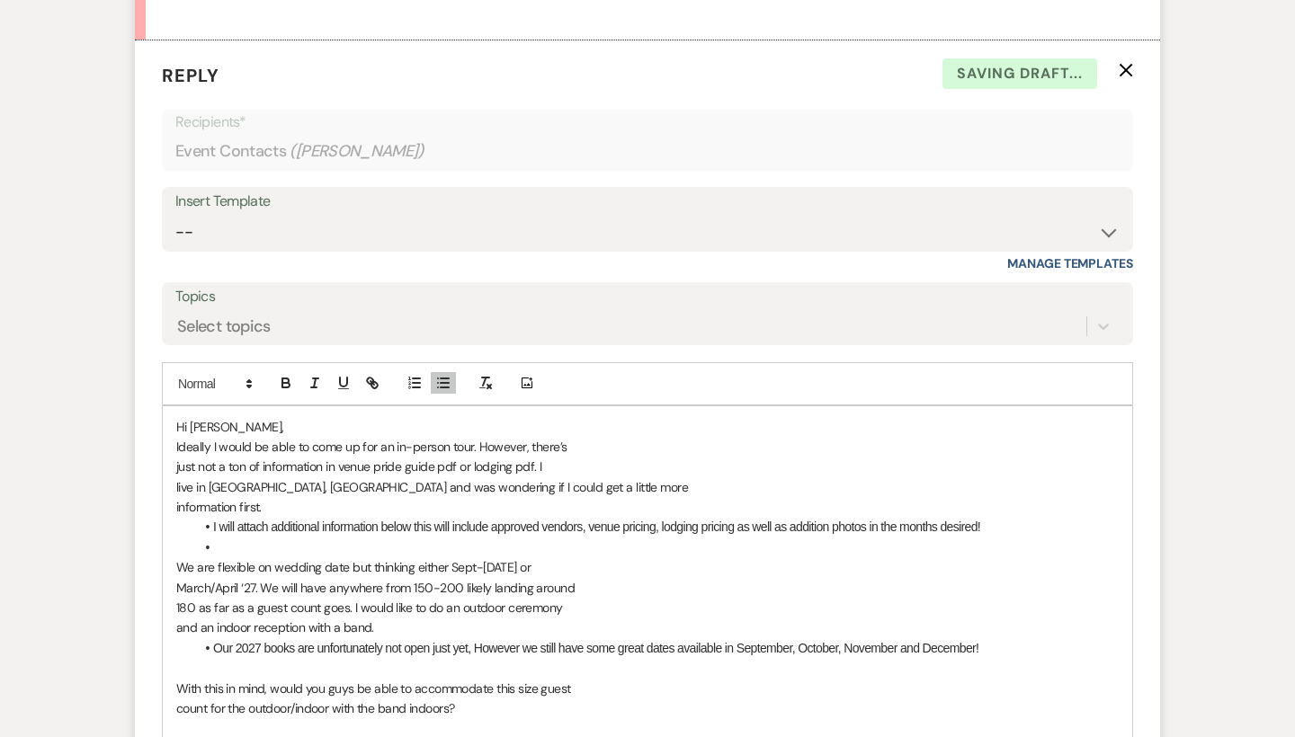
scroll to position [1733, 0]
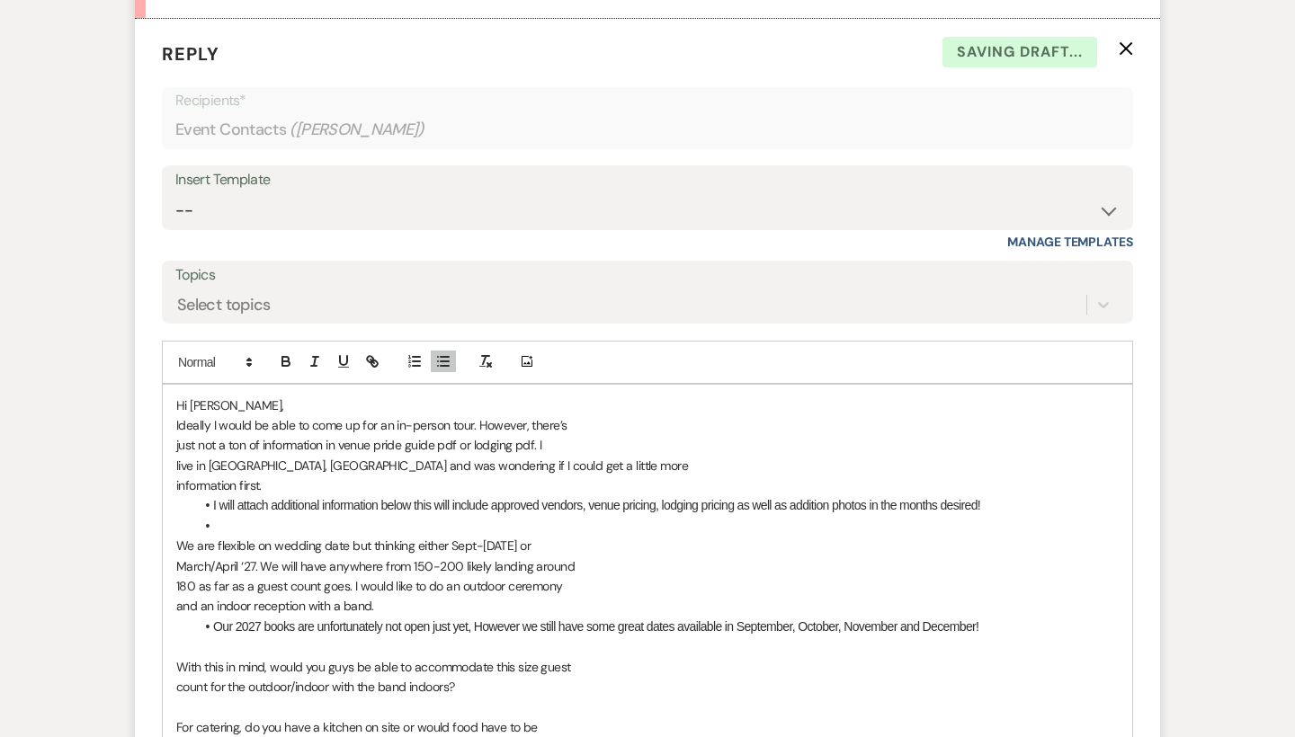
click at [532, 677] on p "count for the outdoor/indoor with the band indoors?" at bounding box center [647, 687] width 942 height 20
click at [285, 717] on p at bounding box center [647, 727] width 942 height 20
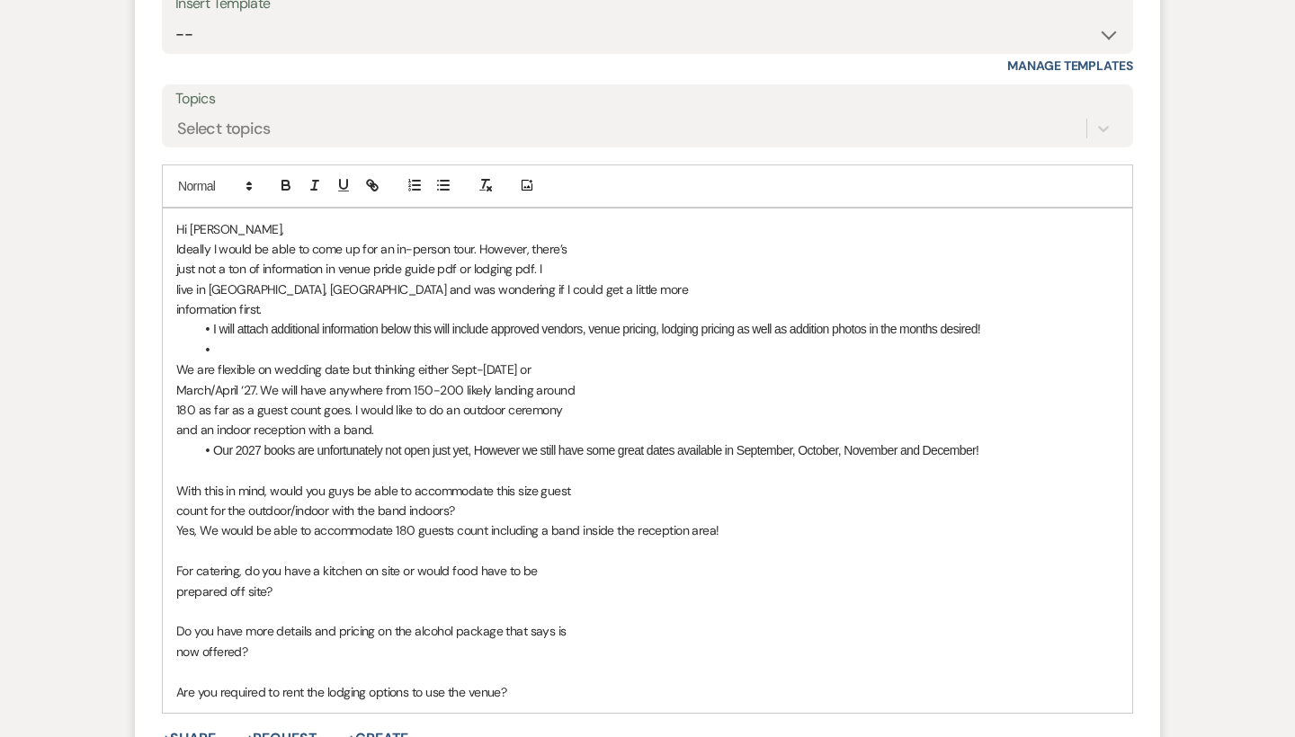
scroll to position [1924, 0]
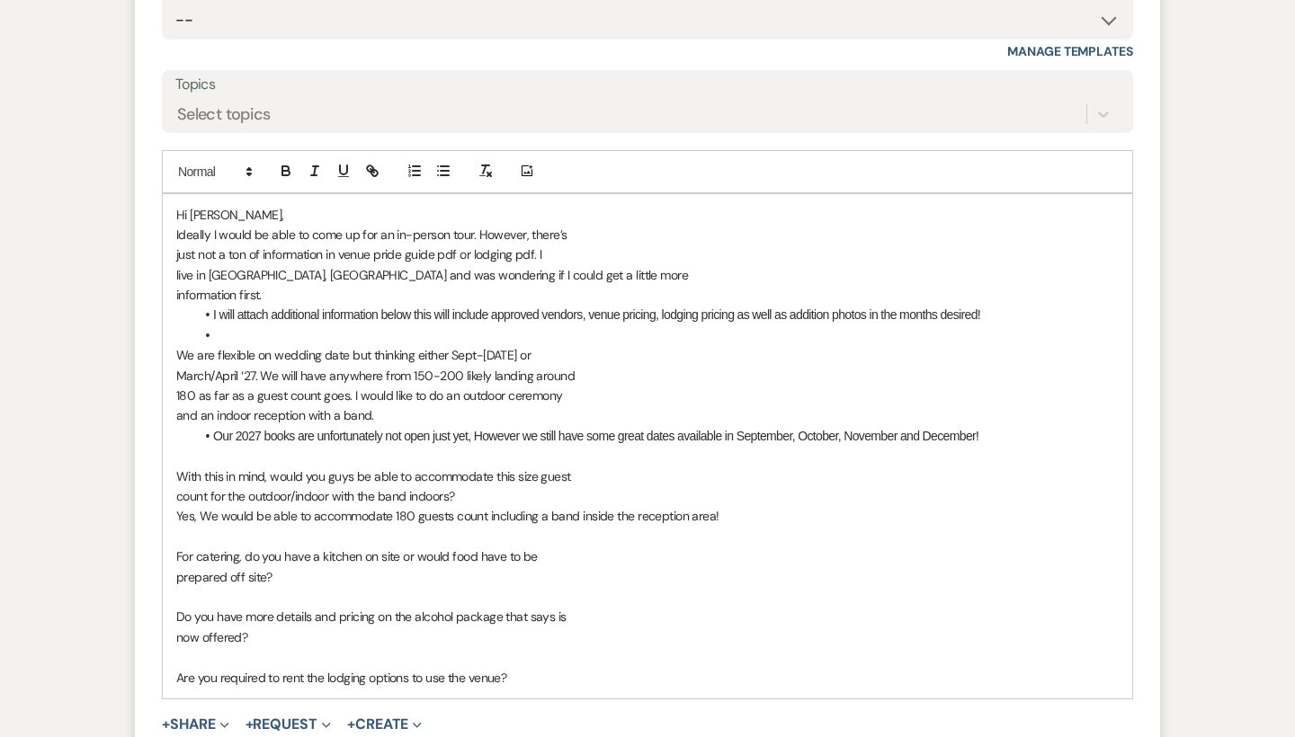
click at [318, 587] on p at bounding box center [647, 597] width 942 height 20
click at [525, 587] on p "CPF does have prep kitchen for the caters to utilize!" at bounding box center [647, 597] width 942 height 20
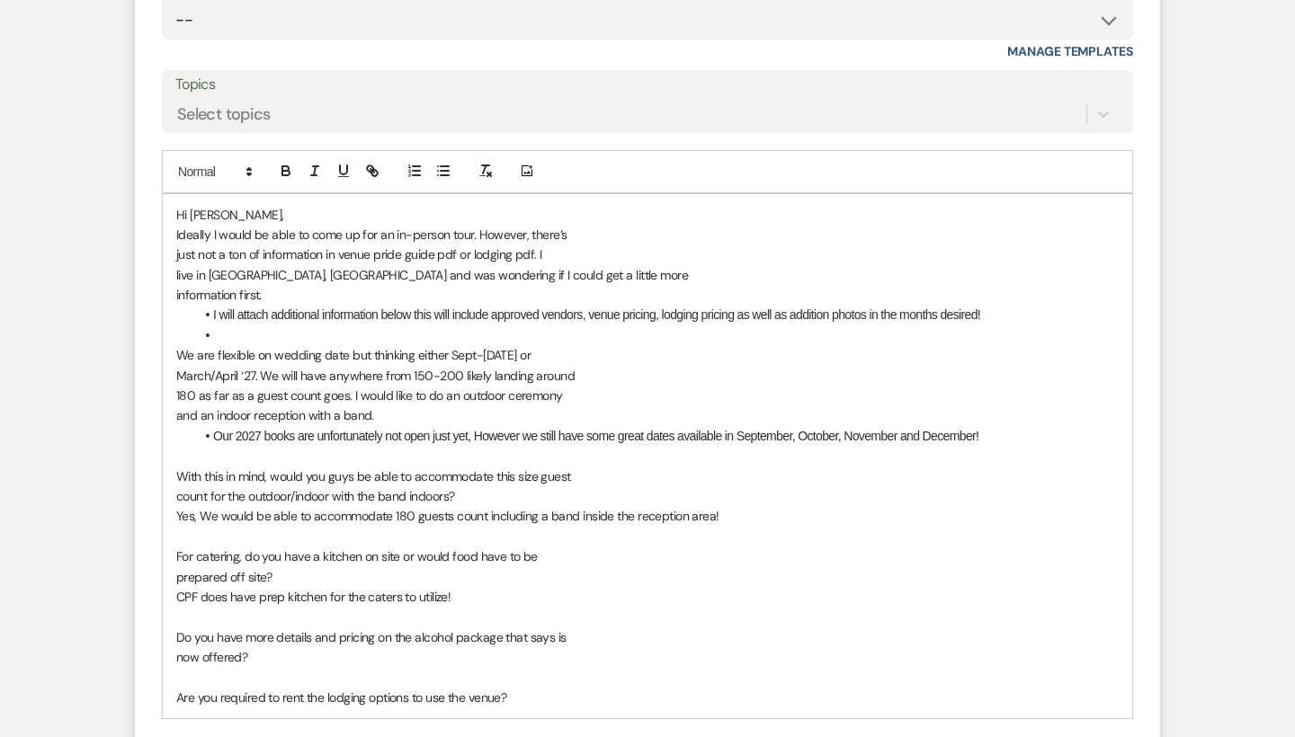
click at [304, 668] on p at bounding box center [647, 678] width 942 height 20
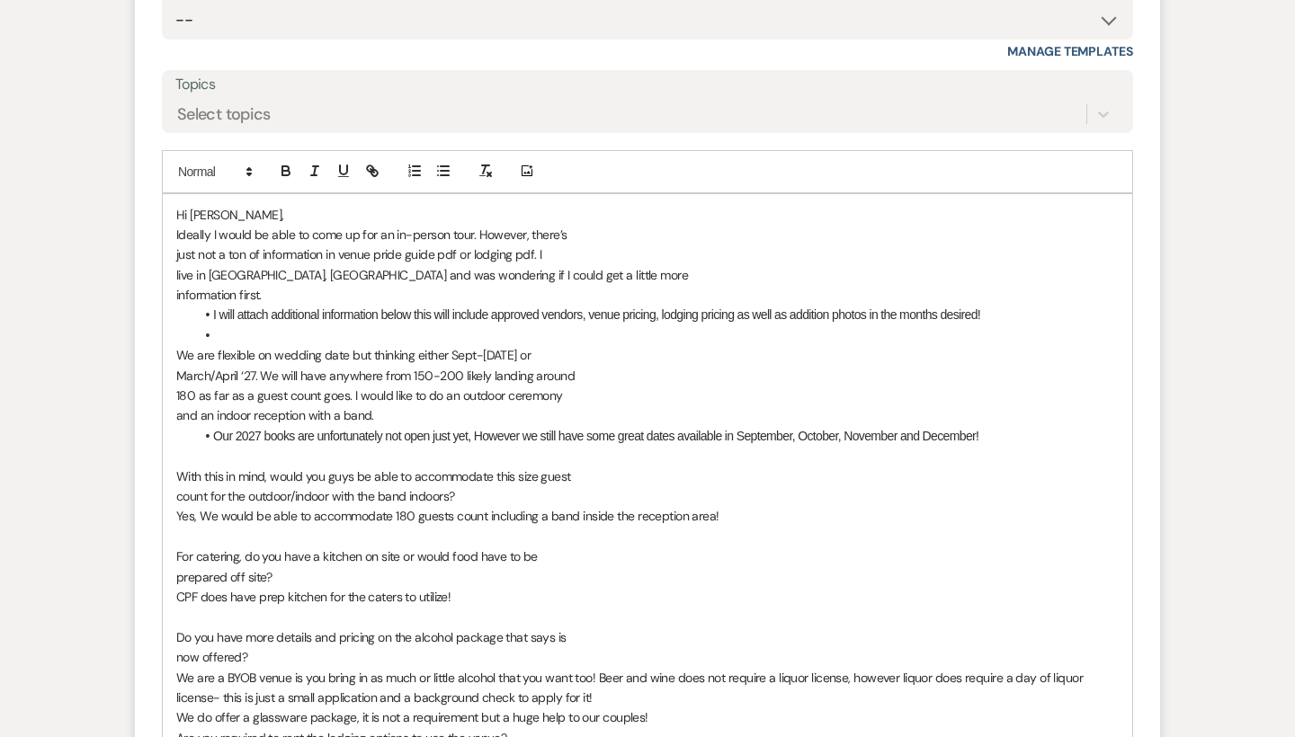
click at [165, 700] on div "Hi [PERSON_NAME], Ideally I would be able to come up for an in-person tour. How…" at bounding box center [647, 477] width 969 height 566
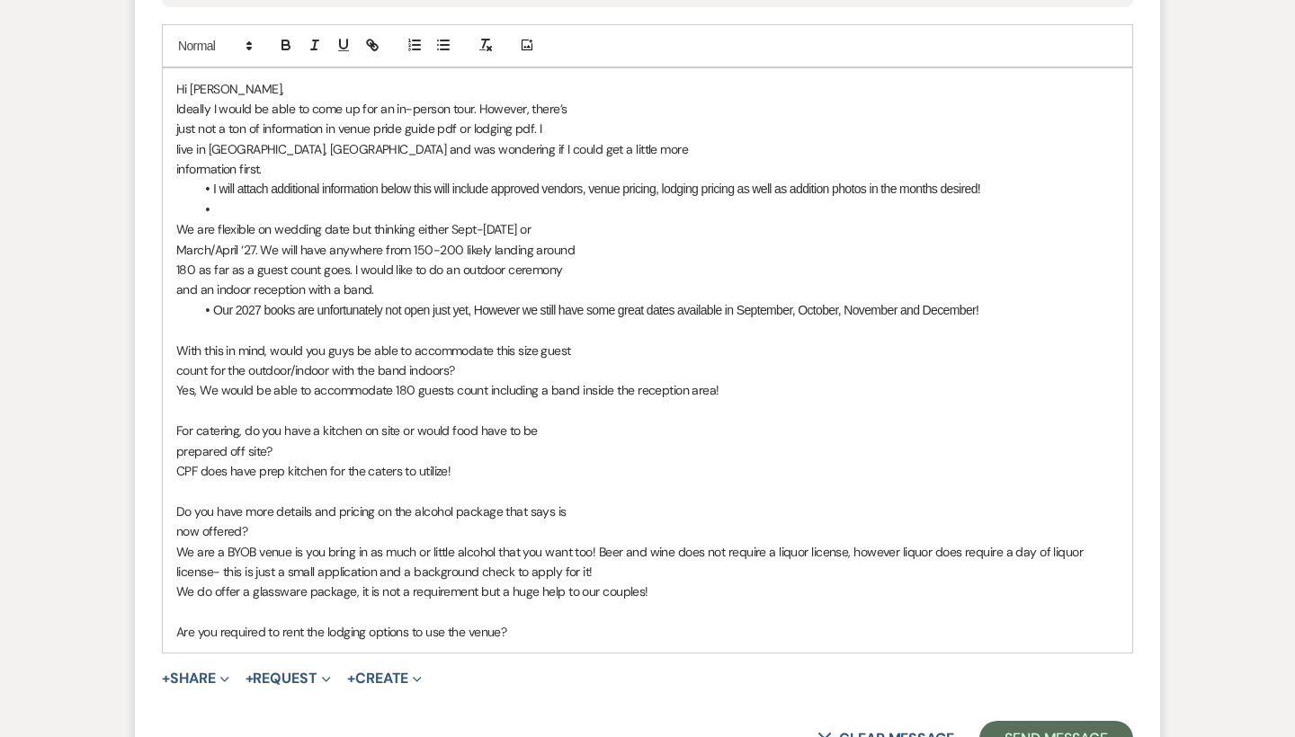
scroll to position [2064, 0]
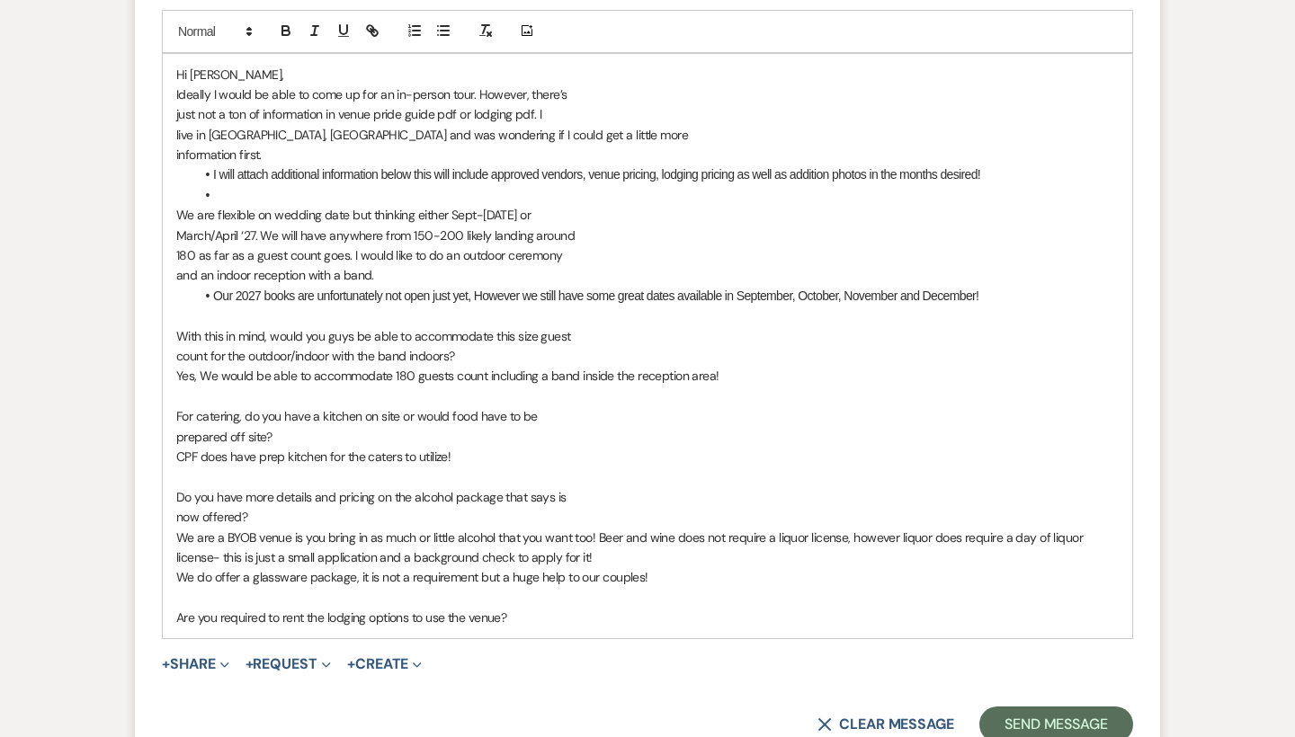
click at [542, 608] on p "﻿ Are you required to rent the lodging options to use the venue?" at bounding box center [647, 618] width 942 height 20
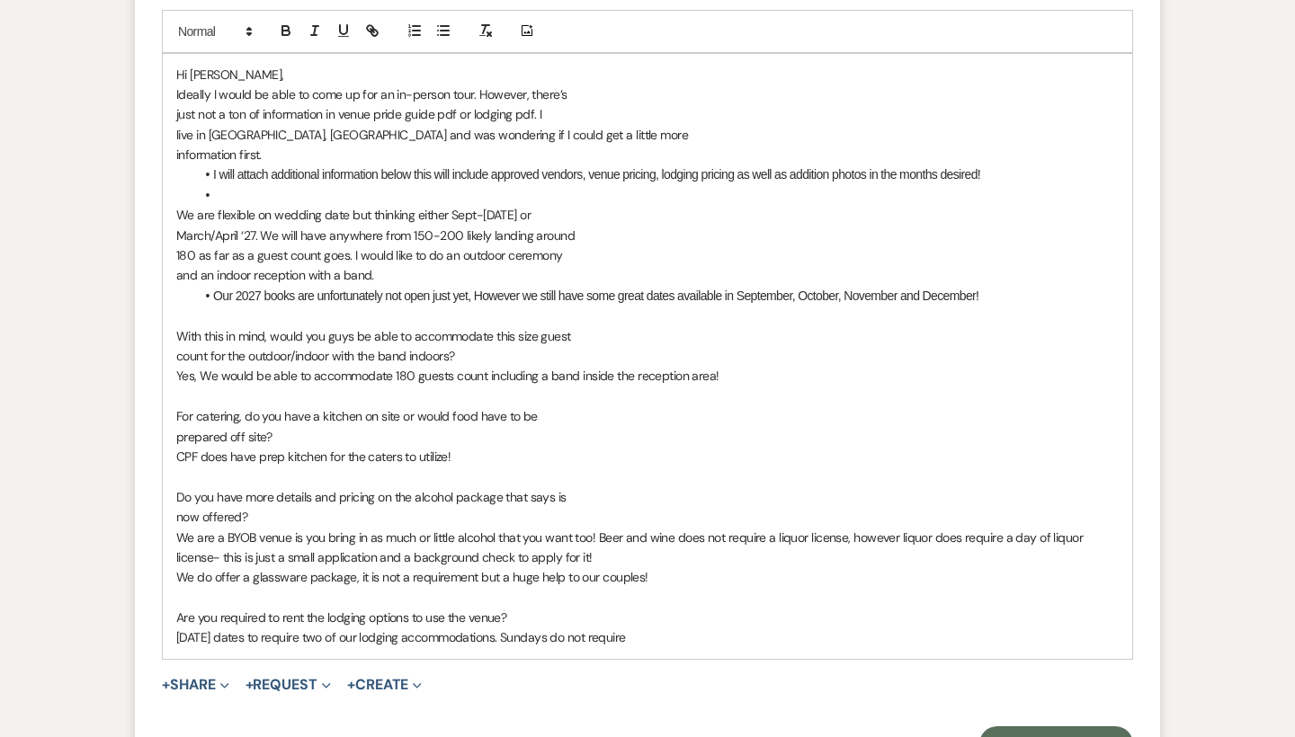
drag, startPoint x: 703, startPoint y: 596, endPoint x: 515, endPoint y: 601, distance: 188.0
click at [515, 628] on p "[DATE] dates to require two of our lodging accommodations. Sundays do not requi…" at bounding box center [647, 638] width 942 height 20
drag, startPoint x: 573, startPoint y: 607, endPoint x: 515, endPoint y: 608, distance: 57.5
click at [515, 629] on span "[DATE] dates to require two of our lodging accommodations! [DATE] and [DATE] do…" at bounding box center [446, 637] width 540 height 16
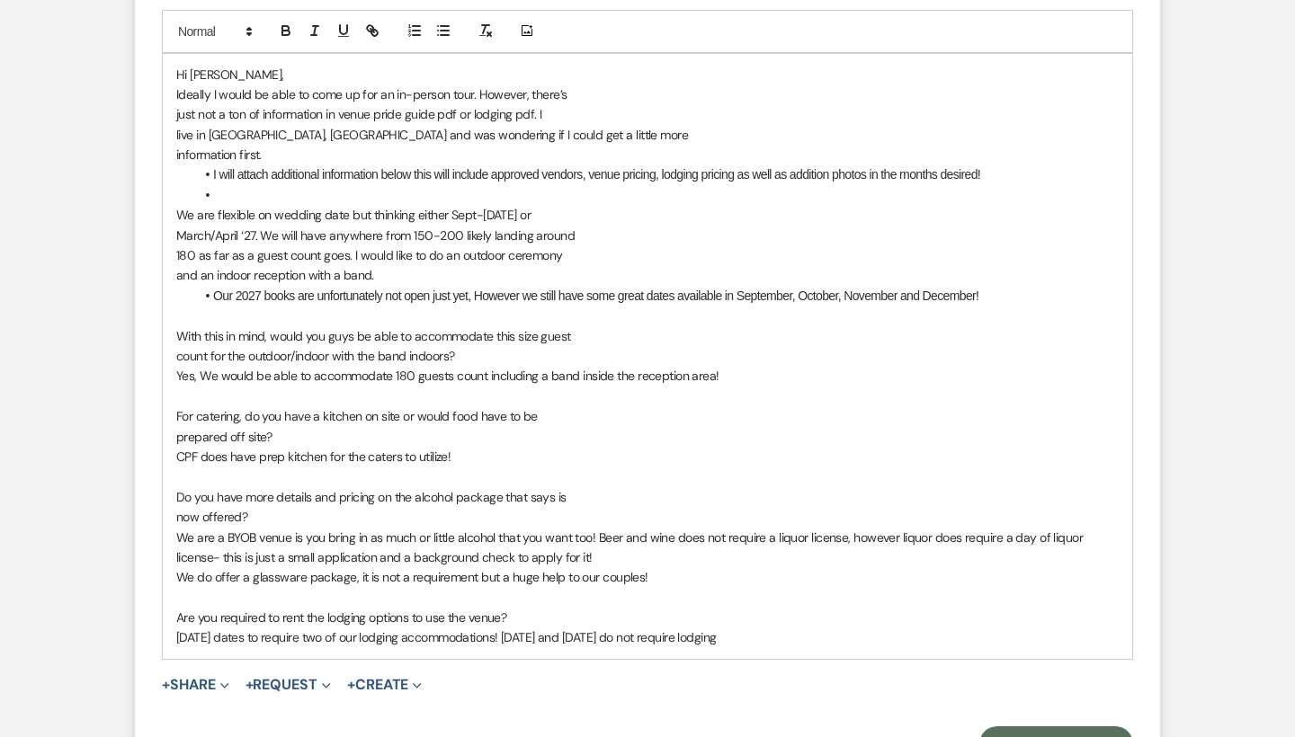
click at [795, 628] on p "[DATE] dates to require two of our lodging accommodations! [DATE] and [DATE] do…" at bounding box center [647, 638] width 942 height 20
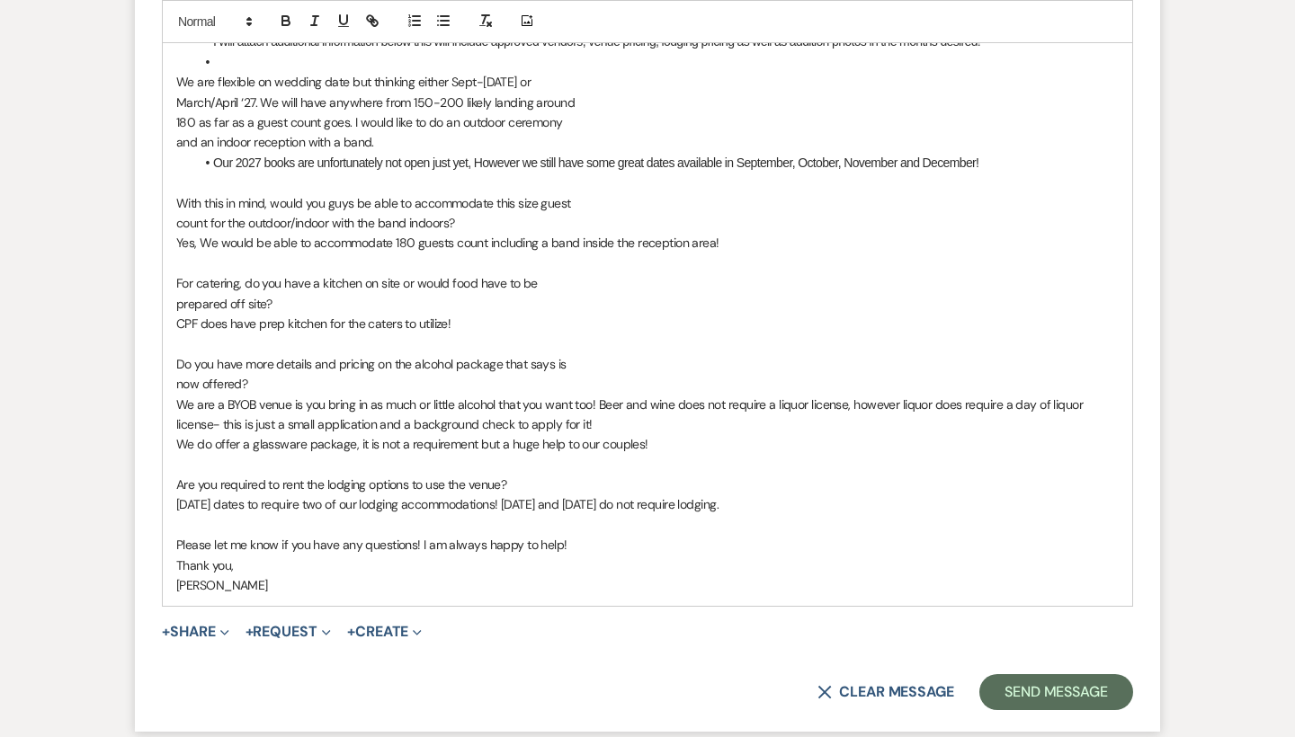
scroll to position [2207, 0]
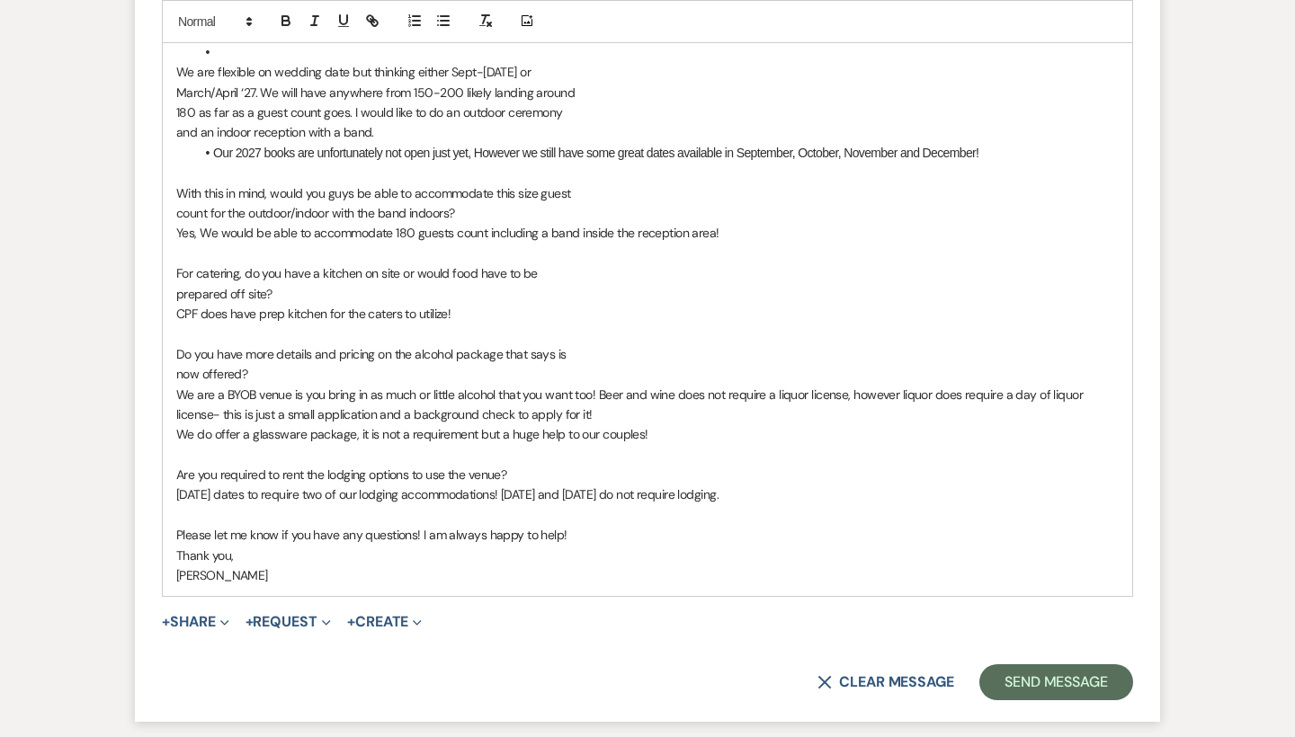
click at [1140, 640] on form "Reply X Saving draft... Recipients* Event Contacts ( [PERSON_NAME] ) Insert Tem…" at bounding box center [647, 133] width 1025 height 1176
click at [1085, 664] on button "Send Message" at bounding box center [1056, 682] width 154 height 36
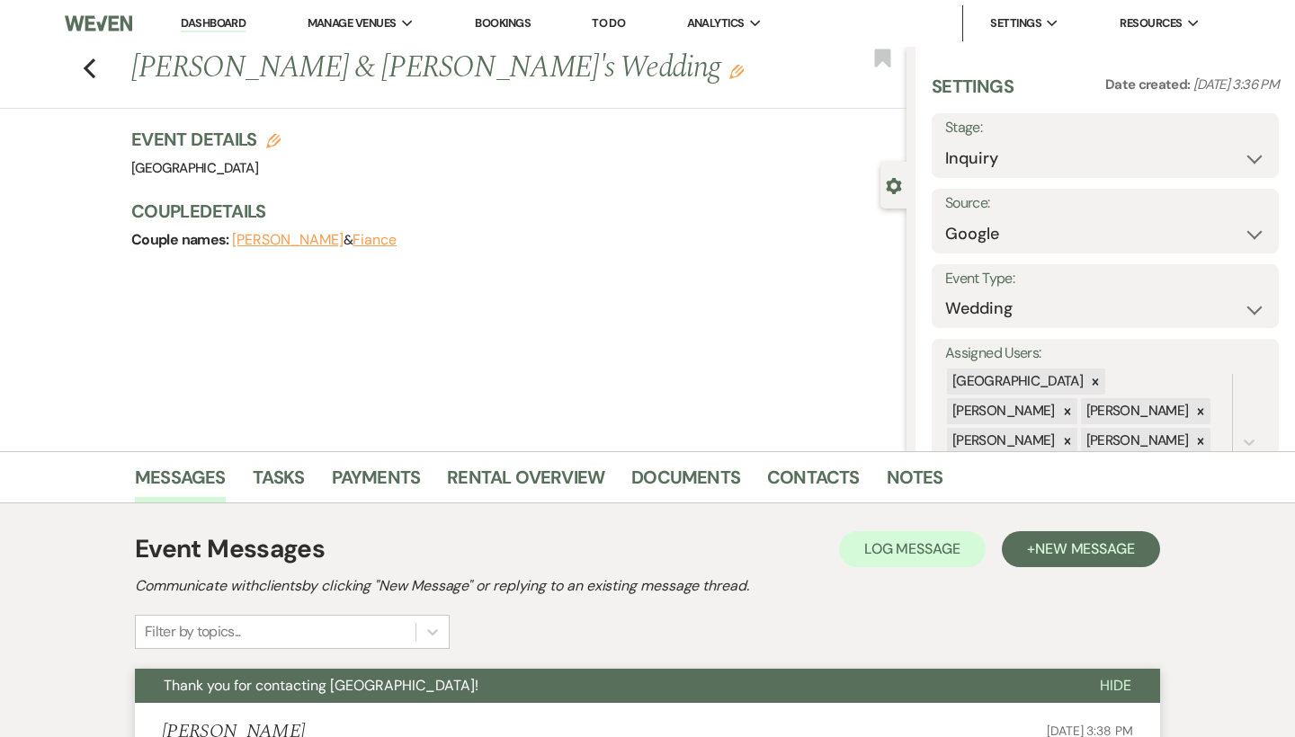
scroll to position [0, 0]
click at [87, 74] on icon "Previous" at bounding box center [89, 69] width 13 height 22
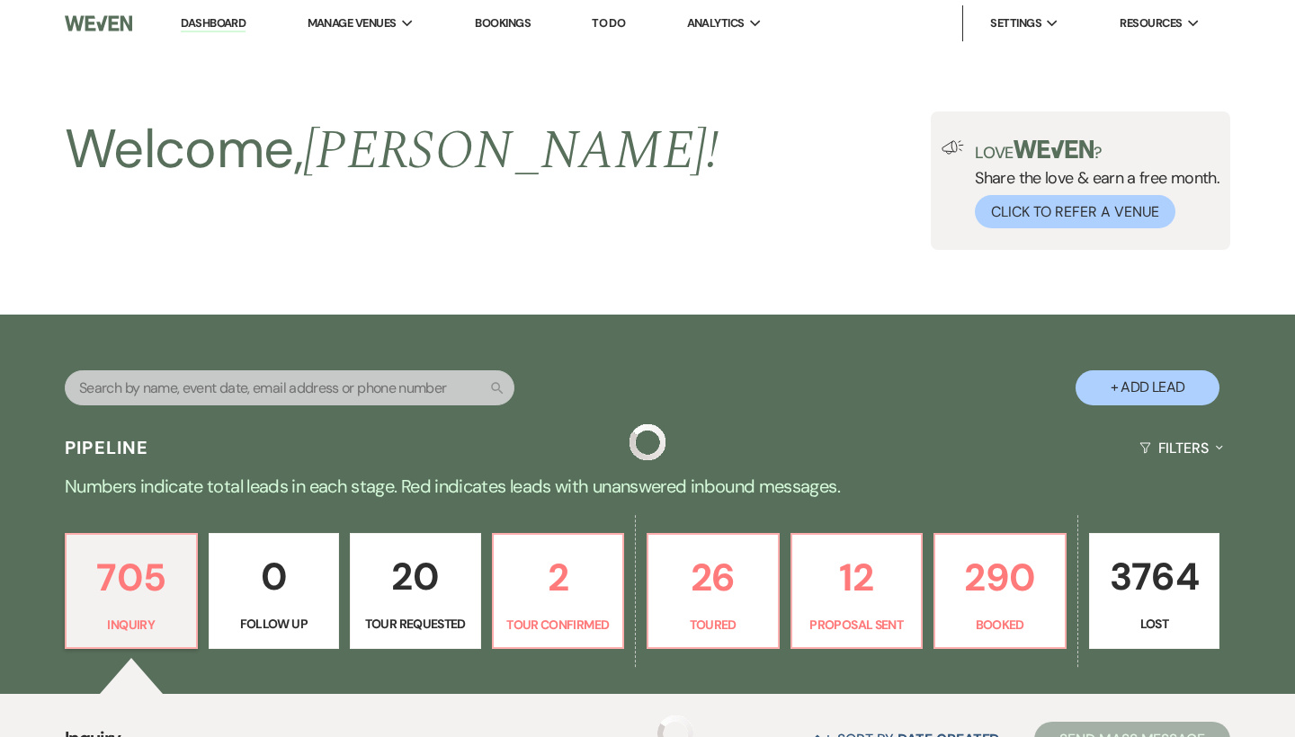
scroll to position [1028, 0]
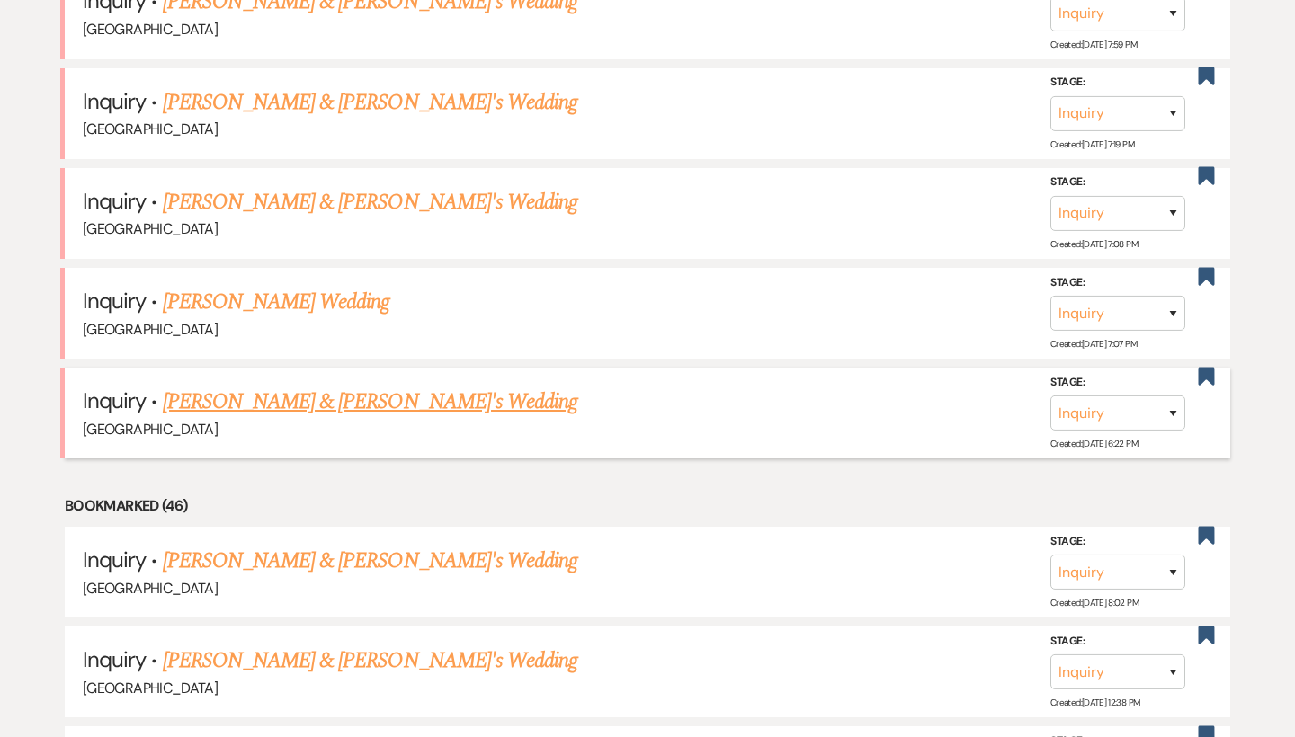
click at [251, 386] on link "[PERSON_NAME] & [PERSON_NAME]'s Wedding" at bounding box center [370, 402] width 415 height 32
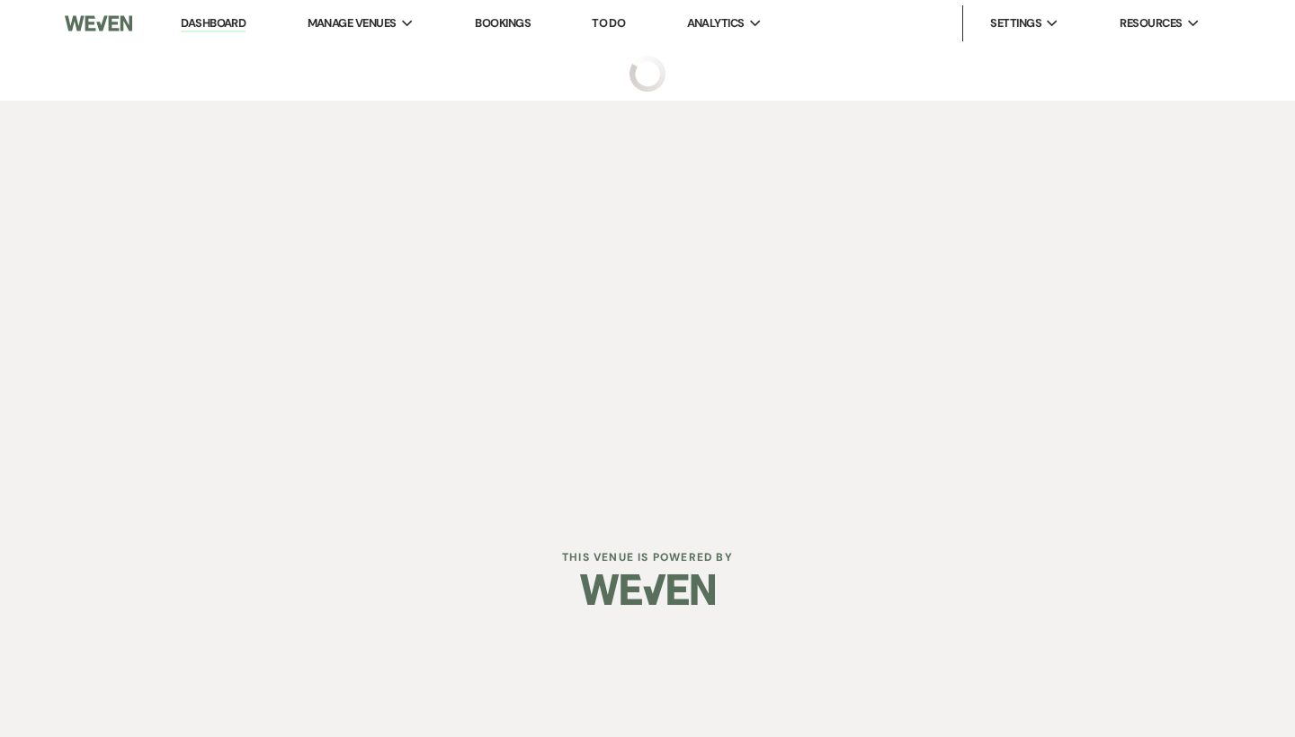
select select "5"
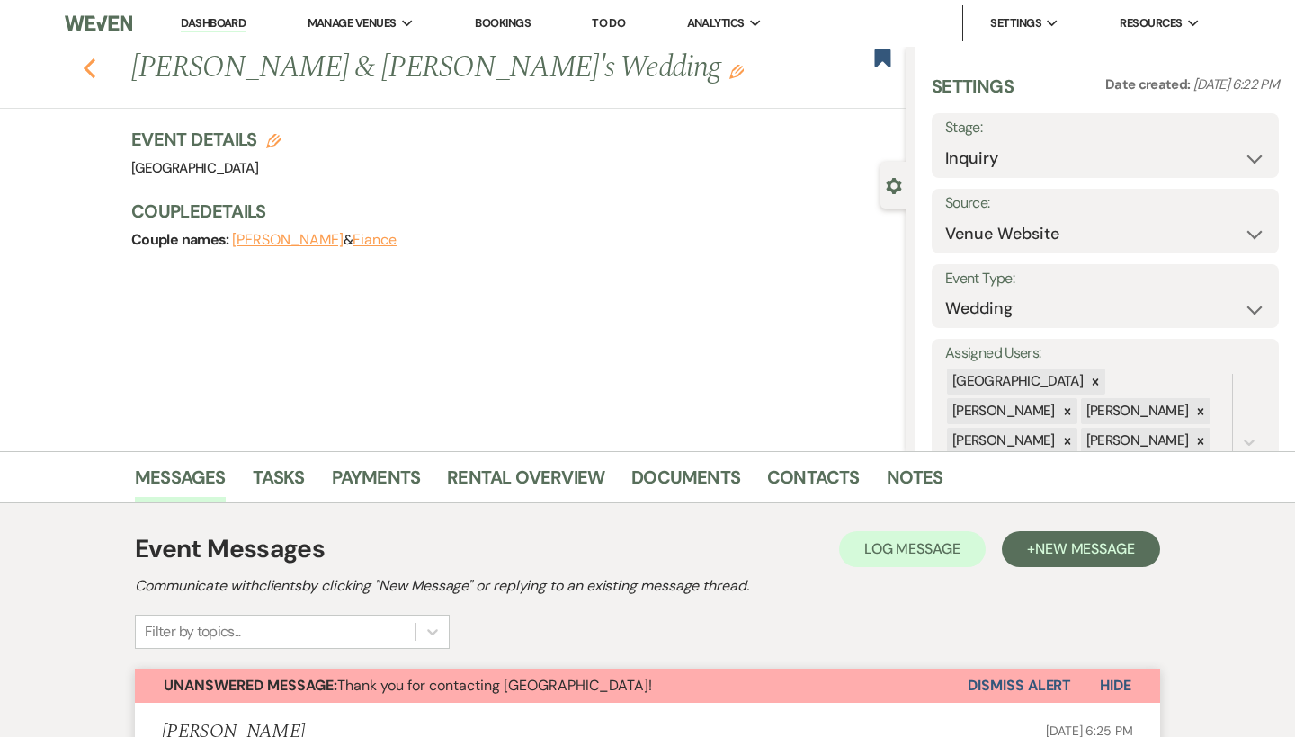
click at [90, 70] on icon "Previous" at bounding box center [89, 69] width 13 height 22
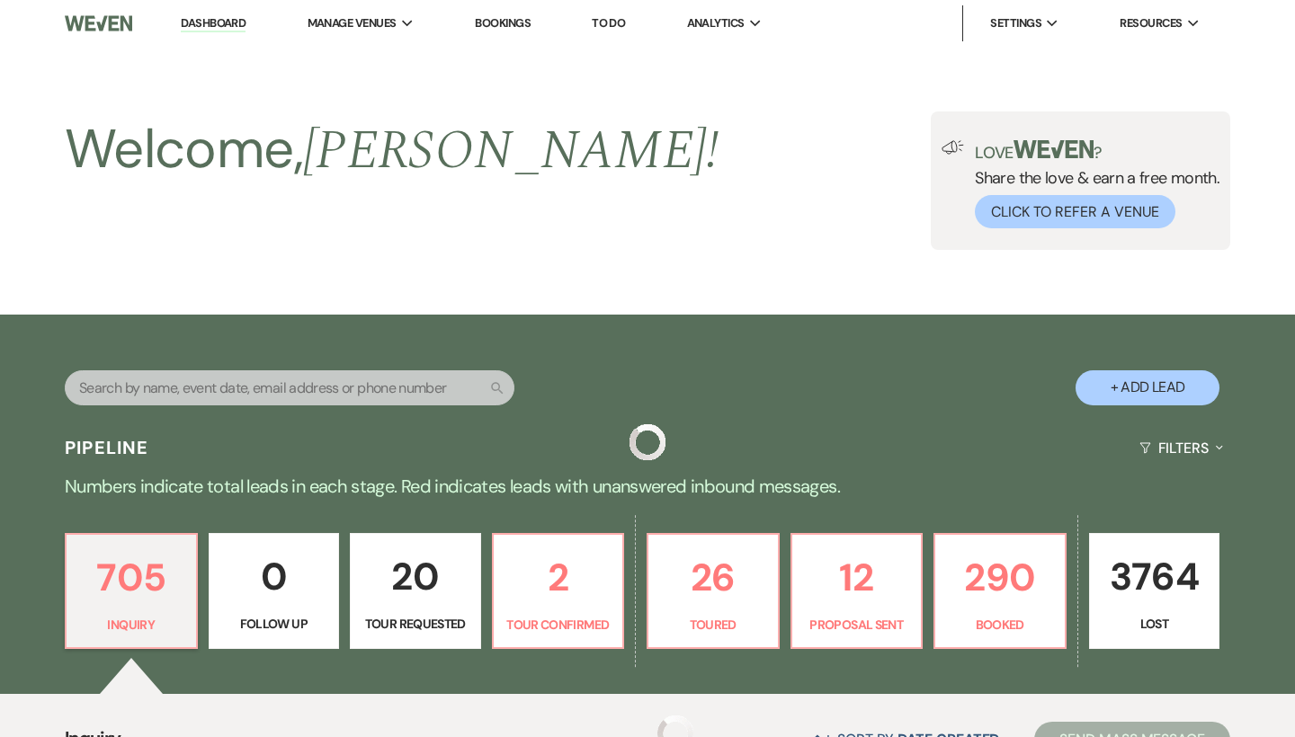
scroll to position [1028, 0]
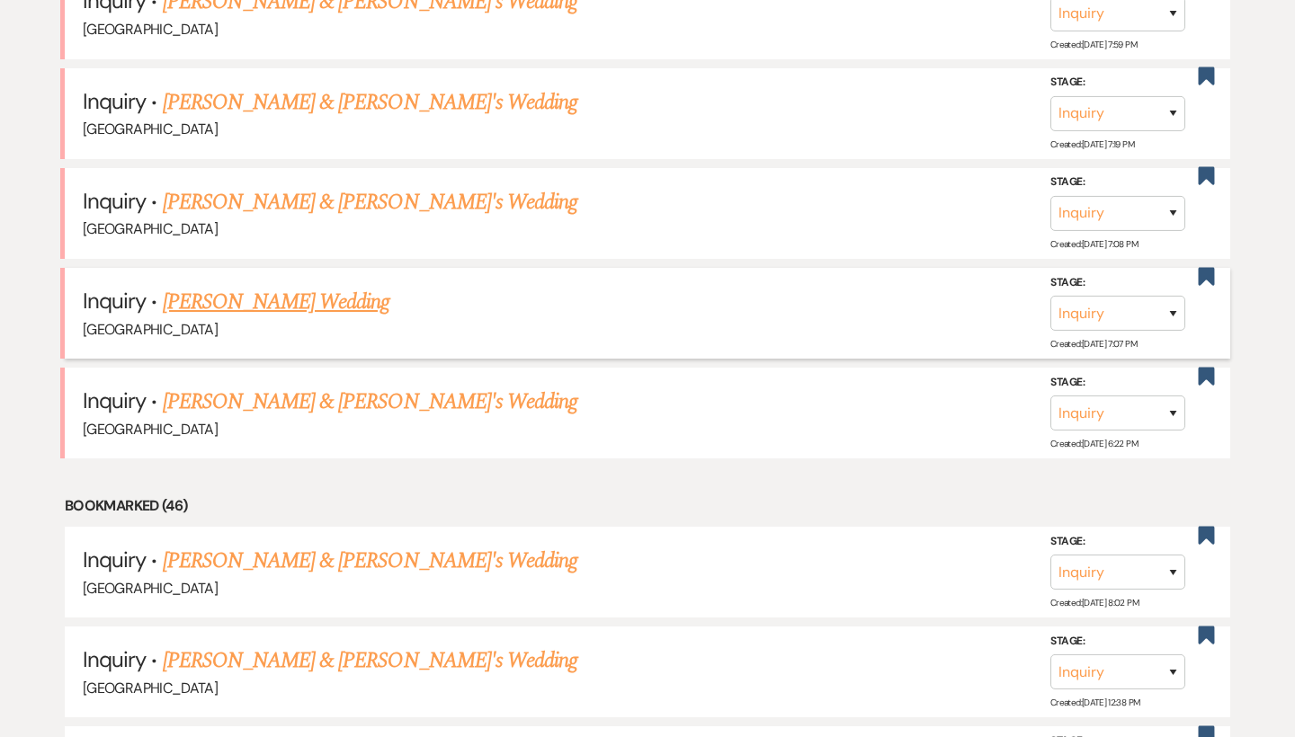
click at [324, 286] on link "[PERSON_NAME] Wedding" at bounding box center [276, 302] width 227 height 32
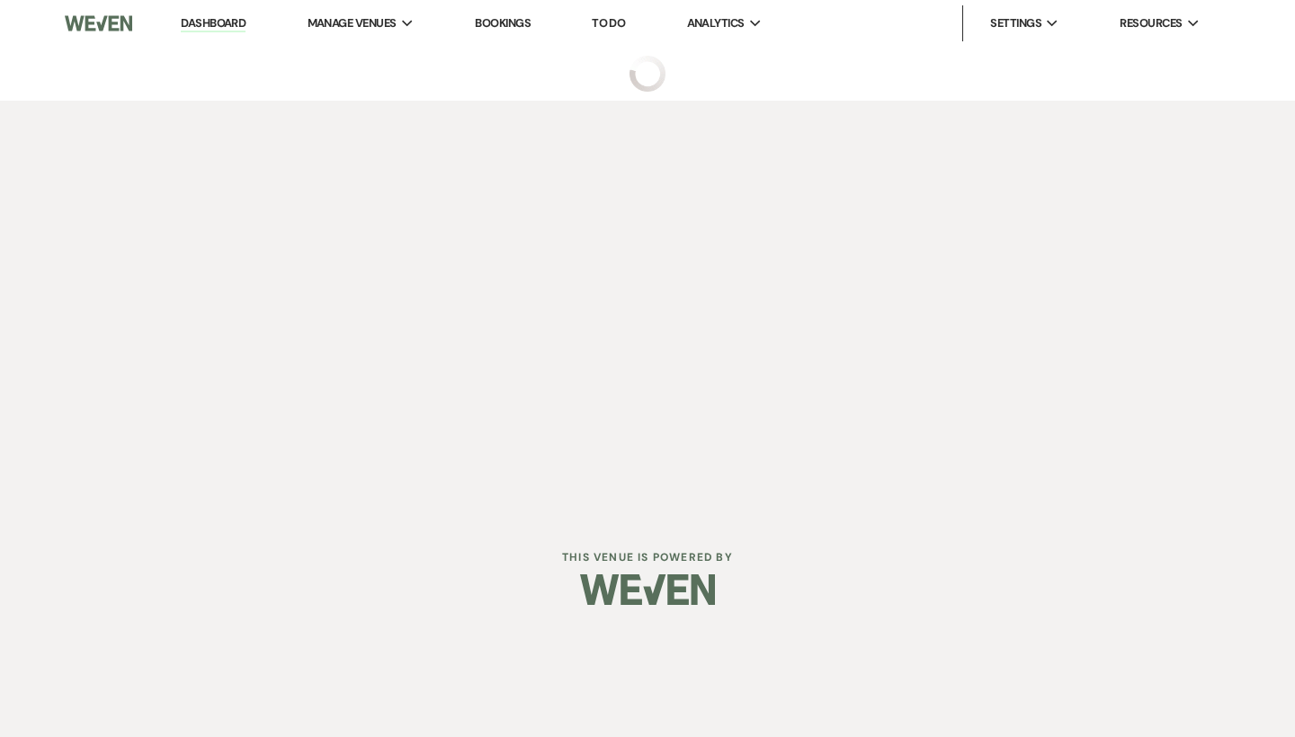
select select "5"
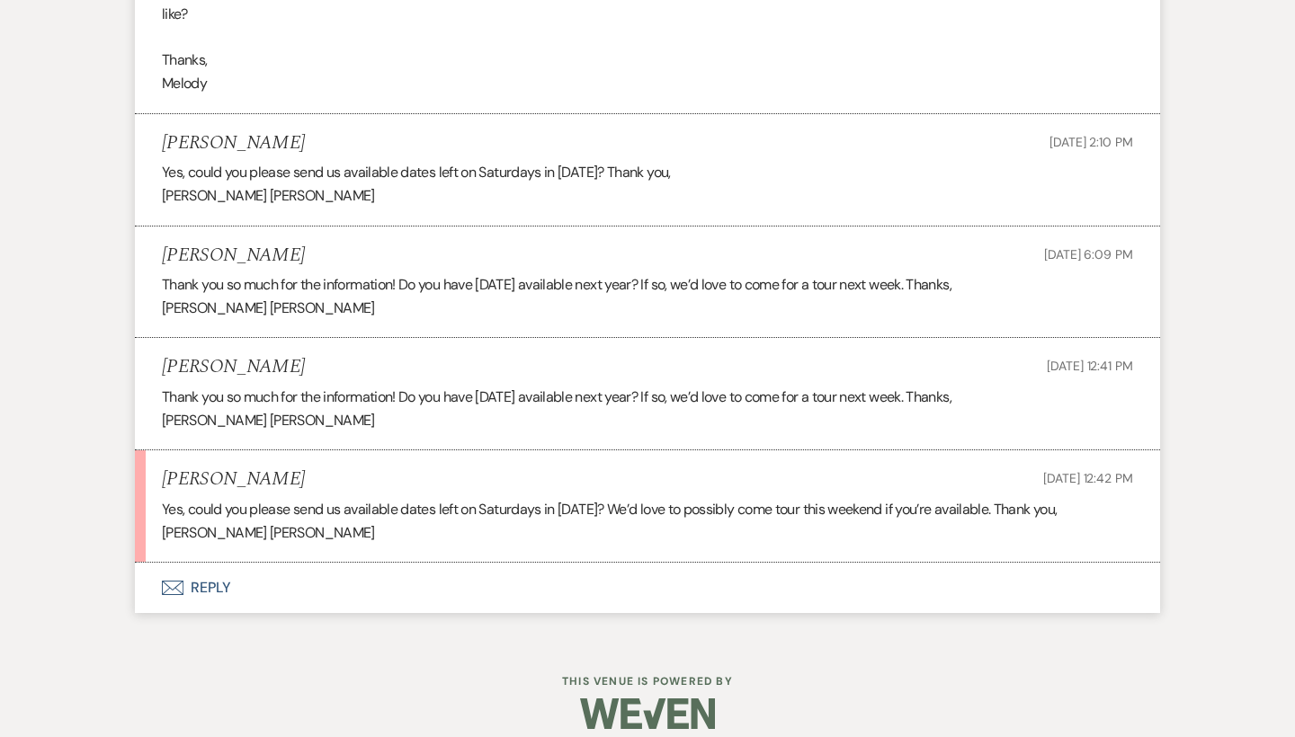
scroll to position [1376, 0]
drag, startPoint x: 1005, startPoint y: 461, endPoint x: 1080, endPoint y: 460, distance: 74.6
click at [1080, 471] on span "[DATE] 12:42 PM" at bounding box center [1088, 479] width 90 height 16
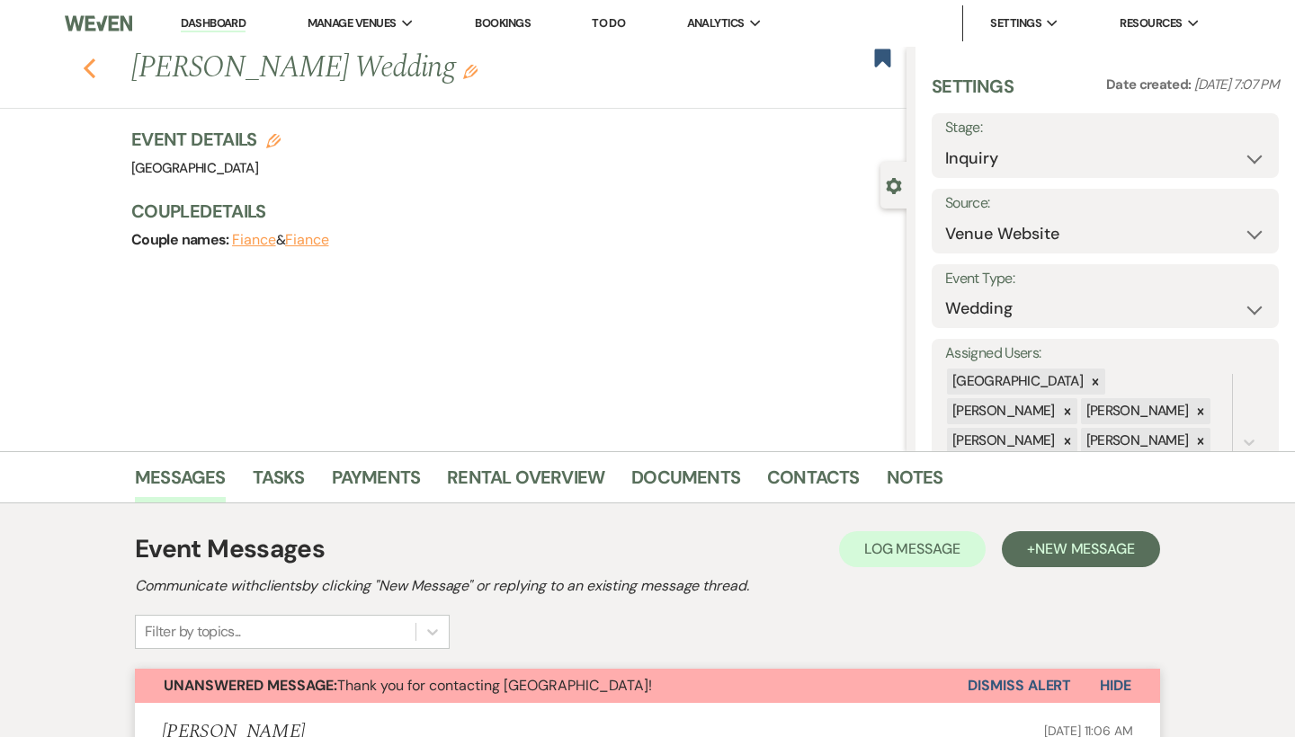
scroll to position [0, 0]
click at [84, 67] on icon "Previous" at bounding box center [89, 69] width 13 height 22
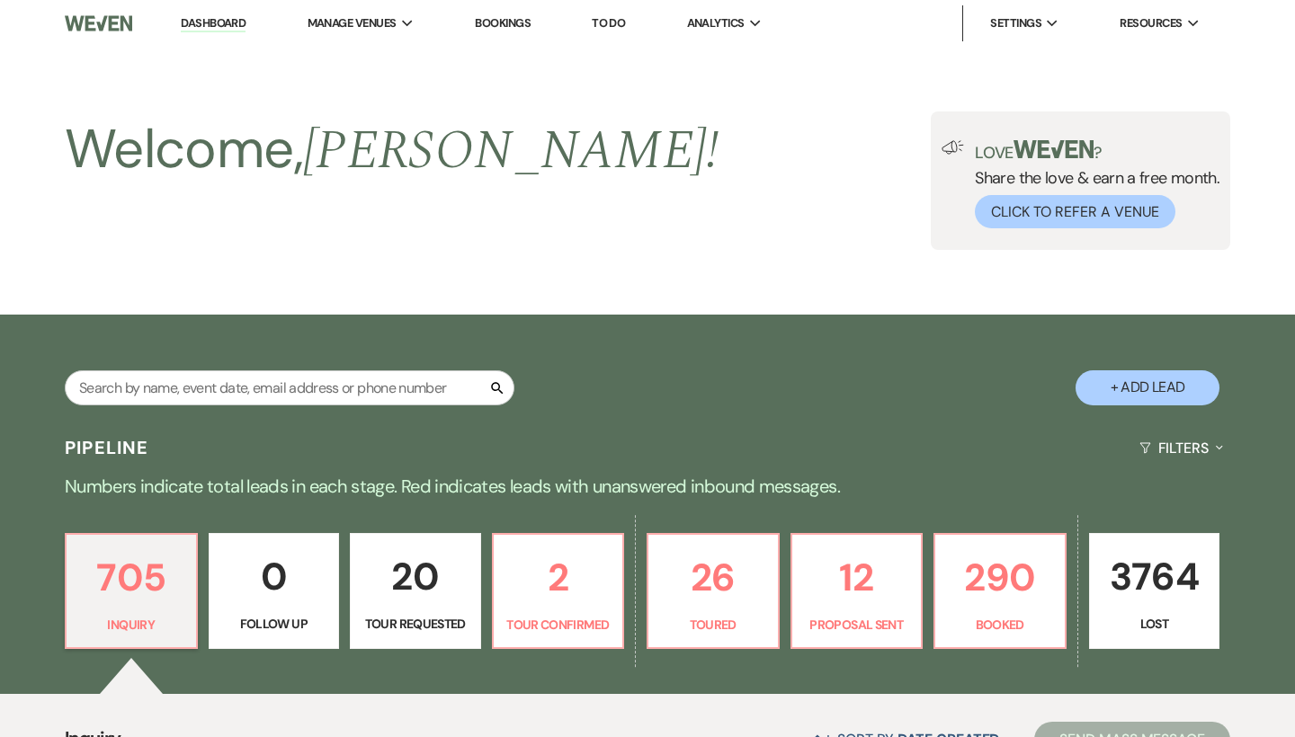
scroll to position [1028, 0]
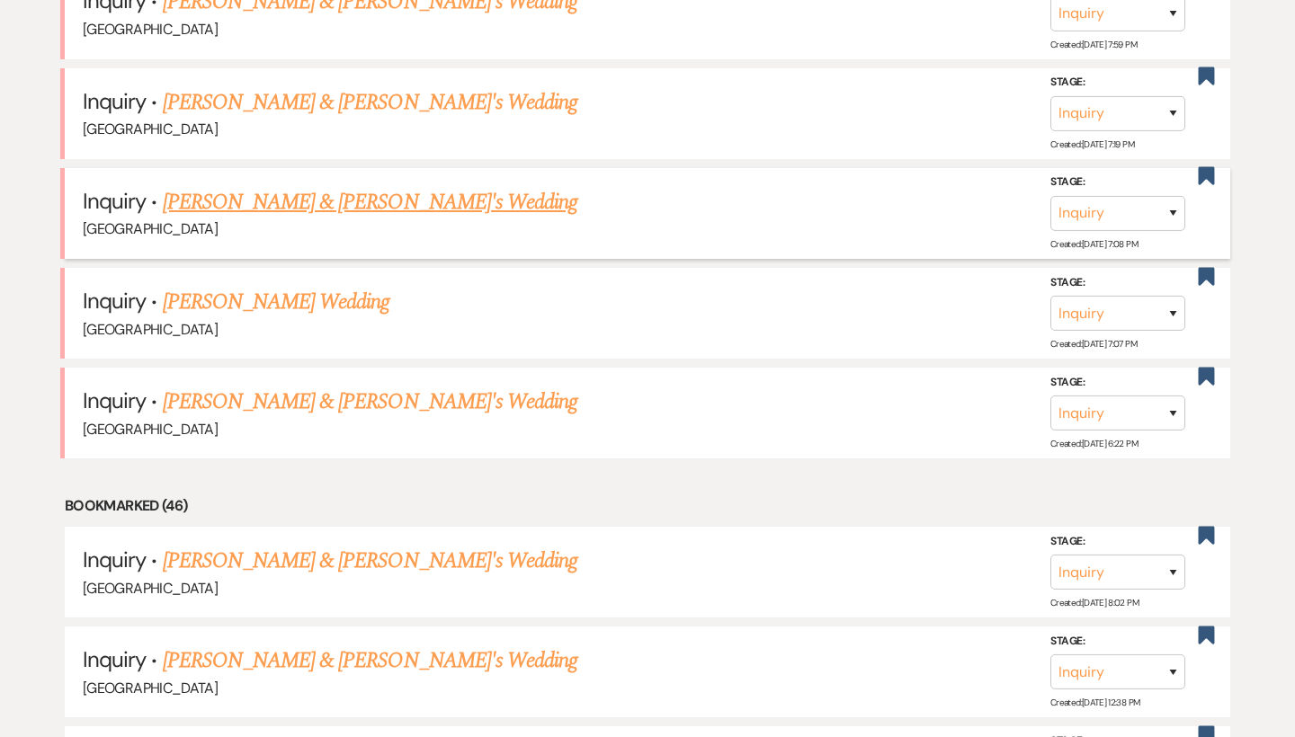
click at [302, 202] on link "[PERSON_NAME] & [PERSON_NAME]'s Wedding" at bounding box center [370, 202] width 415 height 32
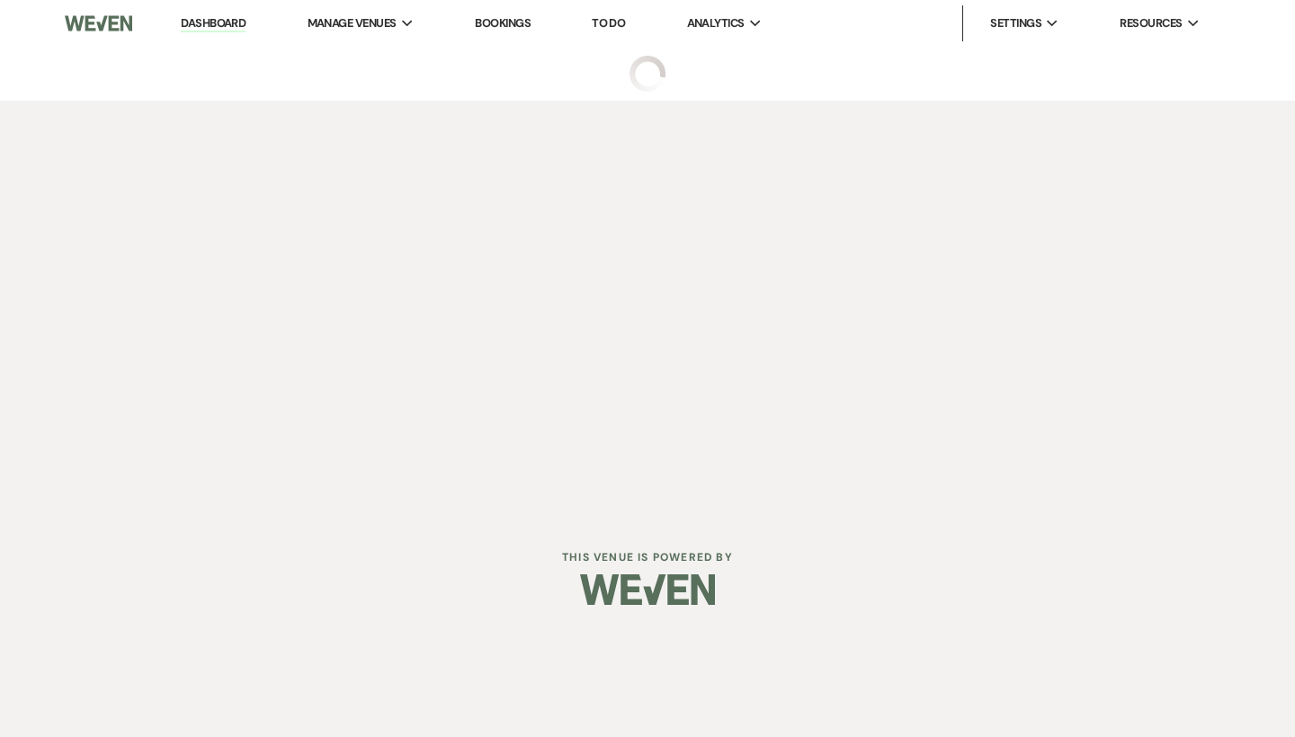
select select "6"
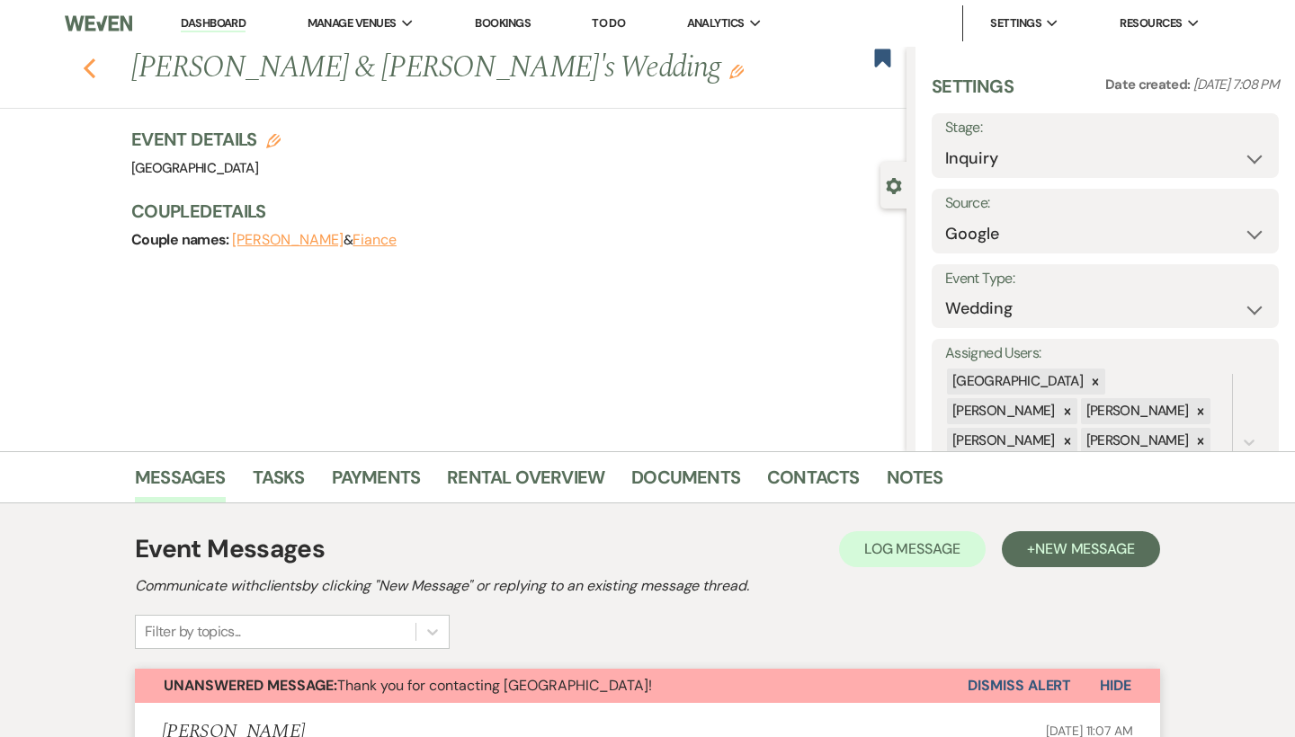
click at [92, 72] on icon "Previous" at bounding box center [89, 69] width 13 height 22
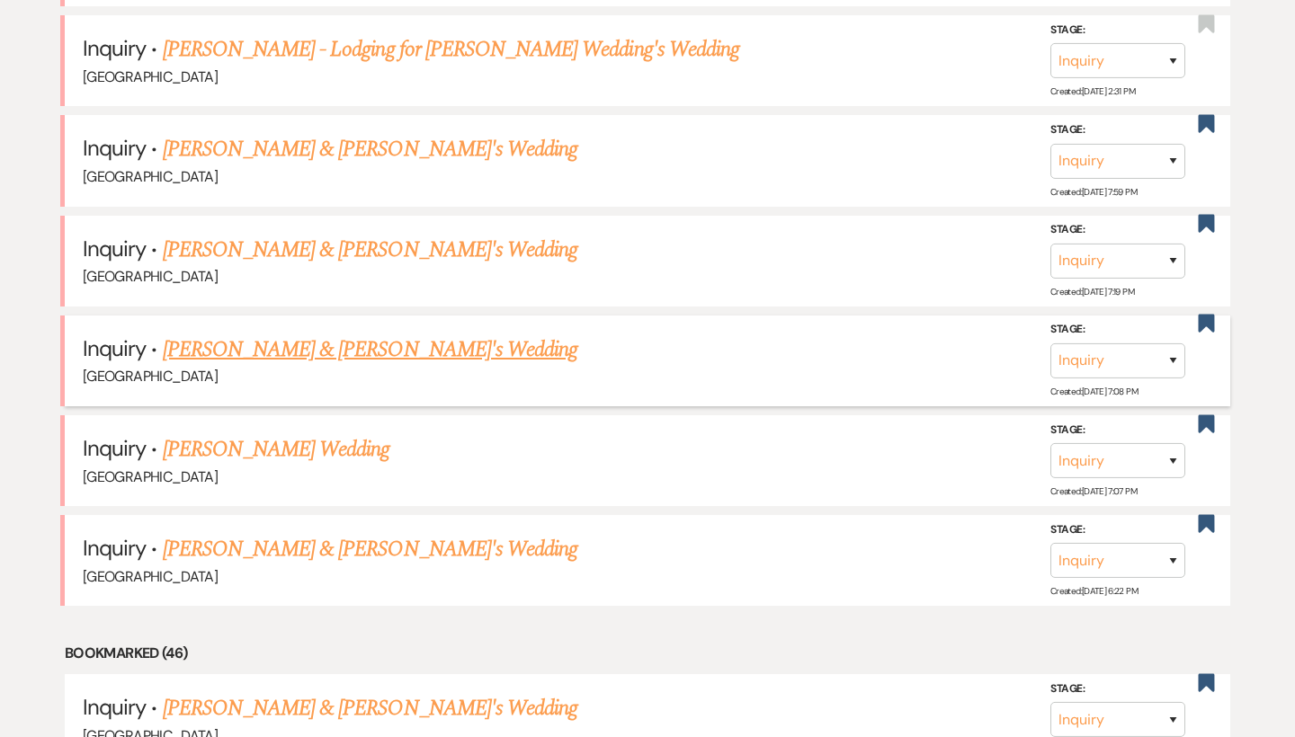
scroll to position [879, 0]
click at [311, 239] on link "[PERSON_NAME] & [PERSON_NAME]'s Wedding" at bounding box center [370, 251] width 415 height 32
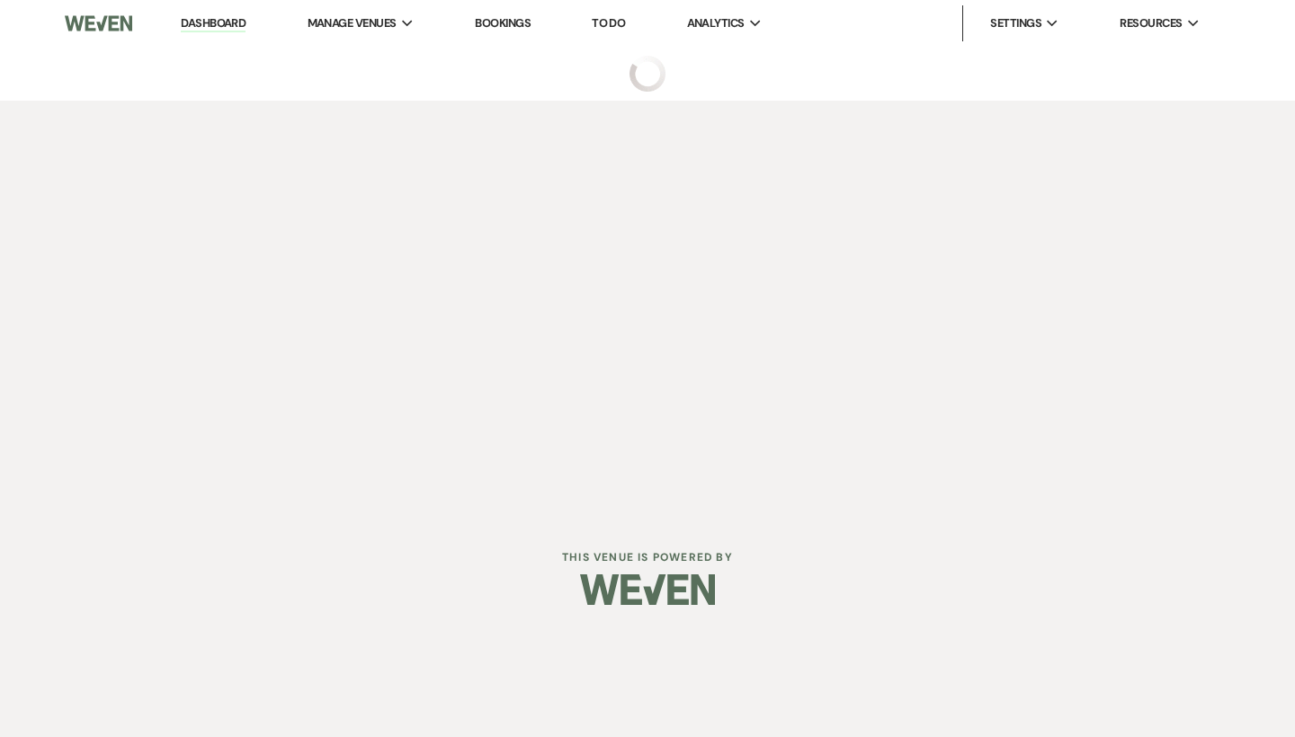
select select "8"
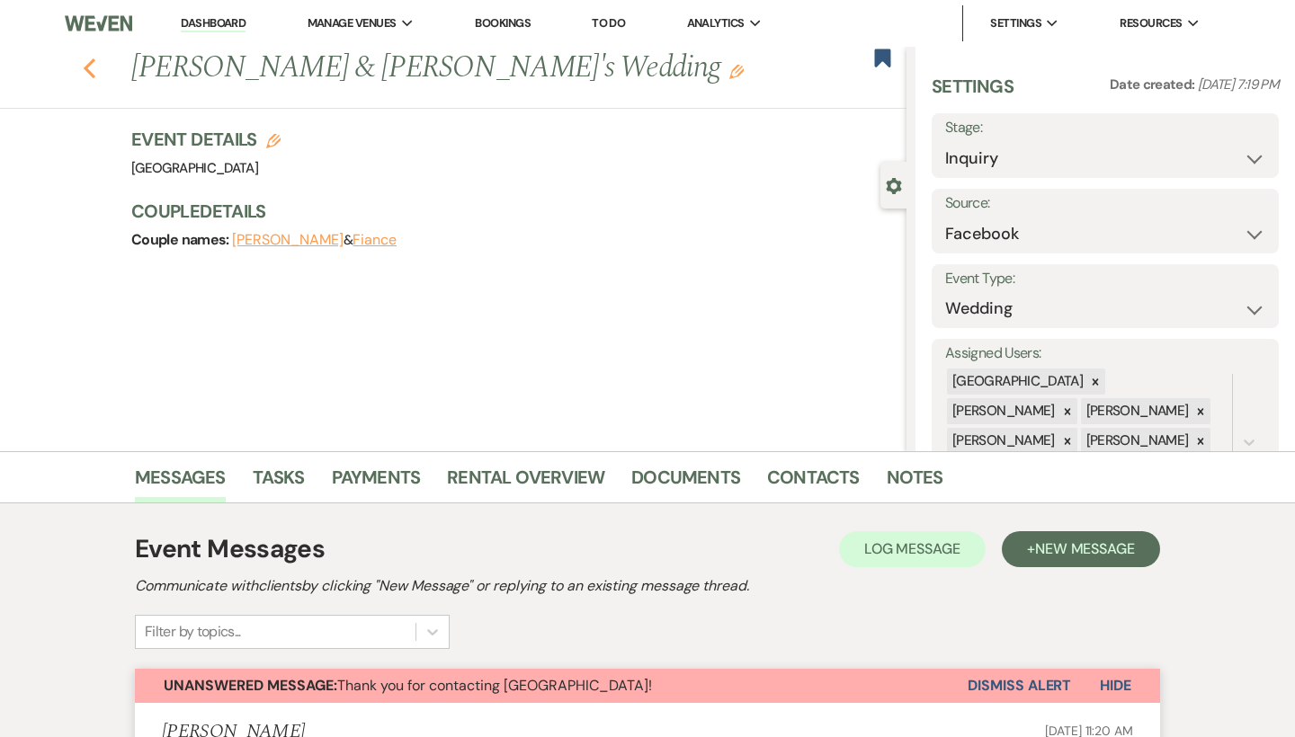
click at [84, 67] on icon "Previous" at bounding box center [89, 69] width 13 height 22
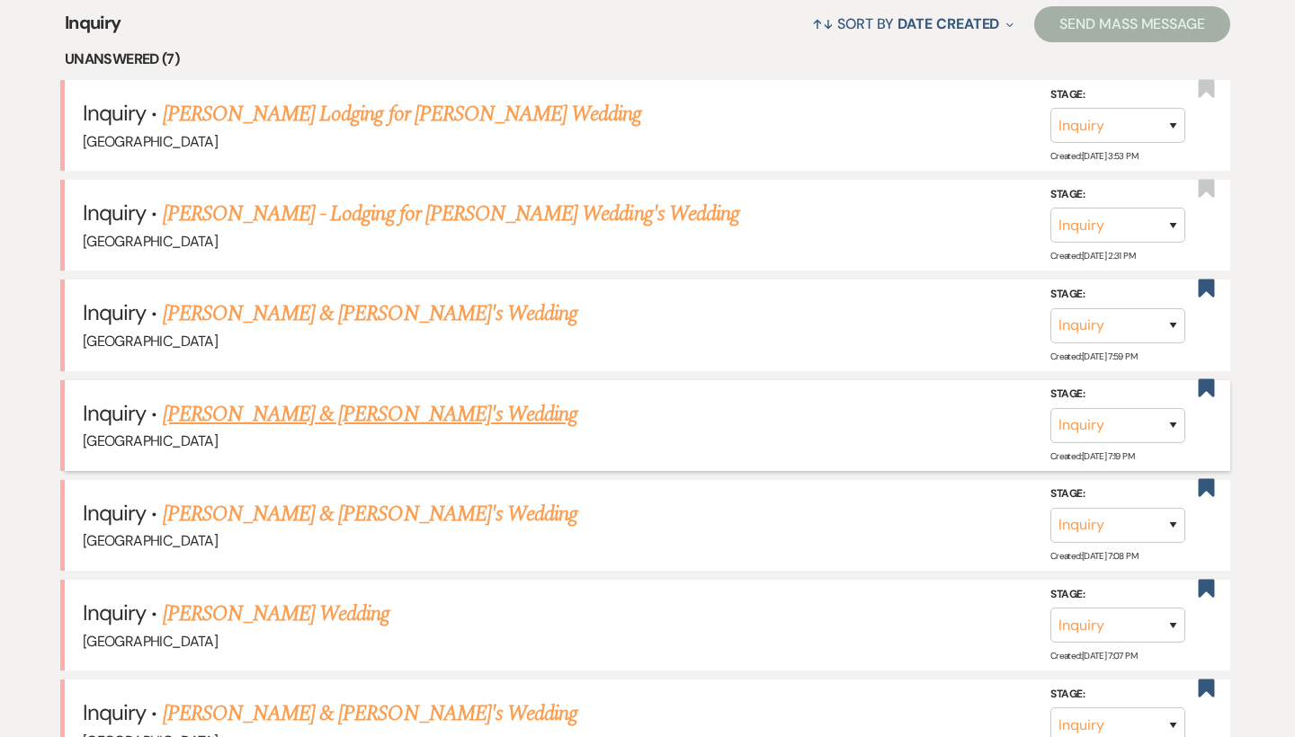
scroll to position [719, 0]
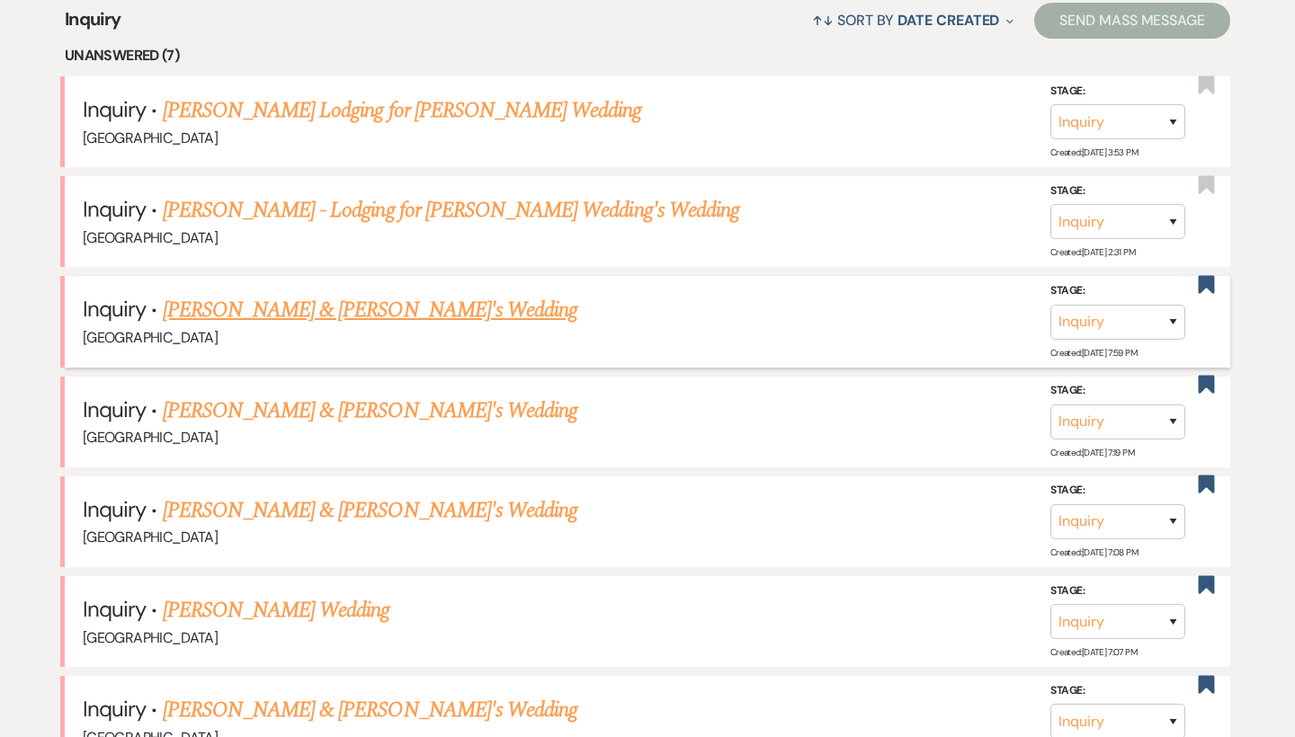
click at [352, 294] on h5 "Inquiry · [PERSON_NAME] & [PERSON_NAME]'s Wedding" at bounding box center [647, 310] width 1129 height 32
click at [353, 300] on link "[PERSON_NAME] & [PERSON_NAME]'s Wedding" at bounding box center [370, 310] width 415 height 32
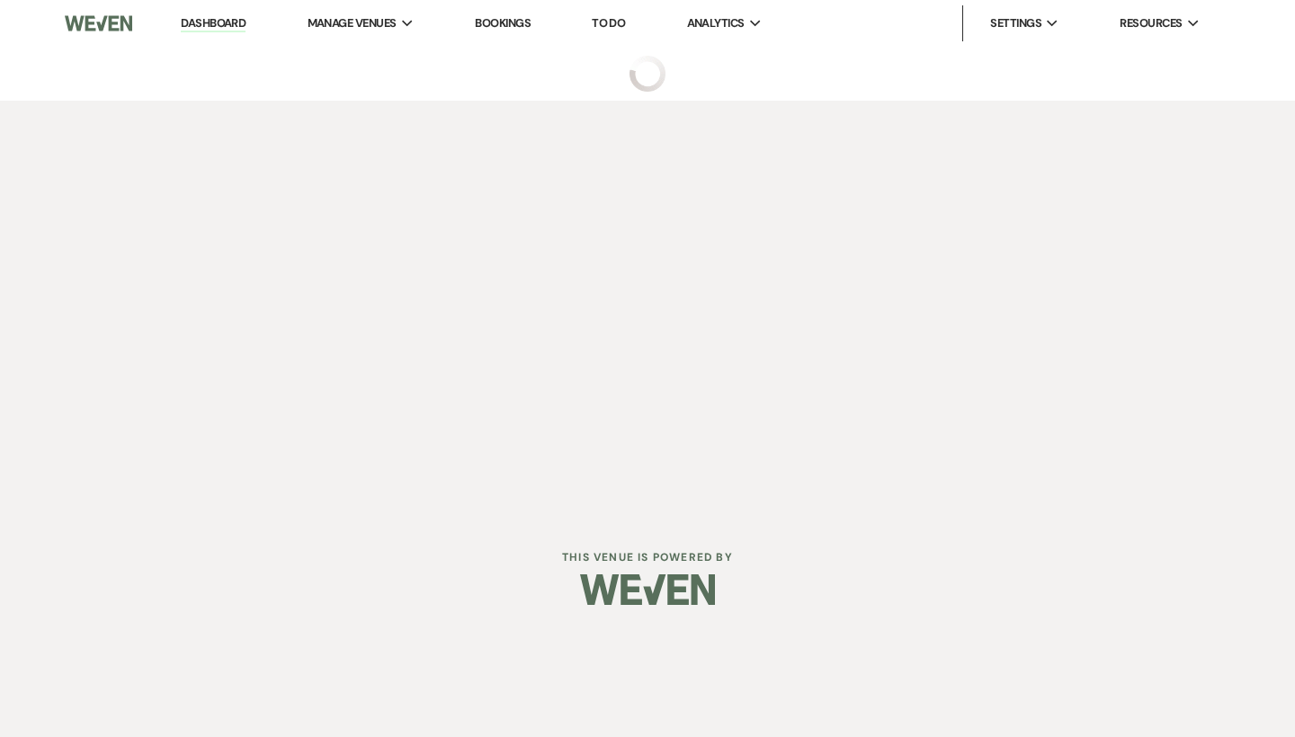
select select "6"
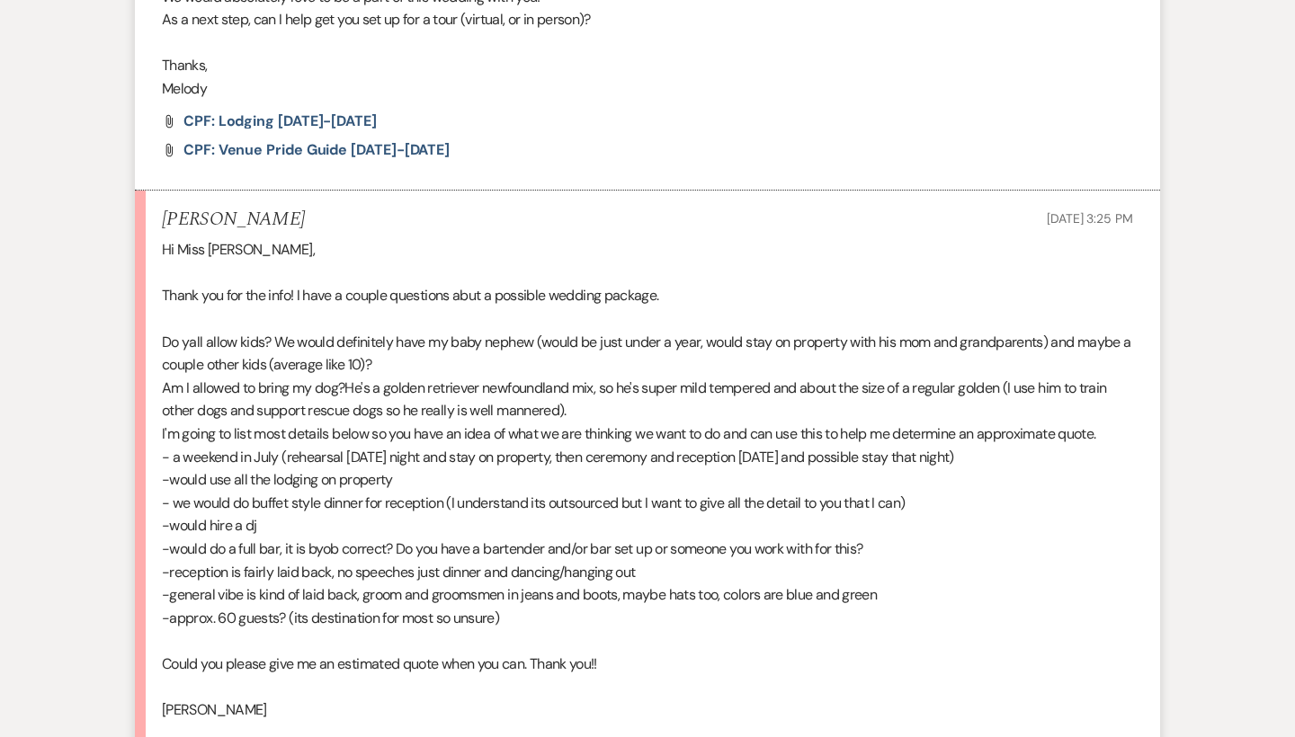
scroll to position [1119, 0]
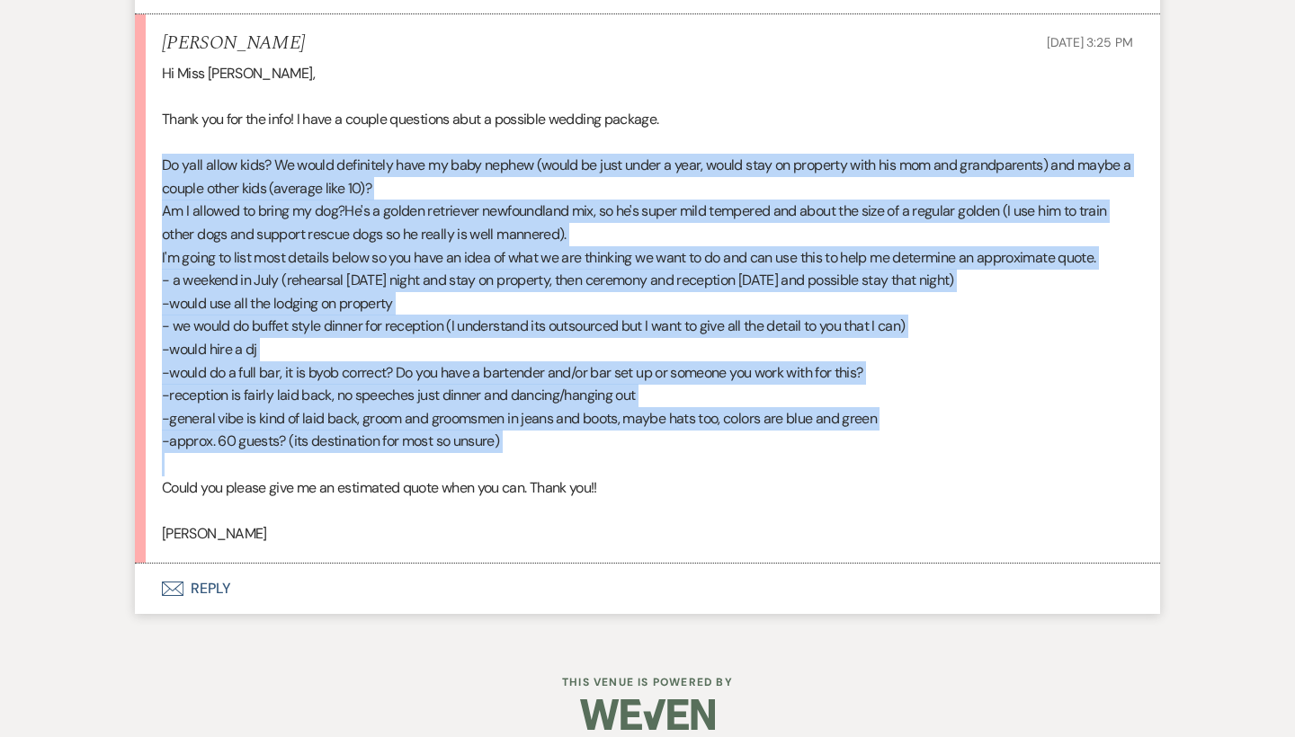
drag, startPoint x: 165, startPoint y: 159, endPoint x: 361, endPoint y: 449, distance: 350.1
click at [361, 449] on div "Hi Miss [PERSON_NAME], Thank you for the info! I have a couple questions abut a…" at bounding box center [647, 303] width 971 height 483
click at [361, 453] on p at bounding box center [647, 464] width 971 height 23
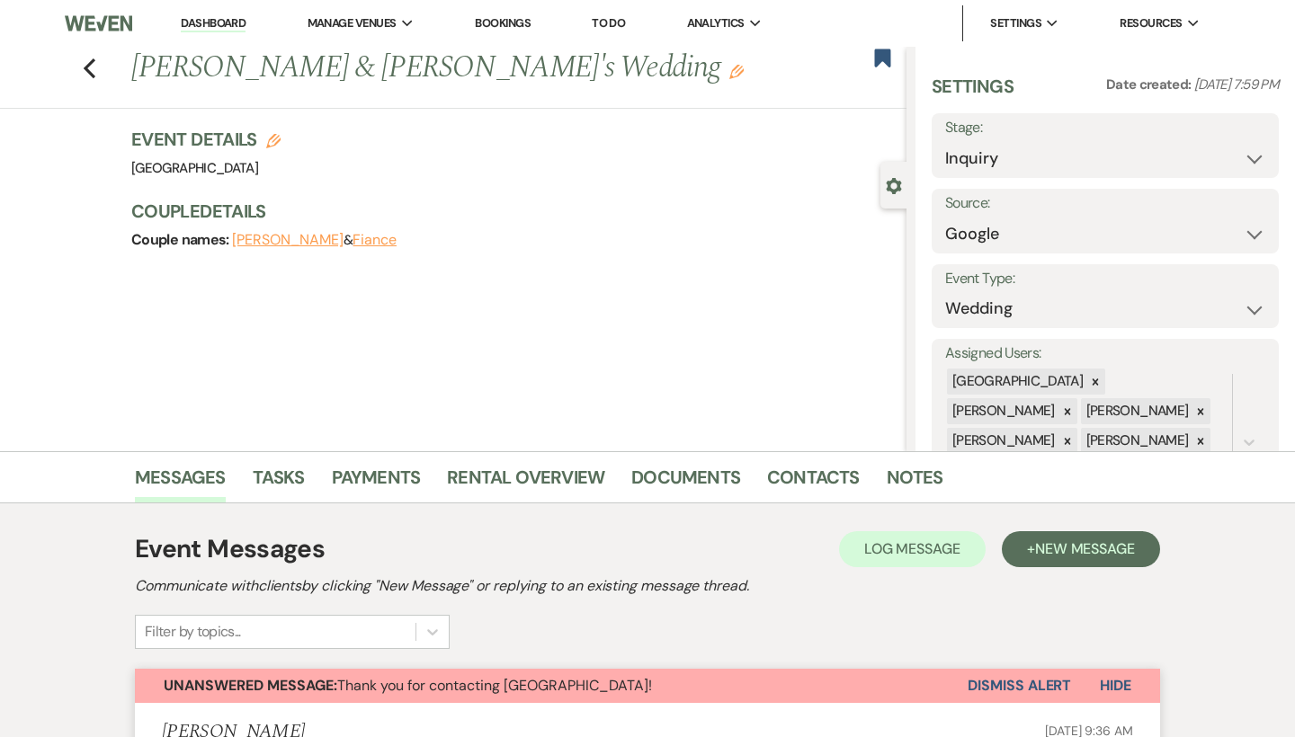
scroll to position [0, 0]
click at [91, 67] on icon "Previous" at bounding box center [89, 69] width 13 height 22
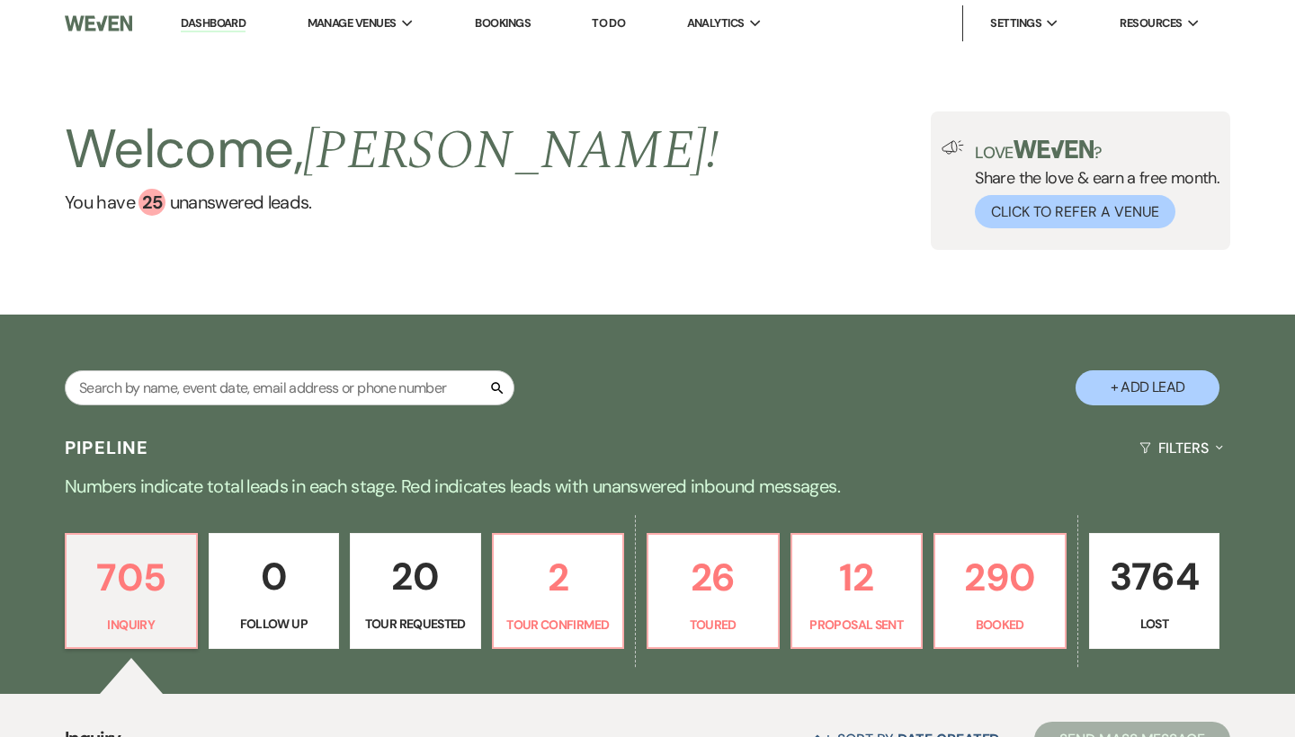
scroll to position [237, 0]
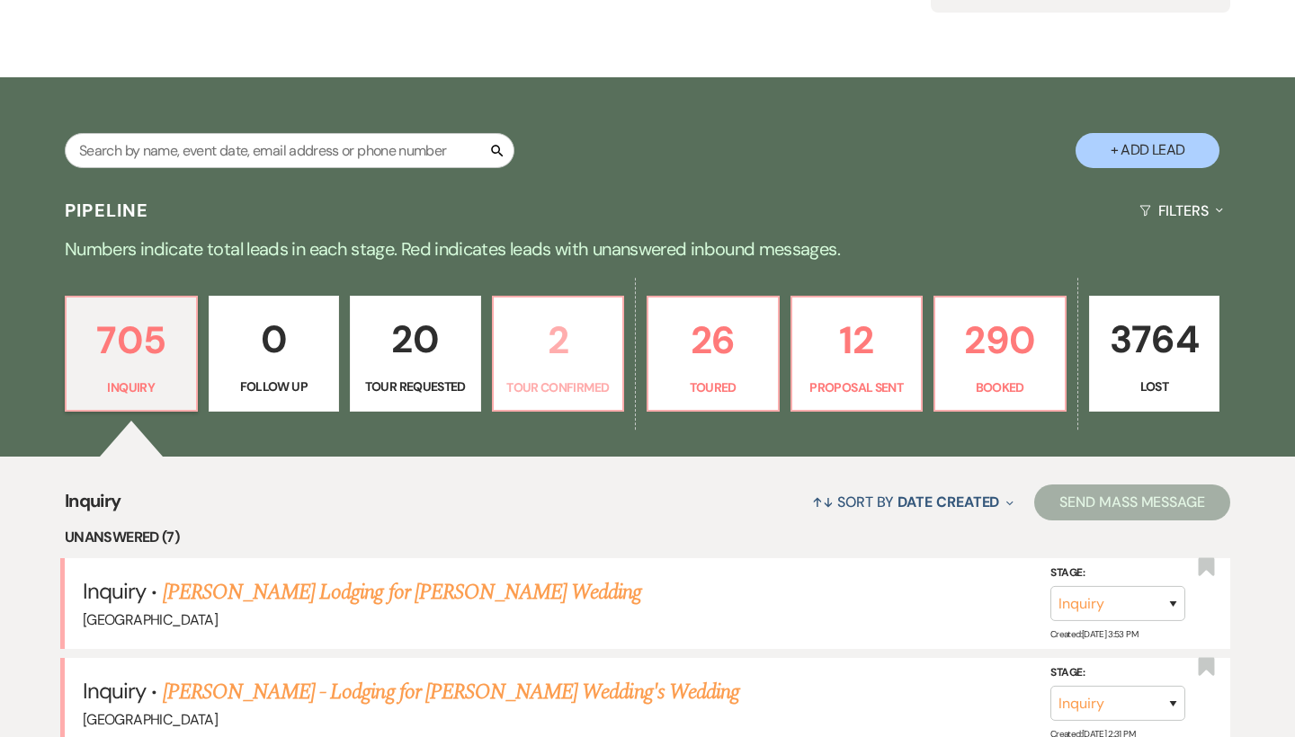
click at [557, 357] on p "2" at bounding box center [558, 340] width 108 height 60
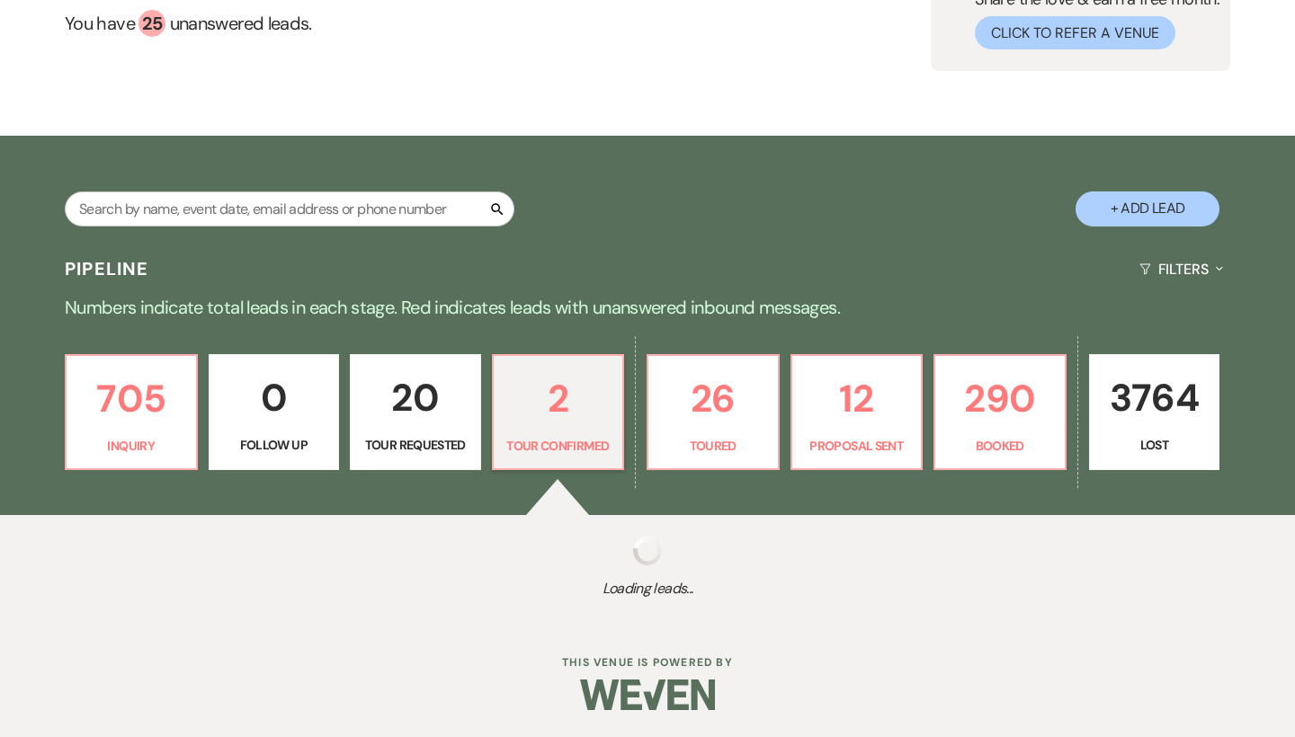
select select "4"
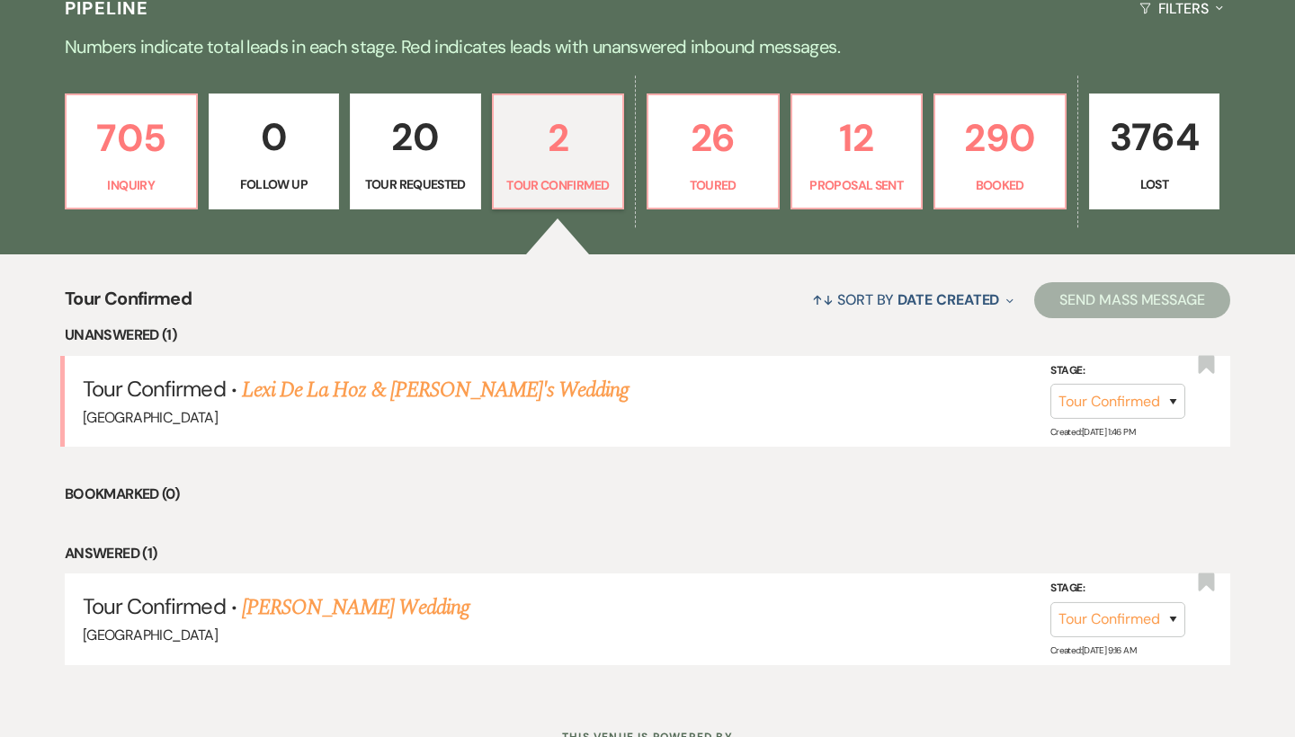
scroll to position [443, 0]
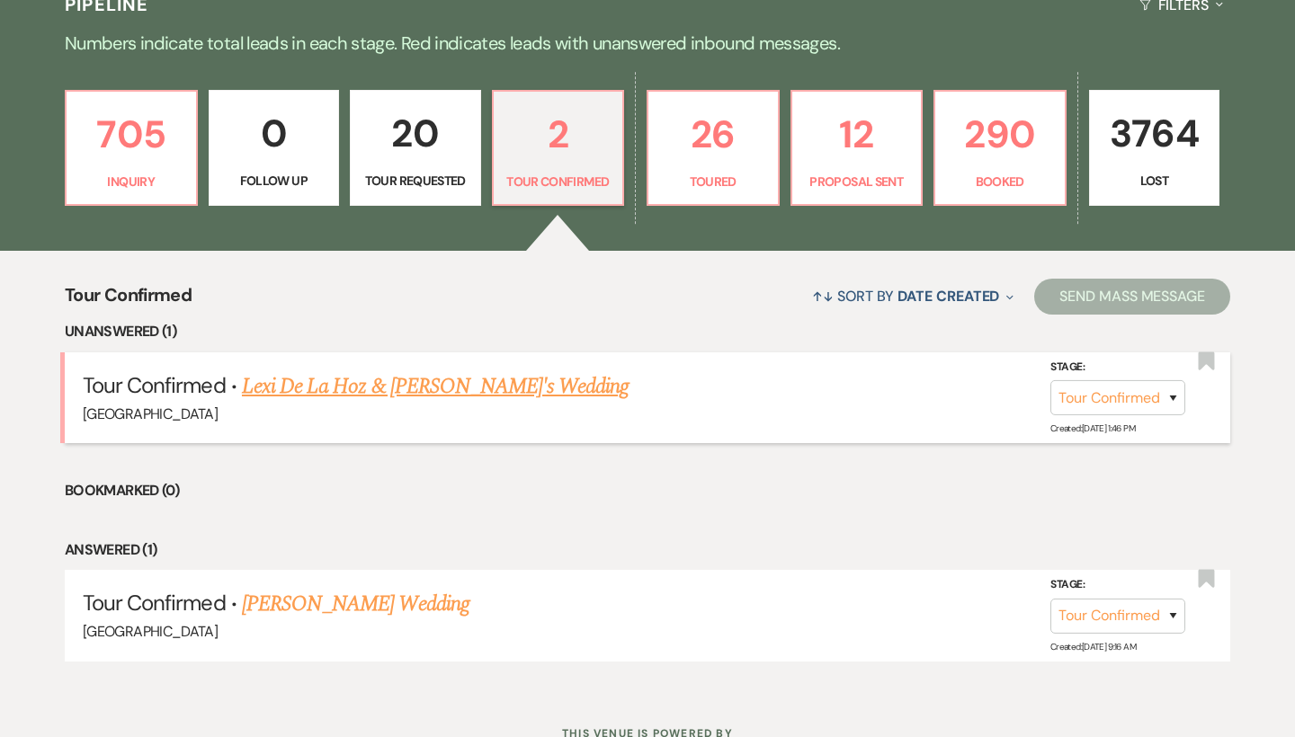
click at [487, 388] on link "Lexi De La Hoz & [PERSON_NAME]'s Wedding" at bounding box center [436, 386] width 388 height 32
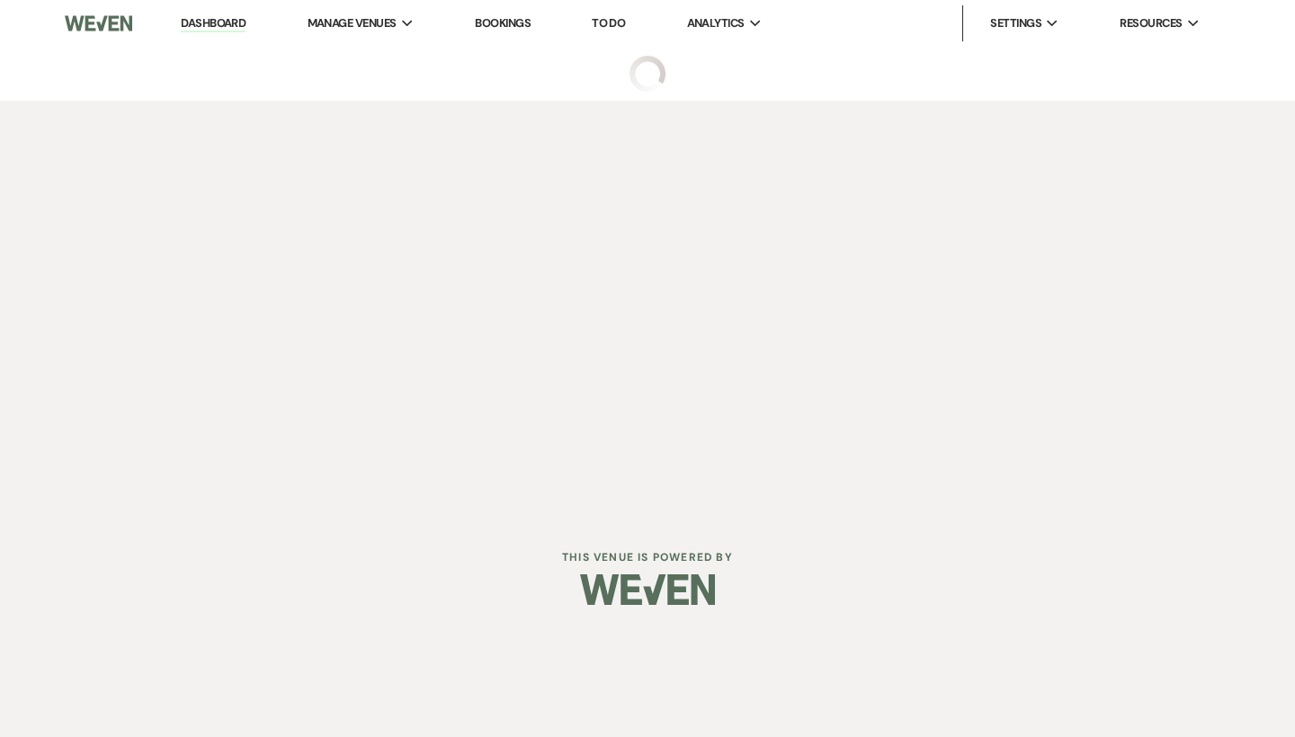
select select "4"
select select "5"
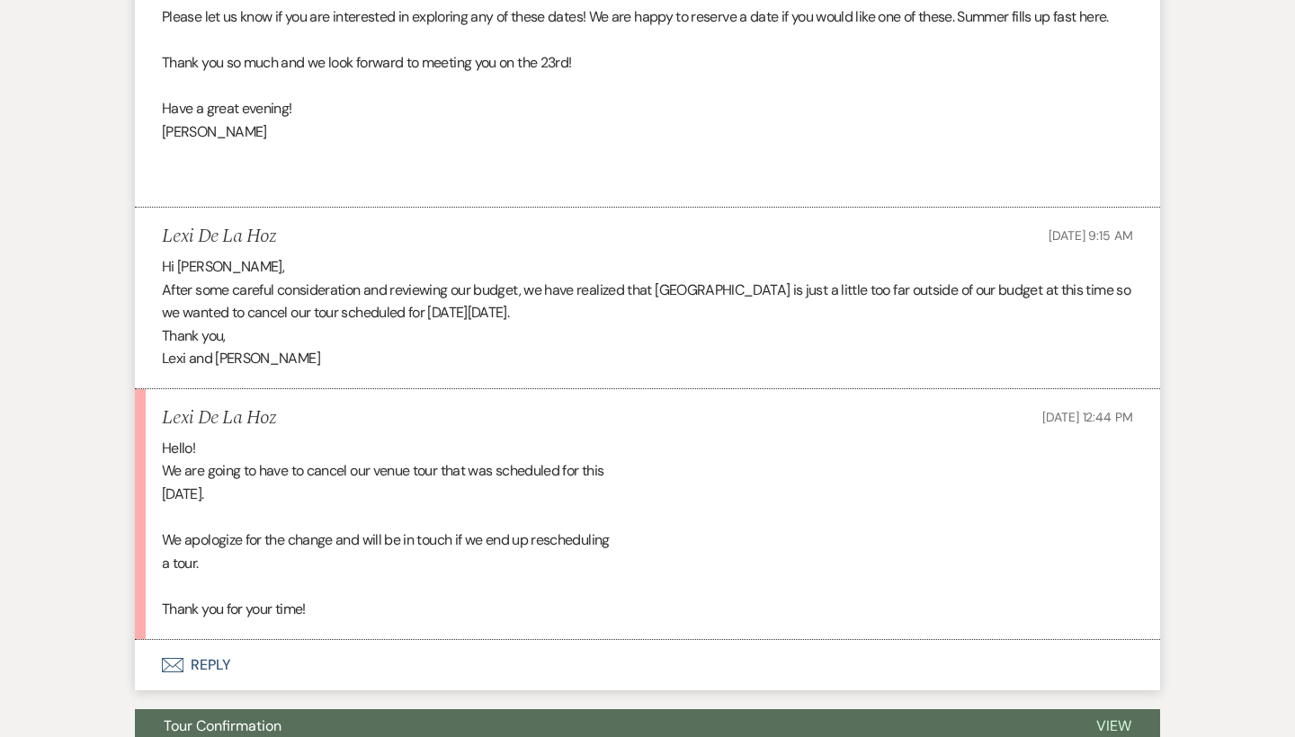
scroll to position [1484, 0]
click at [228, 655] on button "Envelope Reply" at bounding box center [647, 665] width 1025 height 50
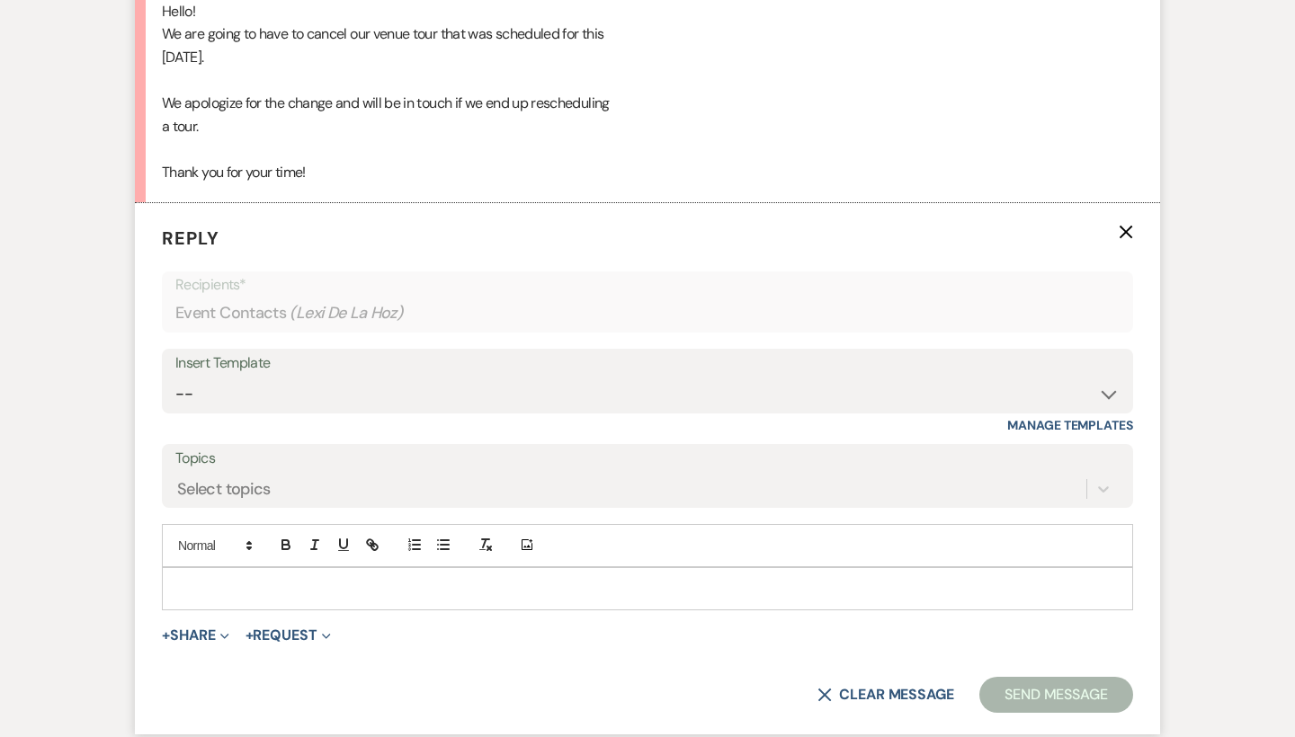
scroll to position [2013, 0]
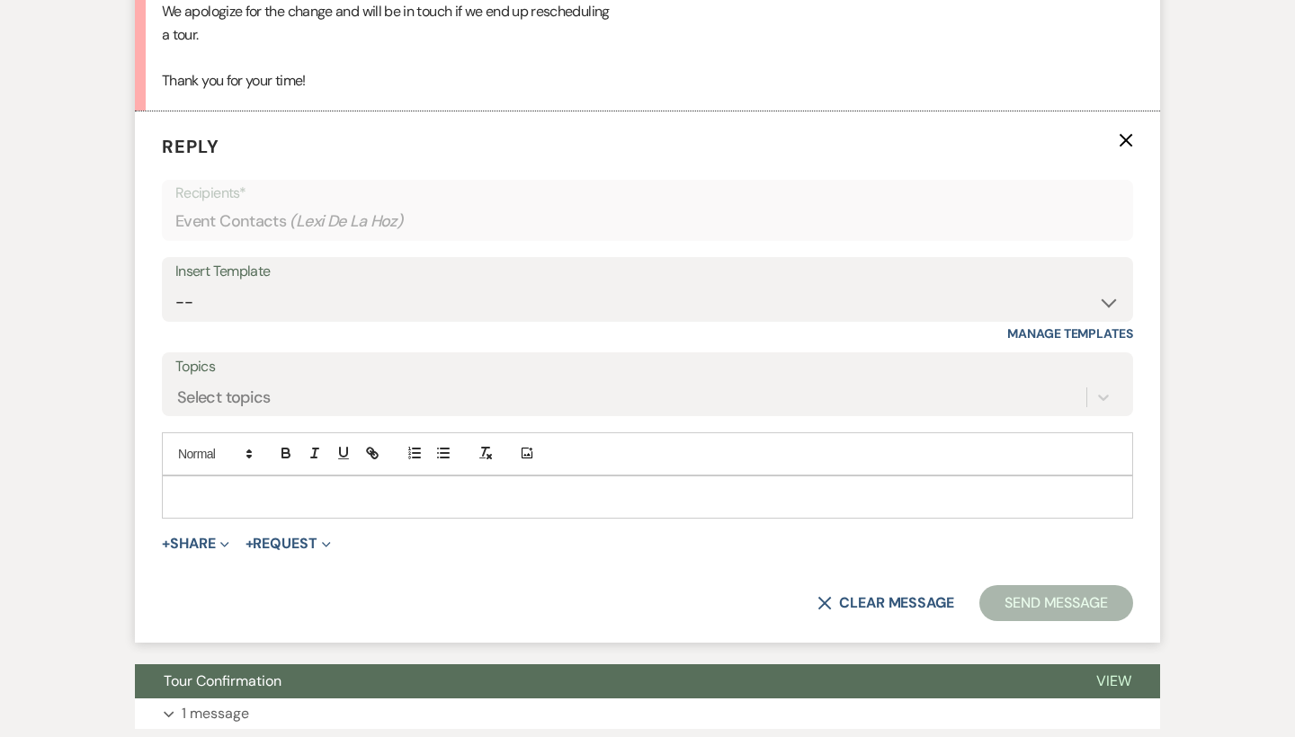
click at [369, 477] on div at bounding box center [647, 497] width 969 height 41
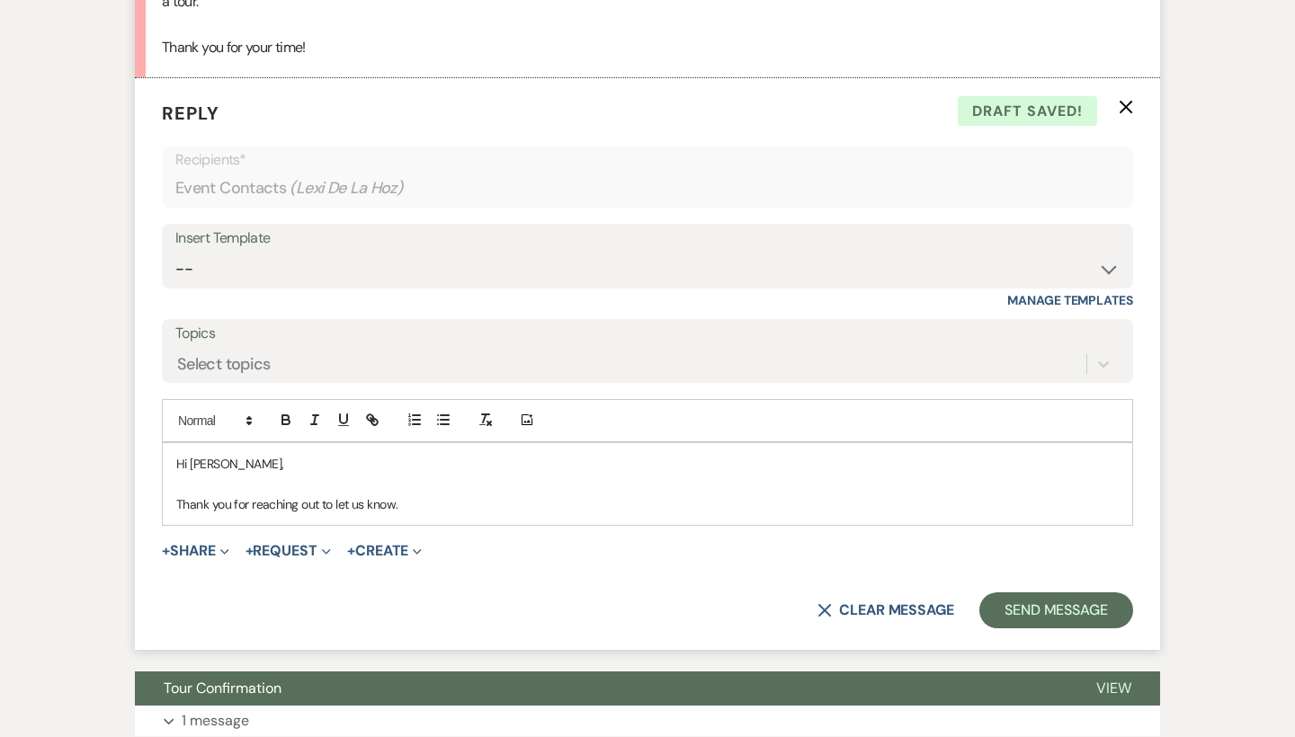
scroll to position [2047, 0]
click at [630, 494] on p "Thank you for reaching out to let us know. If you all would like to reschedule,…" at bounding box center [647, 504] width 942 height 20
click at [667, 494] on p "Thank you for reaching out to let us know. If you all would like to reschedule,…" at bounding box center [647, 504] width 942 height 20
click at [1011, 494] on p "Thank you for reaching out to let us know. If you all would like to reschedule,…" at bounding box center [647, 504] width 942 height 20
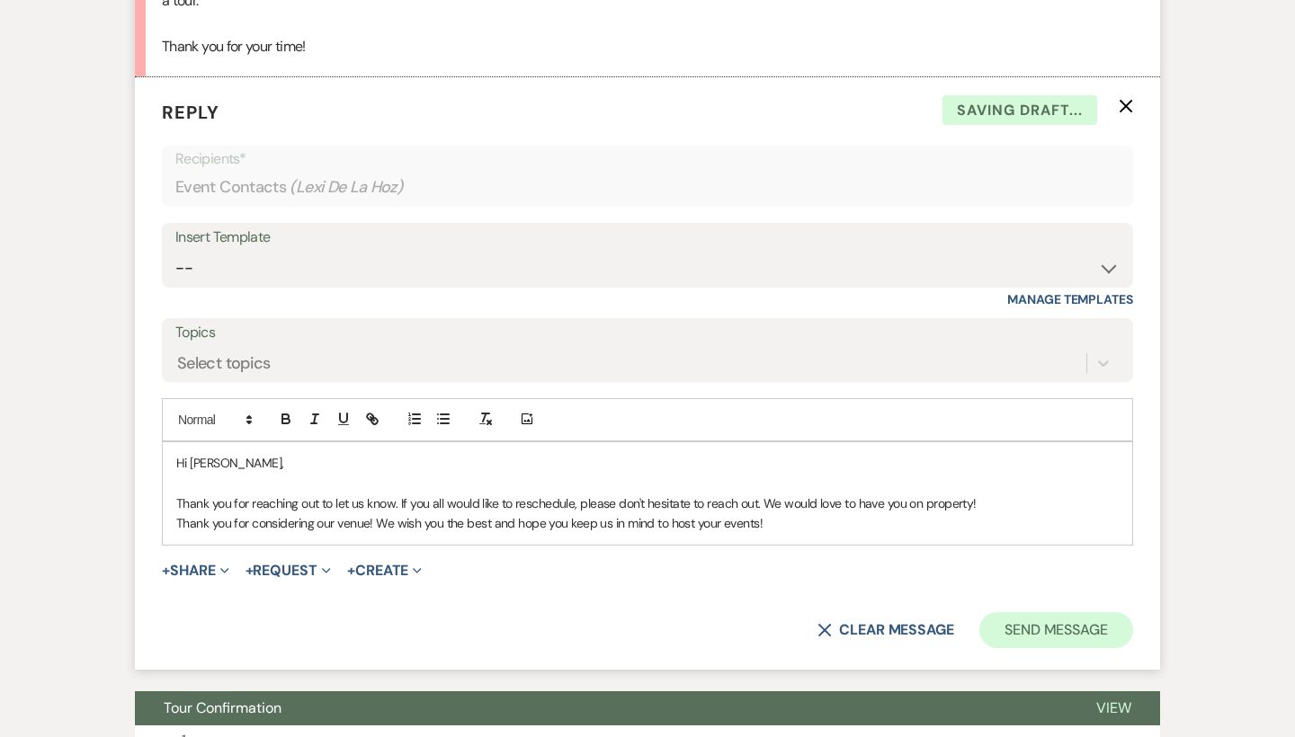
click at [1043, 615] on button "Send Message" at bounding box center [1056, 630] width 154 height 36
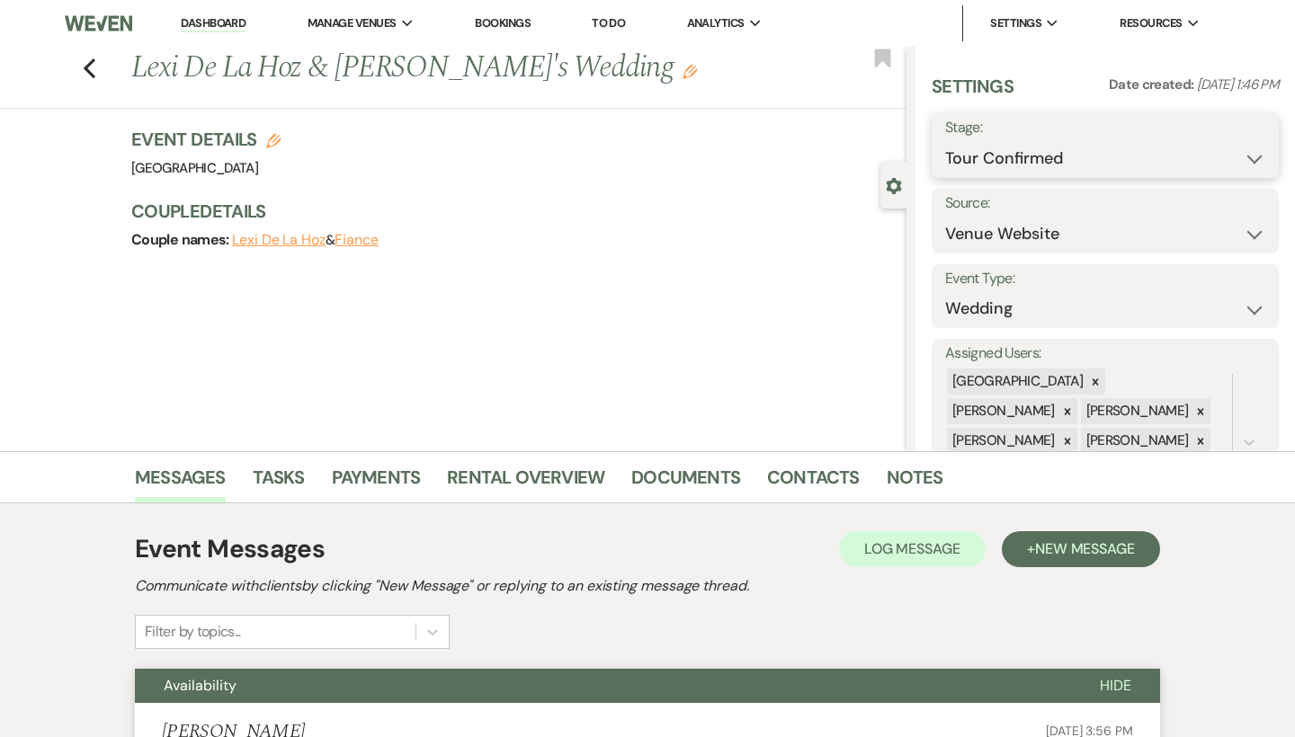
scroll to position [0, 0]
select select "8"
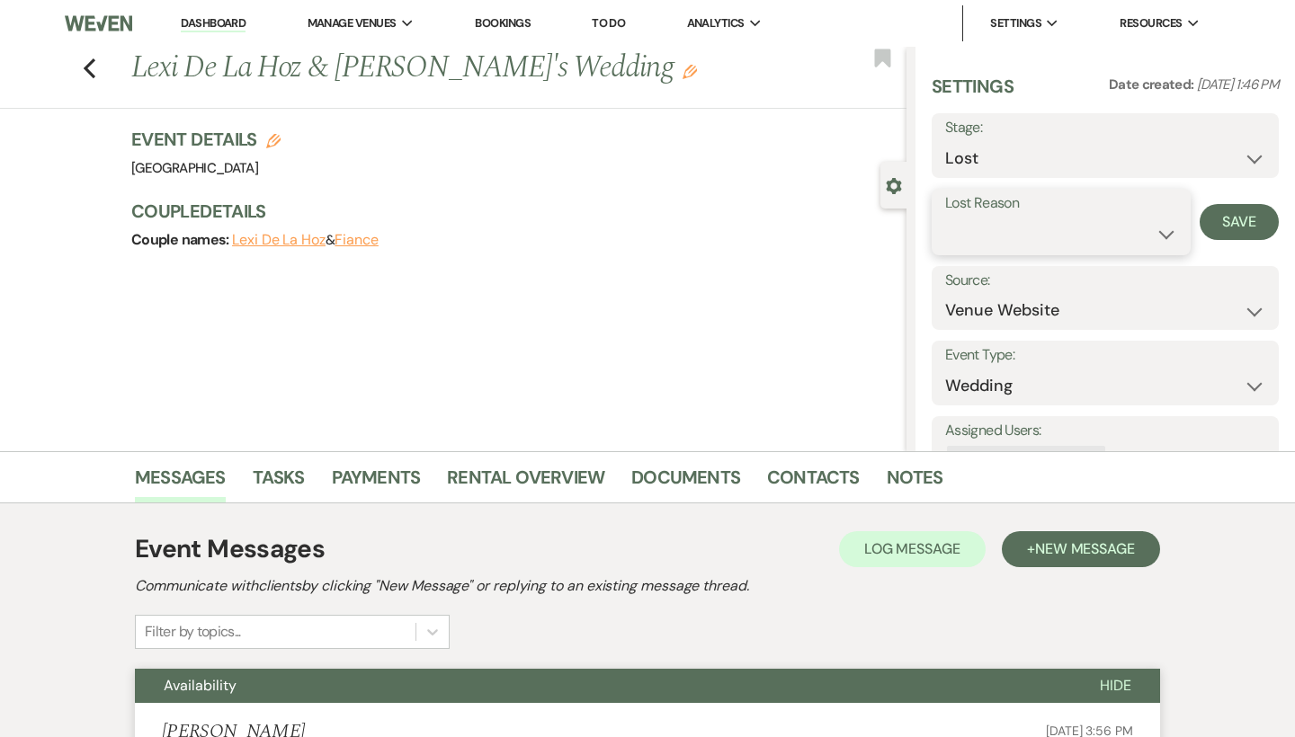
select select "7"
click at [1234, 219] on button "Save" at bounding box center [1238, 222] width 79 height 36
click at [99, 70] on div "Previous Lexi De La Hoz & [PERSON_NAME]'s Wedding Edit Bookmark" at bounding box center [448, 78] width 915 height 62
click at [87, 67] on use "button" at bounding box center [90, 68] width 12 height 20
select select "4"
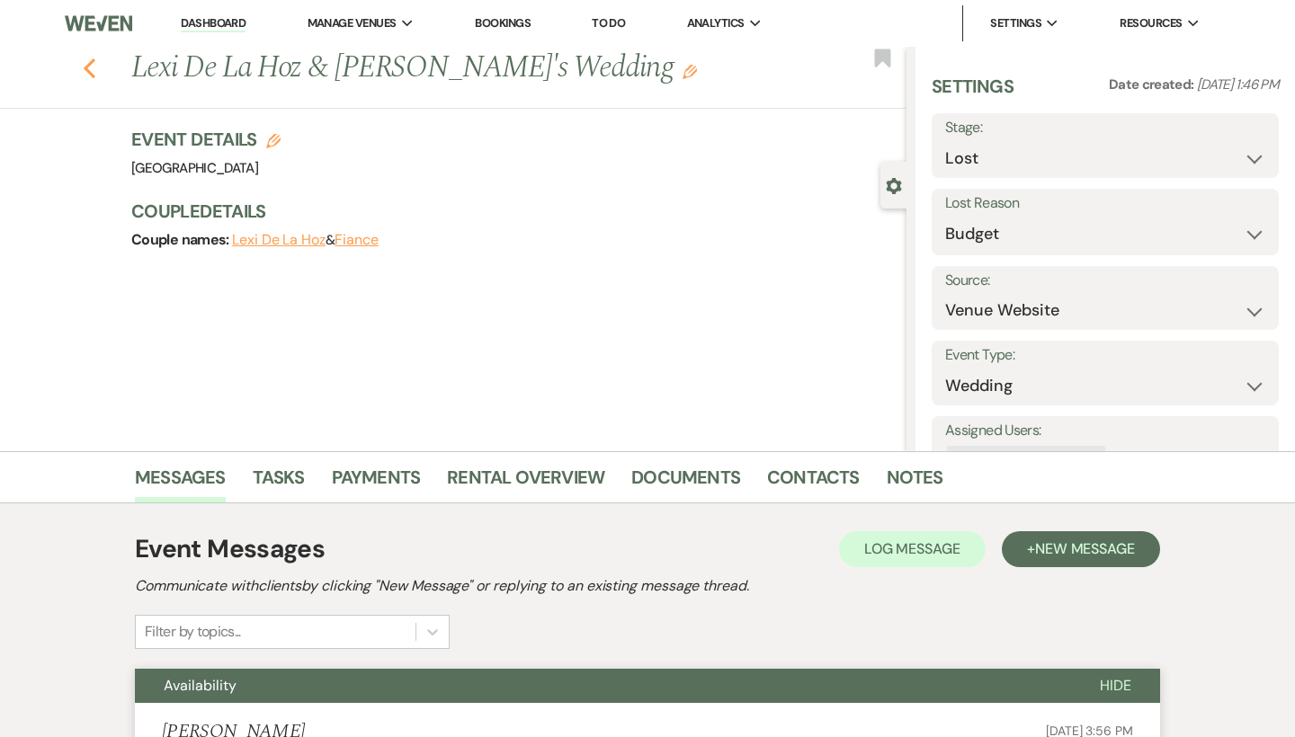
select select "8"
select select "7"
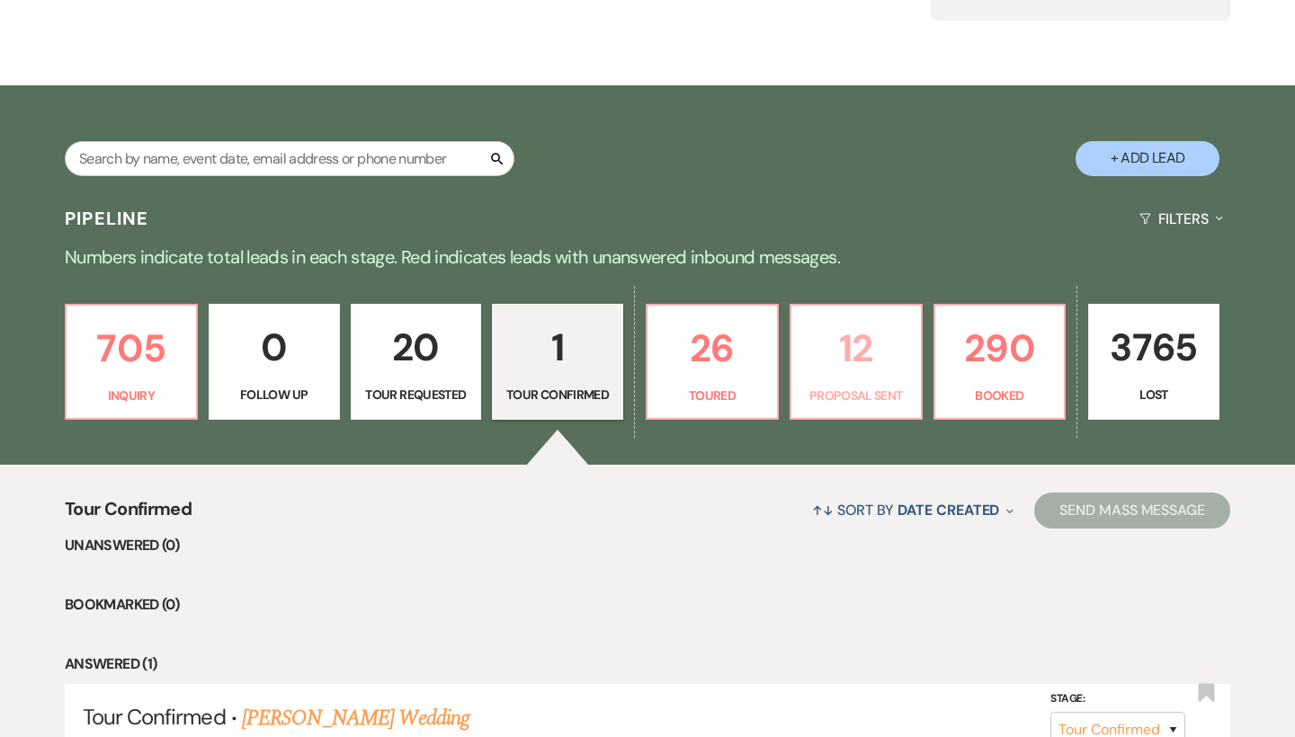
click at [838, 364] on p "12" at bounding box center [856, 348] width 108 height 60
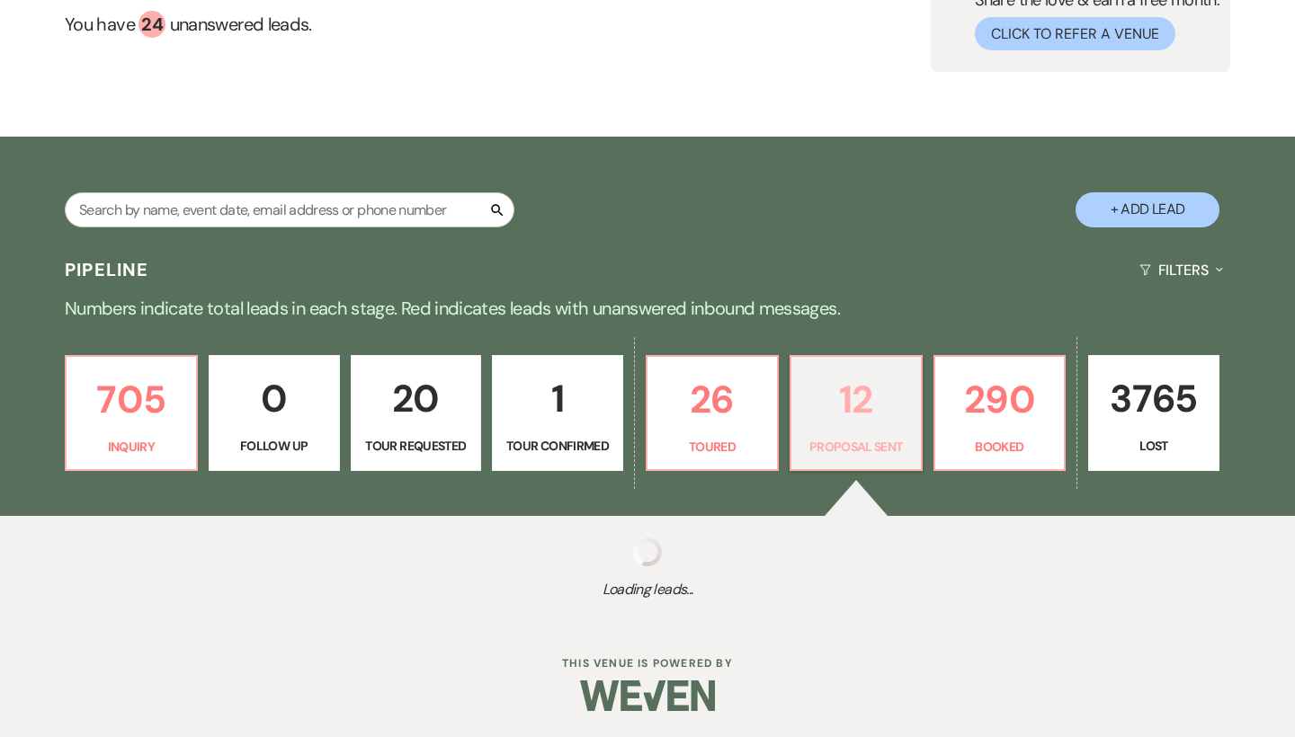
select select "6"
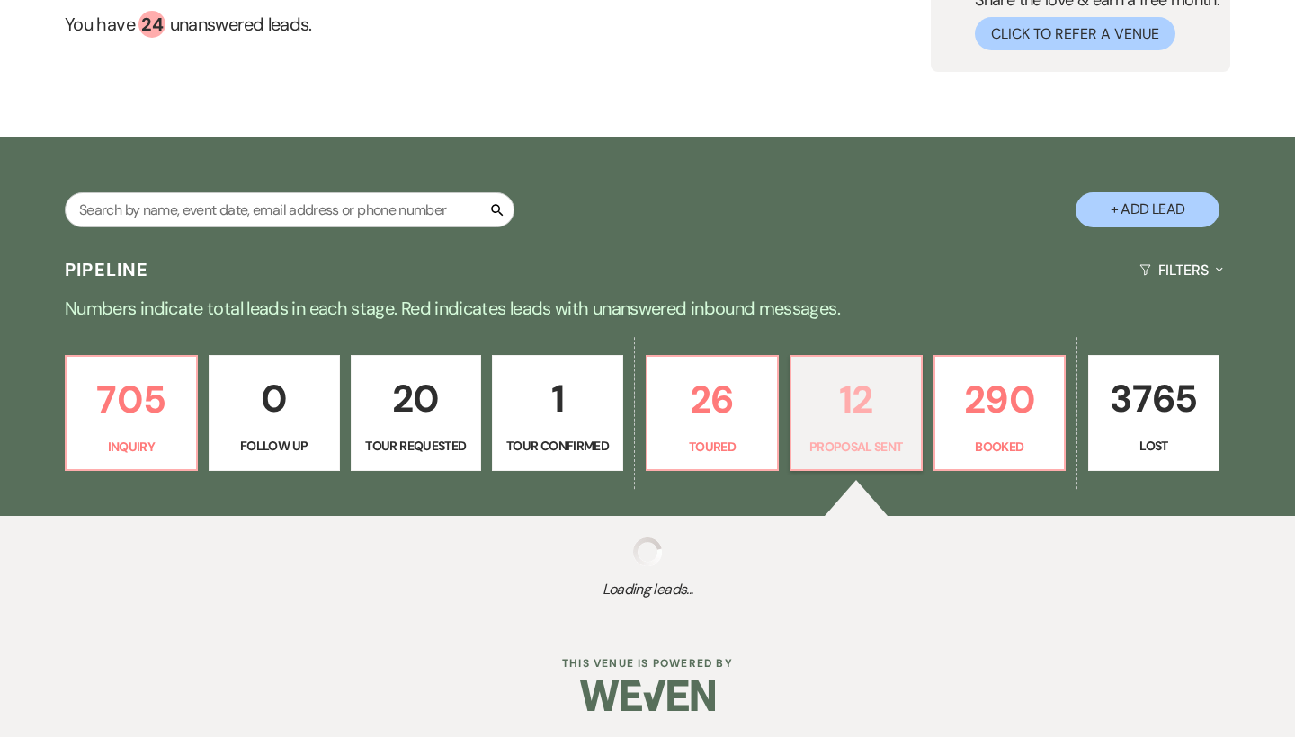
select select "6"
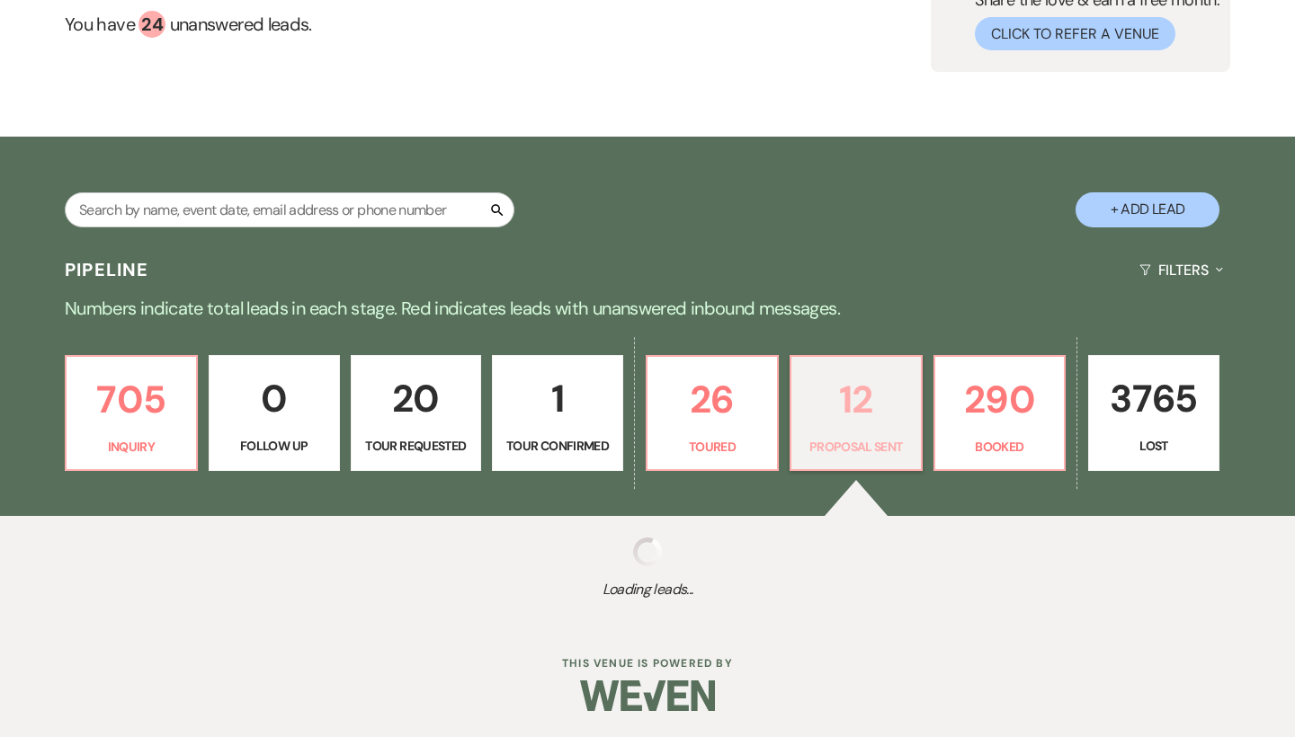
select select "6"
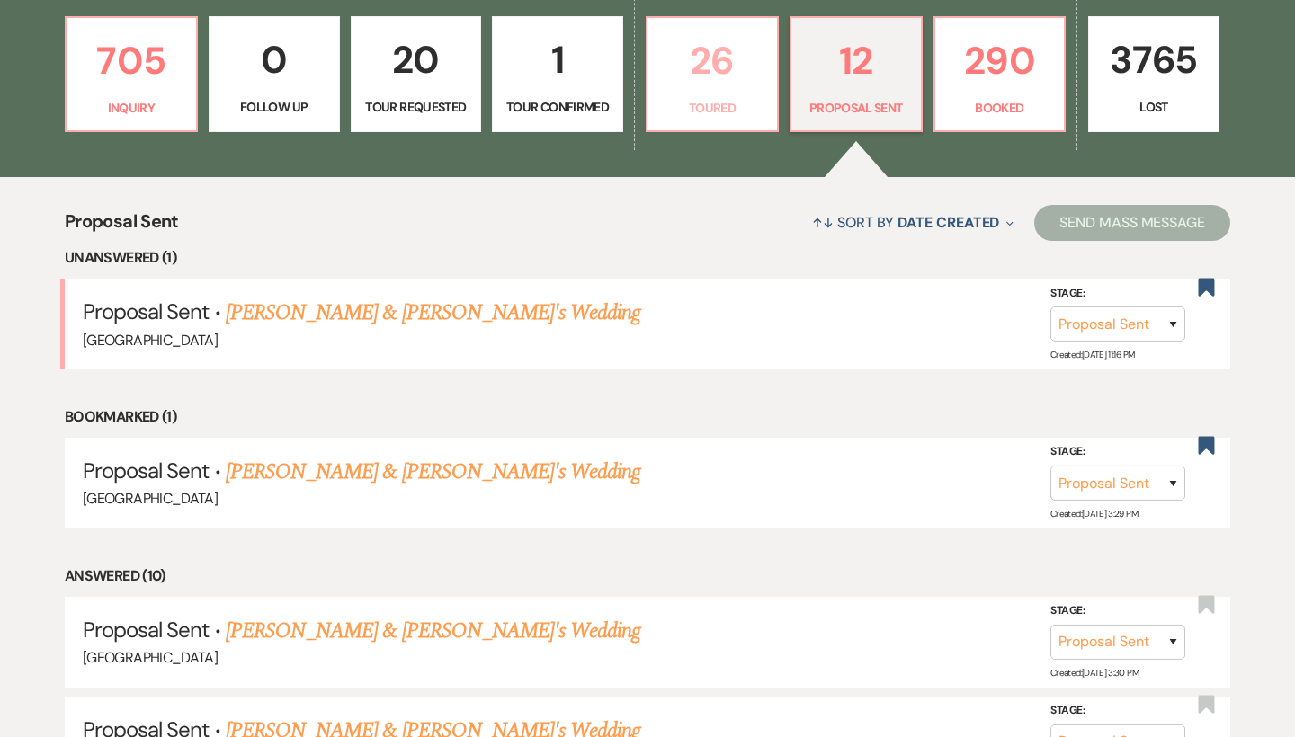
scroll to position [569, 0]
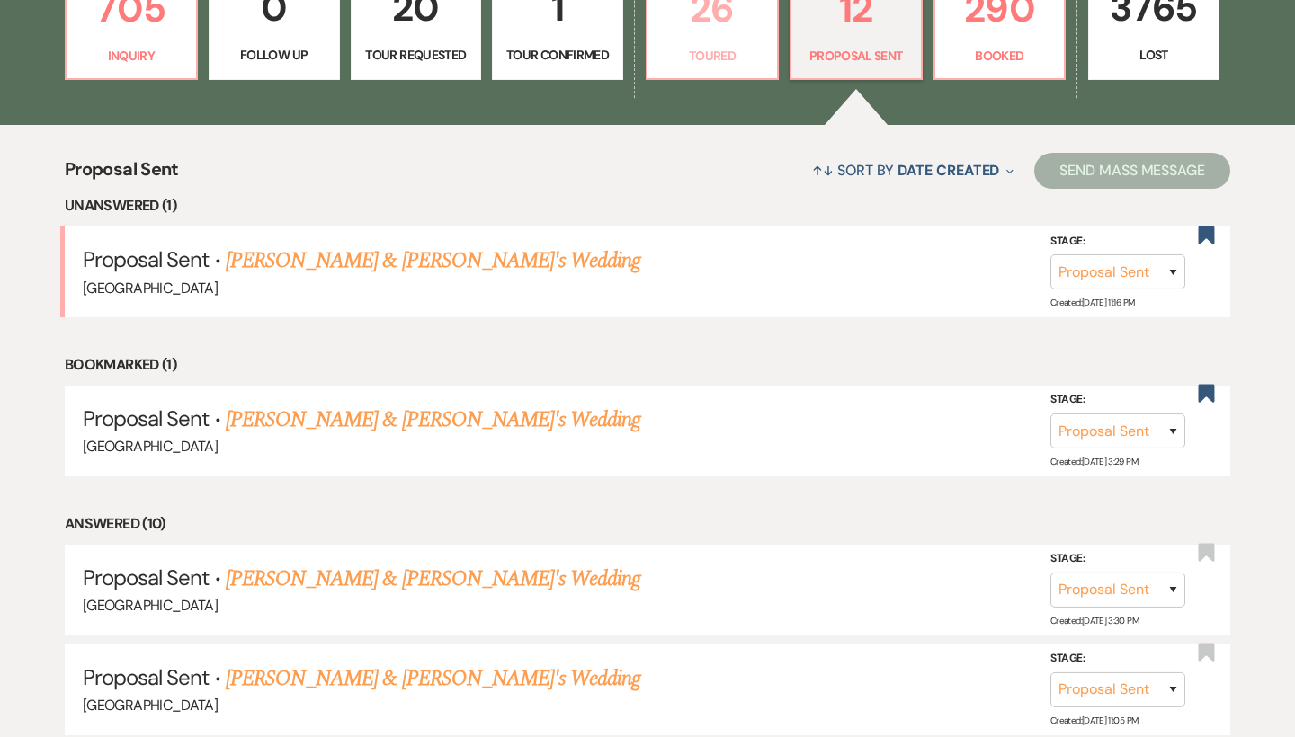
click at [725, 69] on link "26 Toured" at bounding box center [712, 22] width 133 height 117
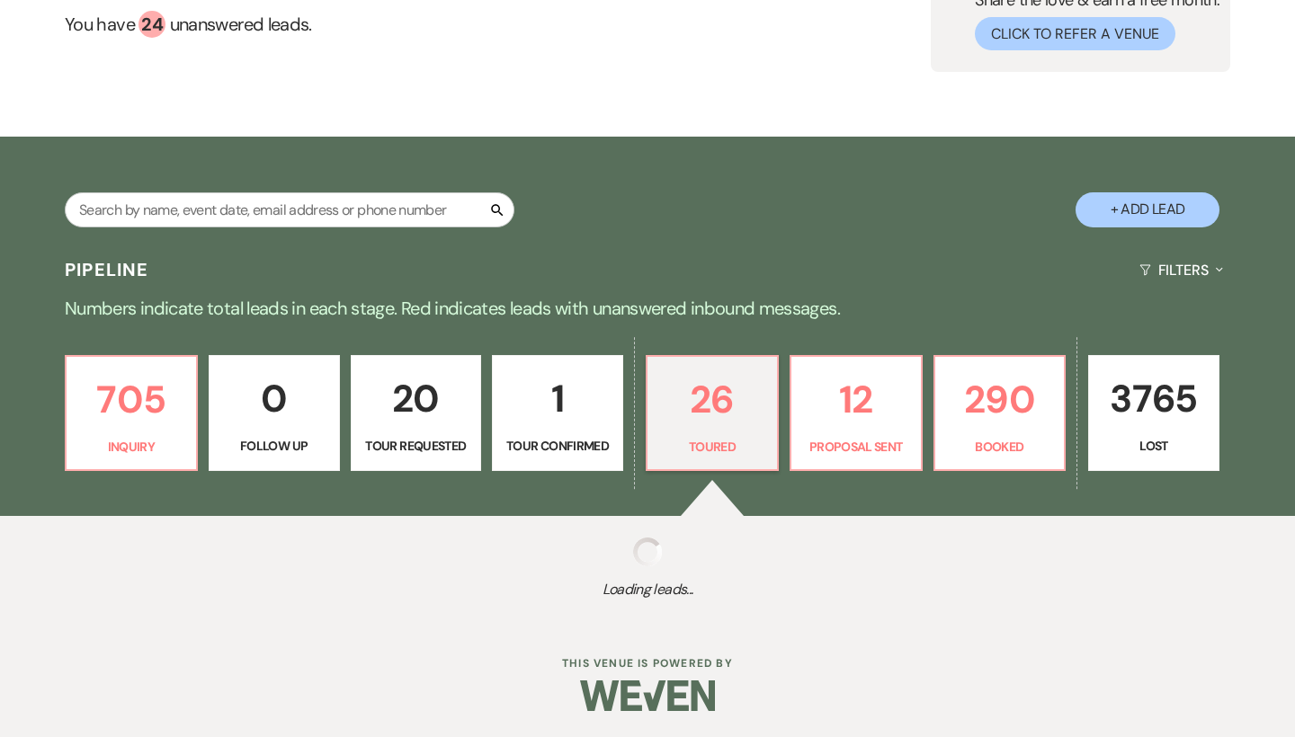
select select "5"
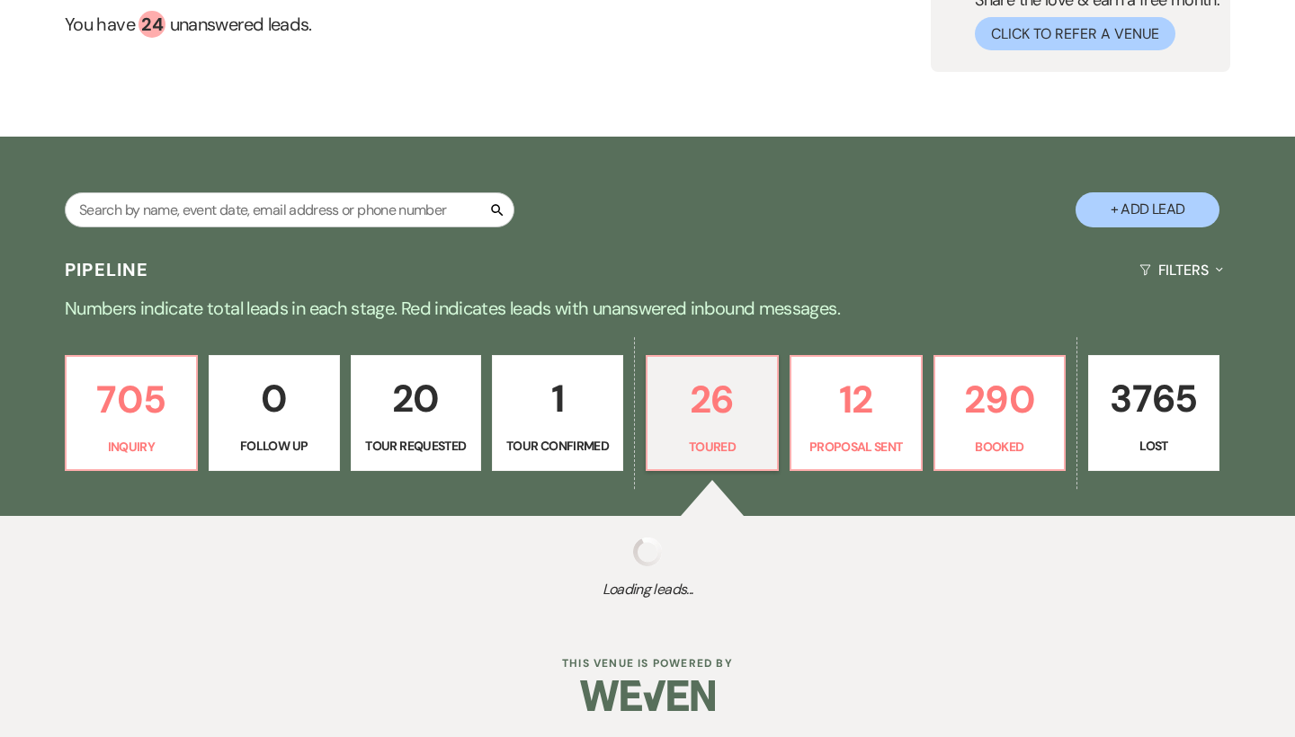
select select "5"
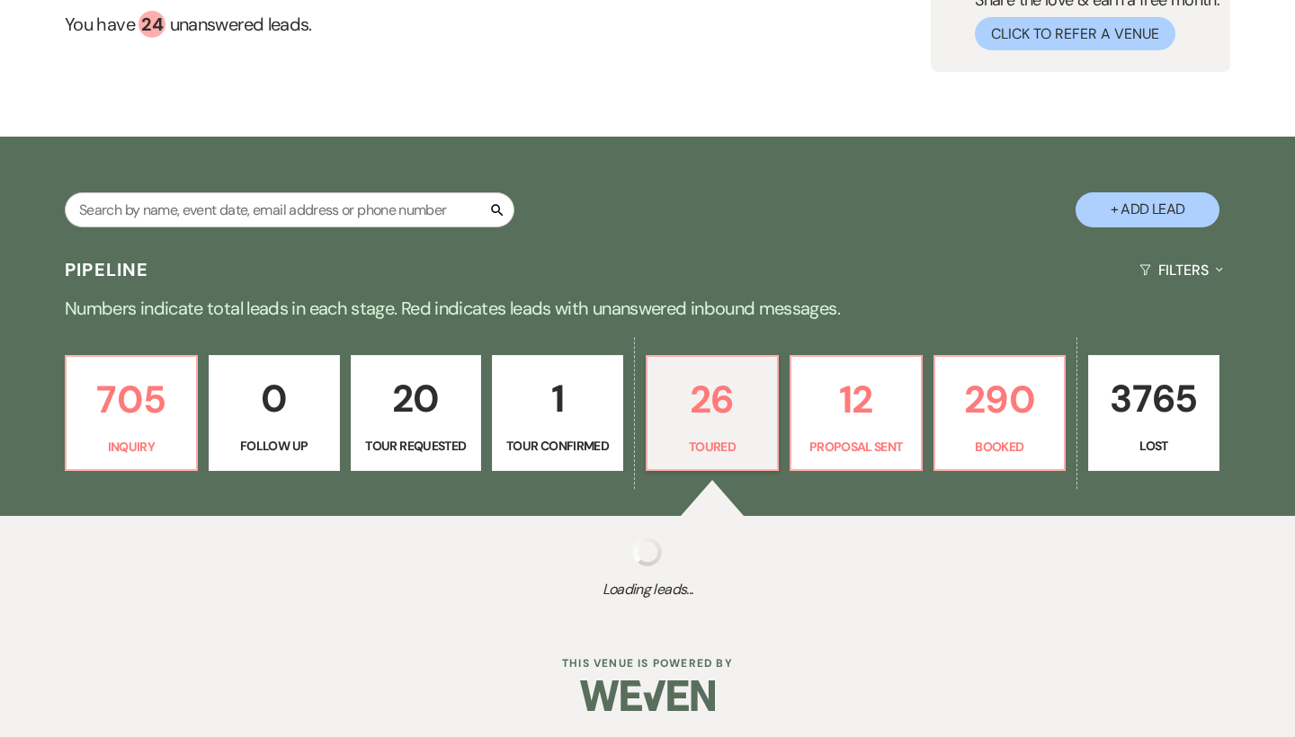
select select "5"
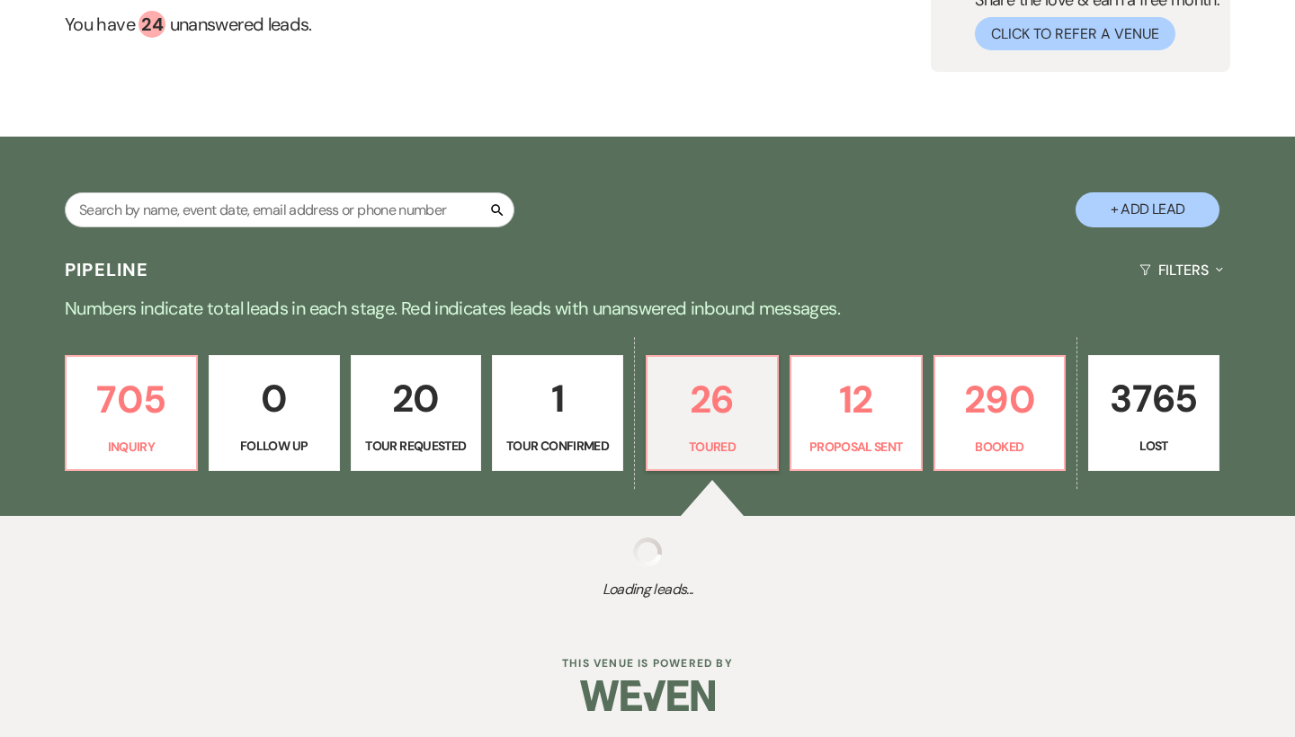
select select "5"
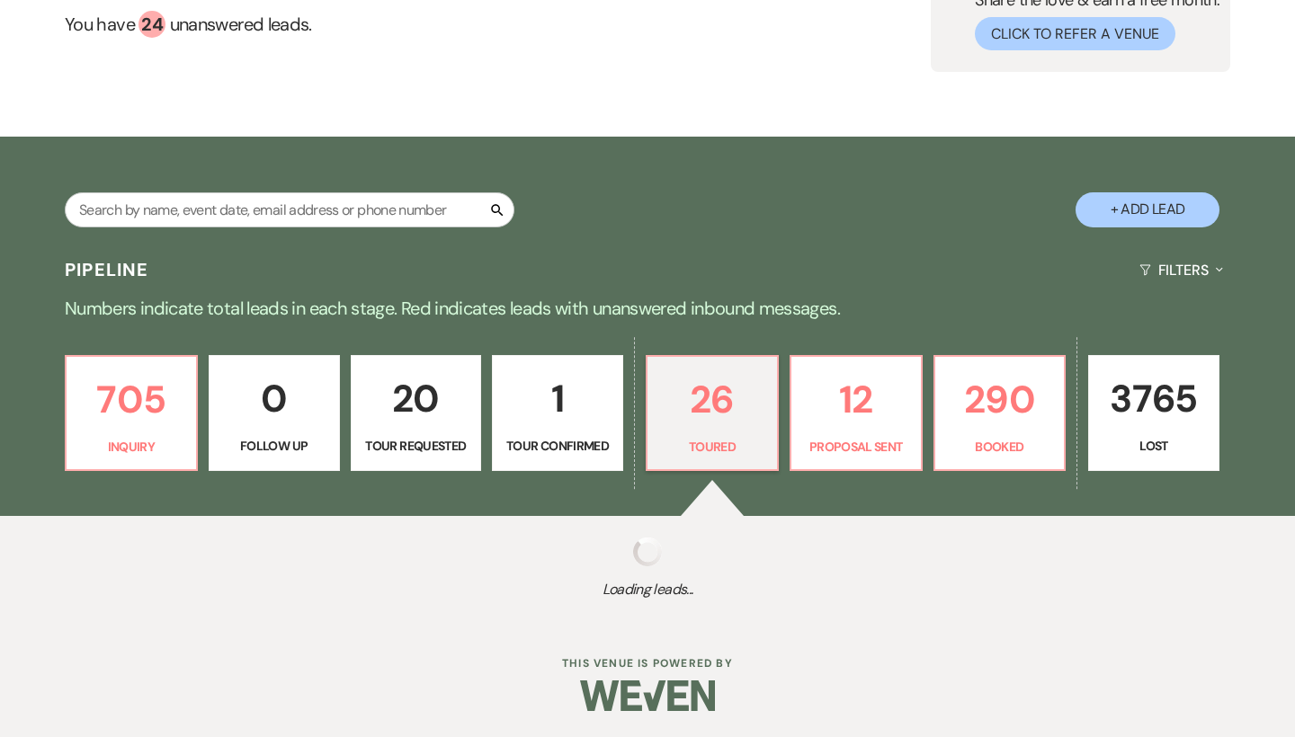
select select "5"
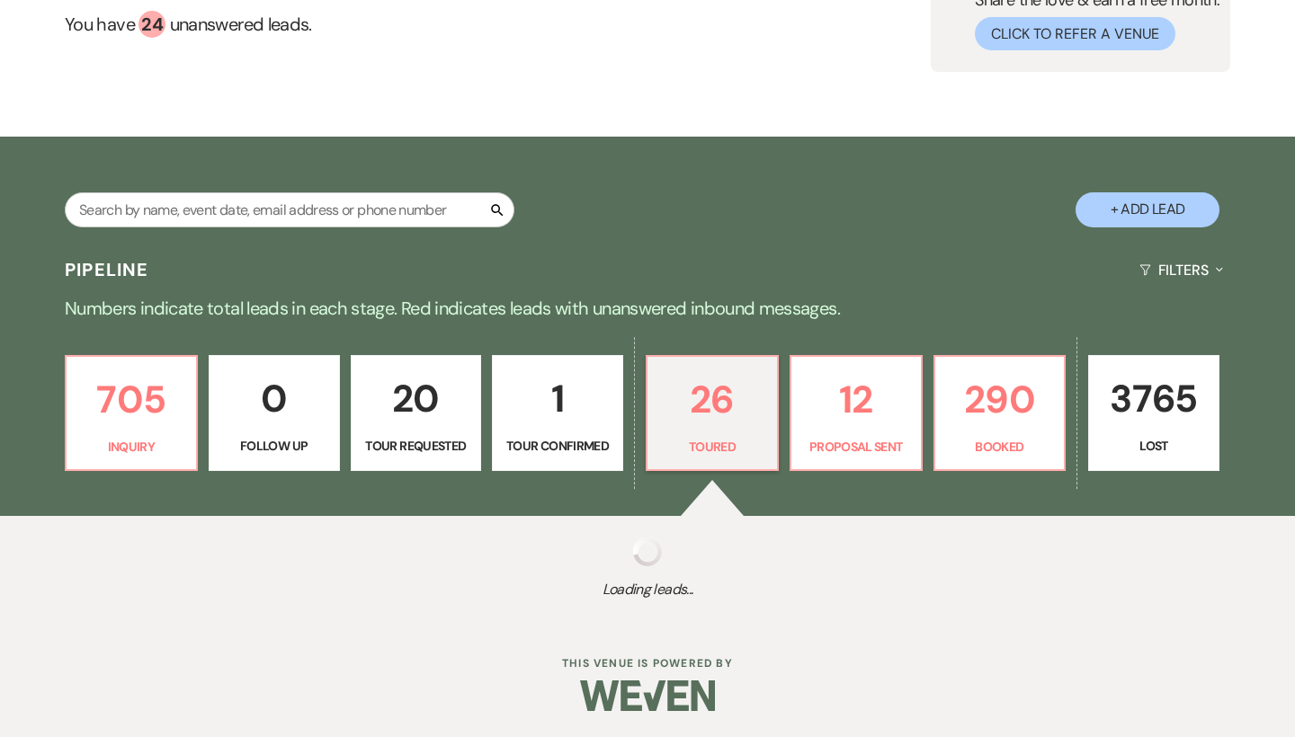
select select "5"
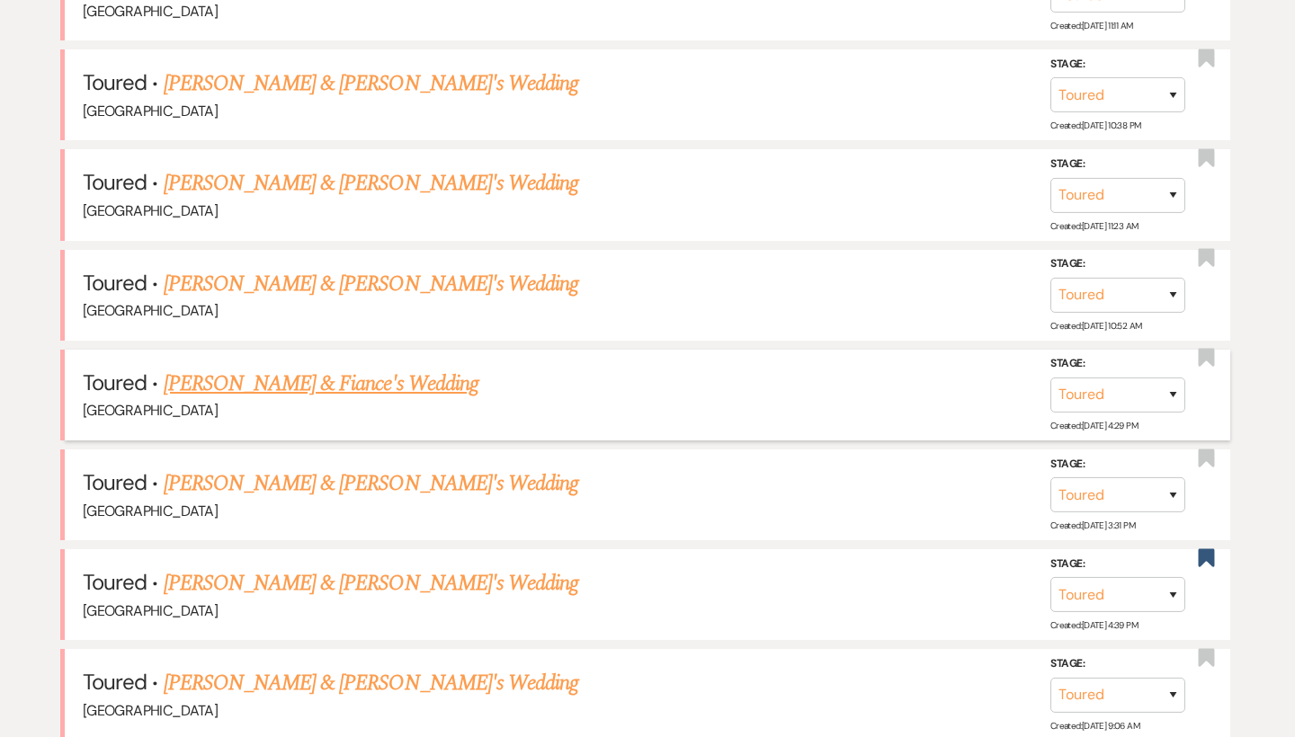
scroll to position [1022, 0]
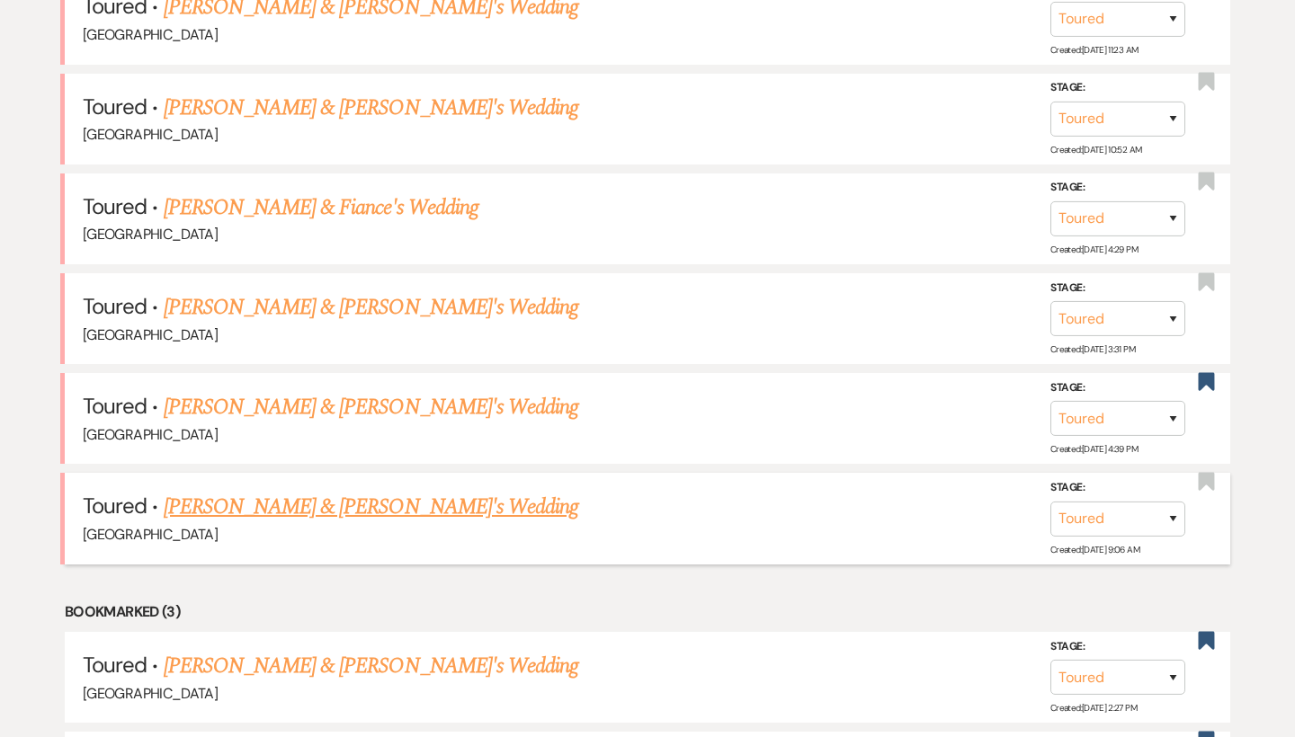
click at [353, 494] on link "[PERSON_NAME] & [PERSON_NAME]'s Wedding" at bounding box center [371, 507] width 415 height 32
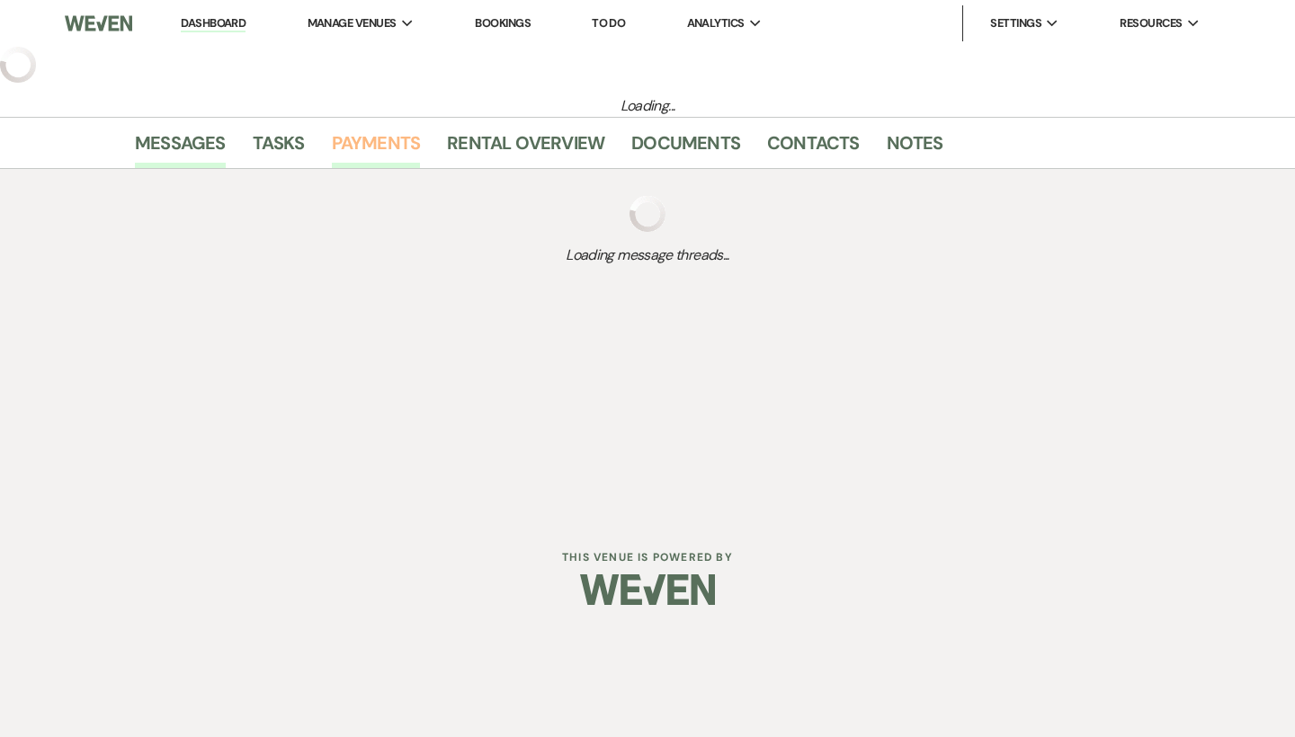
select select "5"
select select "6"
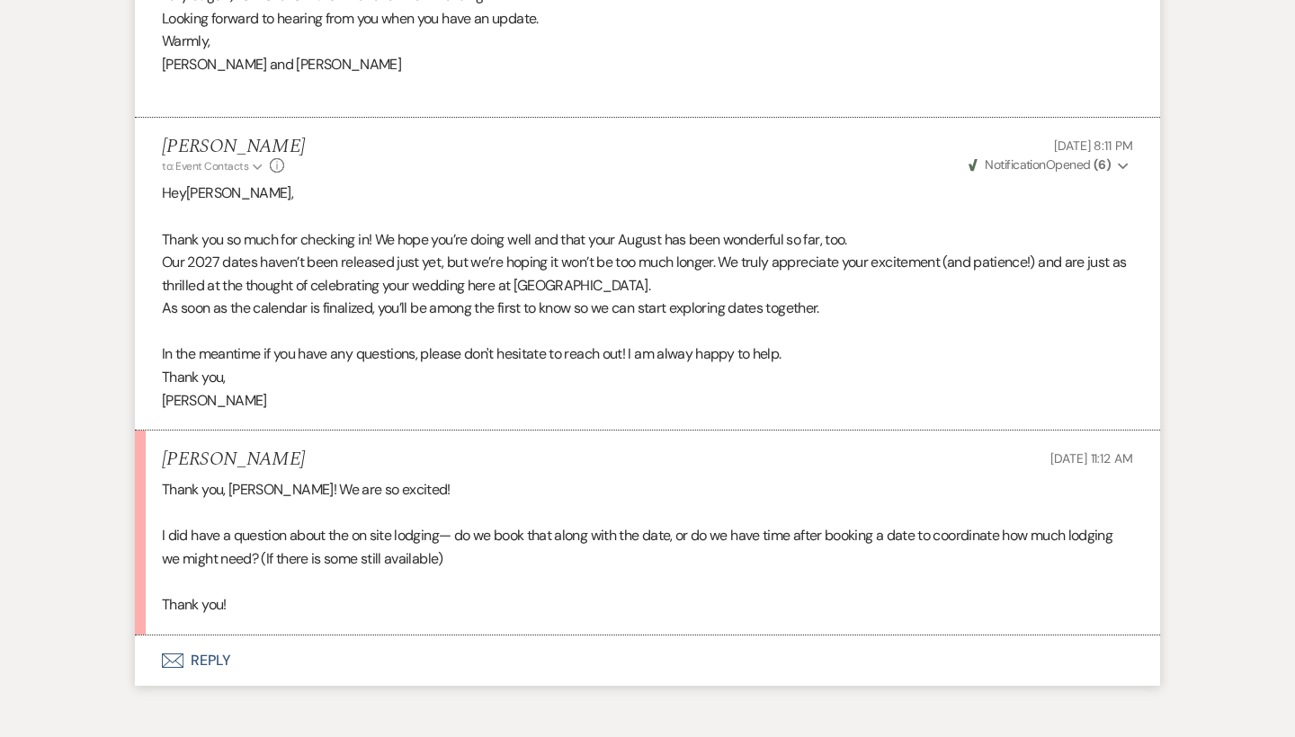
scroll to position [5964, 0]
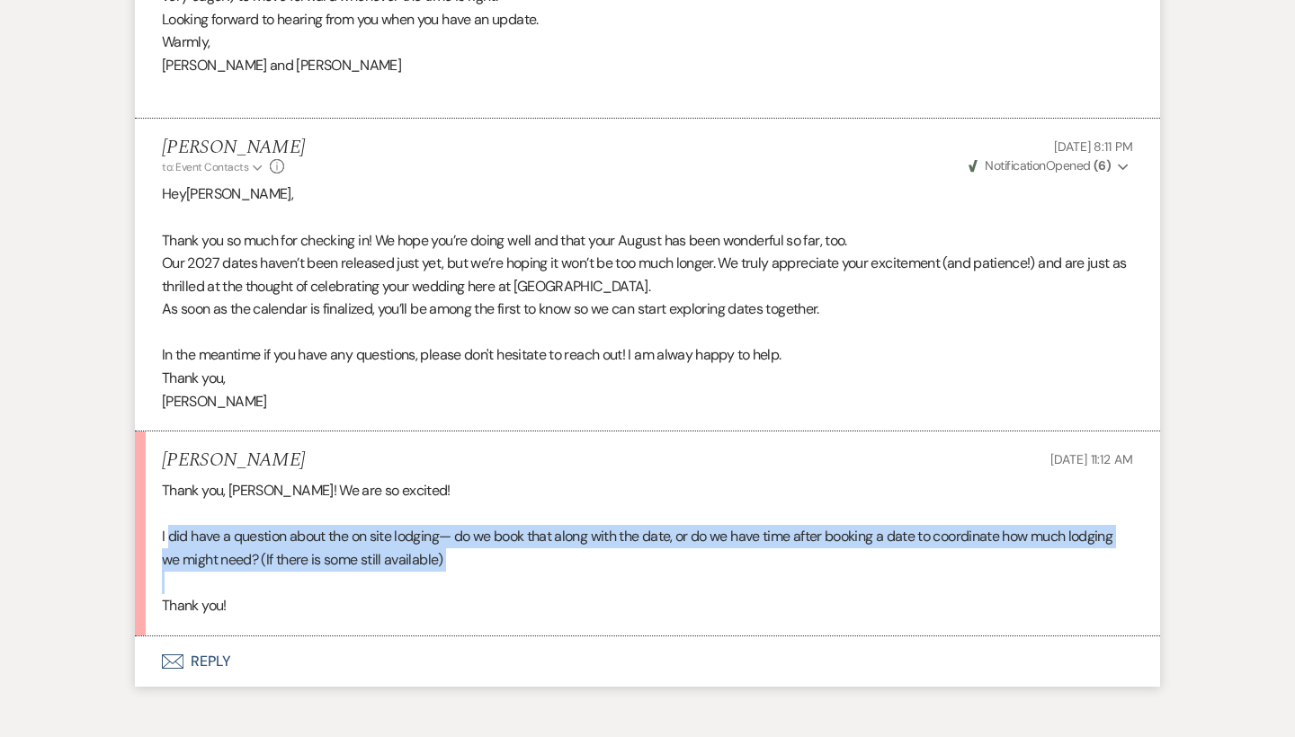
drag, startPoint x: 168, startPoint y: 446, endPoint x: 459, endPoint y: 478, distance: 293.1
click at [459, 525] on p "I did have a question about the on site lodging— do we book that along with the…" at bounding box center [647, 548] width 971 height 46
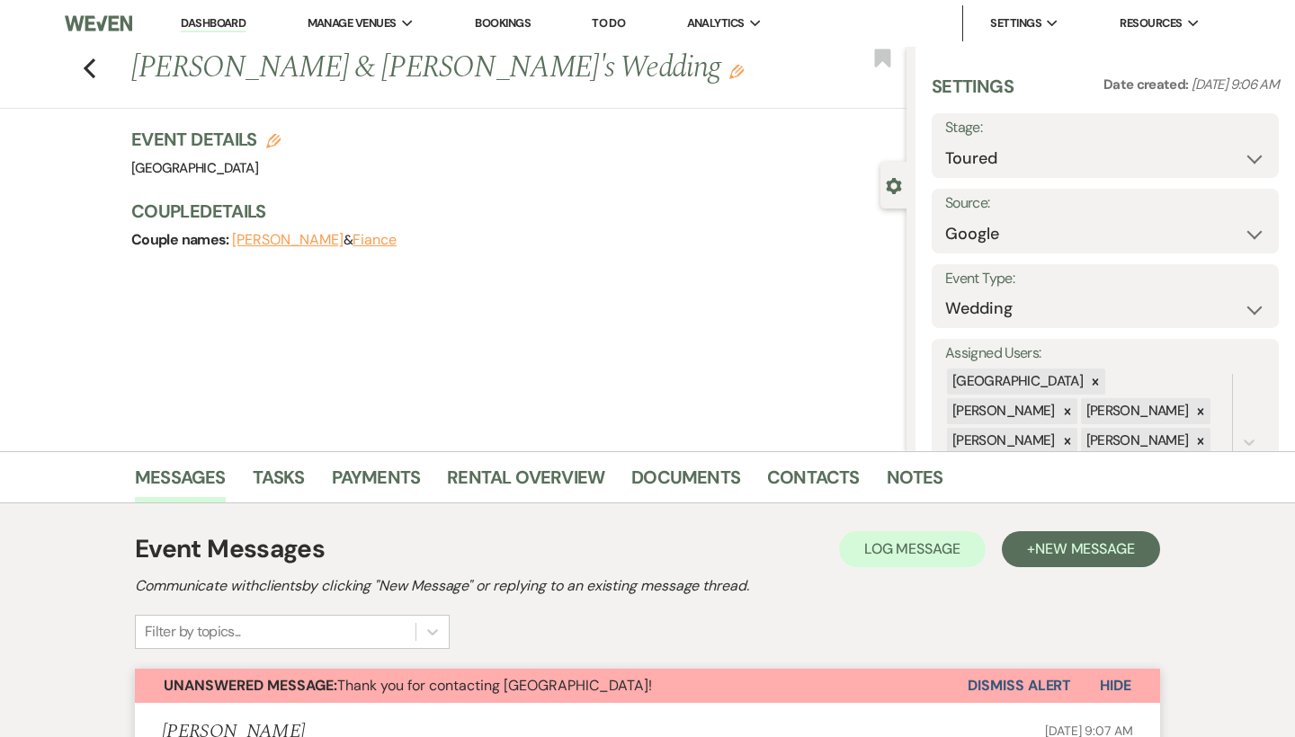
scroll to position [0, 0]
click at [90, 67] on icon "Previous" at bounding box center [89, 69] width 13 height 22
select select "5"
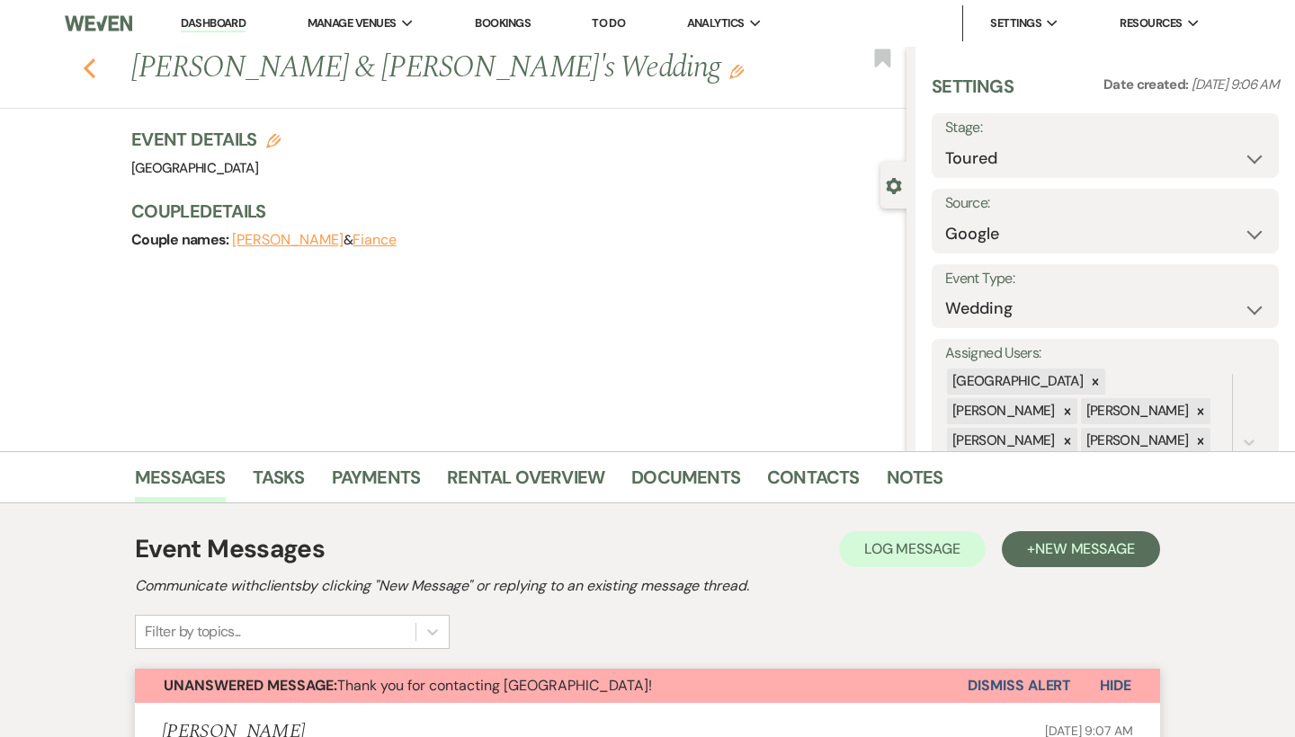
select select "5"
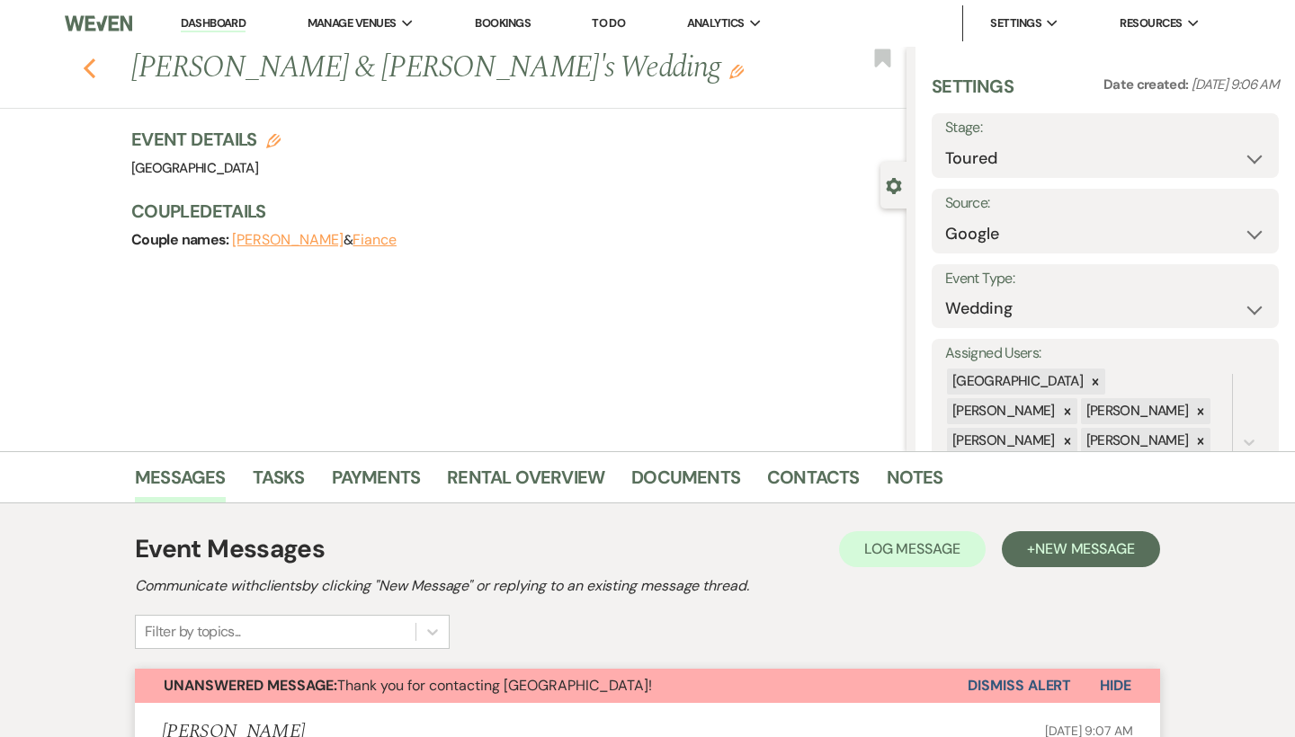
select select "5"
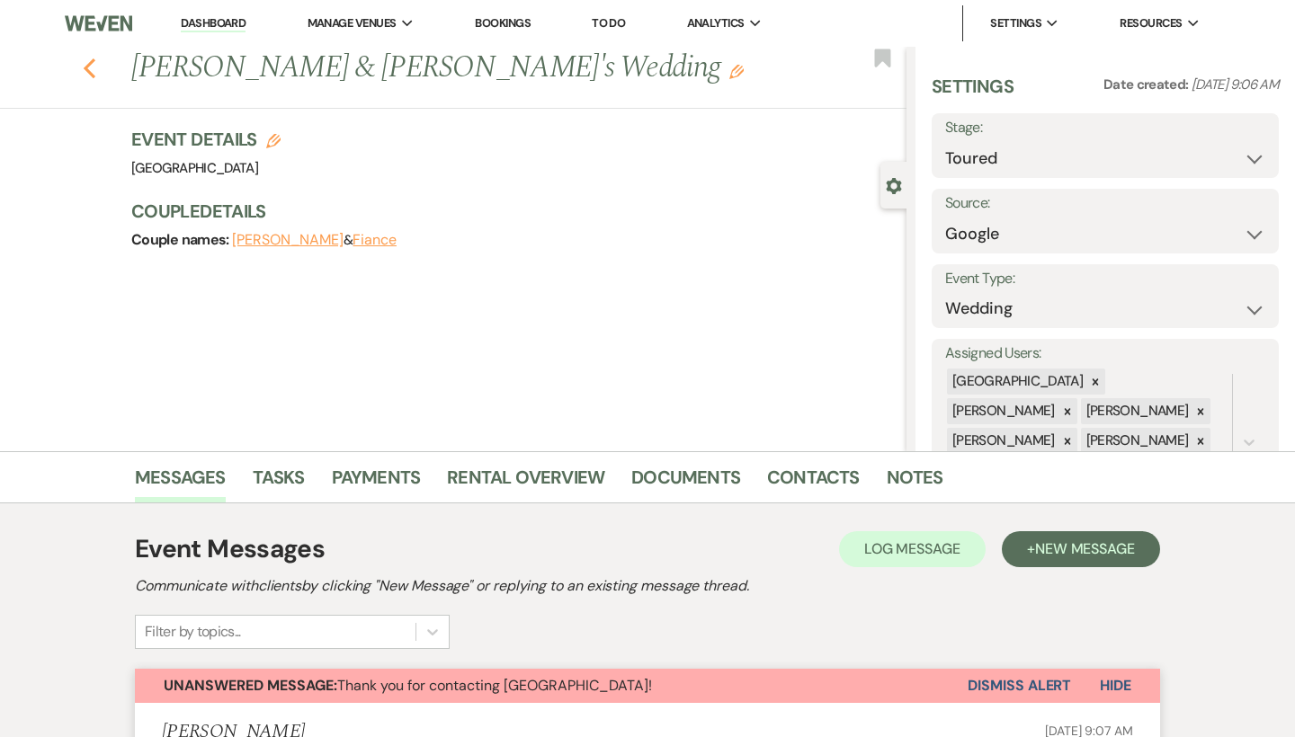
select select "5"
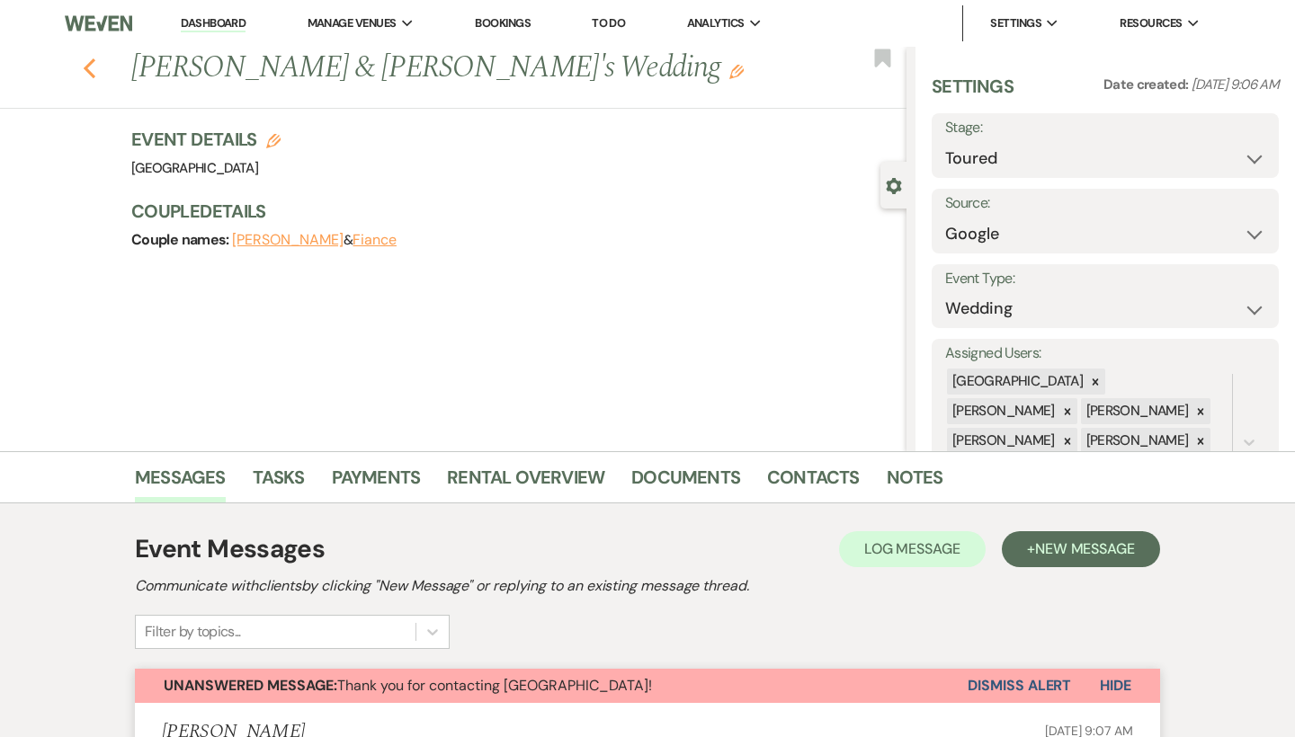
select select "5"
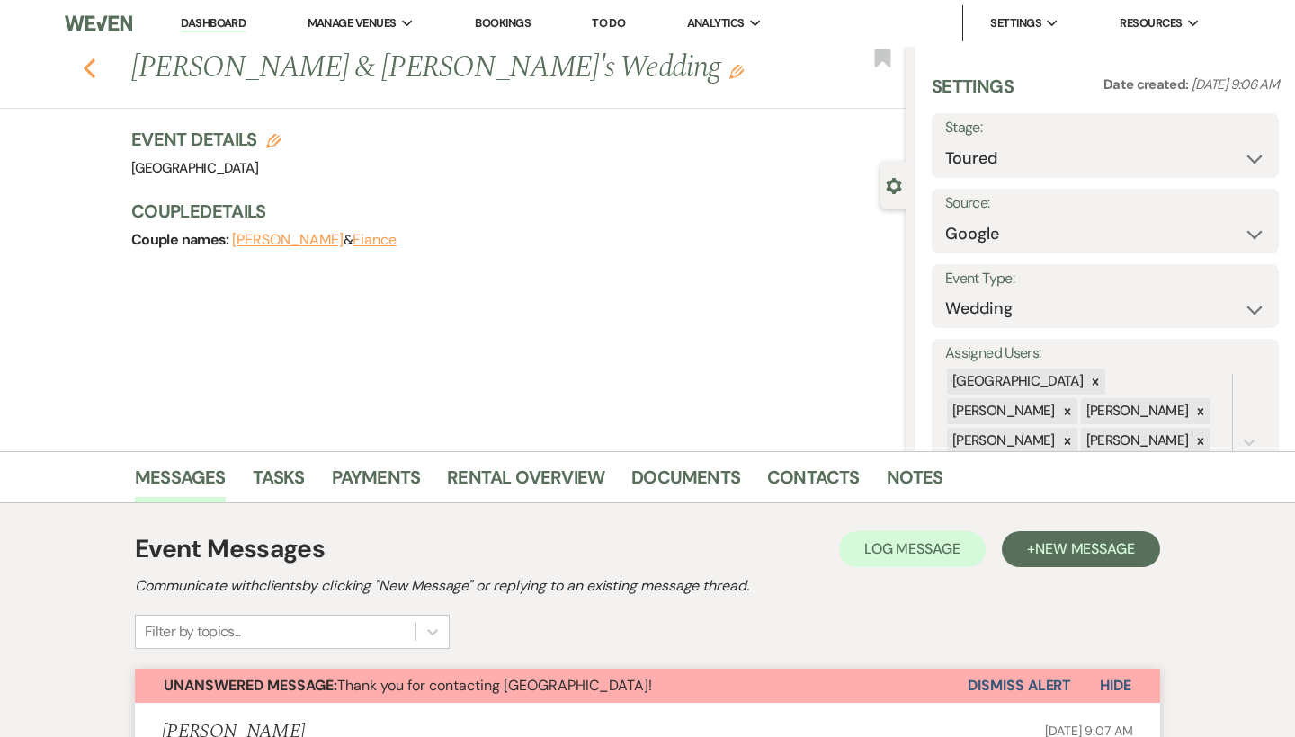
select select "5"
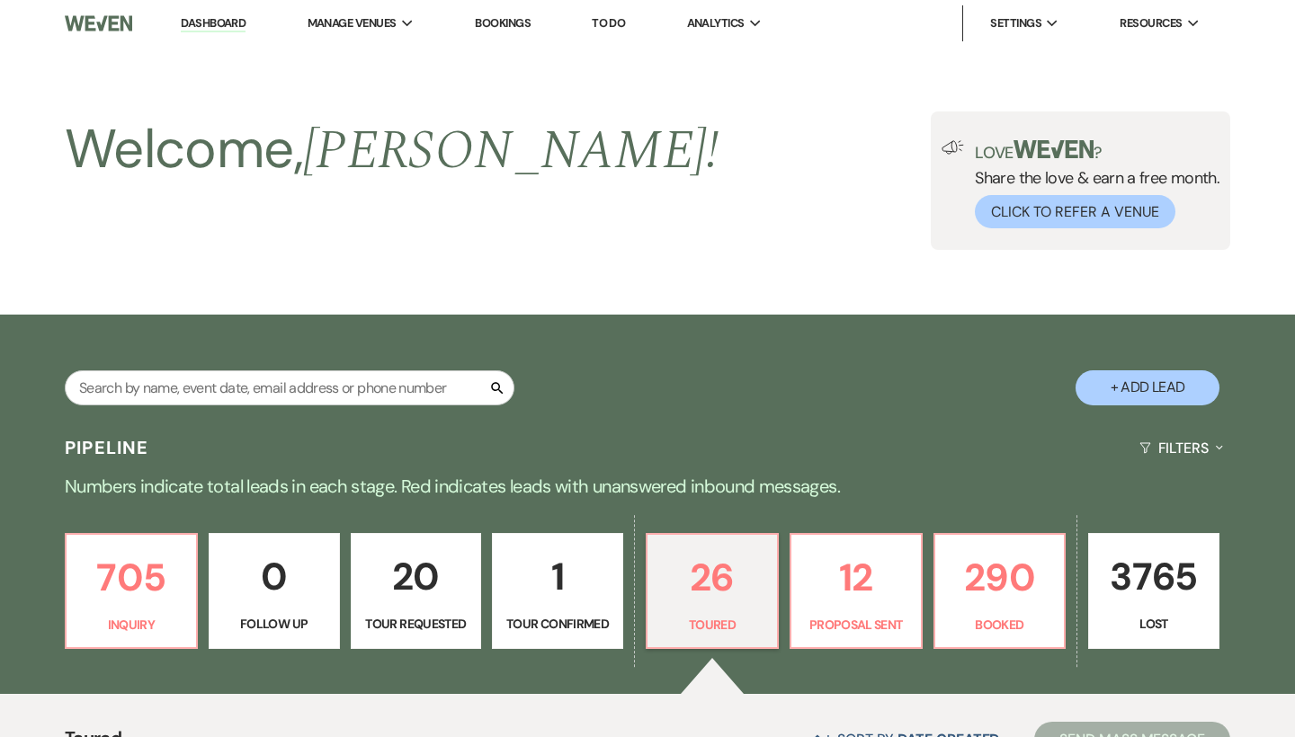
scroll to position [1022, 0]
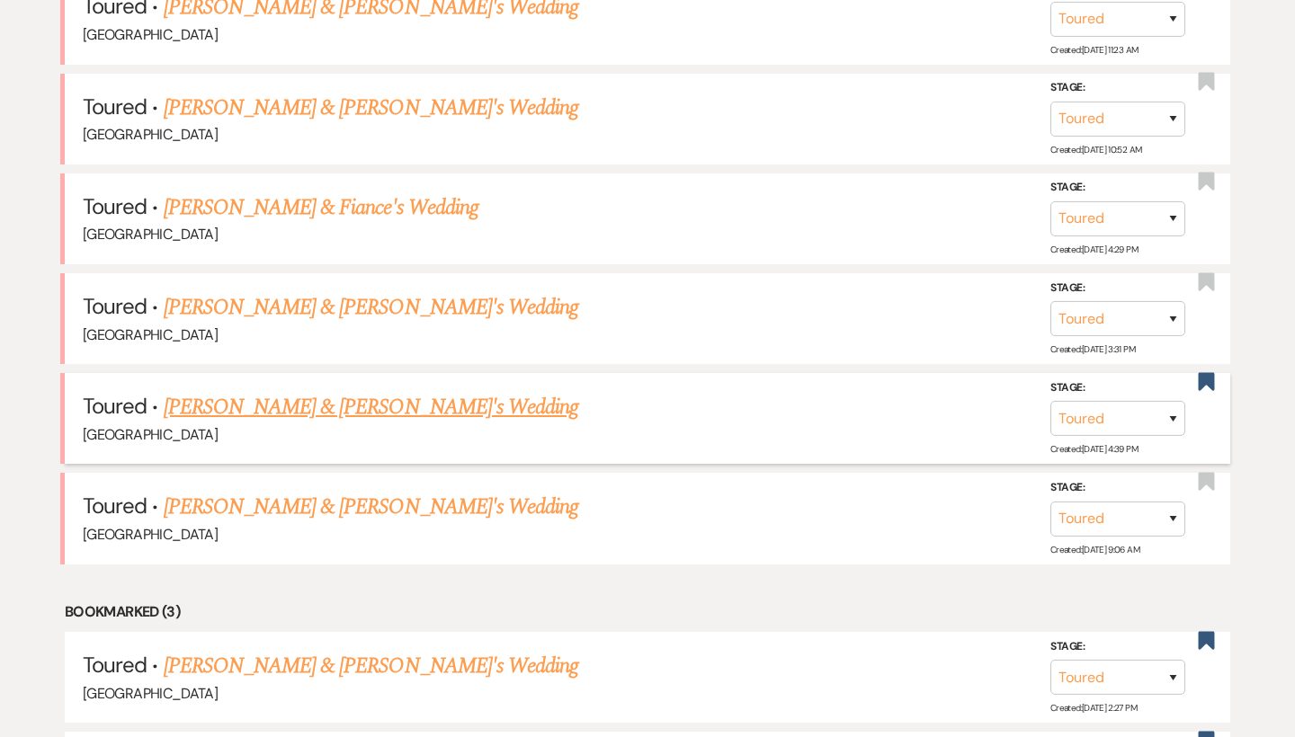
click at [293, 373] on li "Toured · [PERSON_NAME] & [PERSON_NAME]'s Wedding [GEOGRAPHIC_DATA] Stage: Inqui…" at bounding box center [647, 418] width 1165 height 91
click at [294, 391] on link "[PERSON_NAME] & [PERSON_NAME]'s Wedding" at bounding box center [371, 407] width 415 height 32
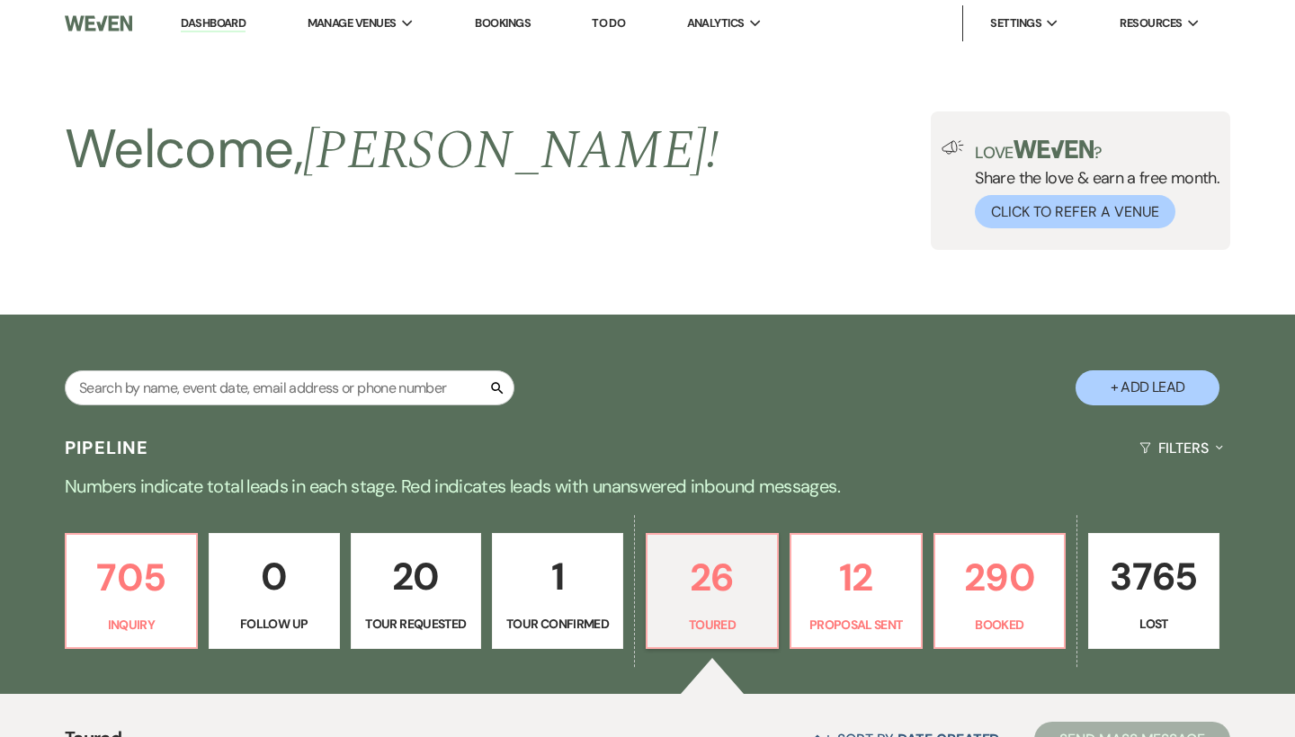
select select "5"
select select "6"
